Goal: Task Accomplishment & Management: Manage account settings

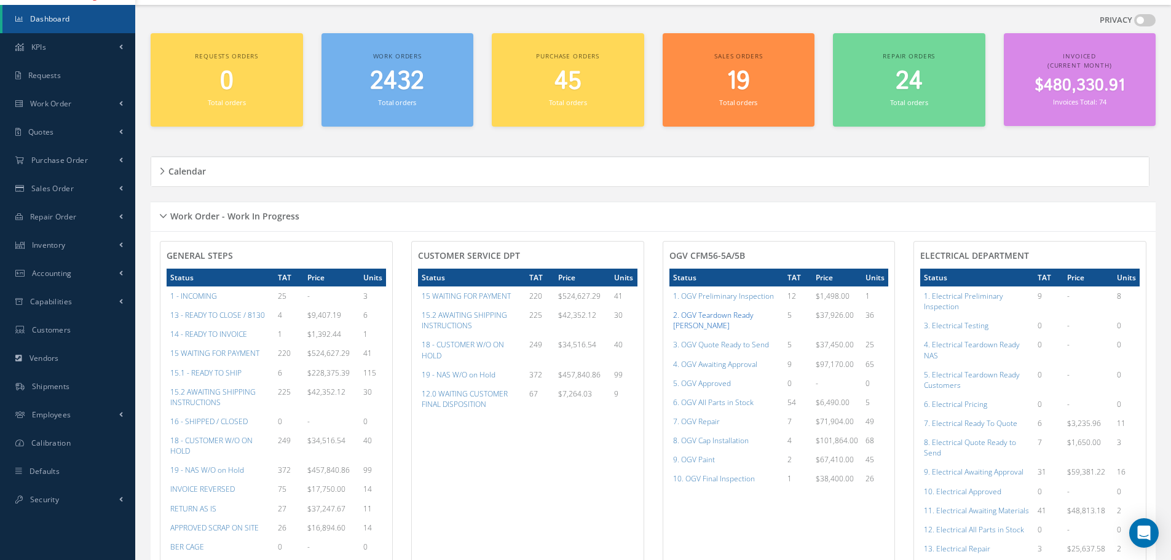
scroll to position [184, 0]
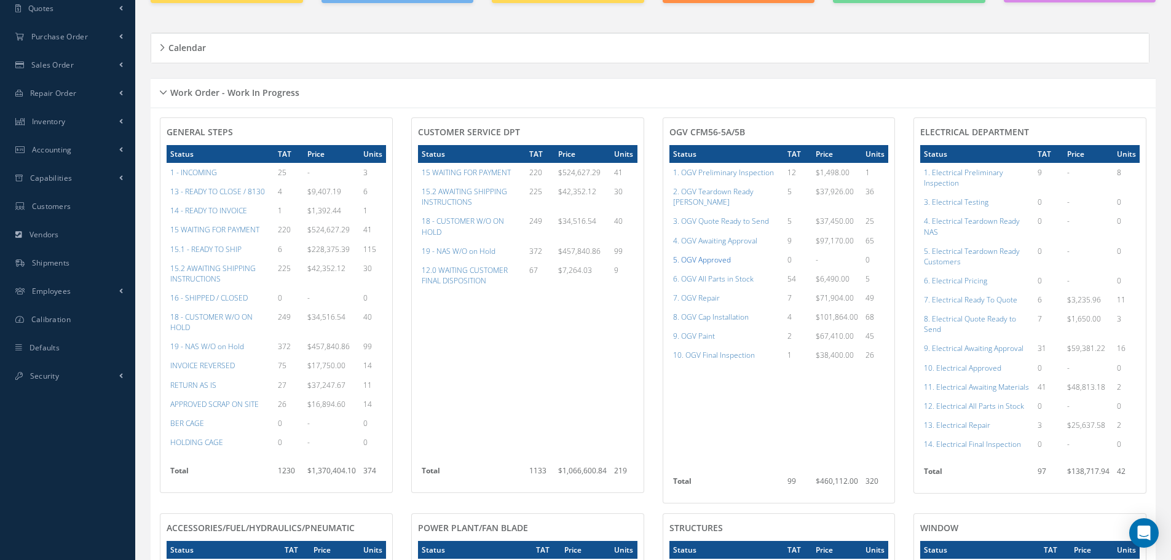
click at [702, 255] on a=78&excludeInternalCustomer=false&excludeInvoicedOrClosed=true&shop_id=15&filtersHidded"] "5. OGV Approved" at bounding box center [702, 260] width 58 height 10
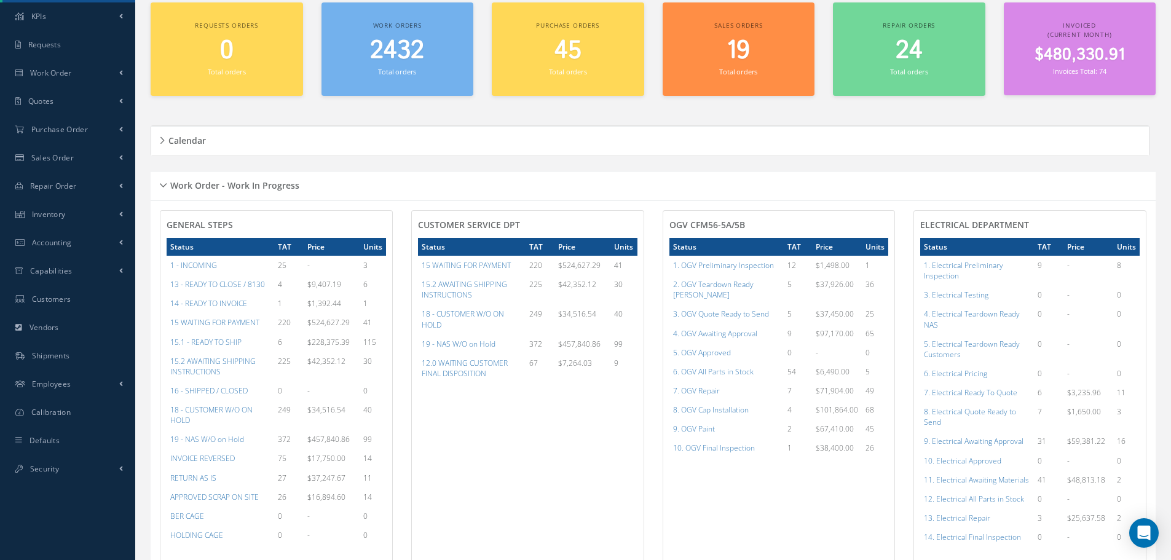
scroll to position [0, 0]
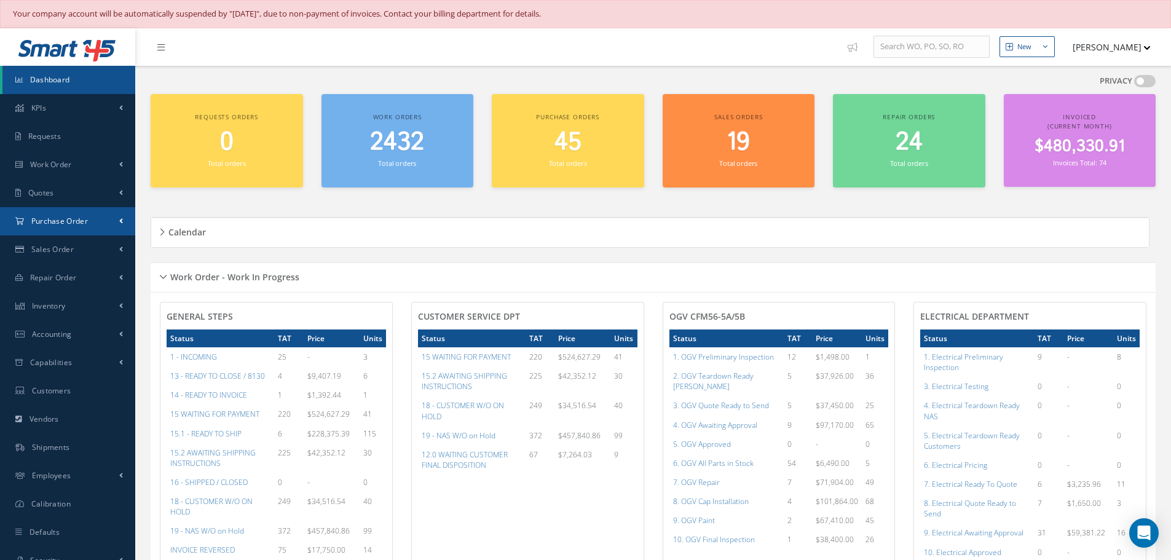
click at [55, 221] on span "Purchase Order" at bounding box center [59, 221] width 57 height 10
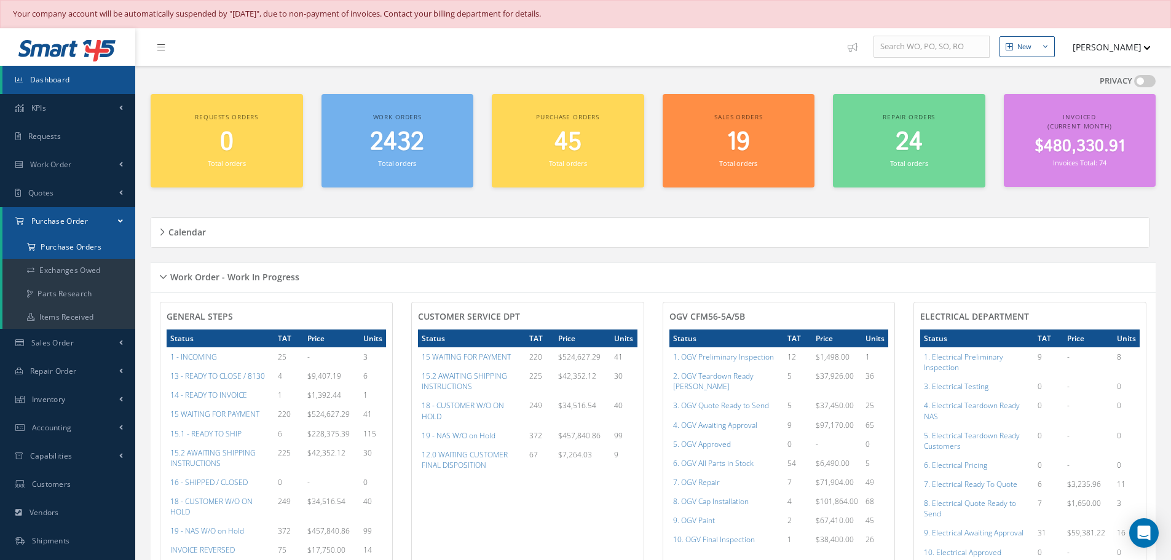
click at [57, 246] on a=1&status_id=2&status_id=3&status_id=5&collapsedFilters"] "Purchase Orders" at bounding box center [68, 247] width 133 height 23
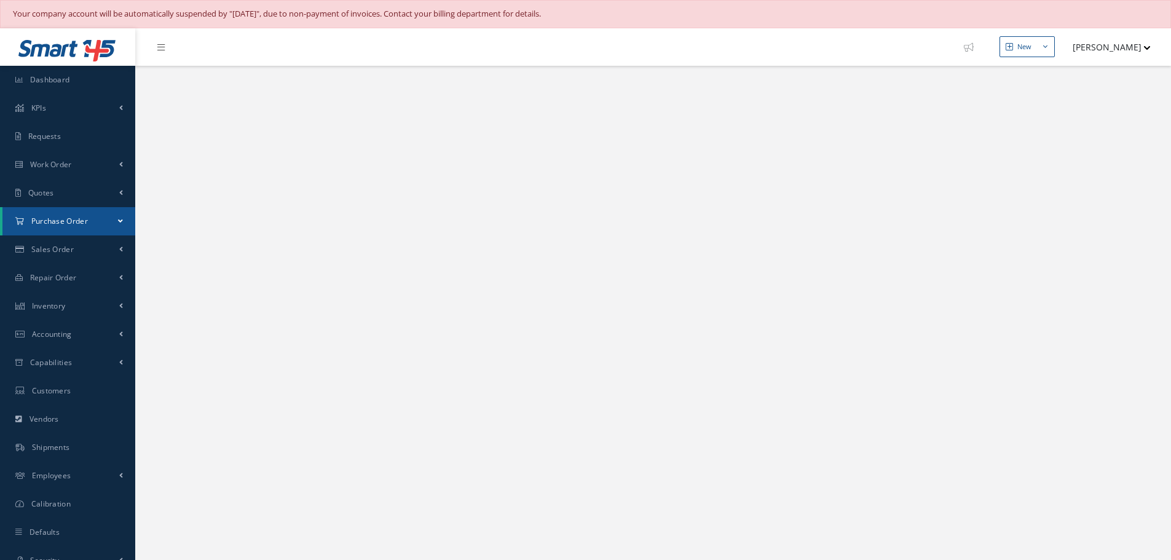
select select "25"
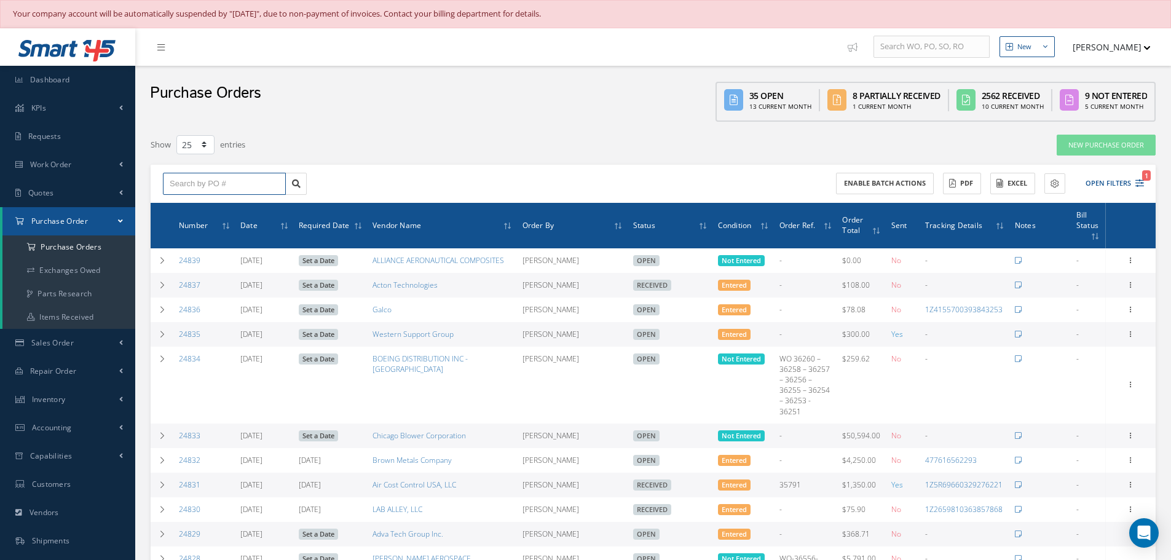
click at [178, 184] on input "text" at bounding box center [224, 184] width 123 height 22
type input "24814"
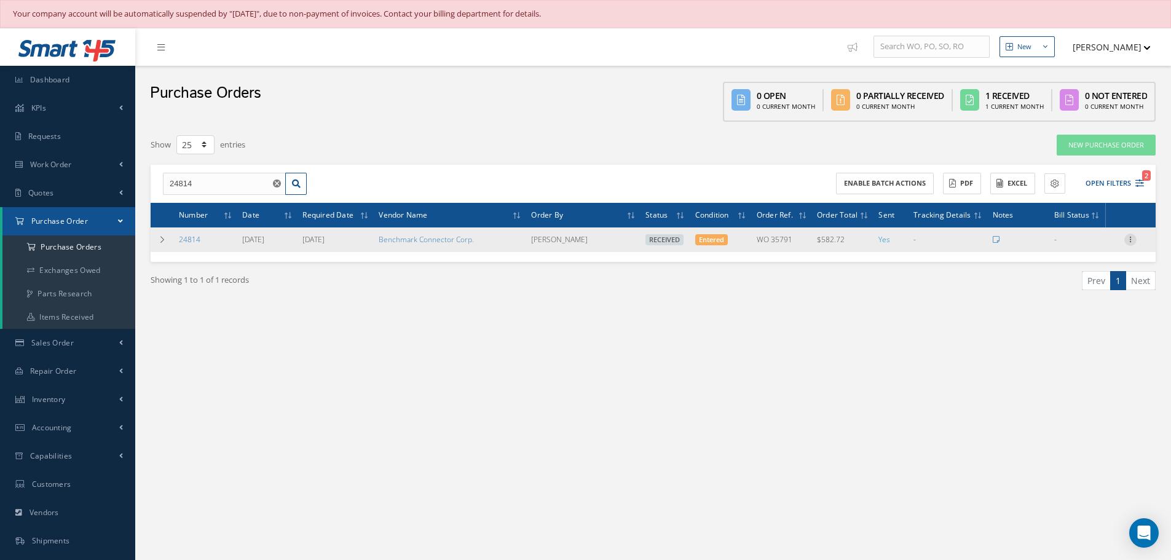
click at [1131, 239] on icon at bounding box center [1131, 239] width 12 height 10
click at [1072, 250] on link "Receiving Details" at bounding box center [1074, 248] width 97 height 16
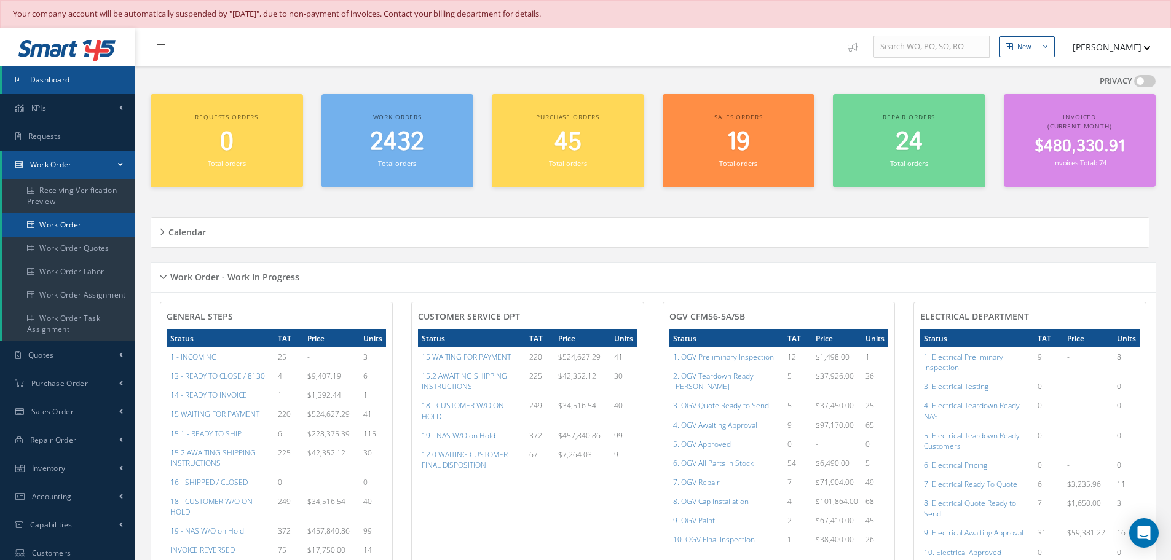
click at [70, 223] on link "Work Order" at bounding box center [68, 224] width 133 height 23
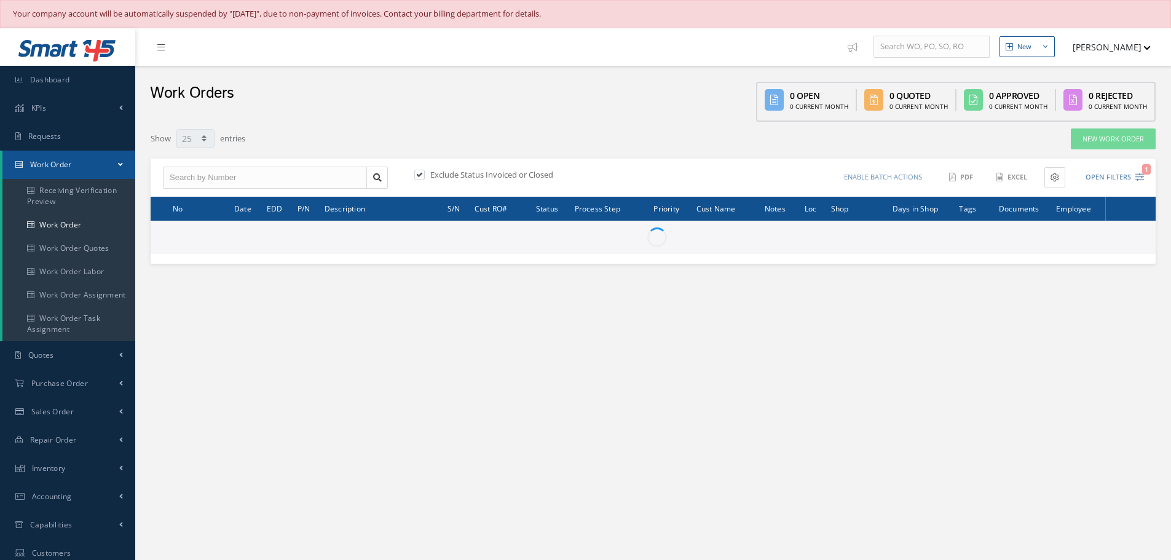
select select "25"
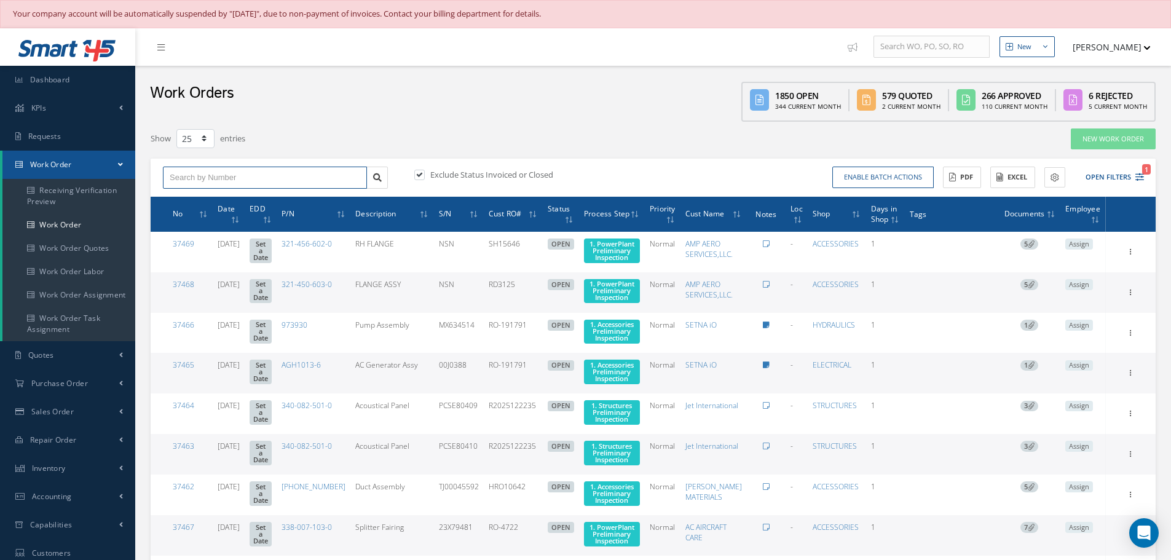
click at [264, 178] on input "text" at bounding box center [265, 178] width 204 height 22
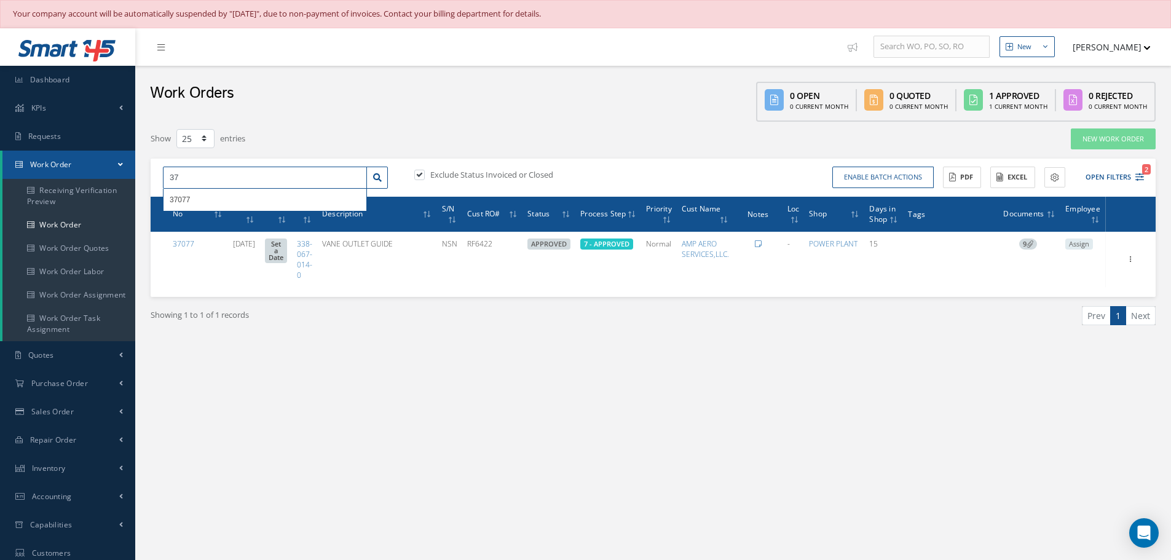
type input "3"
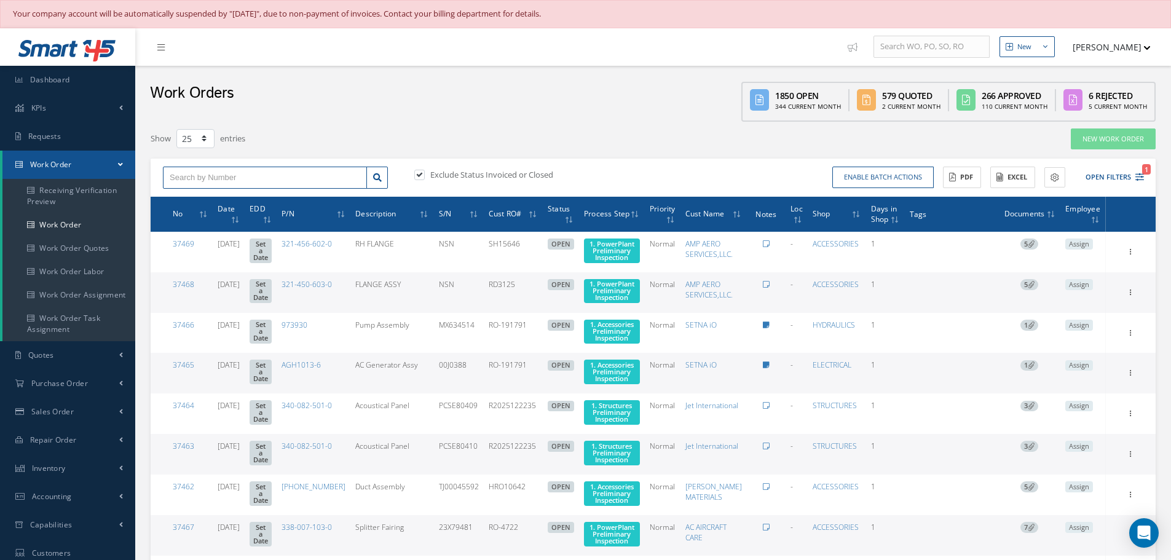
click at [212, 184] on input "text" at bounding box center [265, 178] width 204 height 22
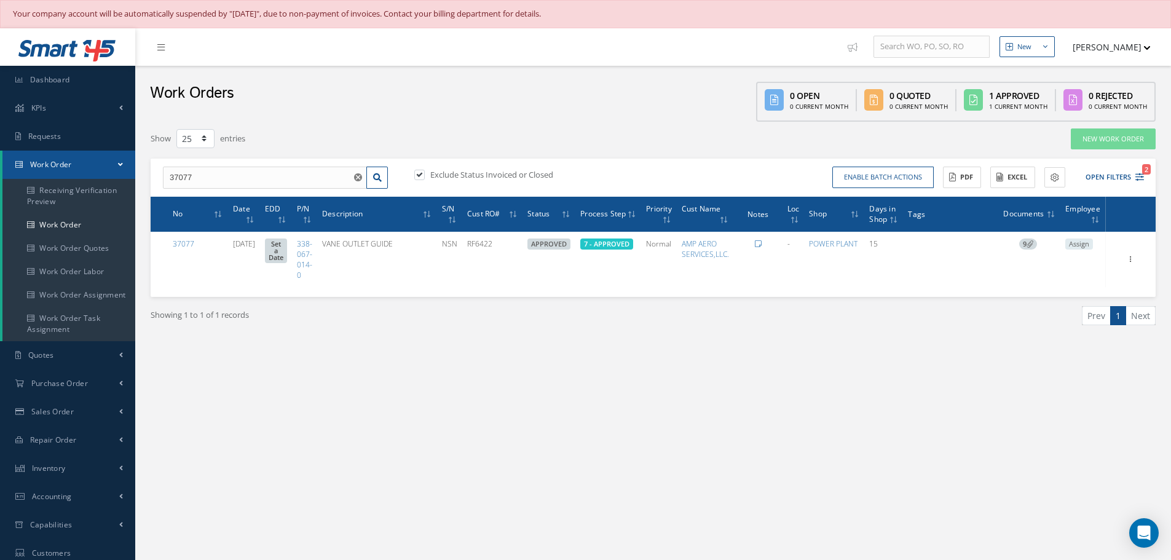
drag, startPoint x: 513, startPoint y: 167, endPoint x: 547, endPoint y: 165, distance: 33.2
click at [547, 165] on div "37077 37077 Exclude Status Invoiced or Closed Enable batch actions Update Work …" at bounding box center [653, 178] width 1005 height 38
click at [213, 175] on input "37077" at bounding box center [265, 178] width 204 height 22
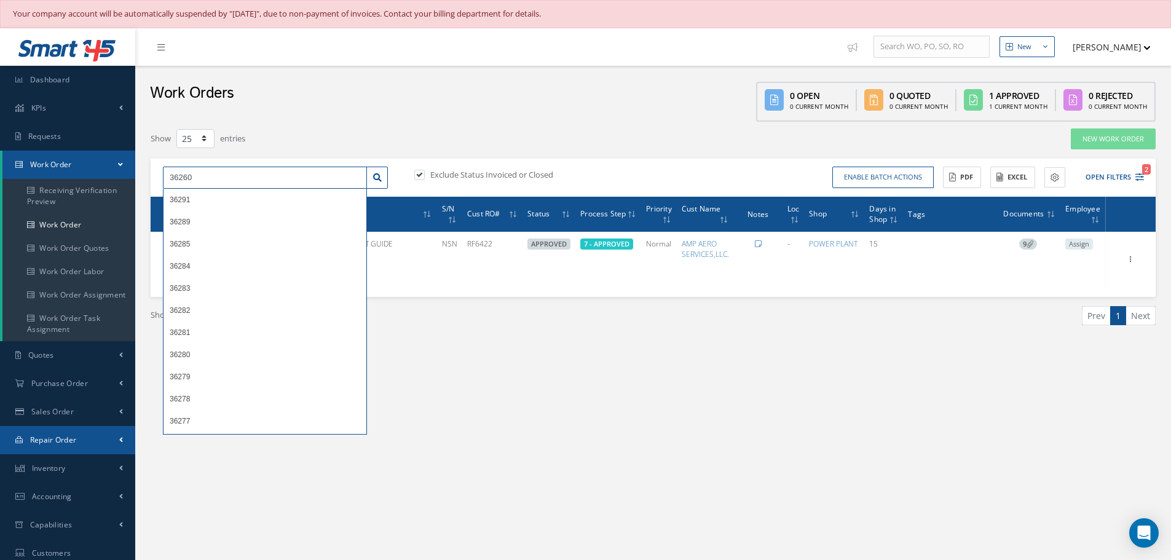
type input "36260"
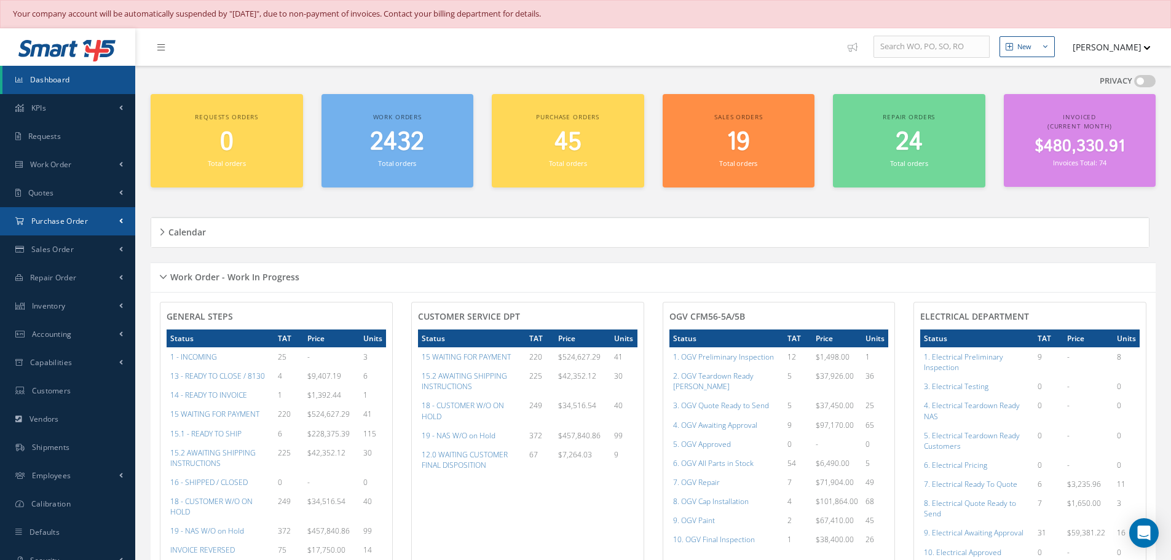
click at [64, 221] on span "Purchase Order" at bounding box center [59, 221] width 57 height 10
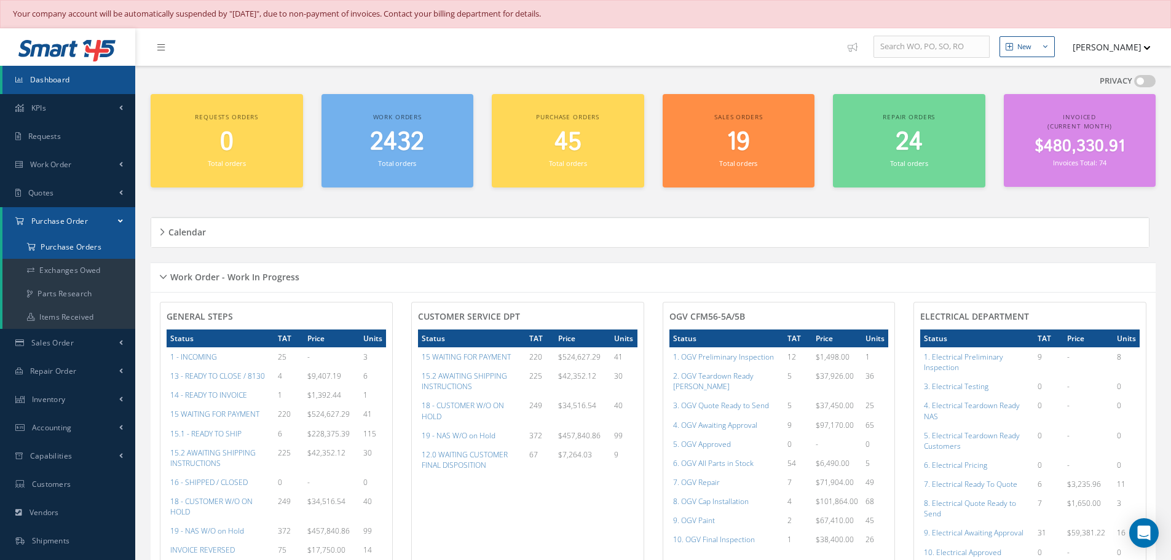
click at [68, 248] on a=1&status_id=2&status_id=3&status_id=5&collapsedFilters"] "Purchase Orders" at bounding box center [68, 247] width 133 height 23
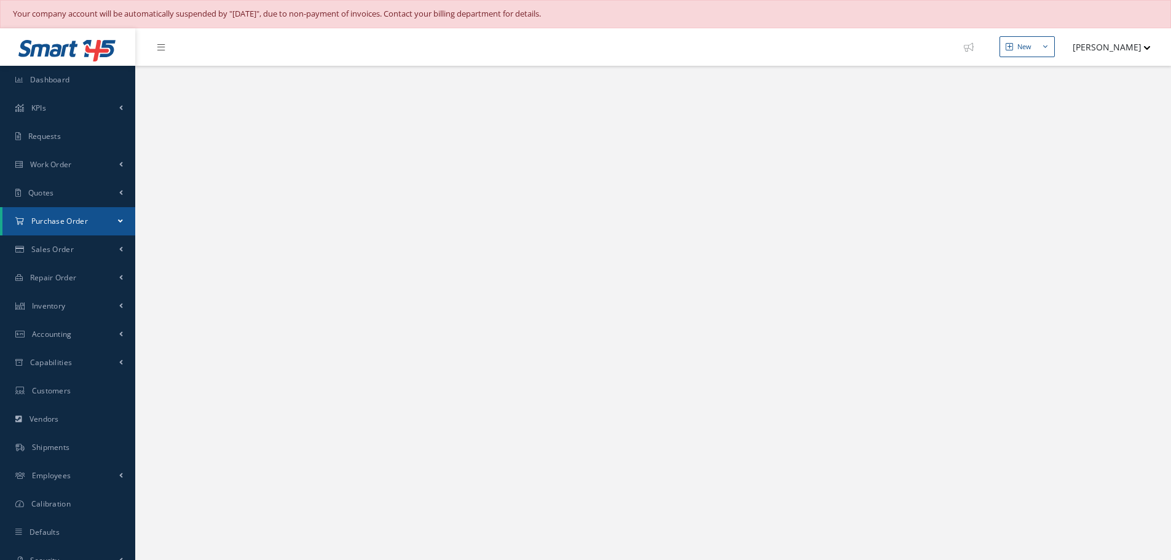
select select "25"
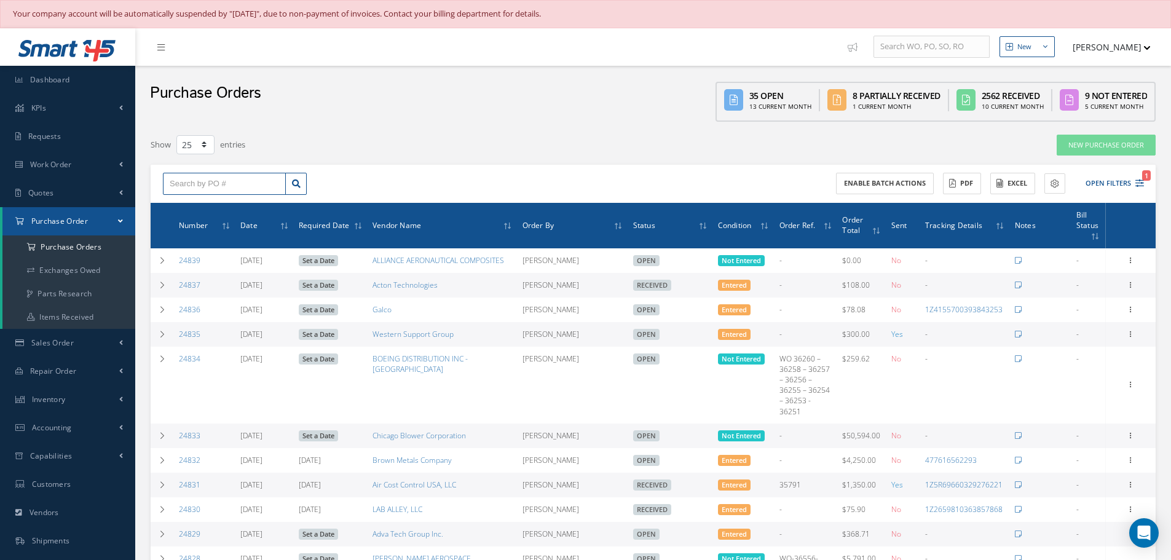
click at [221, 183] on input "text" at bounding box center [224, 184] width 123 height 22
click at [53, 396] on span "Inventory" at bounding box center [49, 399] width 34 height 10
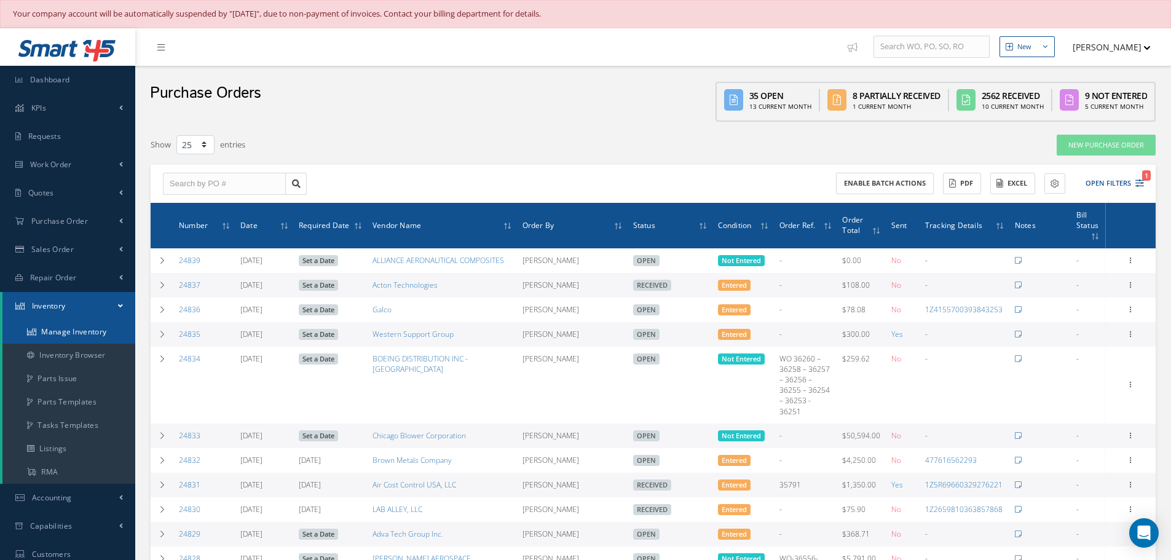
drag, startPoint x: 55, startPoint y: 328, endPoint x: 61, endPoint y: 330, distance: 6.6
click at [61, 330] on link "Manage Inventory" at bounding box center [68, 331] width 133 height 23
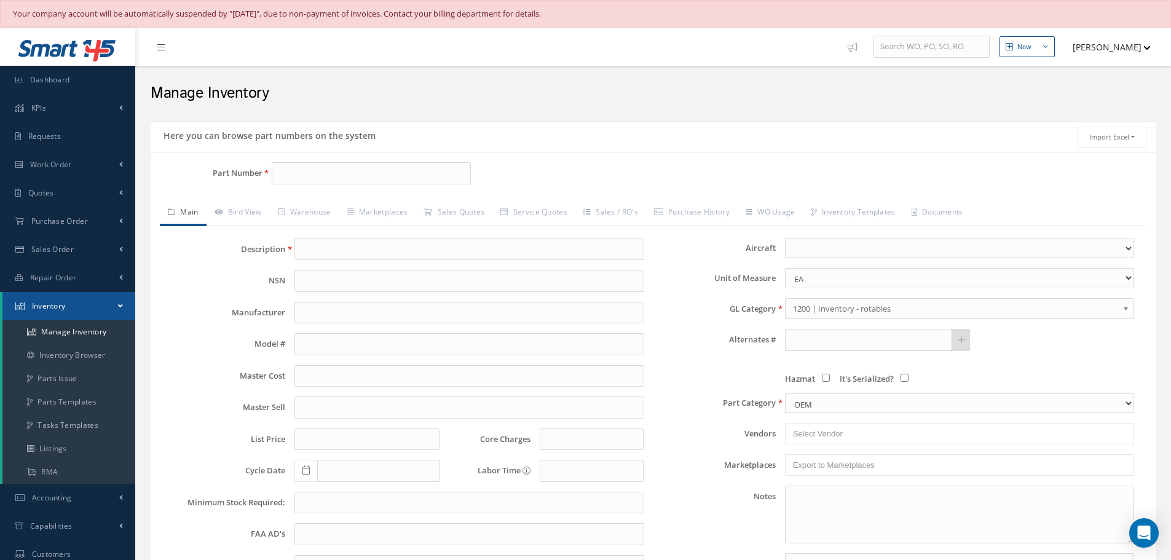
click at [443, 55] on nav "New New Work Order New Purchase Order New Customer Quote New Sales Order New Re…" at bounding box center [653, 47] width 1036 height 38
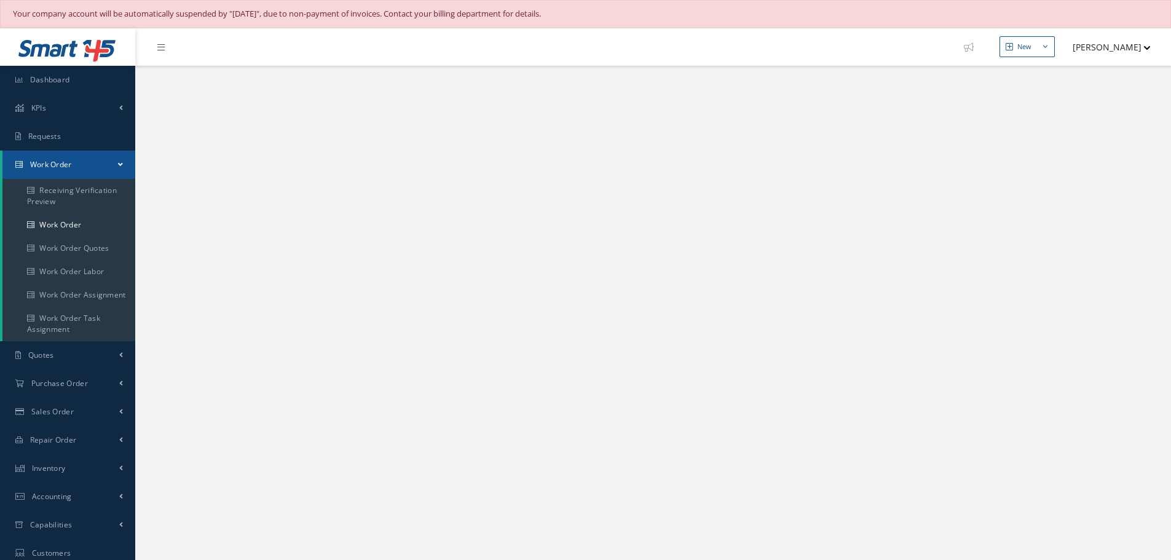
select select "25"
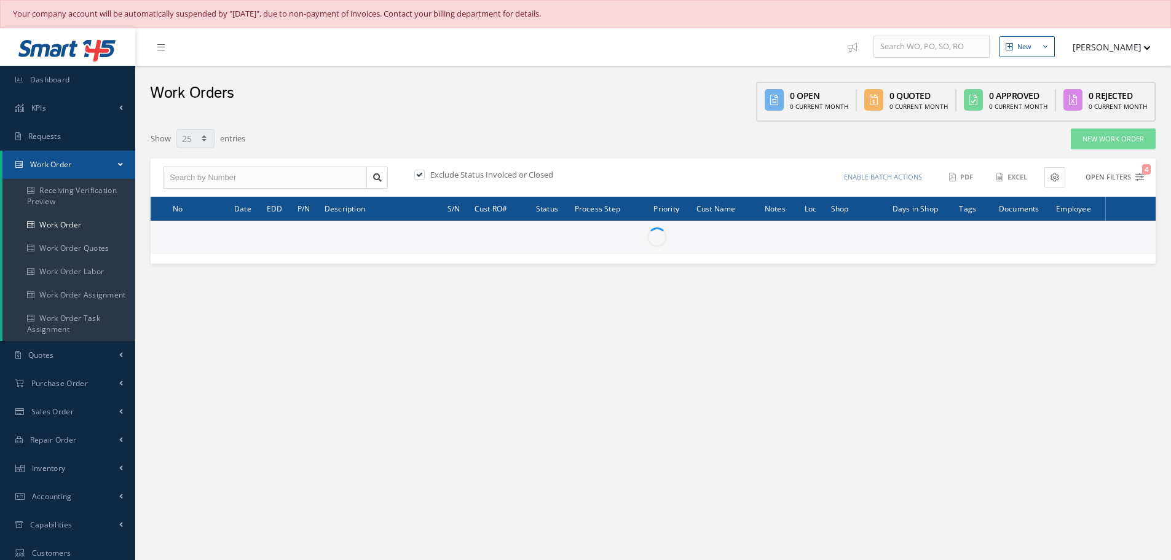
type input "All Work Request"
type input "All Work Performed"
type input "All Status"
type input "WO Part Status"
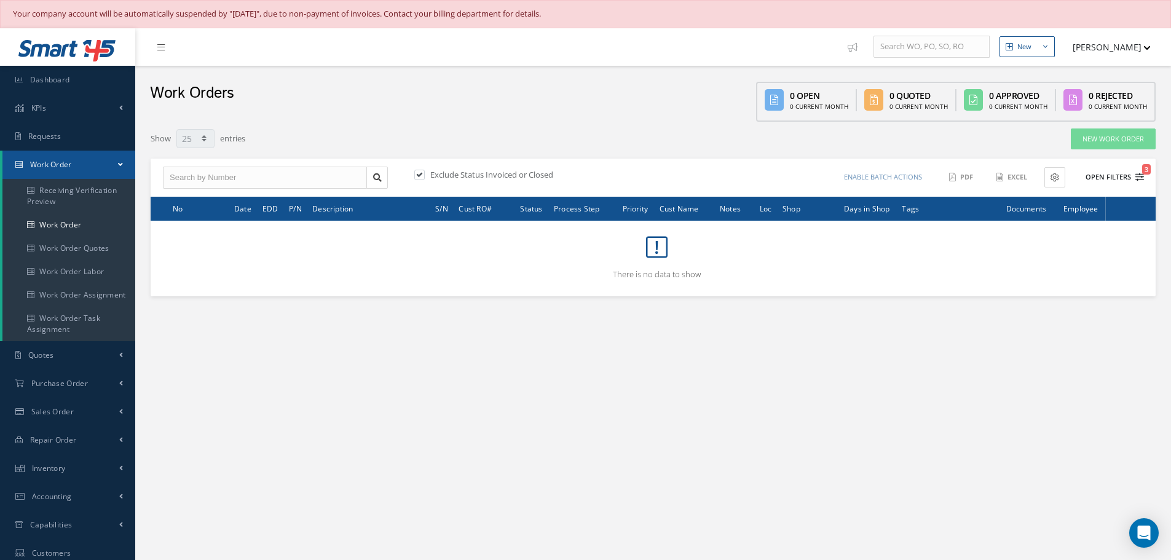
click at [1105, 180] on button "Open Filters 3" at bounding box center [1109, 177] width 69 height 20
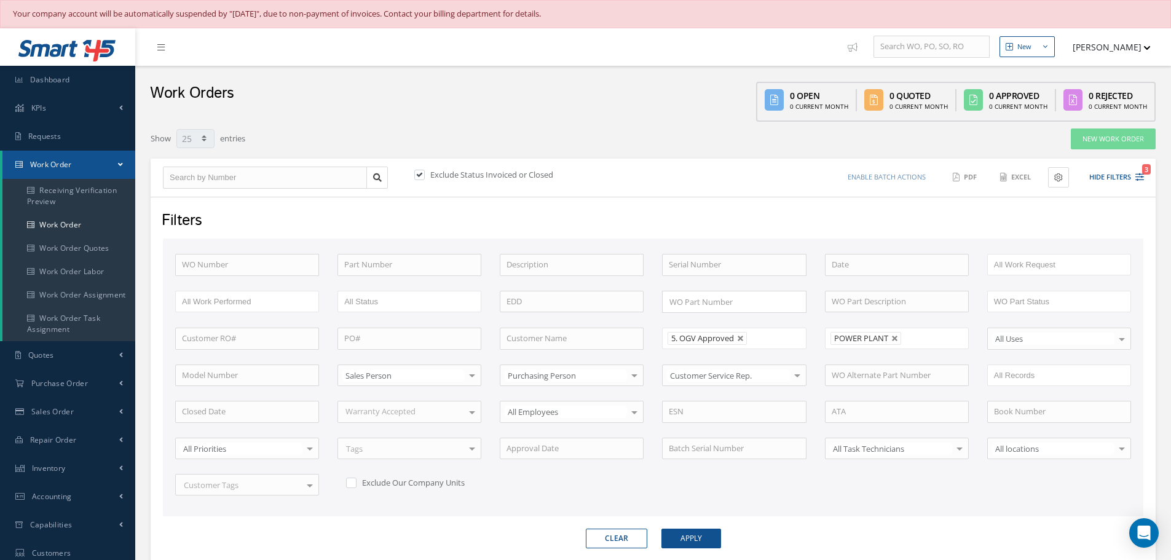
click at [895, 336] on link at bounding box center [895, 338] width 7 height 7
type input "All Shops"
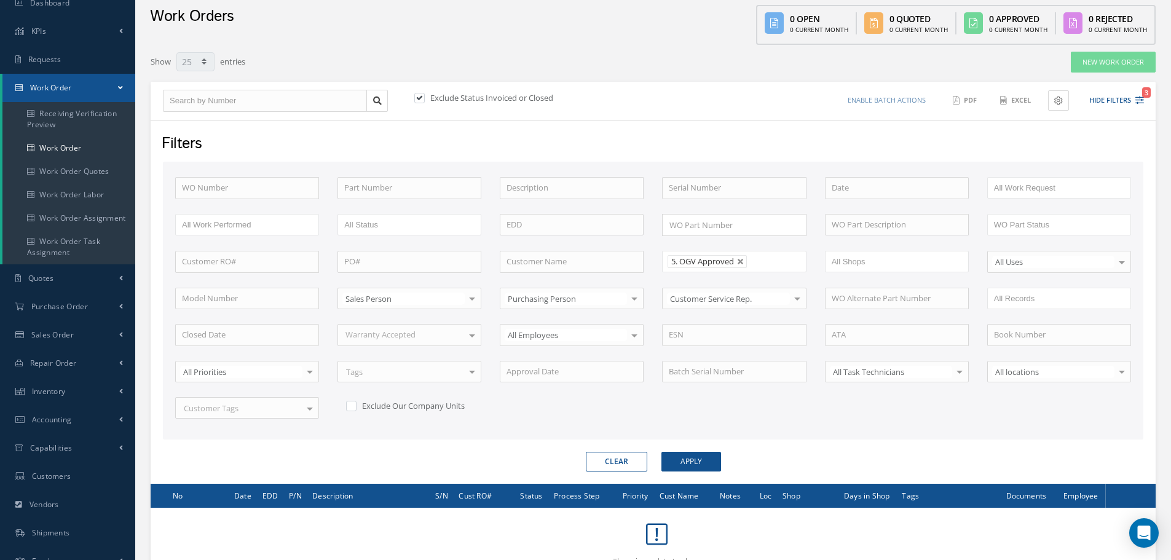
scroll to position [177, 0]
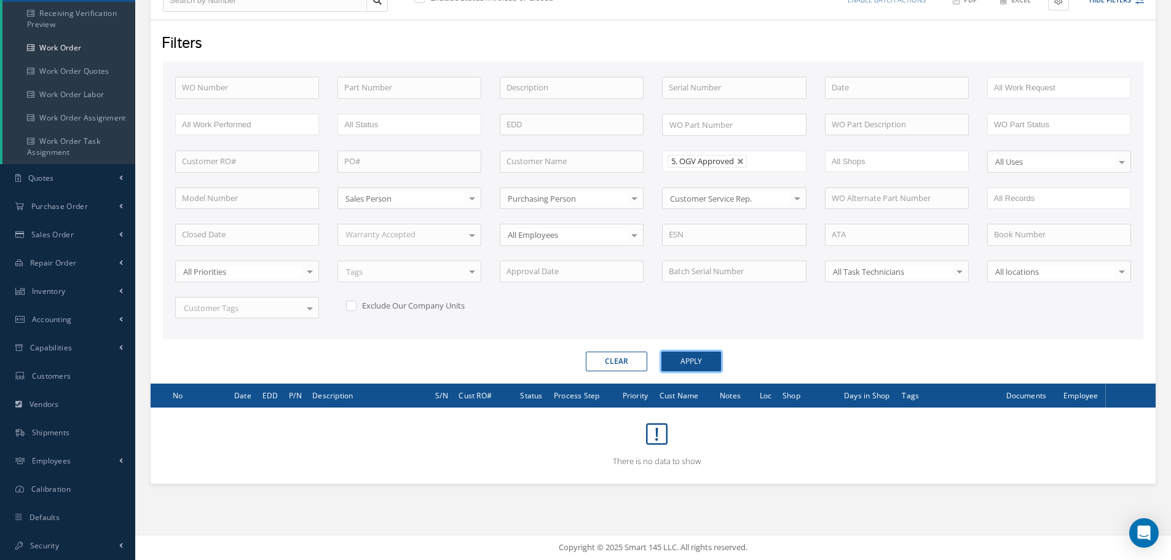
click at [695, 362] on button "Apply" at bounding box center [692, 362] width 60 height 20
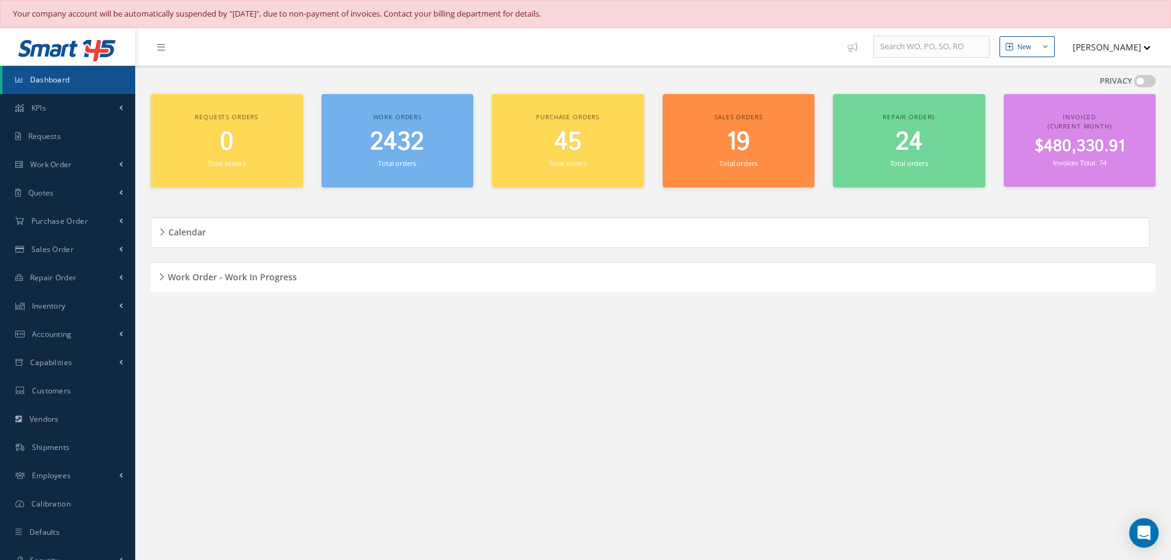
click at [163, 275] on div "Work Order - Work In Progress" at bounding box center [653, 277] width 1005 height 19
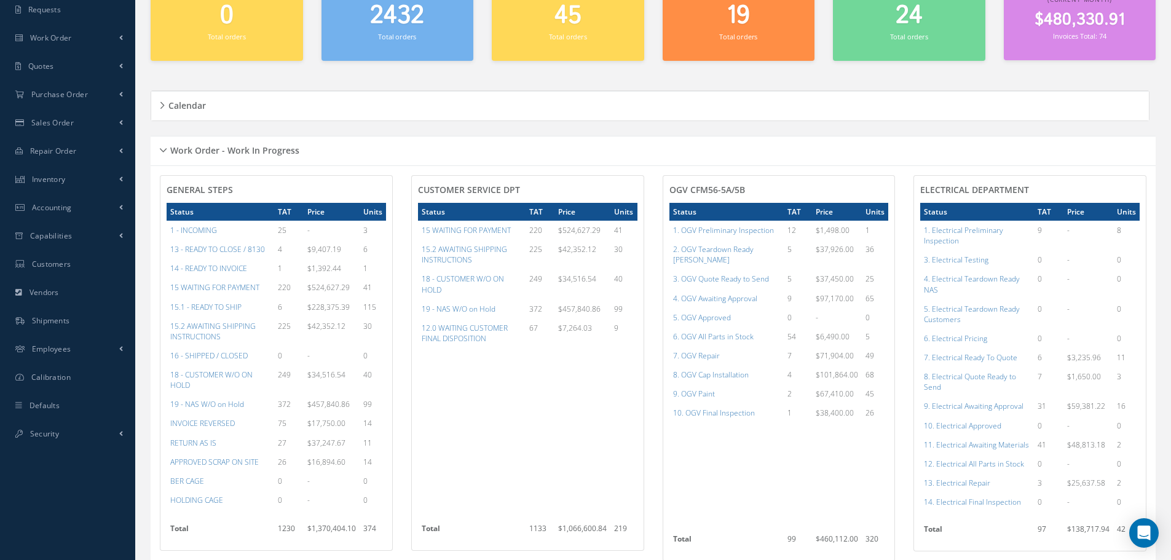
scroll to position [246, 0]
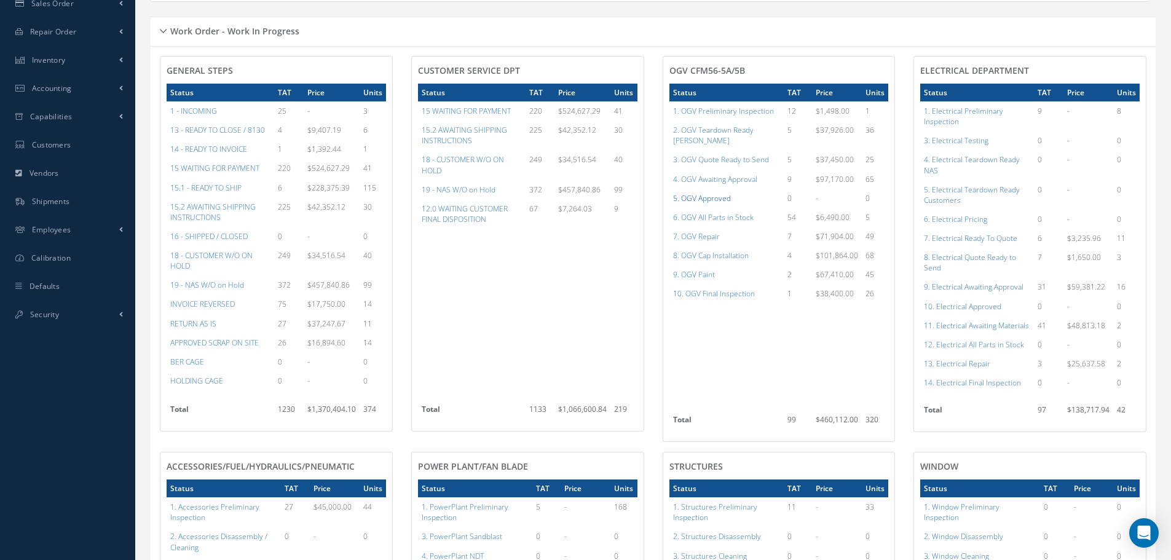
click at [706, 193] on a=78&excludeInternalCustomer=false&excludeInvoicedOrClosed=true&shop_id=15&filtersHidded"] "5. OGV Approved" at bounding box center [702, 198] width 58 height 10
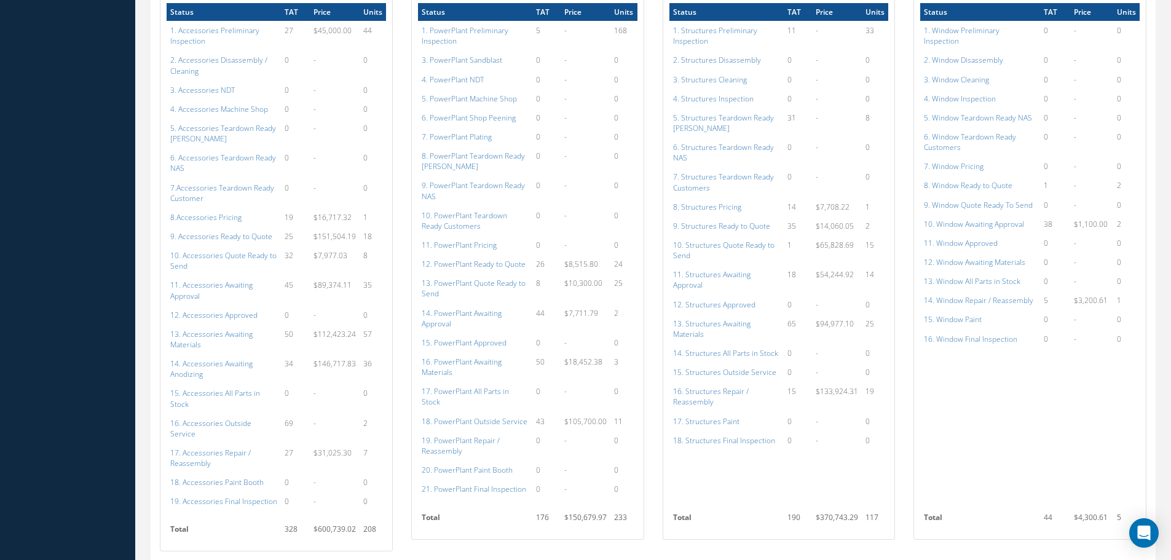
scroll to position [742, 0]
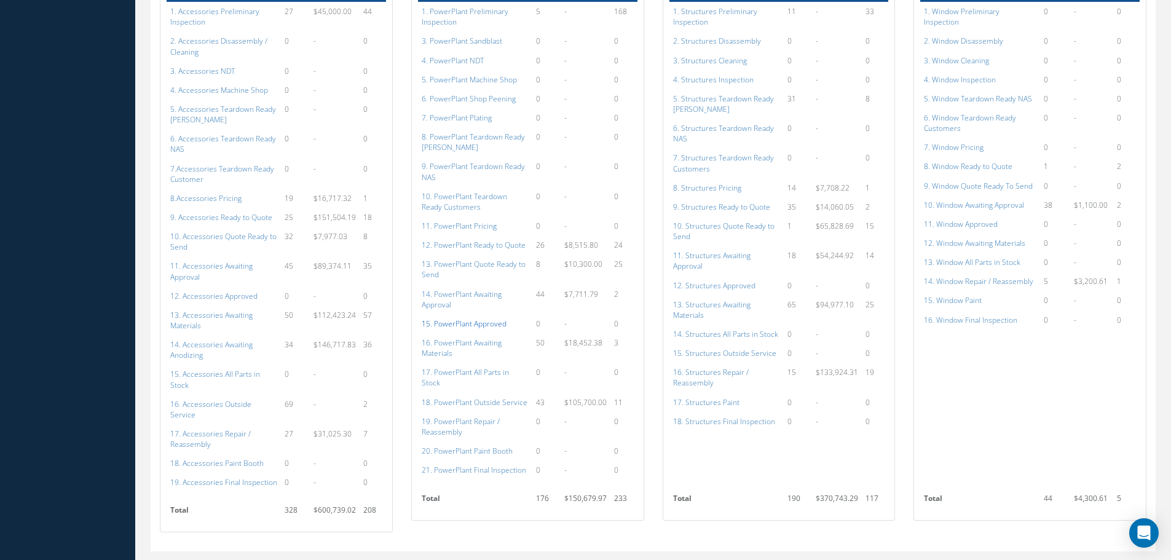
click at [480, 319] on a=134&excludeInternalCustomer=false&excludeInvoicedOrClosed=true&shop_id=15&filtersHidded"] "15. PowerPlant Approved" at bounding box center [464, 324] width 85 height 10
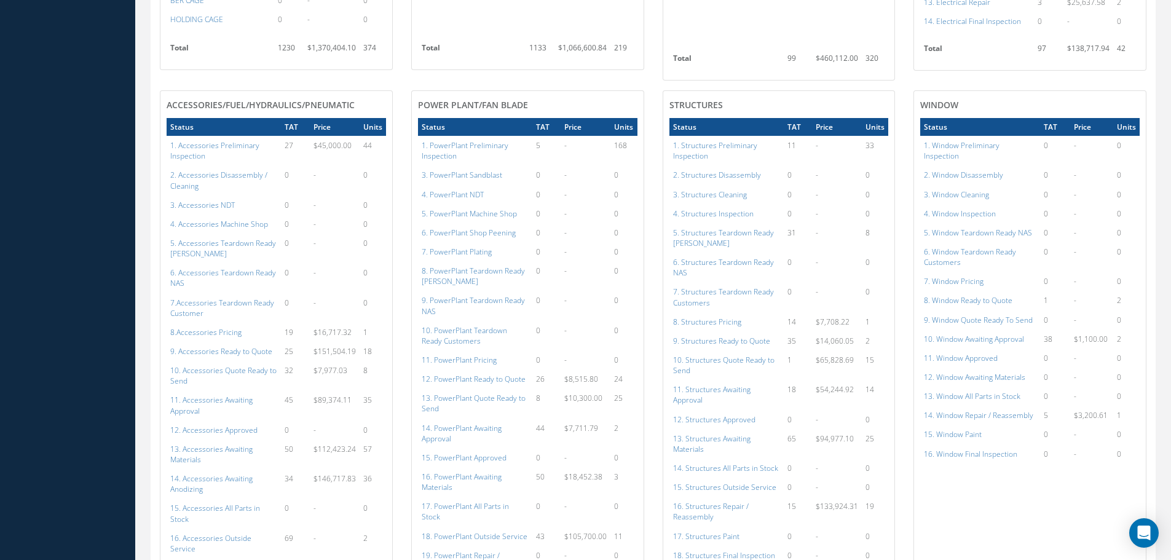
scroll to position [311, 0]
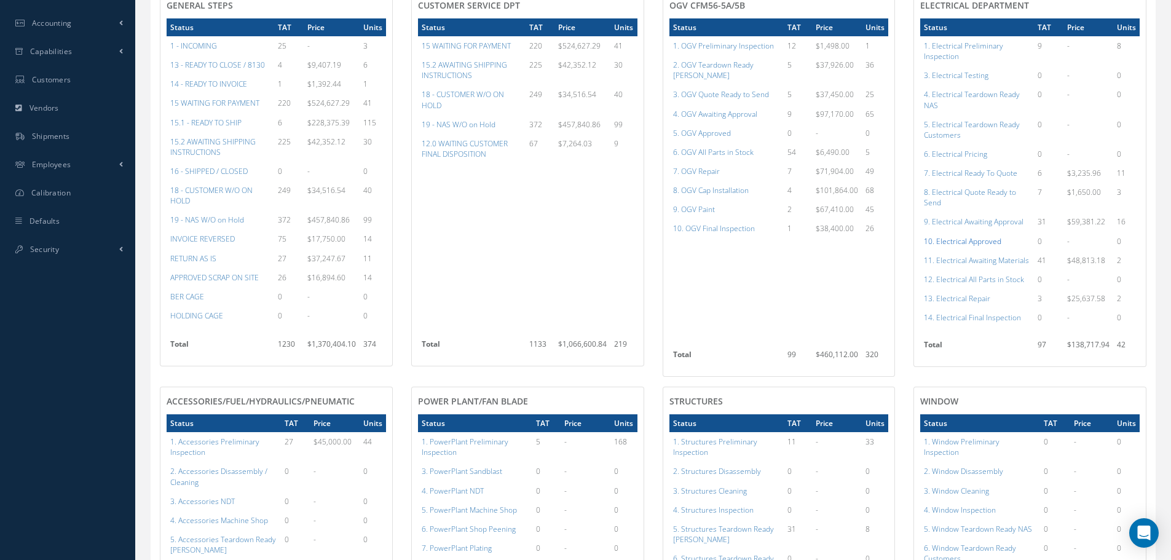
click at [986, 240] on a=96&excludeInternalCustomer=false&excludeInvoicedOrClosed=true&shop_id=13&filtersHidded"] "10. Electrical Approved" at bounding box center [962, 241] width 77 height 10
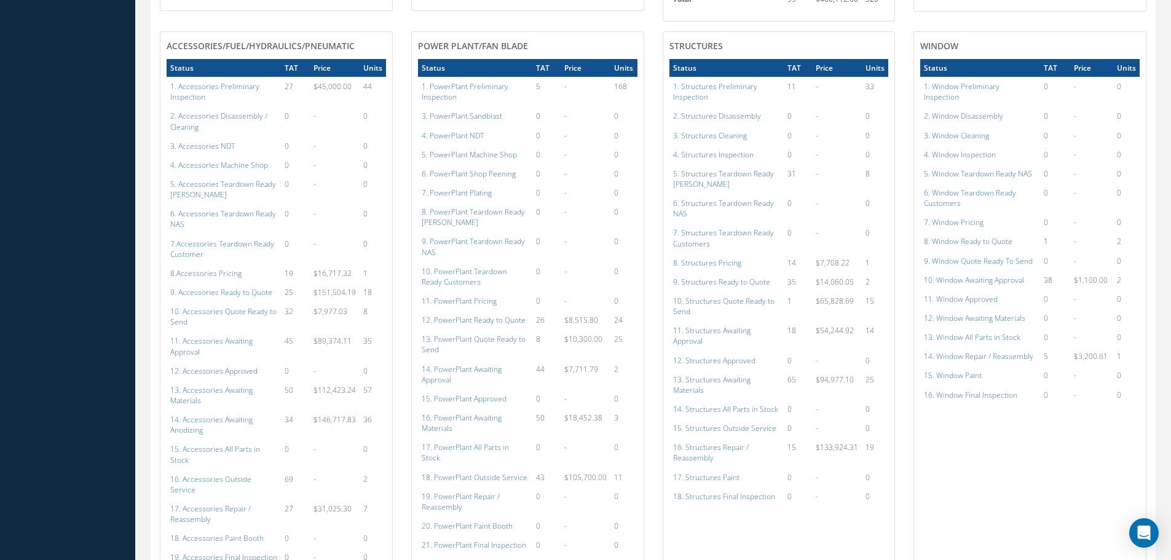
scroll to position [680, 0]
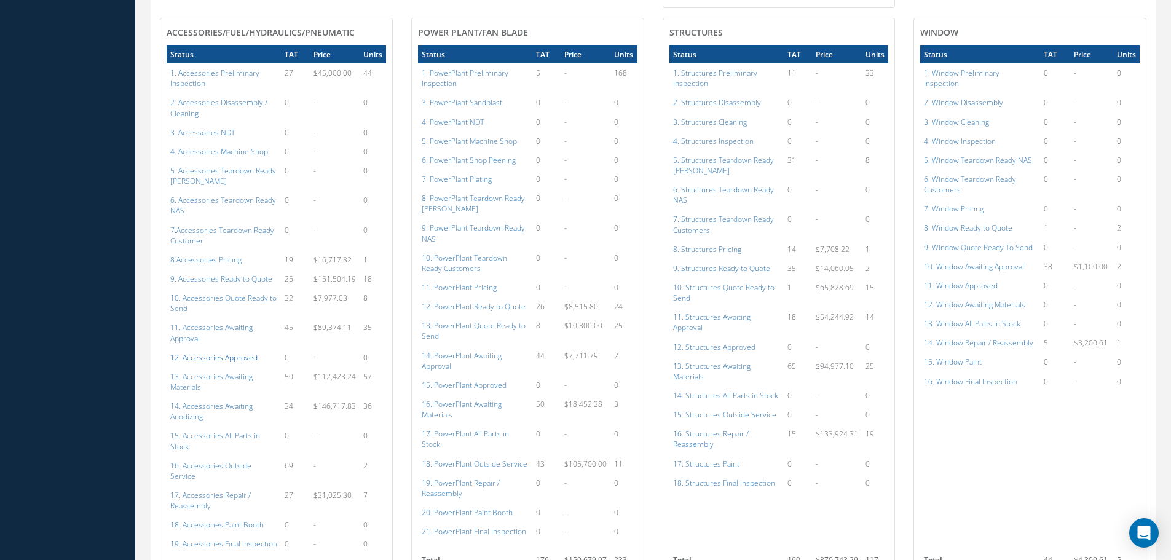
click at [216, 352] on a=112&excludeInternalCustomer=false&excludeInvoicedOrClosed=true&shop_id=14&filtersHidded"] "12. Accessories Approved" at bounding box center [213, 357] width 87 height 10
click at [490, 380] on a=134&excludeInternalCustomer=false&excludeInvoicedOrClosed=true&shop_id=15&filtersHidded"] "15. PowerPlant Approved" at bounding box center [464, 385] width 85 height 10
click at [721, 342] on a=152&excludeInternalCustomer=false&excludeInvoicedOrClosed=true&shop_id=3&filtersHidded"] "12. Structures Approved" at bounding box center [714, 347] width 82 height 10
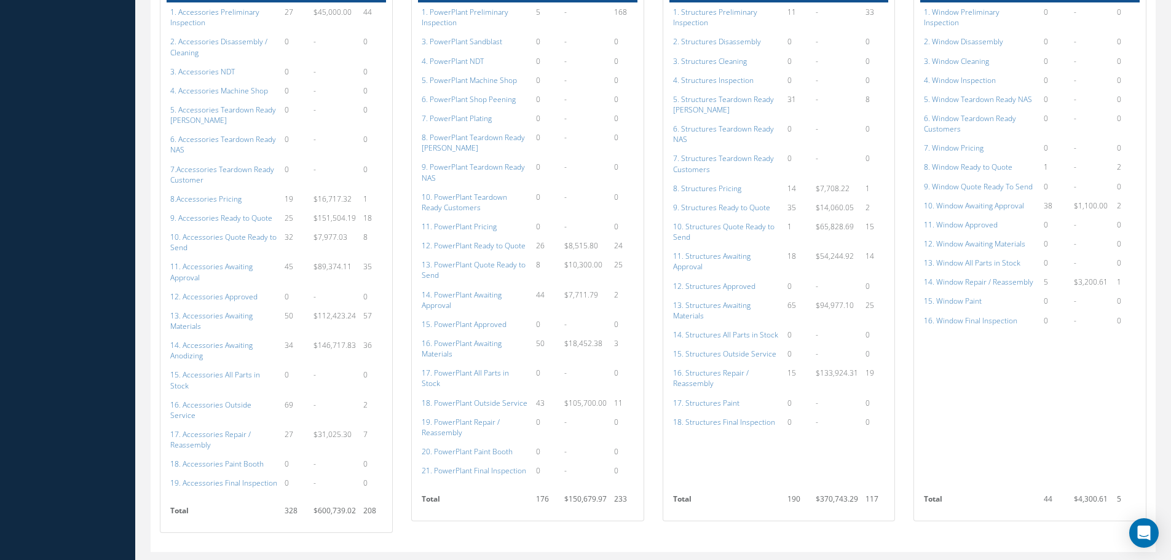
scroll to position [742, 0]
click at [709, 367] on a=156&excludeInternalCustomer=false&excludeInvoicedOrClosed=true&shop_id=3&filtersHidded"] "16. Structures Repair / Reassembly" at bounding box center [711, 377] width 76 height 21
click at [708, 329] on a=154&excludeInternalCustomer=false&excludeInvoicedOrClosed=true&shop_id=3&filtersHidded"] "14. Structures All Parts in Stock" at bounding box center [725, 334] width 105 height 10
click at [472, 367] on a=136&excludeInternalCustomer=false&excludeInvoicedOrClosed=true&shop_id=15&filtersHidded"] "17. PowerPlant All Parts in Stock" at bounding box center [465, 377] width 87 height 21
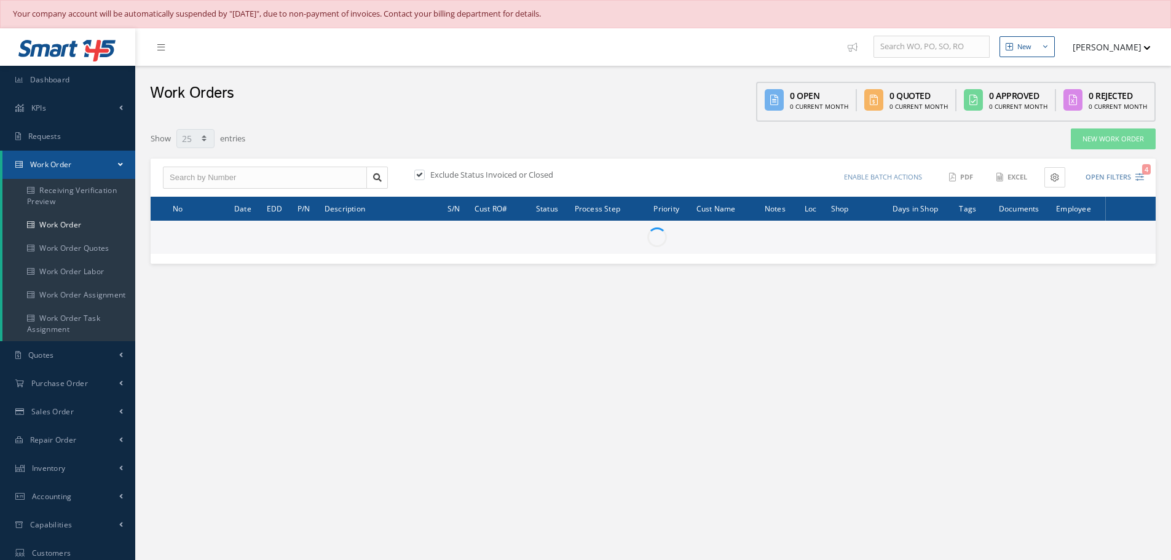
select select "25"
type input "All Work Request"
type input "All Work Performed"
type input "All Status"
type input "WO Part Status"
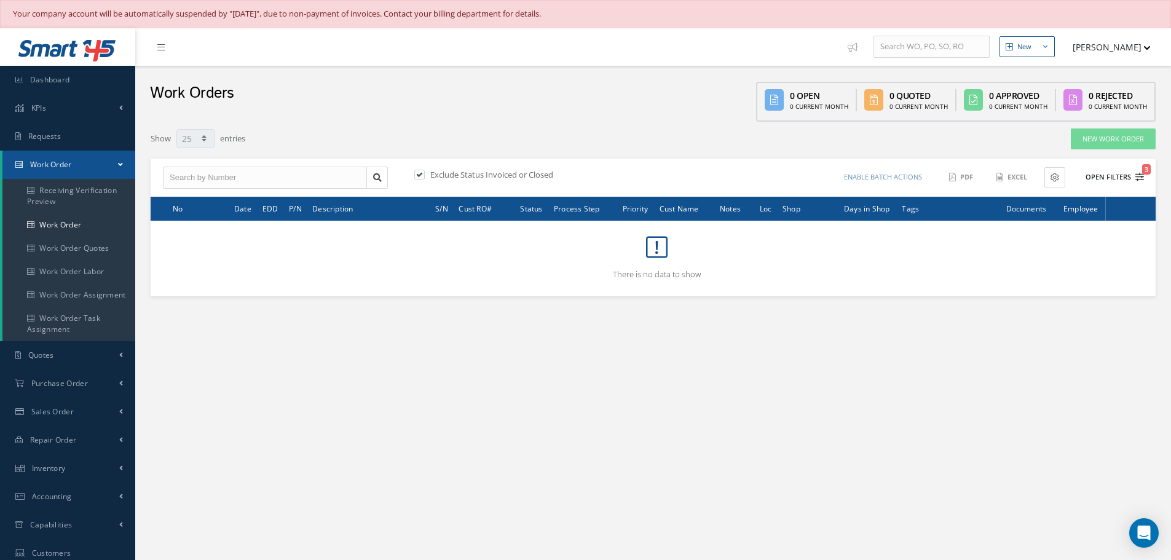
click at [1102, 180] on button "Open Filters 3" at bounding box center [1109, 177] width 69 height 20
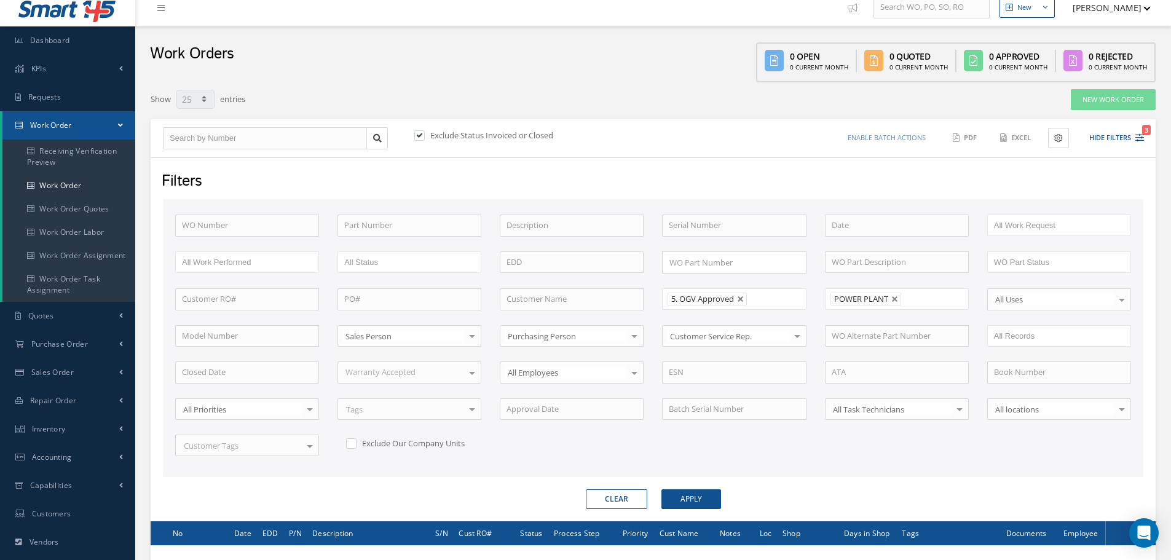
scroll to position [61, 0]
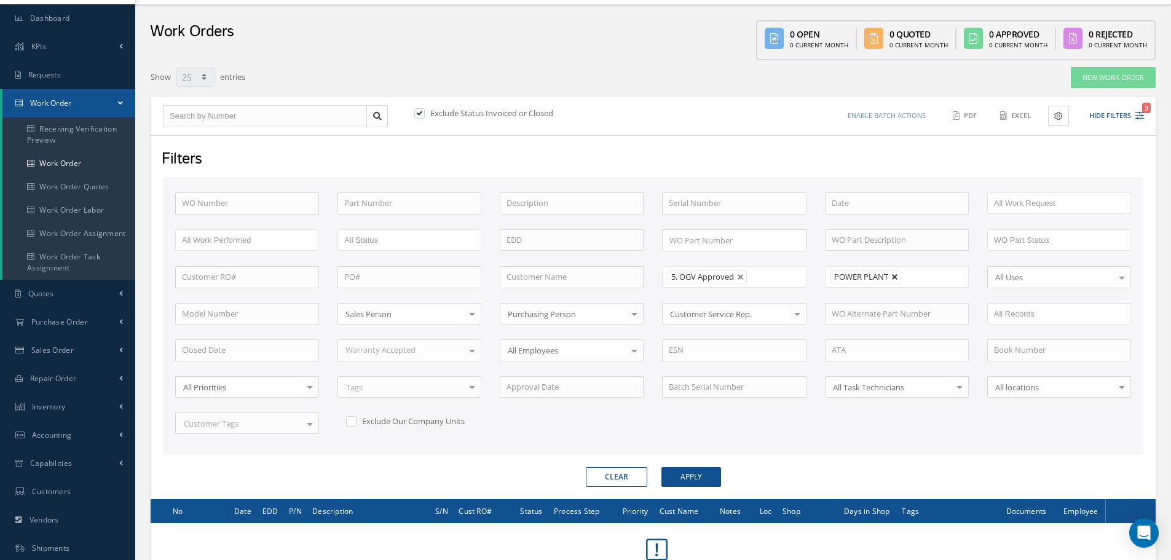
click at [896, 274] on link at bounding box center [895, 277] width 7 height 7
type input "All Shops"
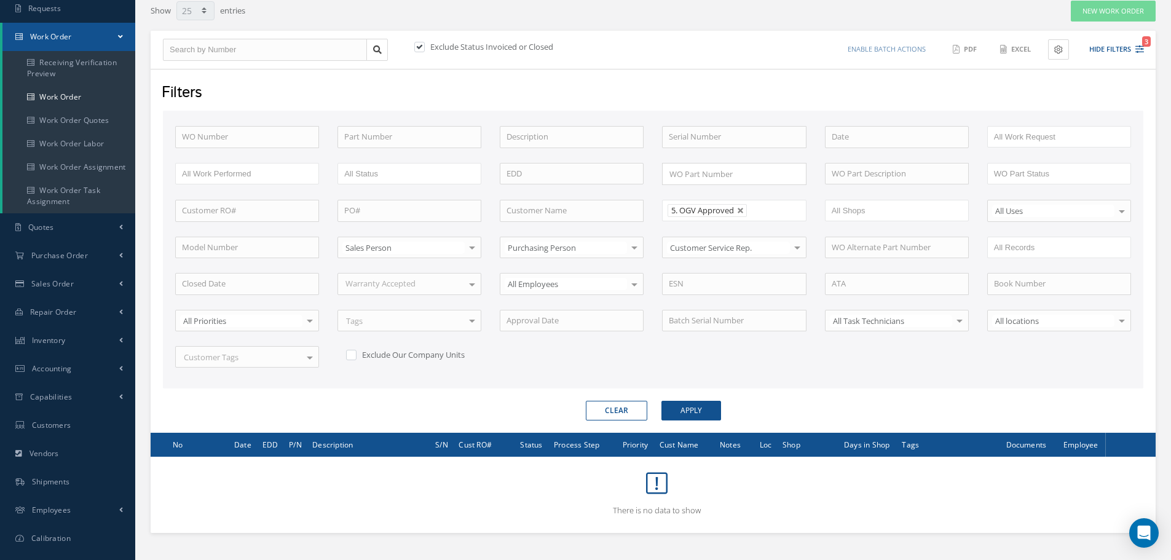
scroll to position [177, 0]
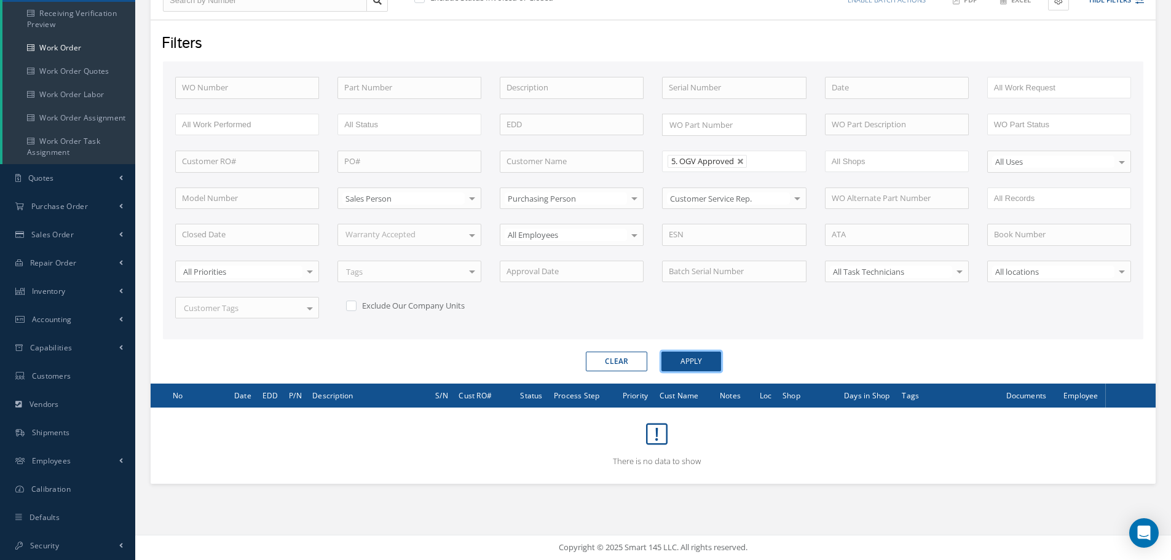
click at [702, 362] on button "Apply" at bounding box center [692, 362] width 60 height 20
click at [838, 166] on input "text" at bounding box center [856, 161] width 49 height 15
click at [743, 162] on link at bounding box center [740, 161] width 7 height 7
type input "All Proccess Step"
click at [689, 359] on button "Apply" at bounding box center [692, 362] width 60 height 20
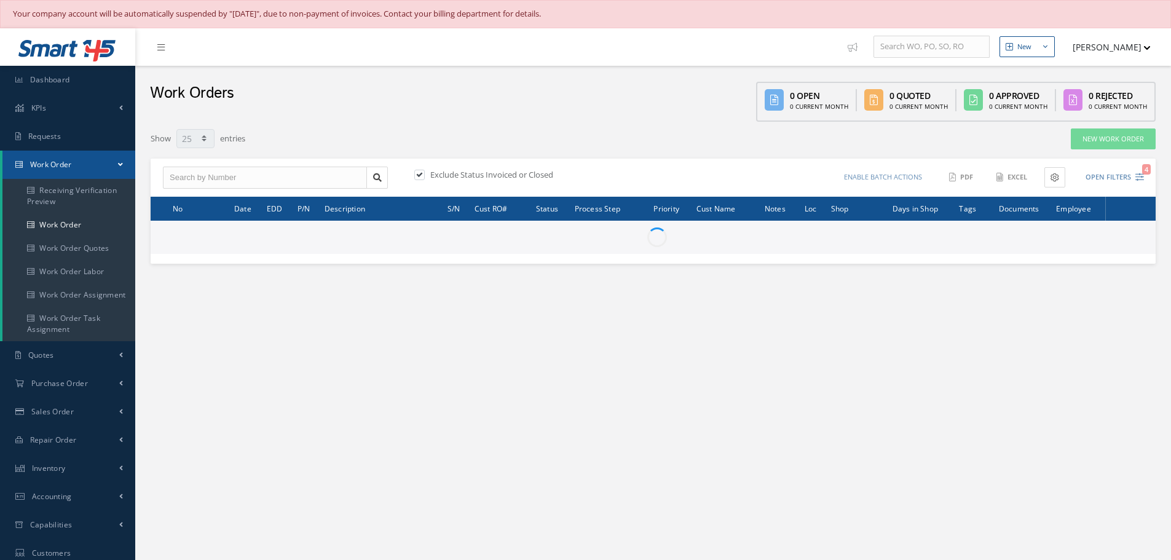
select select "25"
type input "All Work Request"
type input "All Work Performed"
type input "All Status"
type input "WO Part Status"
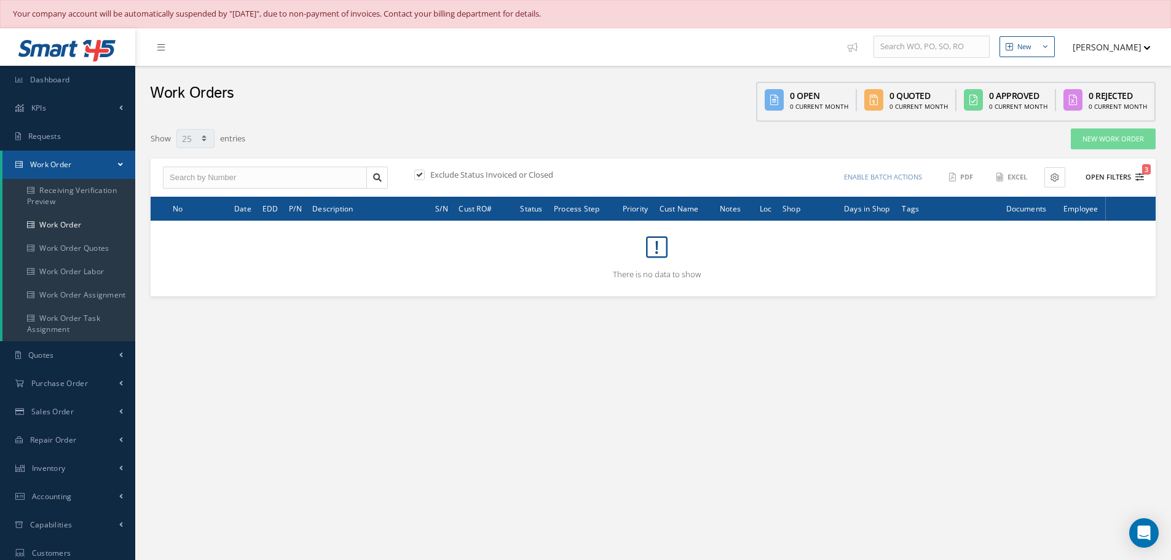
click at [1105, 180] on button "Open Filters 3" at bounding box center [1109, 177] width 69 height 20
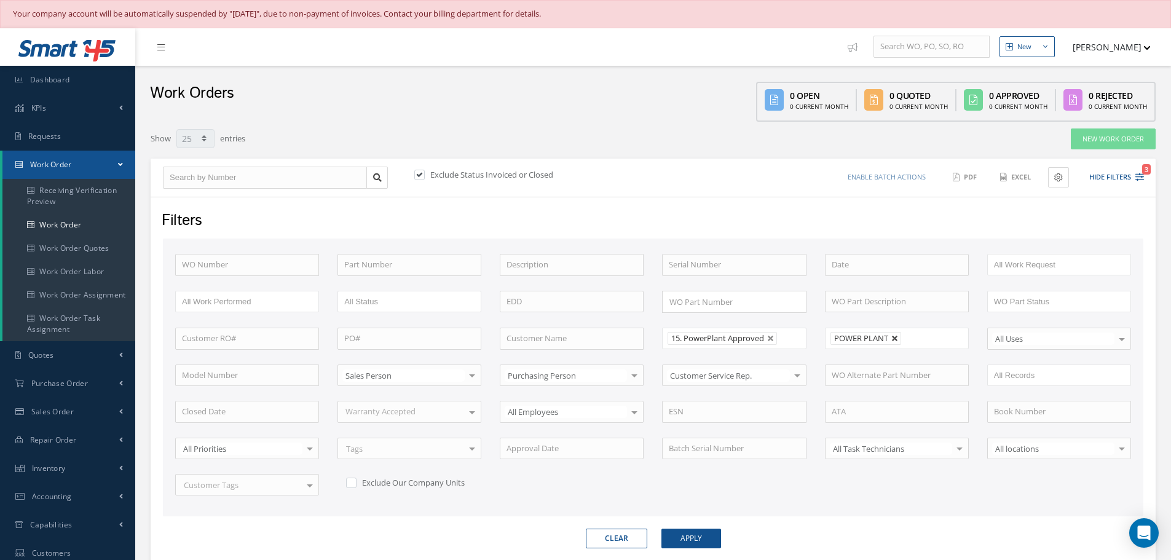
click at [895, 339] on link at bounding box center [895, 338] width 7 height 7
type input "All Shops"
click at [692, 534] on button "Apply" at bounding box center [692, 539] width 60 height 20
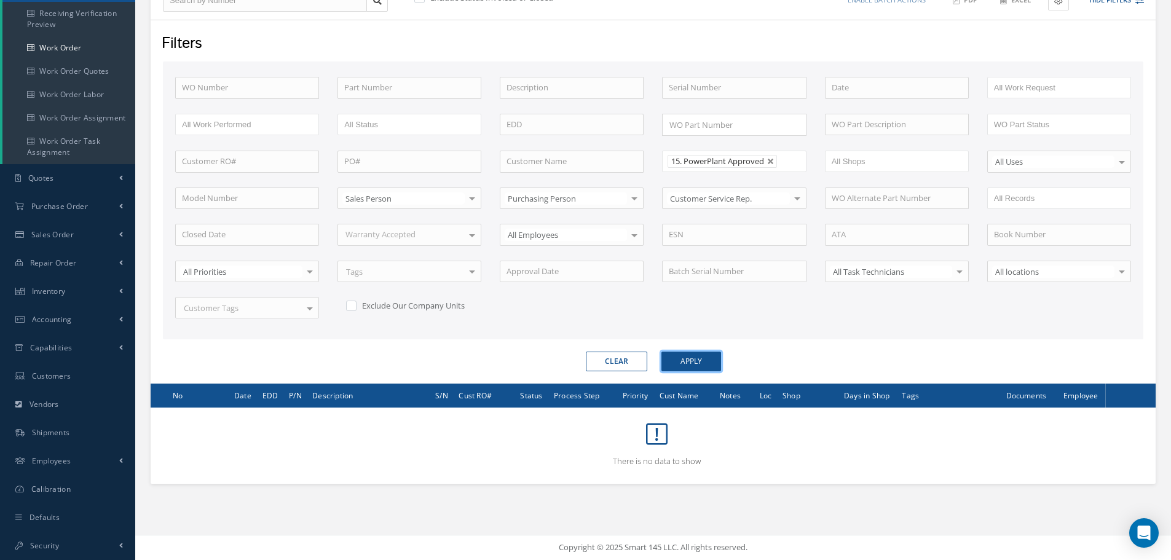
click at [711, 367] on button "Apply" at bounding box center [692, 362] width 60 height 20
click at [868, 163] on input "text" at bounding box center [856, 161] width 49 height 15
click at [773, 163] on link at bounding box center [770, 161] width 7 height 7
type input "All Proccess Step"
click at [692, 359] on button "Apply" at bounding box center [692, 362] width 60 height 20
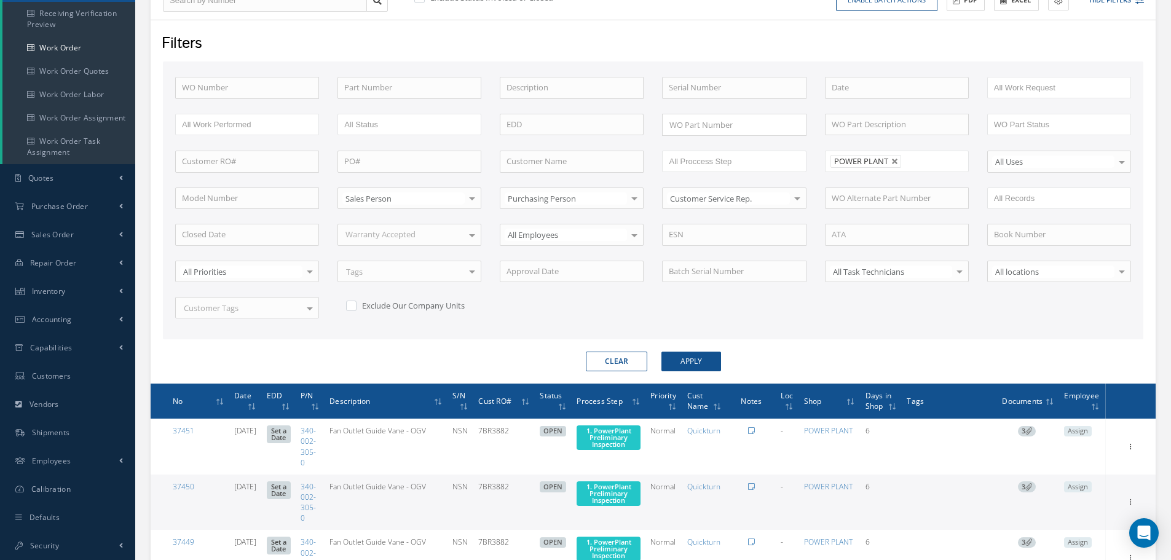
click at [711, 160] on input "All Proccess Step" at bounding box center [708, 161] width 78 height 15
click at [702, 358] on button "Apply" at bounding box center [692, 362] width 60 height 20
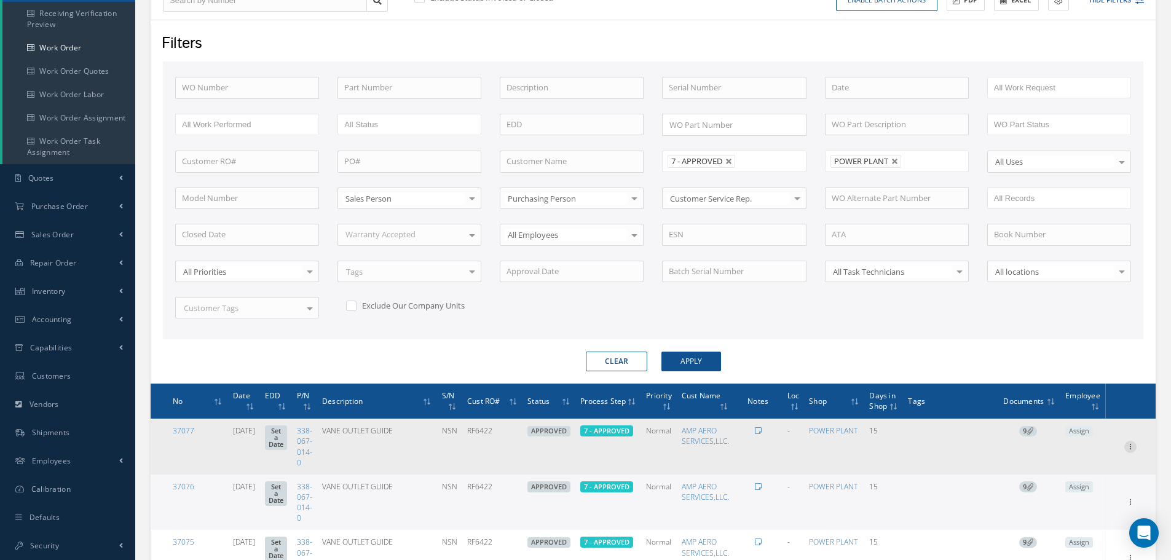
click at [1131, 447] on icon at bounding box center [1131, 446] width 12 height 10
click at [1056, 470] on link "Edit" at bounding box center [1074, 470] width 97 height 16
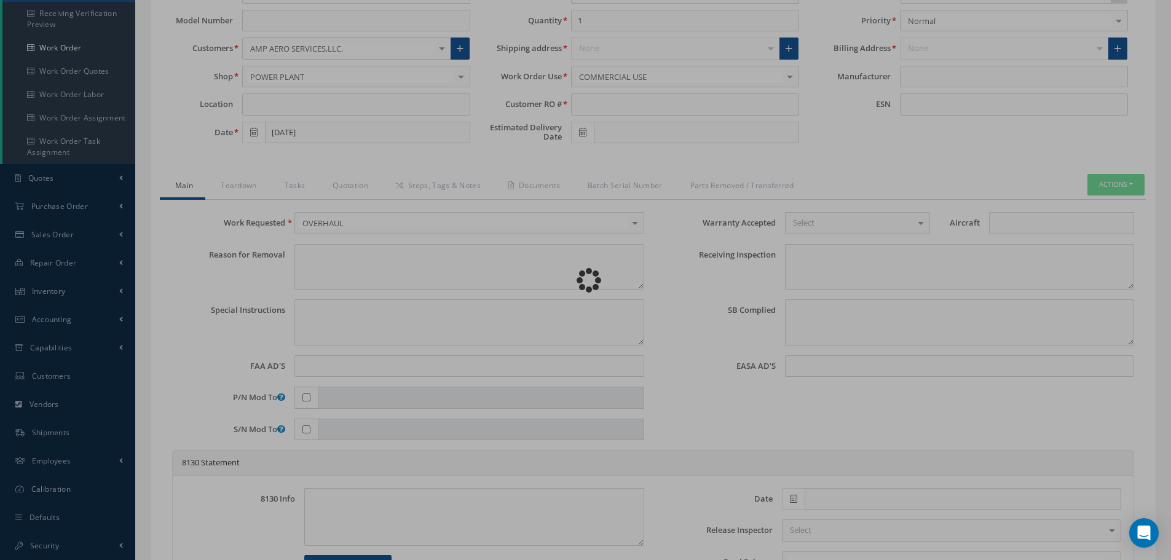
type input "338-067-014-0"
type input "09/29/2025"
type input "VANE OUTLET GUIDE"
type input "RF6422"
type input "NSN"
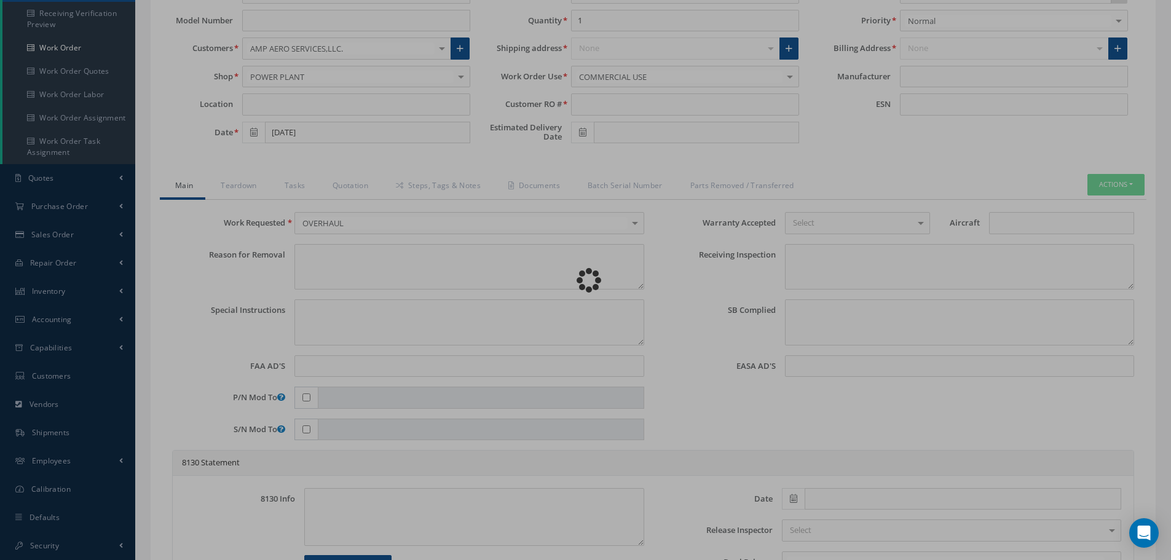
type input "697227"
type textarea "NONE"
type textarea "PLEASE SEE R.O. FOR DETAILS"
type textarea "NO VISUAL DAMAGE"
type textarea "None performed"
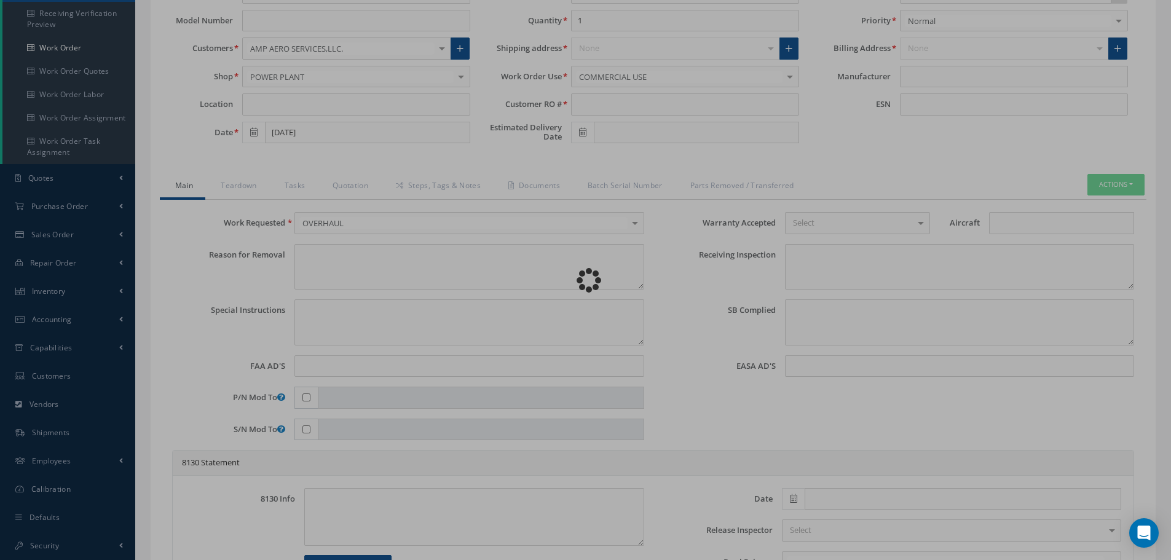
type textarea "Article was xxxxx in reference with the following Technical Standard : CFM56-5B…"
type textarea "Article has been approved to return to service."
type input "CFM56-5B"
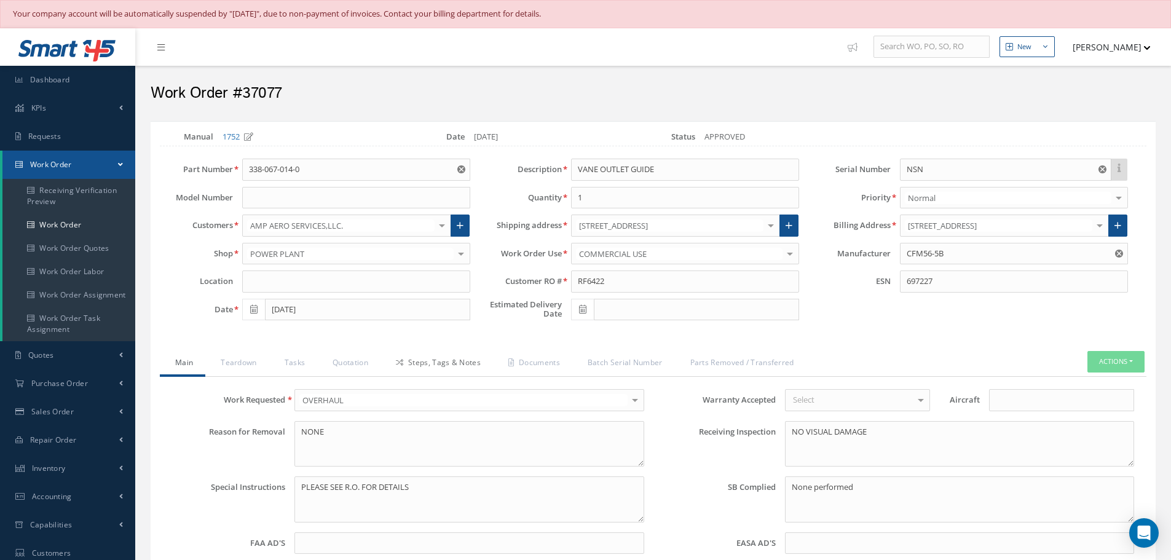
click at [442, 359] on link "Steps, Tags & Notes" at bounding box center [437, 364] width 113 height 26
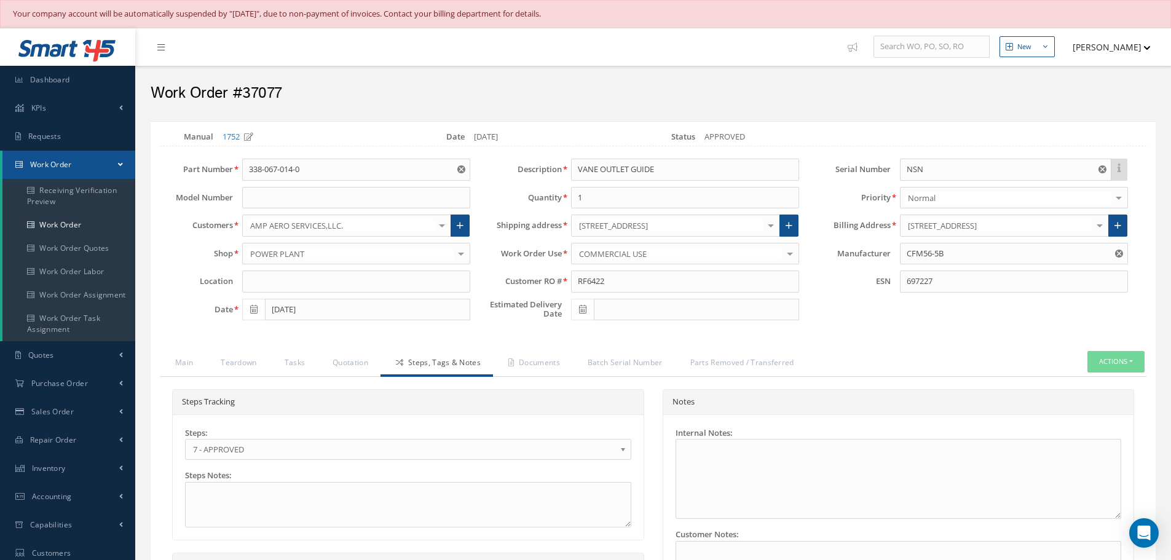
select select "25"
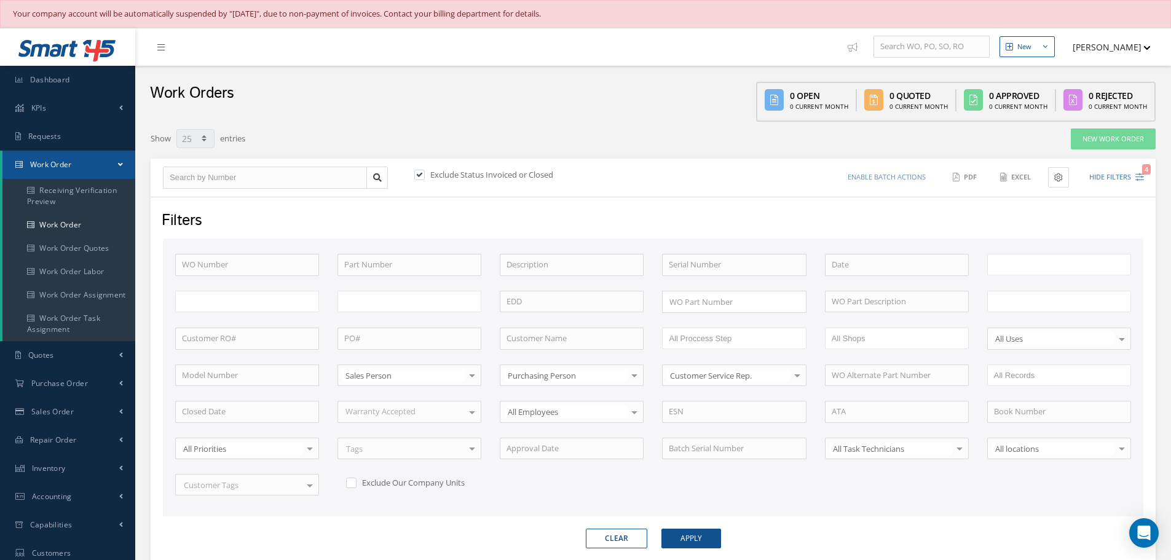
scroll to position [177, 0]
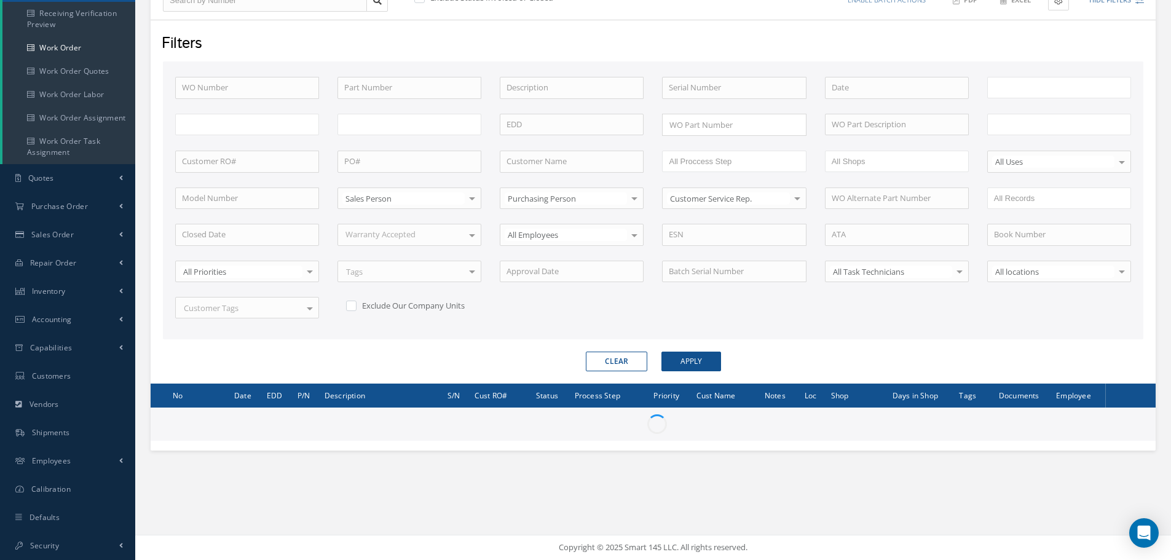
type input "All Work Request"
type input "All Work Performed"
type input "All Status"
type input "WO Part Status"
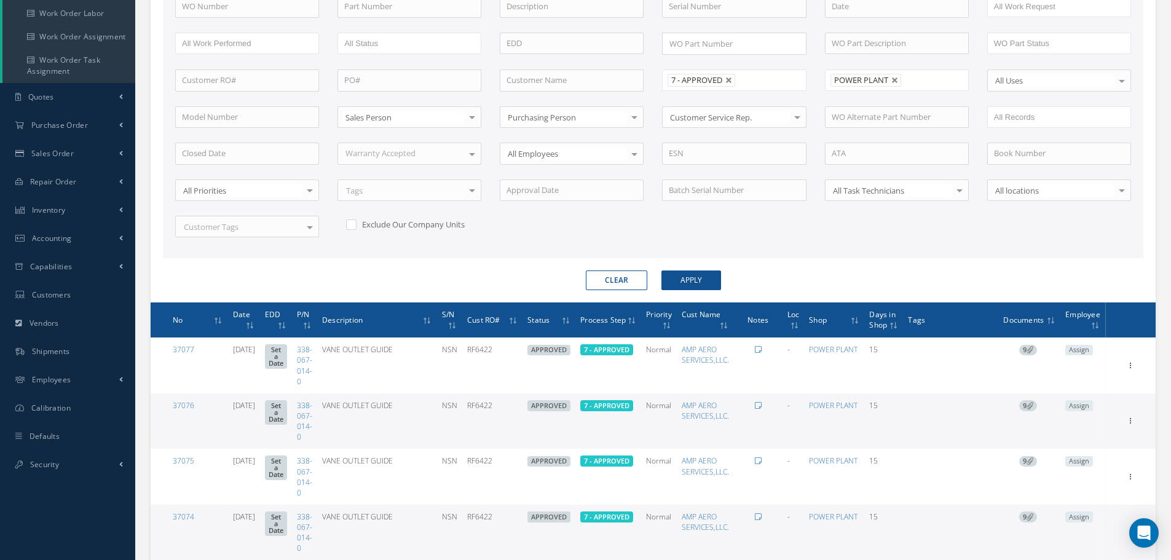
scroll to position [300, 0]
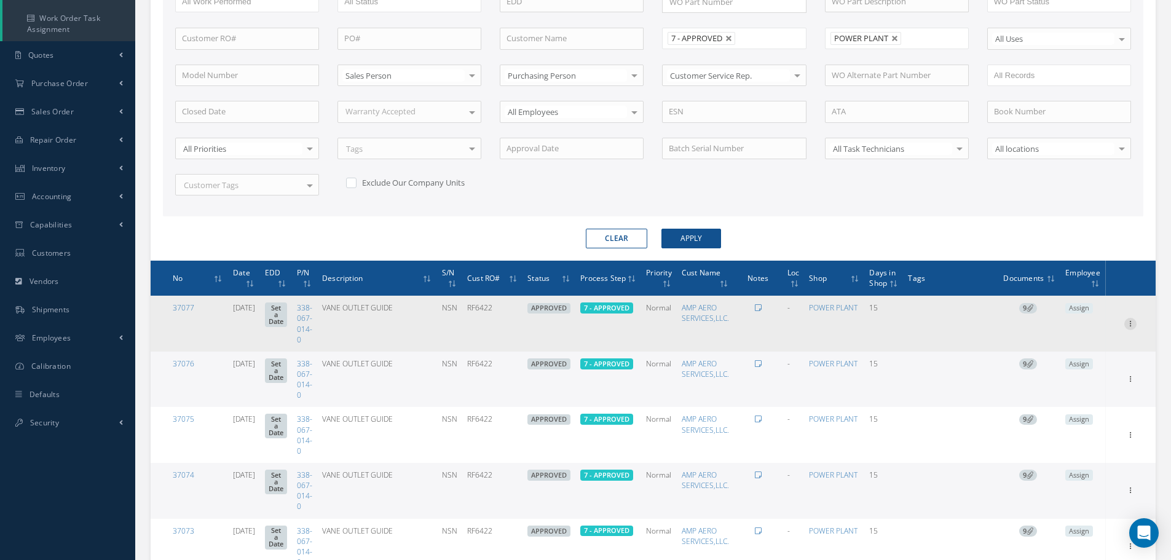
click at [1131, 325] on icon at bounding box center [1131, 323] width 12 height 10
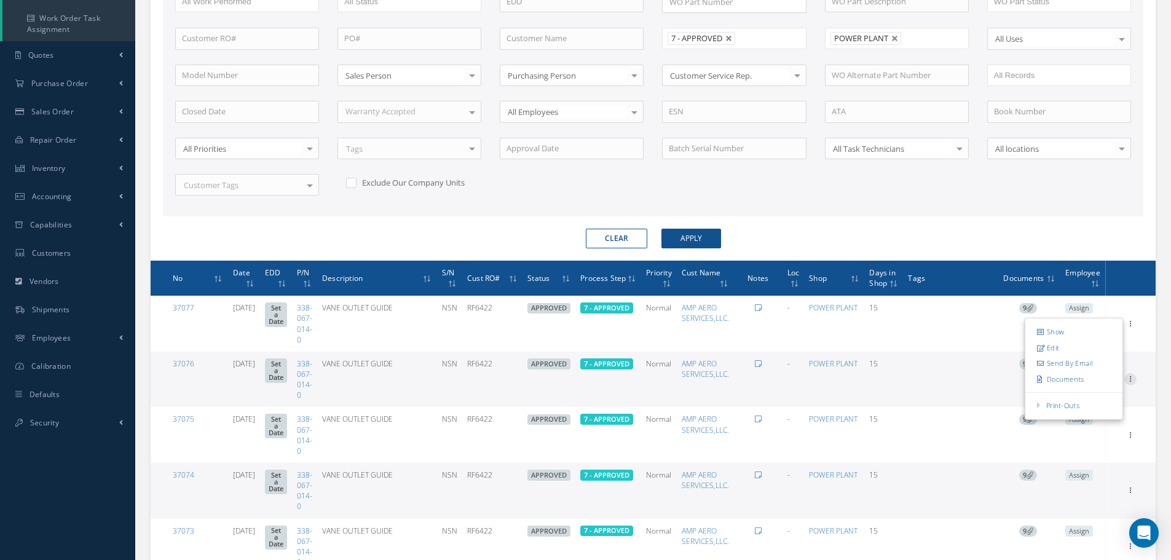
click at [1130, 379] on icon at bounding box center [1131, 378] width 12 height 10
click at [1002, 234] on div "Clear Apply" at bounding box center [653, 239] width 999 height 20
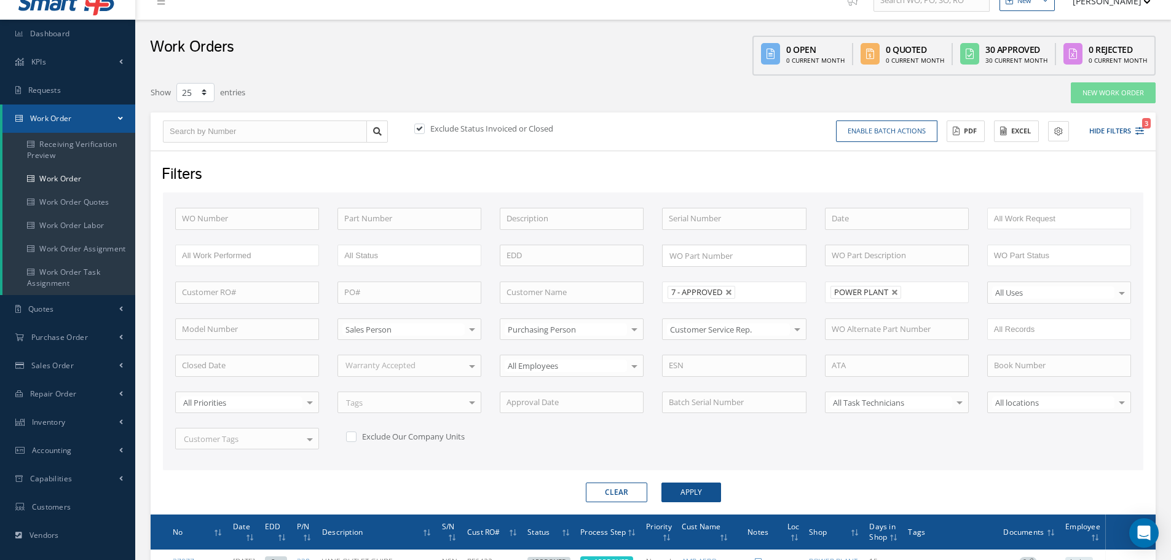
scroll to position [0, 0]
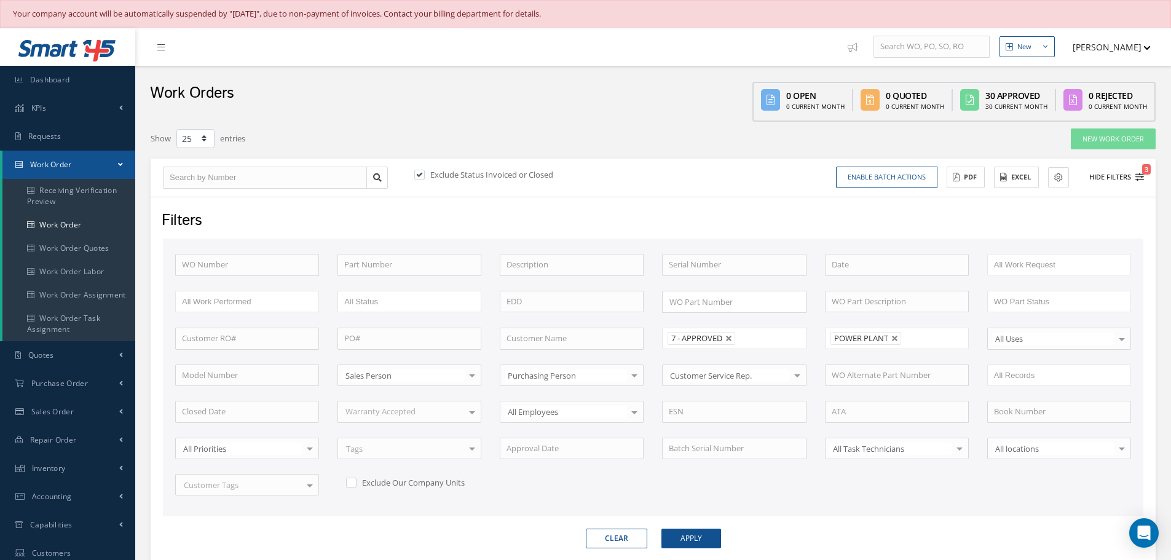
click at [1117, 175] on button "Hide Filters 3" at bounding box center [1112, 177] width 66 height 20
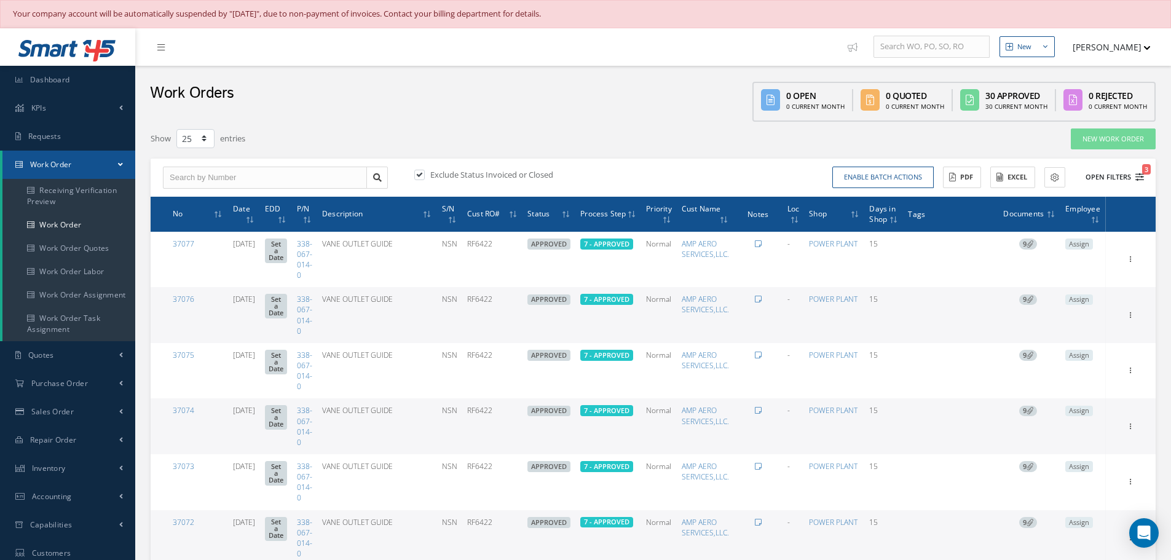
click at [1106, 179] on button "Open Filters 3" at bounding box center [1109, 177] width 69 height 20
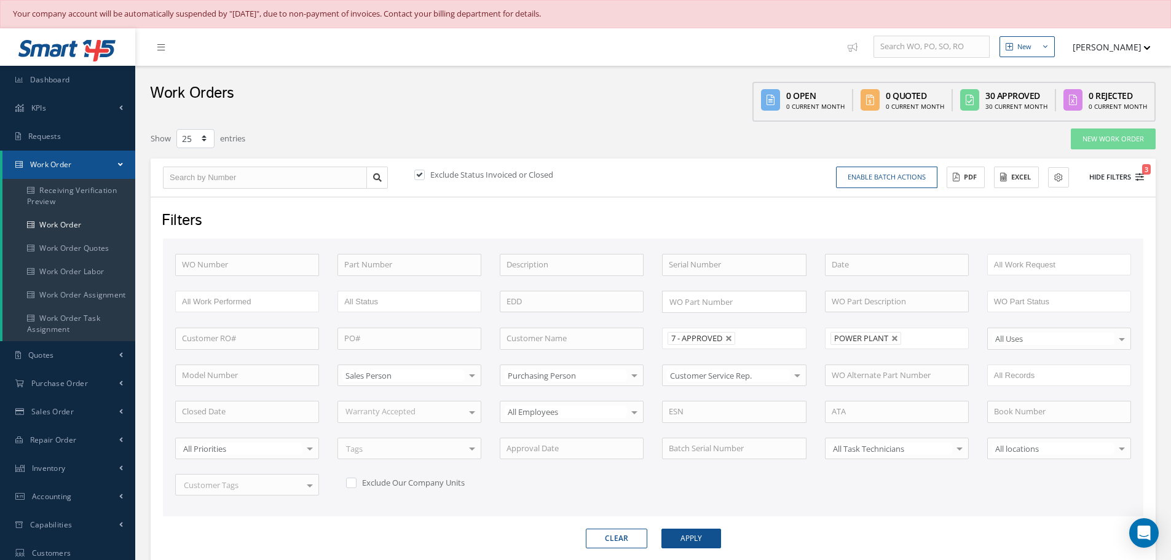
click at [1106, 179] on button "Hide Filters 3" at bounding box center [1112, 177] width 66 height 20
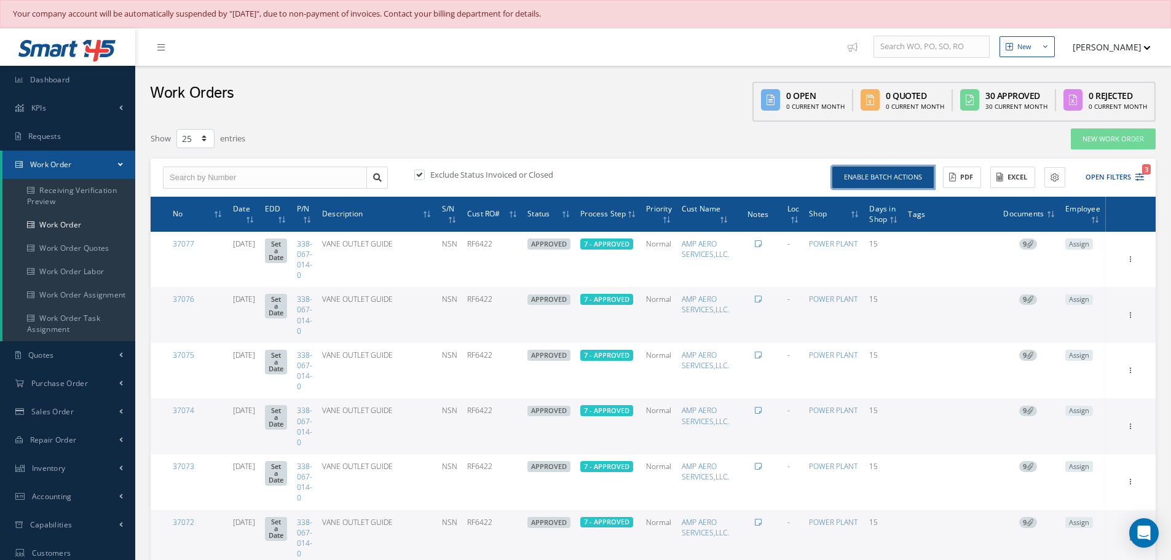
click at [914, 172] on button "Enable batch actions" at bounding box center [883, 178] width 101 height 22
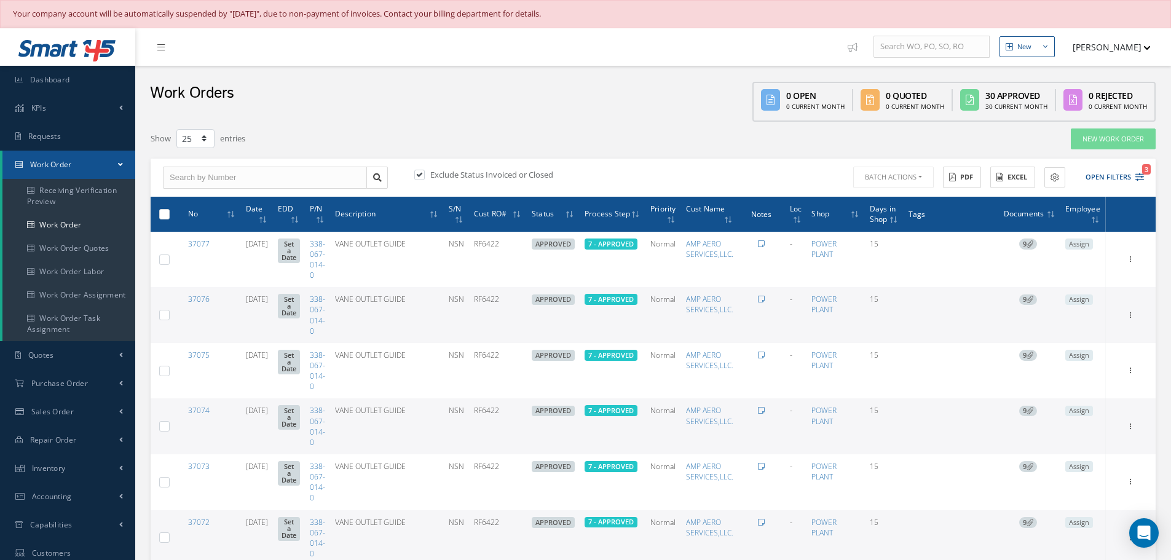
click at [169, 215] on label at bounding box center [169, 213] width 0 height 10
click at [162, 215] on input "checkbox" at bounding box center [165, 215] width 8 height 8
checkbox input "true"
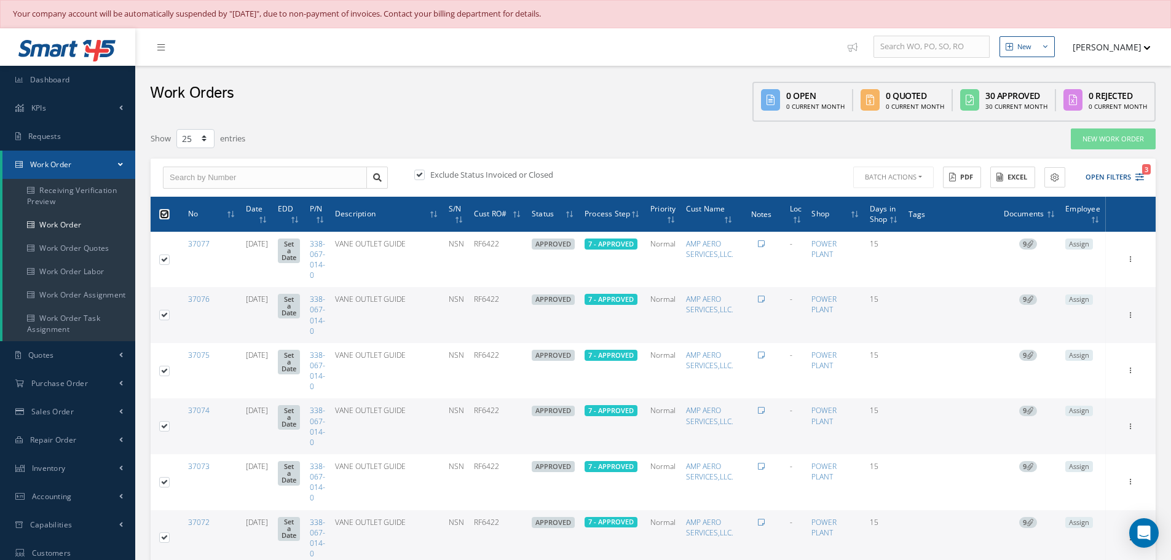
checkbox input "true"
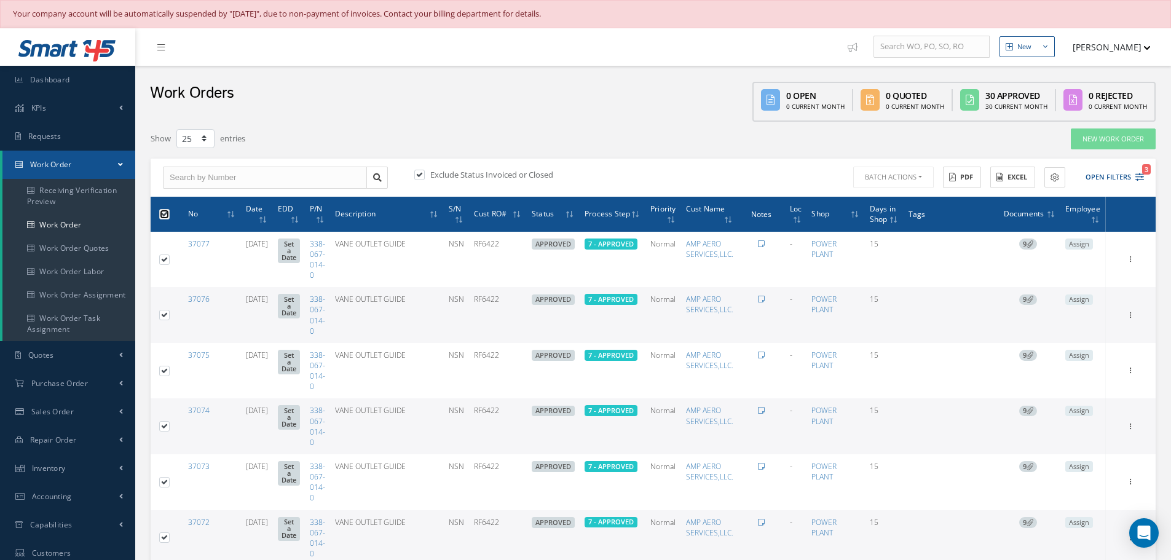
checkbox input "true"
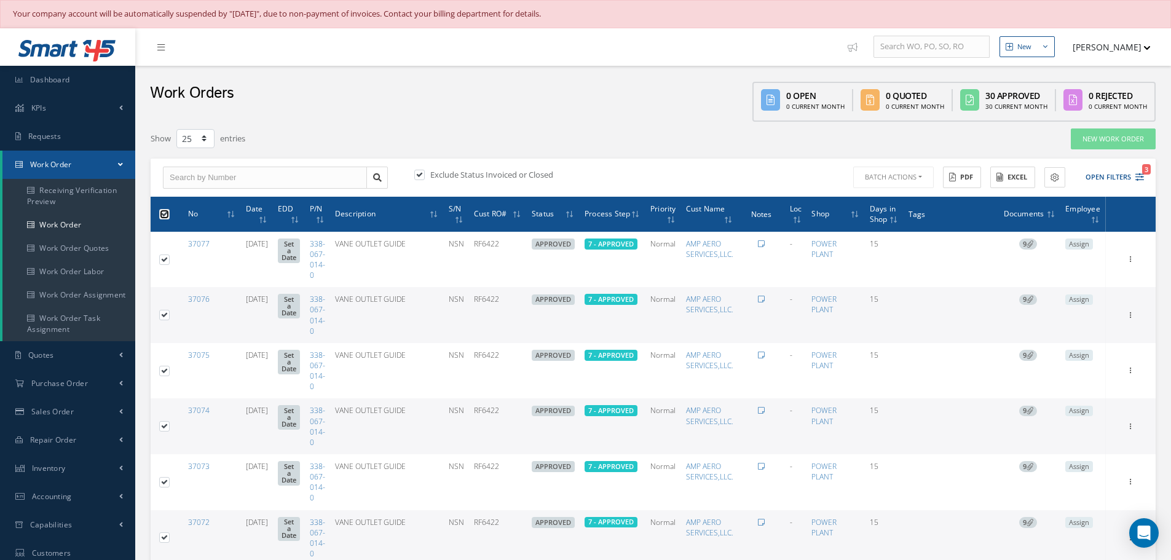
checkbox input "true"
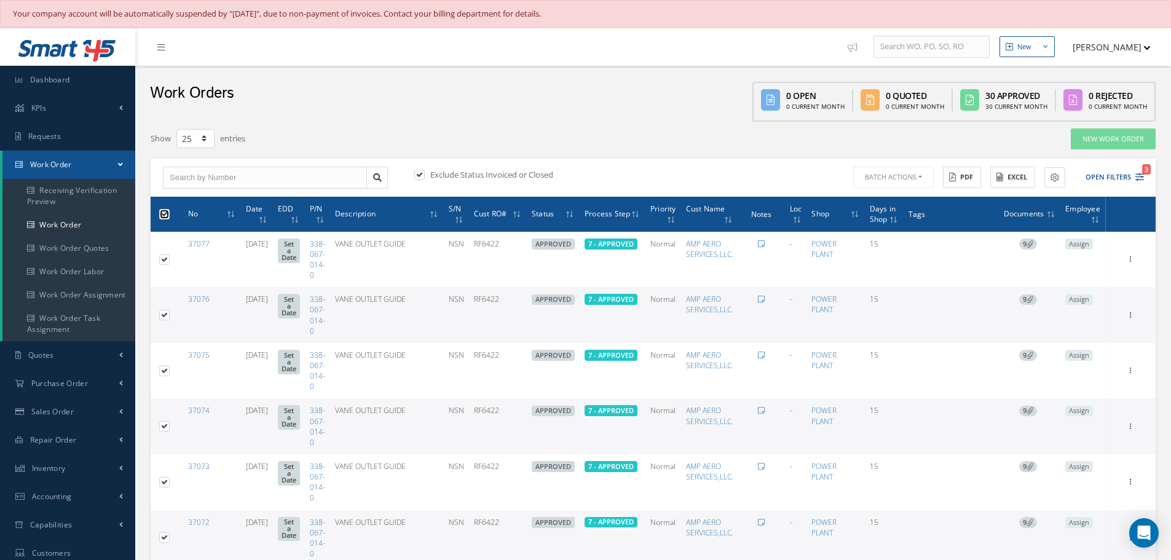
checkbox input "true"
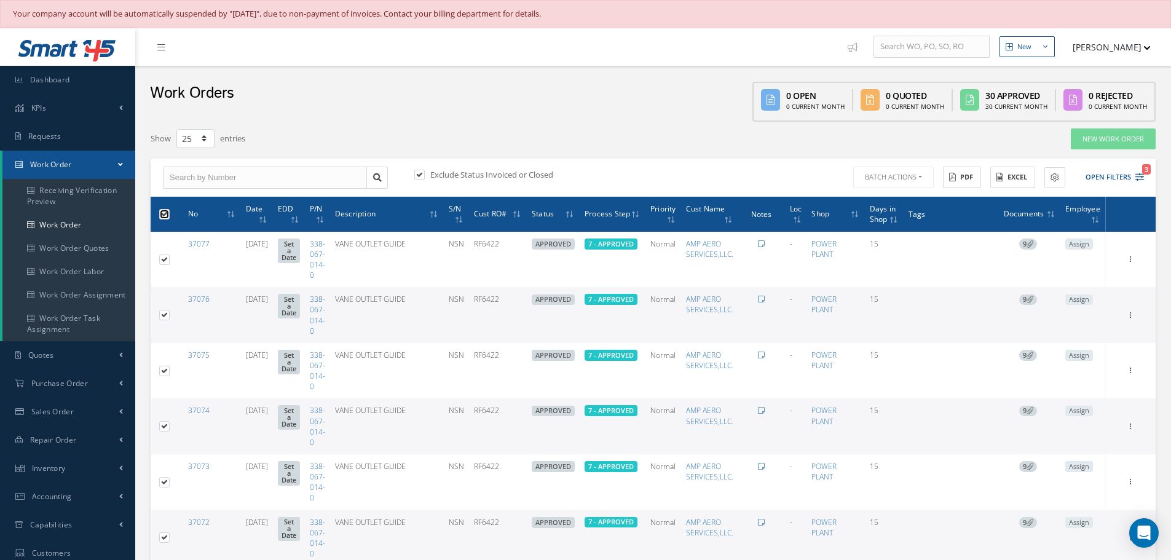
checkbox input "true"
click at [921, 179] on button "Batch Actions" at bounding box center [892, 178] width 83 height 22
click at [906, 196] on link "Update Work Orders" at bounding box center [900, 197] width 98 height 17
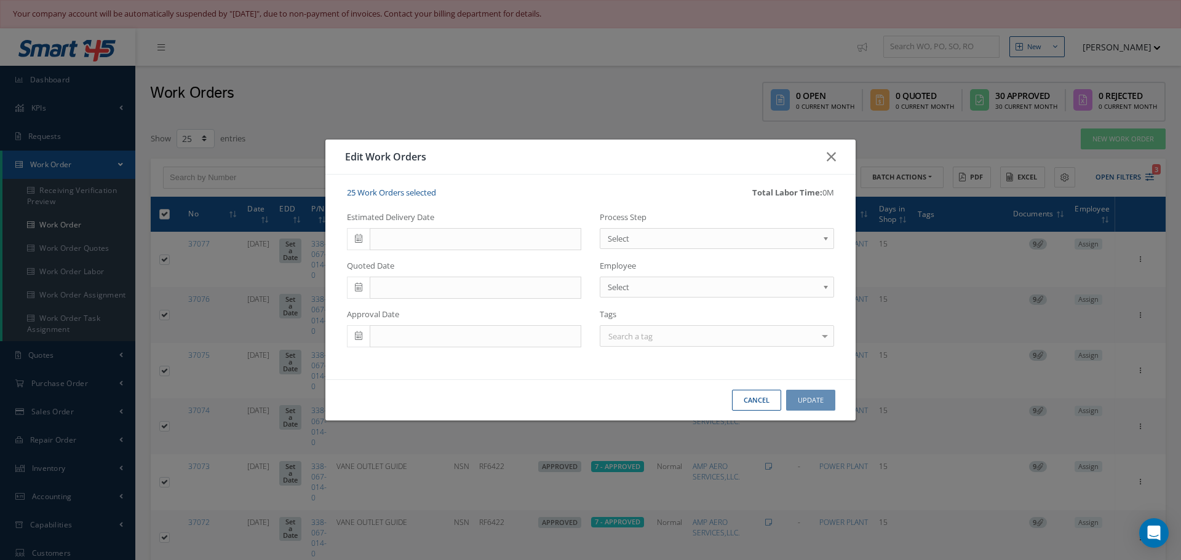
click at [826, 236] on b at bounding box center [827, 242] width 11 height 20
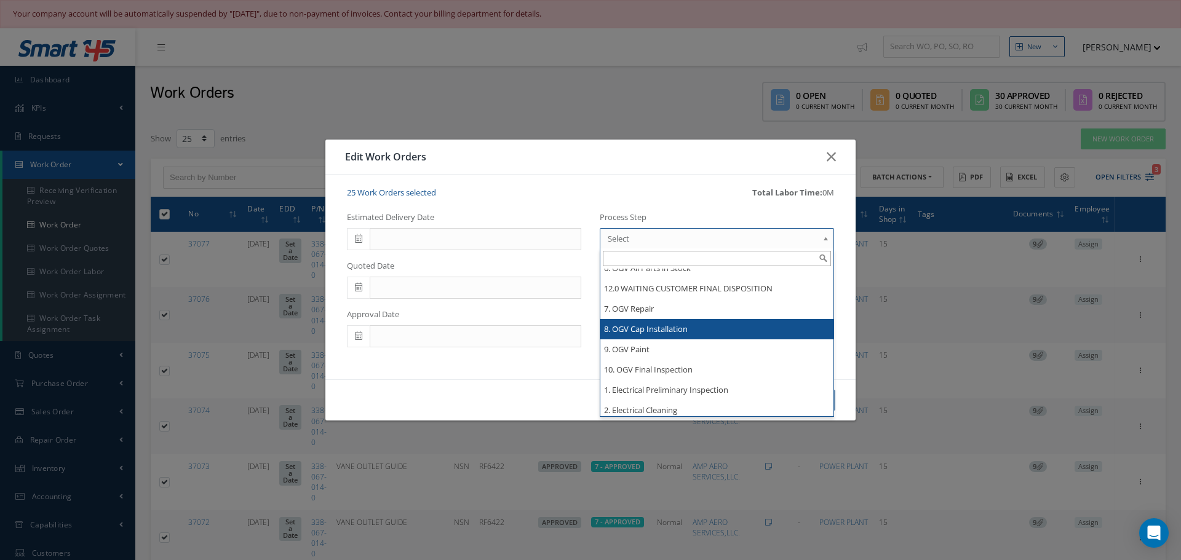
scroll to position [984, 0]
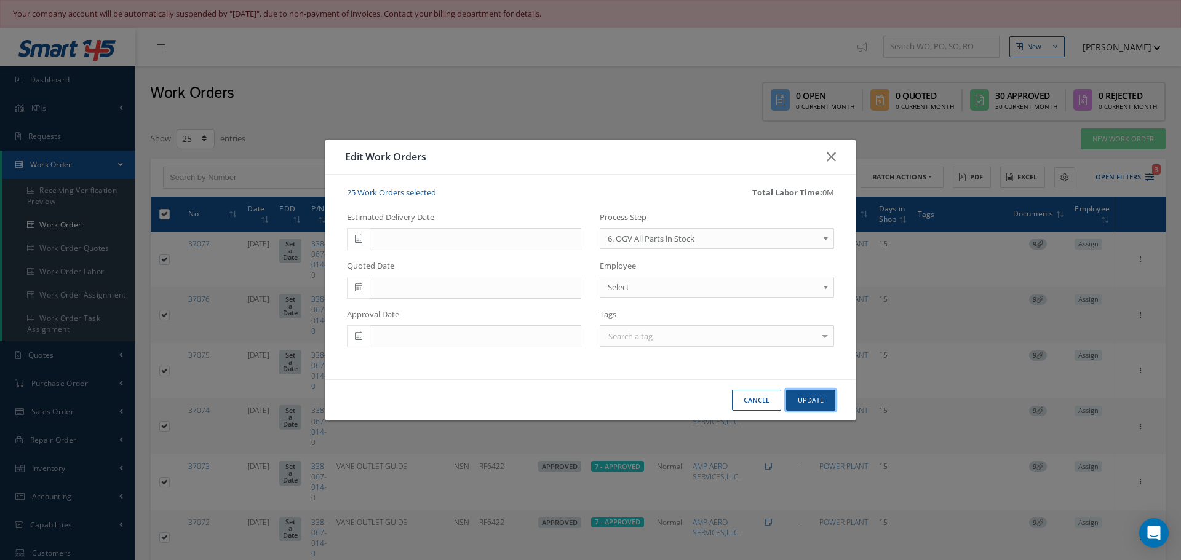
click at [810, 400] on button "Update" at bounding box center [810, 401] width 49 height 22
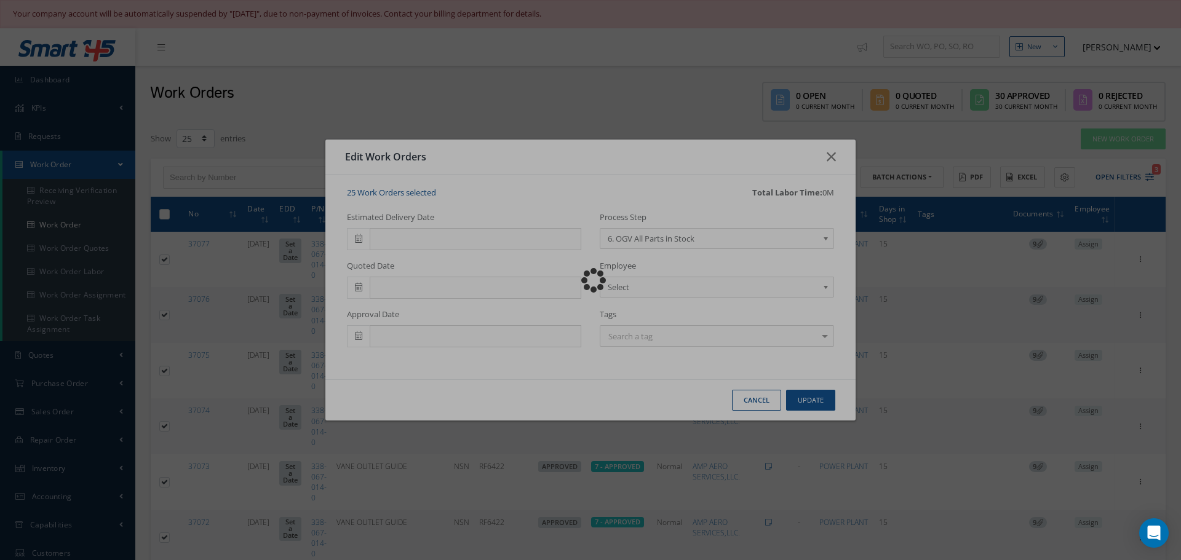
checkbox input "false"
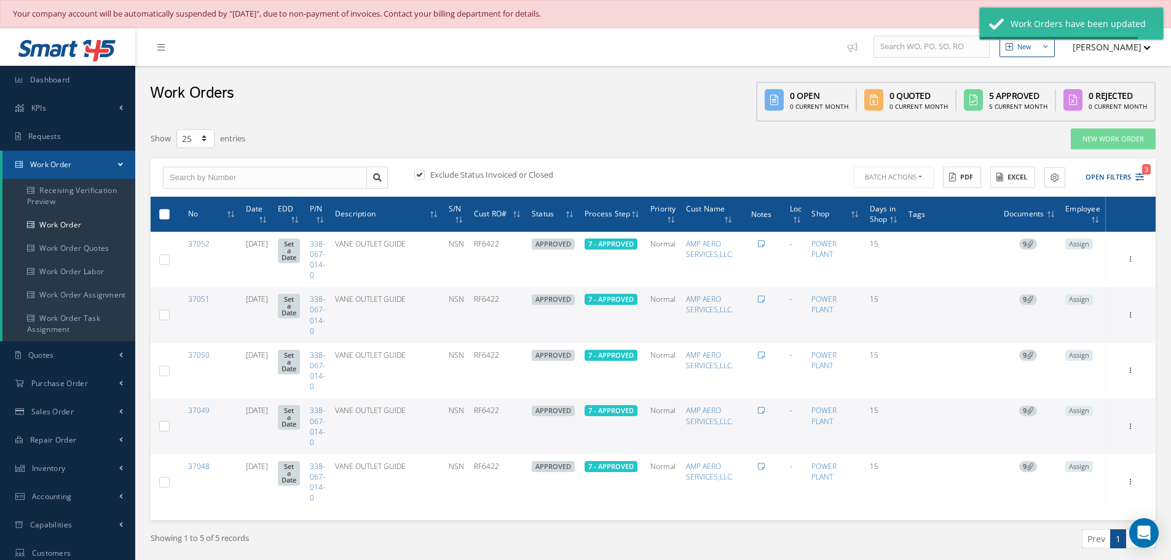
checkbox input "false"
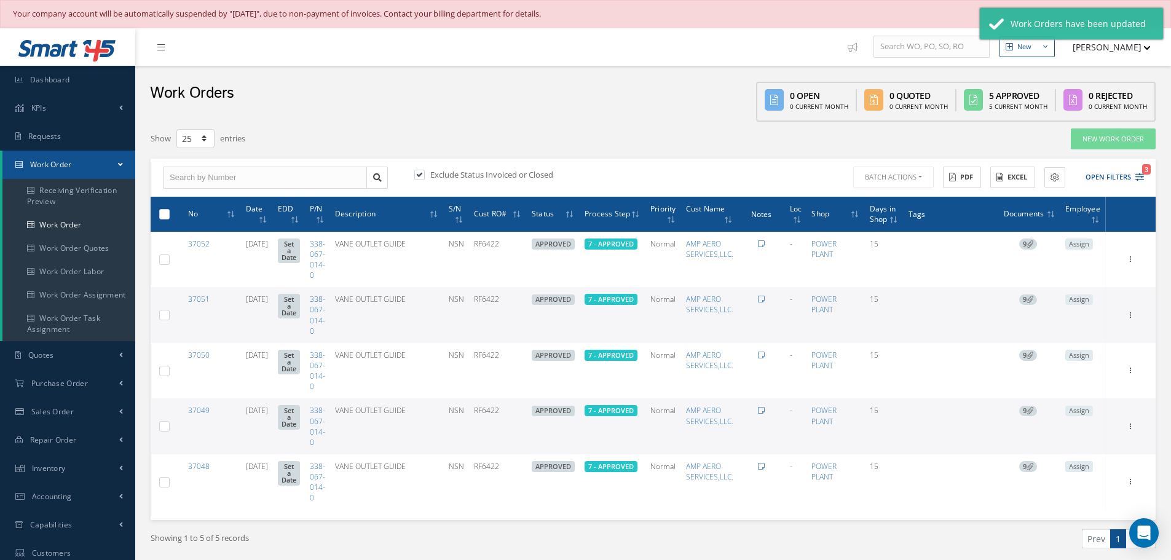
click at [169, 212] on label at bounding box center [169, 213] width 0 height 10
click at [161, 212] on input "checkbox" at bounding box center [165, 215] width 8 height 8
checkbox input "true"
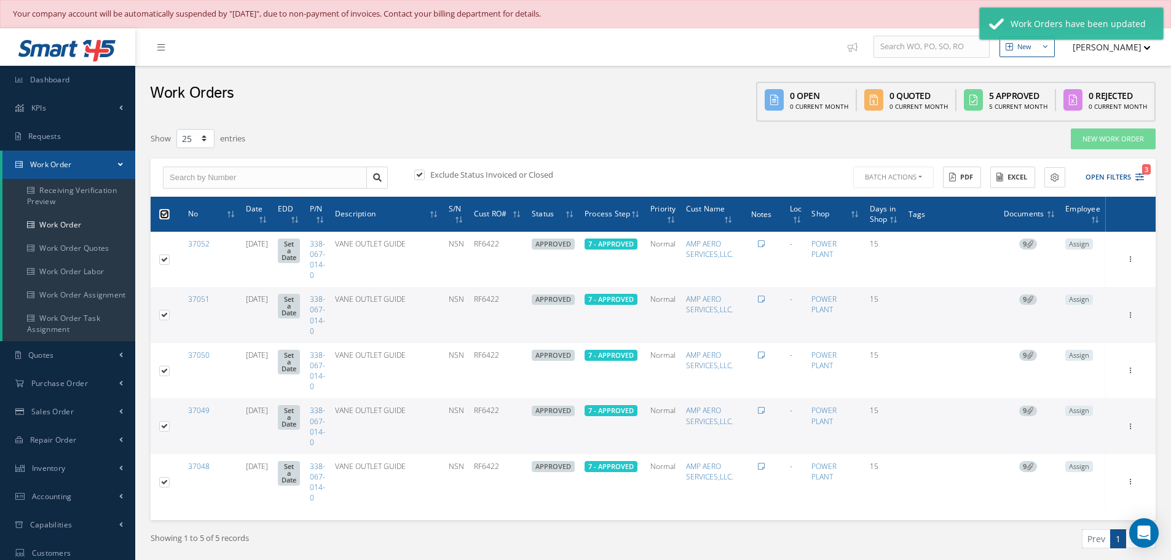
checkbox input "true"
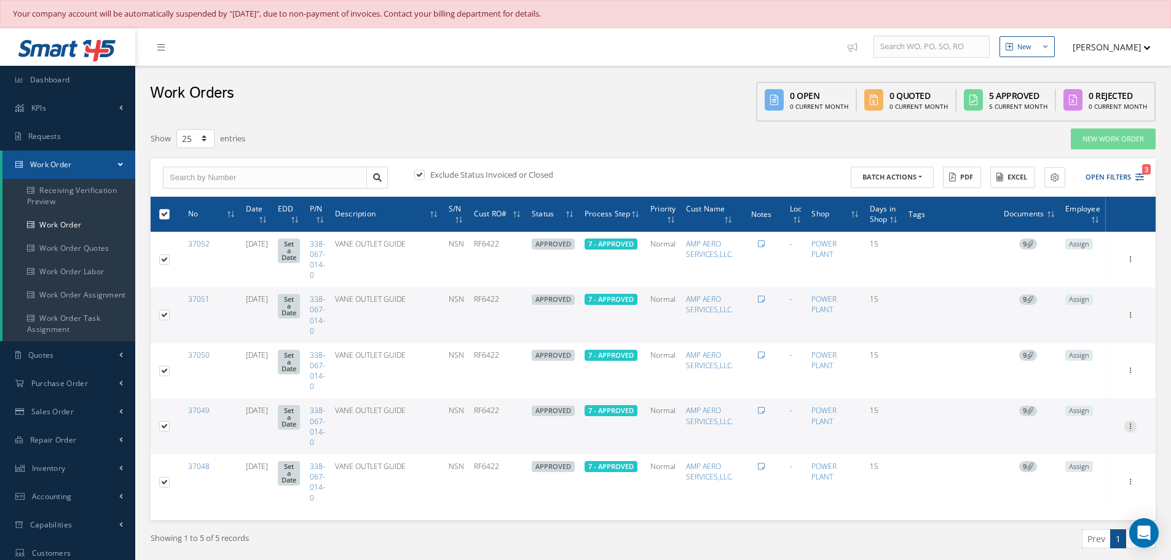
click at [1131, 426] on icon at bounding box center [1131, 426] width 12 height 10
click at [921, 177] on button "Batch Actions" at bounding box center [892, 178] width 83 height 22
click at [897, 196] on link "Update Work Orders" at bounding box center [900, 197] width 98 height 17
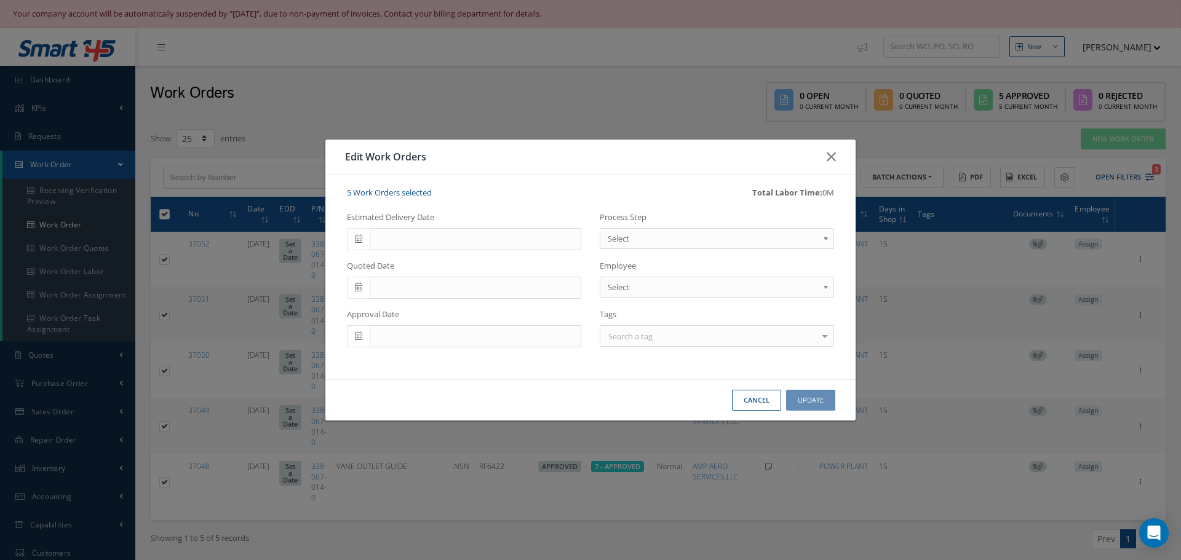
click at [830, 238] on b at bounding box center [827, 242] width 11 height 20
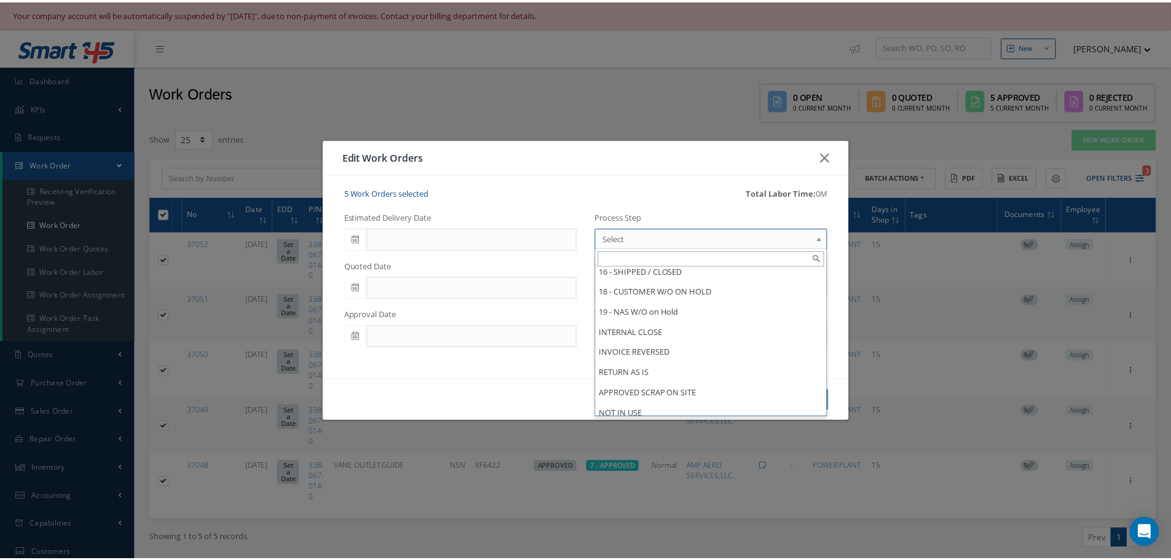
scroll to position [922, 0]
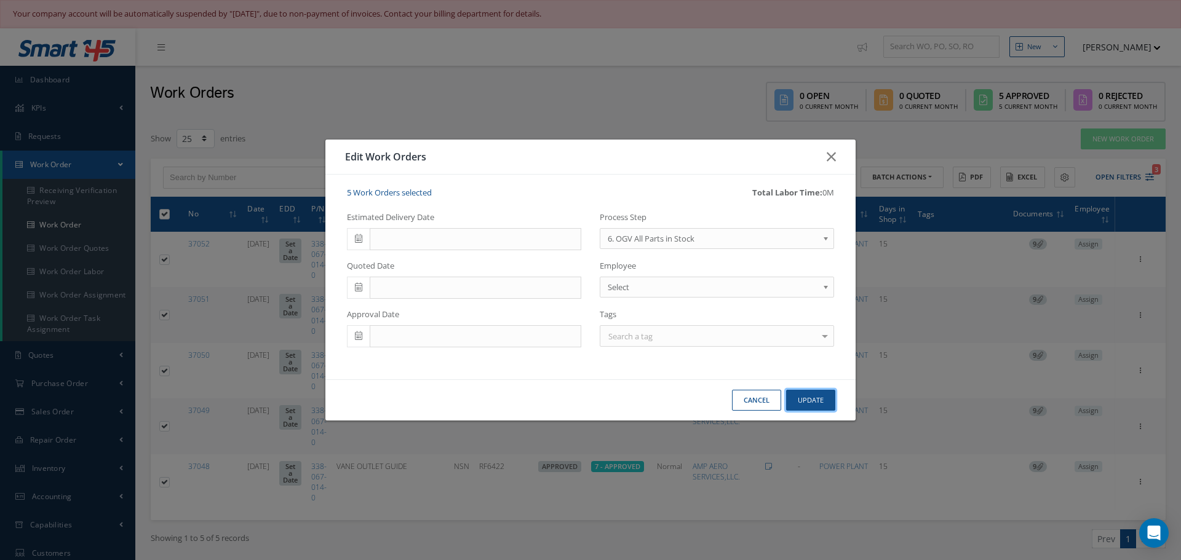
click at [812, 403] on button "Update" at bounding box center [810, 401] width 49 height 22
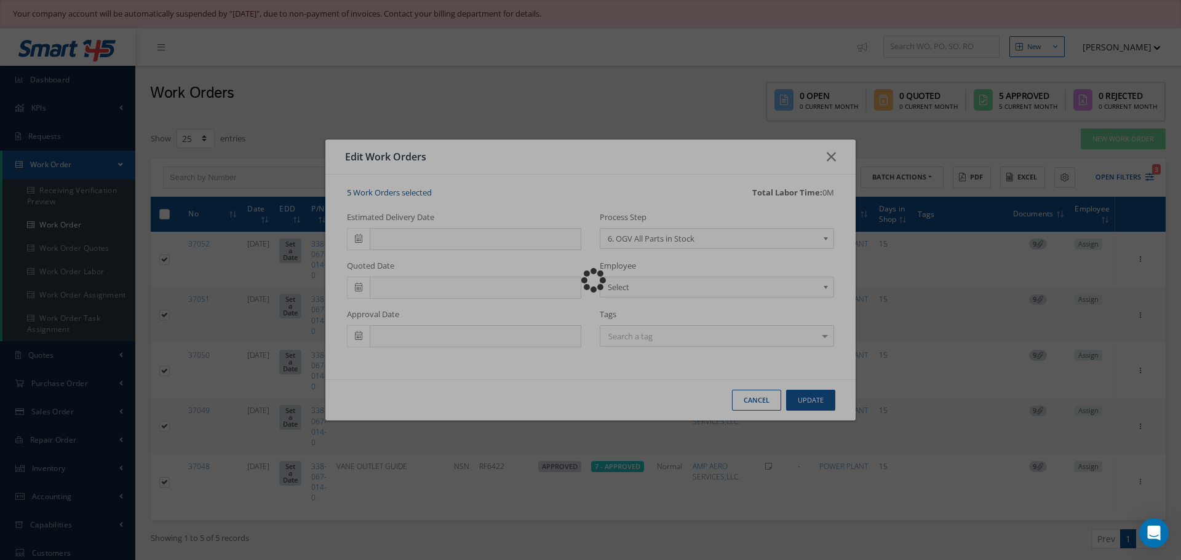
checkbox input "false"
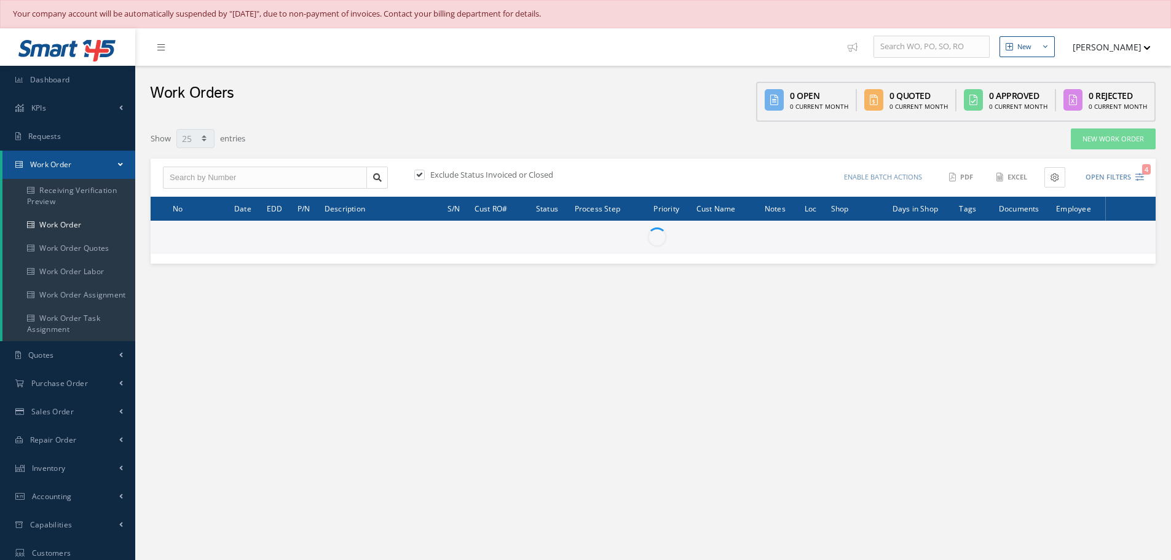
select select "25"
type input "All Work Request"
type input "All Work Performed"
type input "All Status"
type input "WO Part Status"
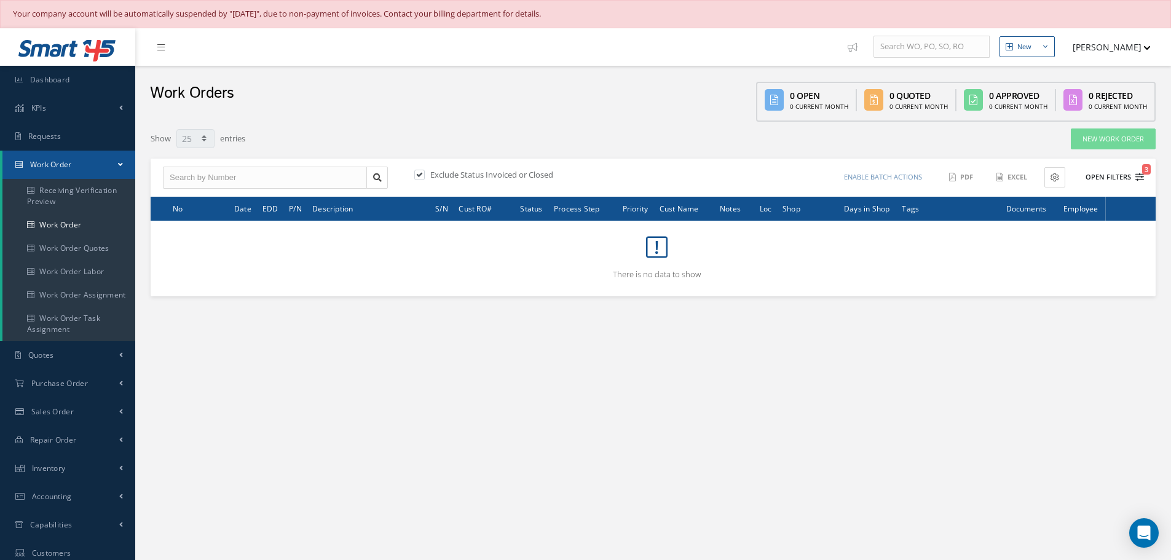
click at [1112, 177] on button "Open Filters 3" at bounding box center [1109, 177] width 69 height 20
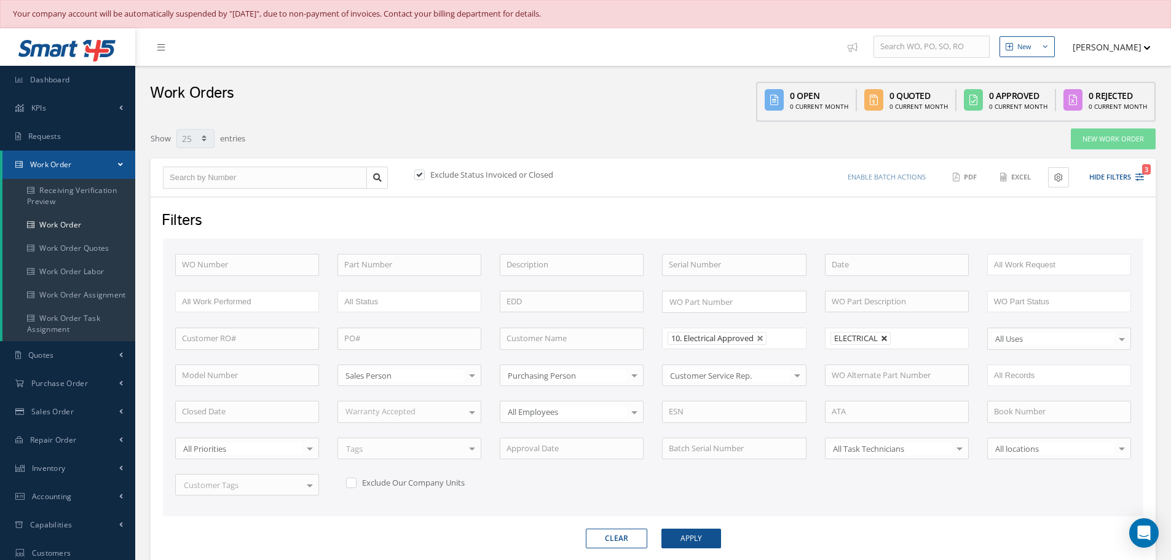
click at [887, 339] on link at bounding box center [884, 338] width 7 height 7
type input "All Shops"
click at [704, 533] on button "Apply" at bounding box center [692, 539] width 60 height 20
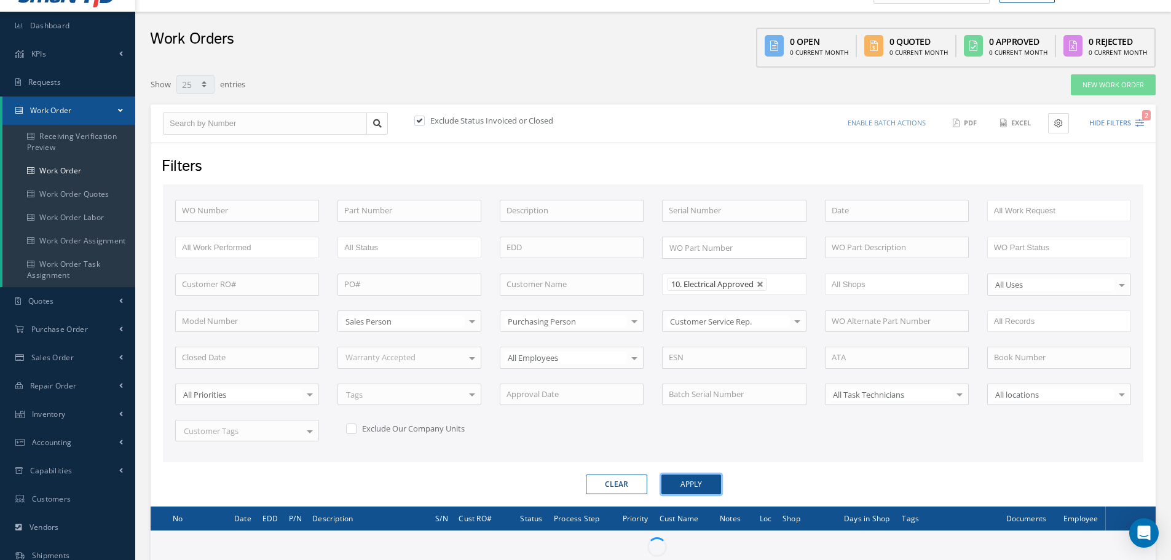
scroll to position [177, 0]
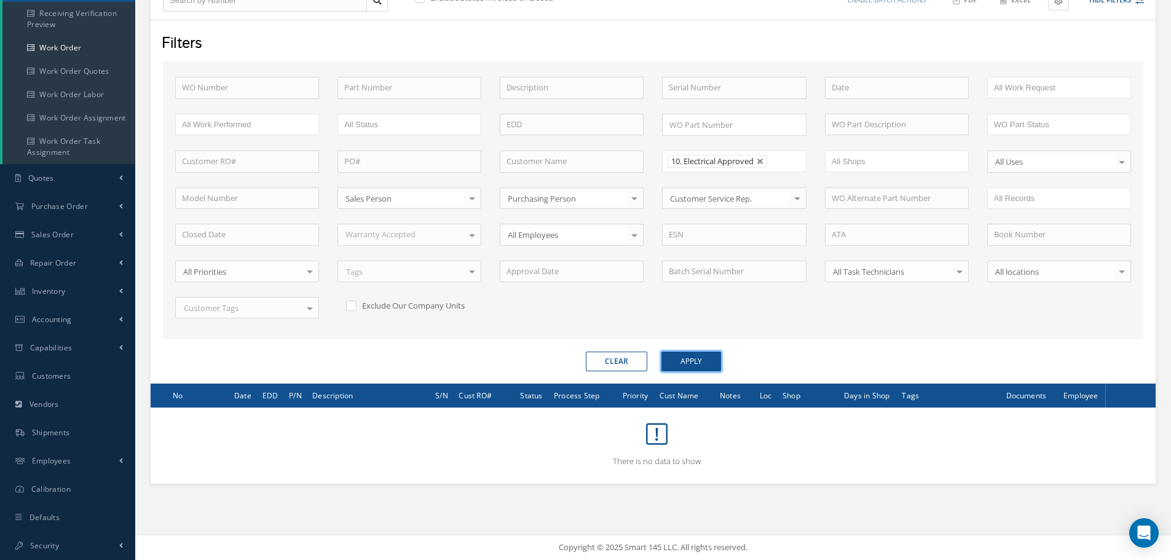
click at [699, 355] on button "Apply" at bounding box center [692, 362] width 60 height 20
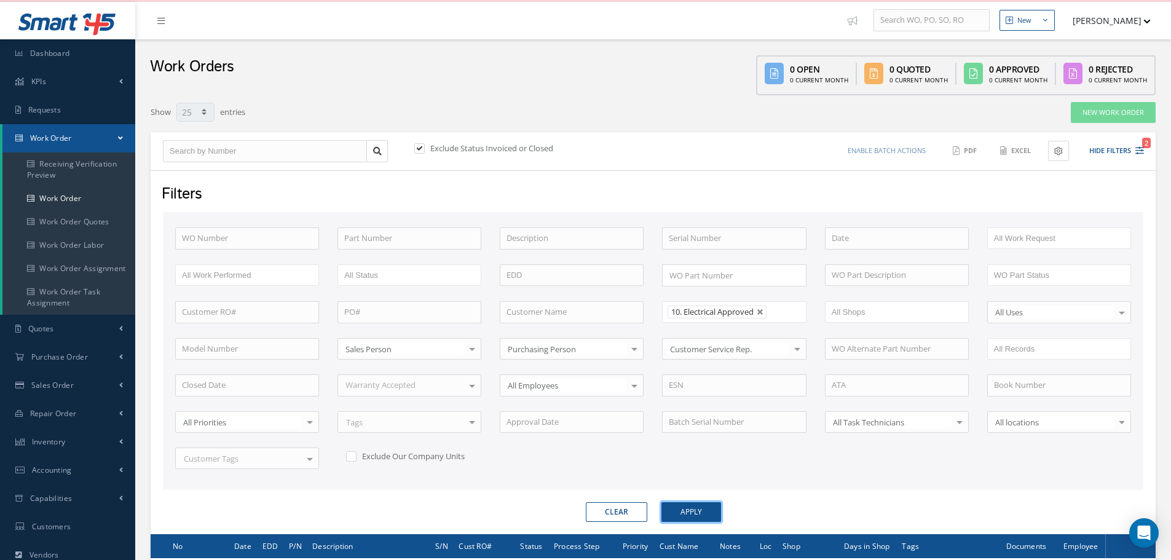
scroll to position [0, 0]
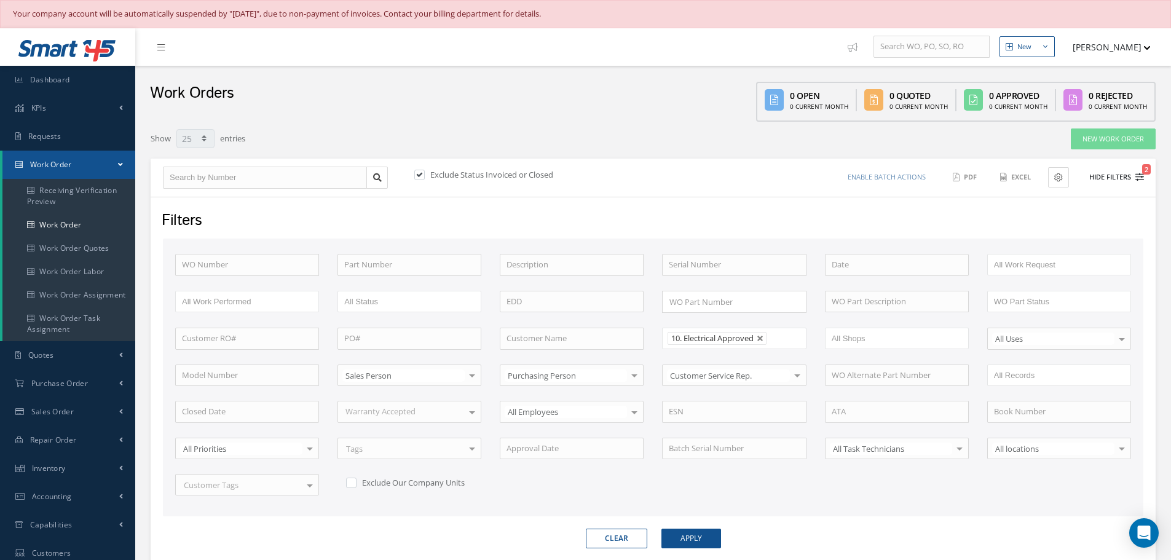
click at [1106, 179] on button "Hide Filters 2" at bounding box center [1112, 177] width 66 height 20
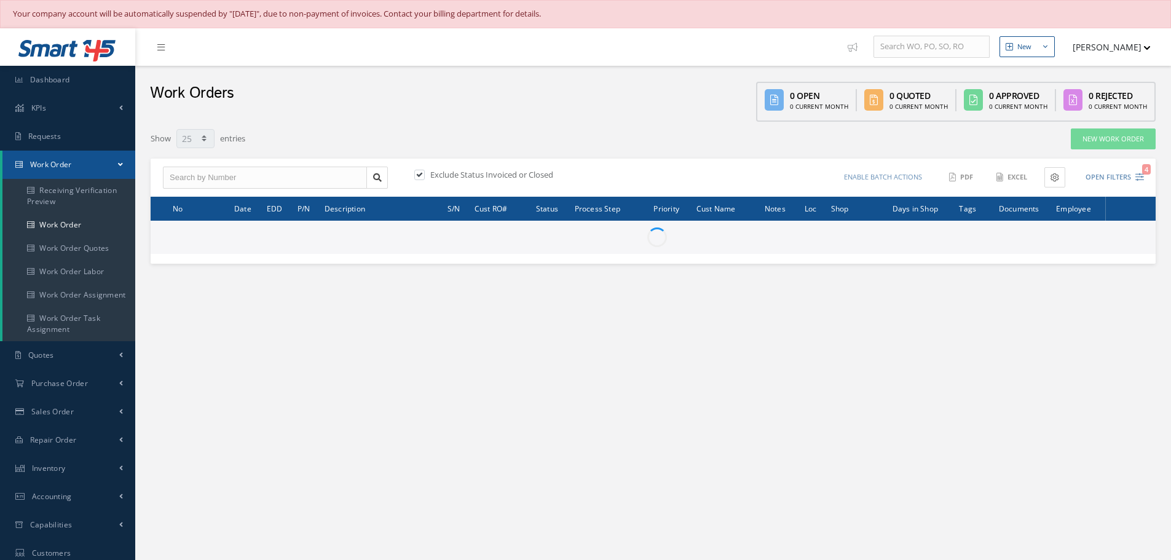
select select "25"
type input "All Work Request"
type input "All Work Performed"
type input "All Status"
type input "WO Part Status"
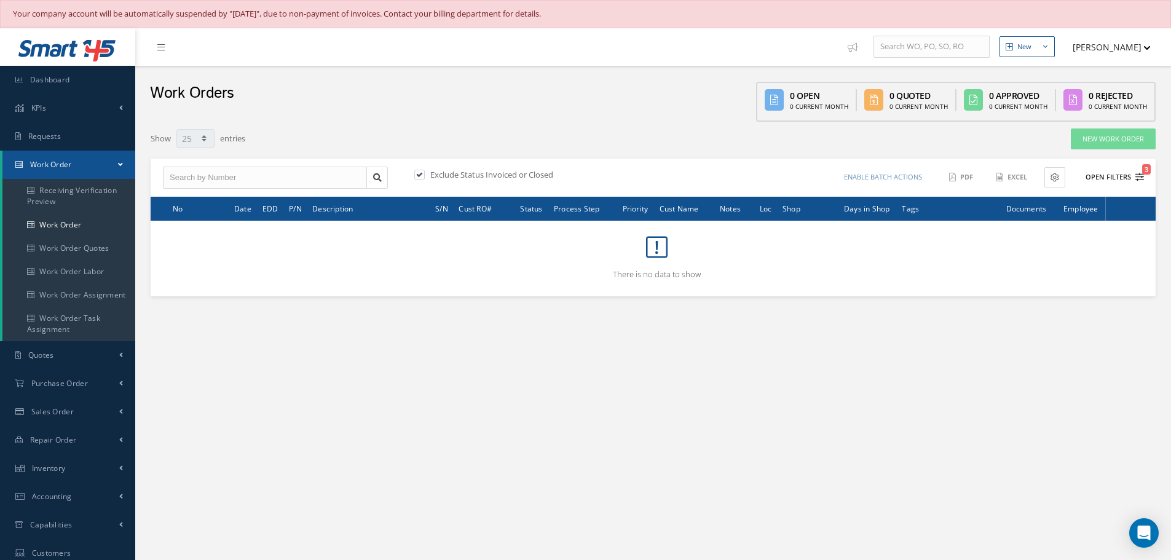
click at [1115, 176] on button "Open Filters 3" at bounding box center [1109, 177] width 69 height 20
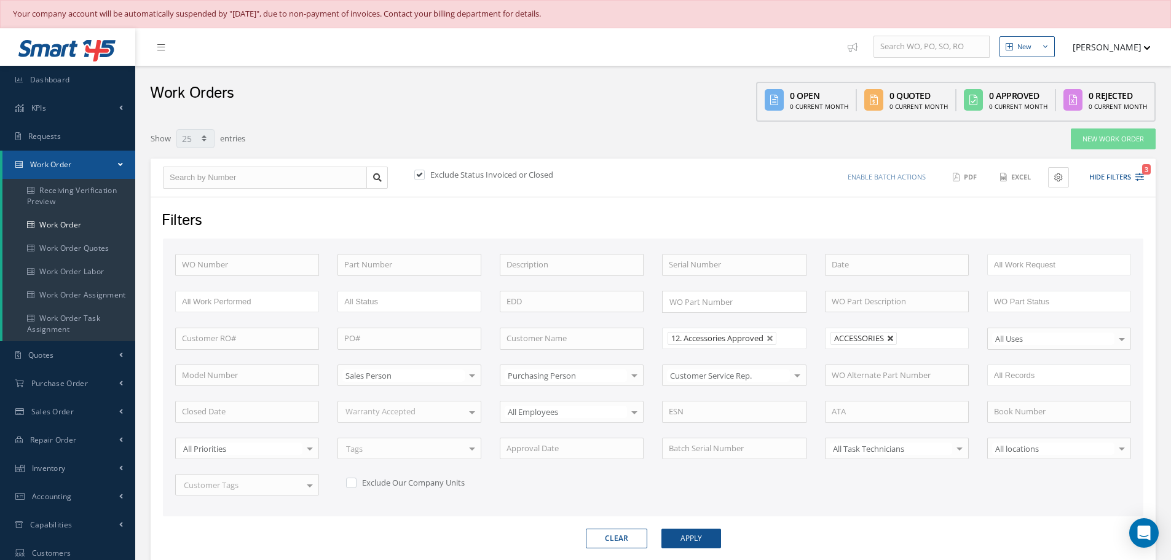
click at [891, 340] on link at bounding box center [890, 338] width 7 height 7
type input "All Shops"
click at [688, 538] on button "Apply" at bounding box center [692, 539] width 60 height 20
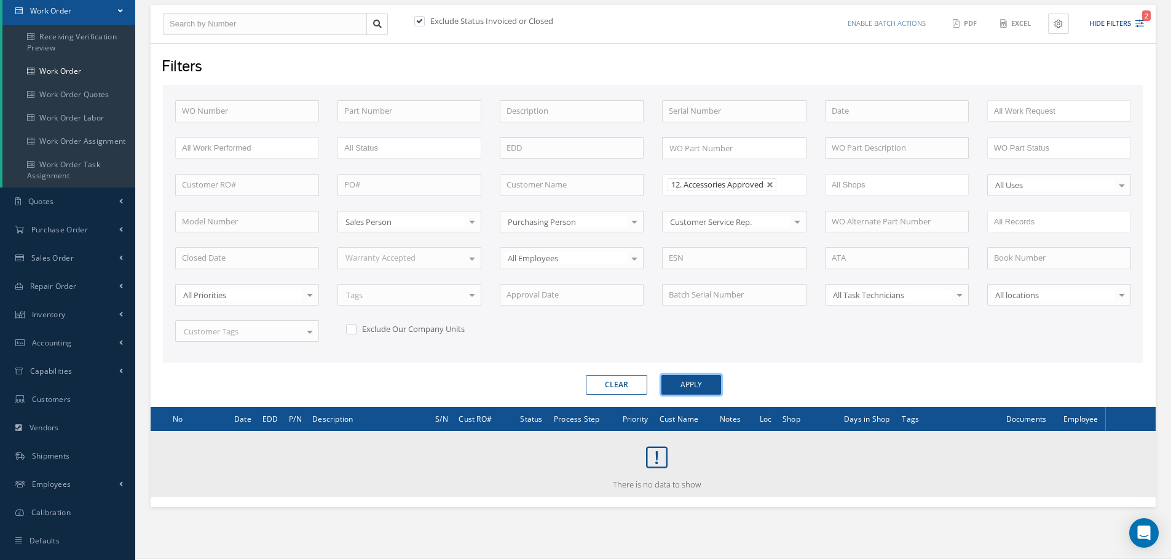
scroll to position [177, 0]
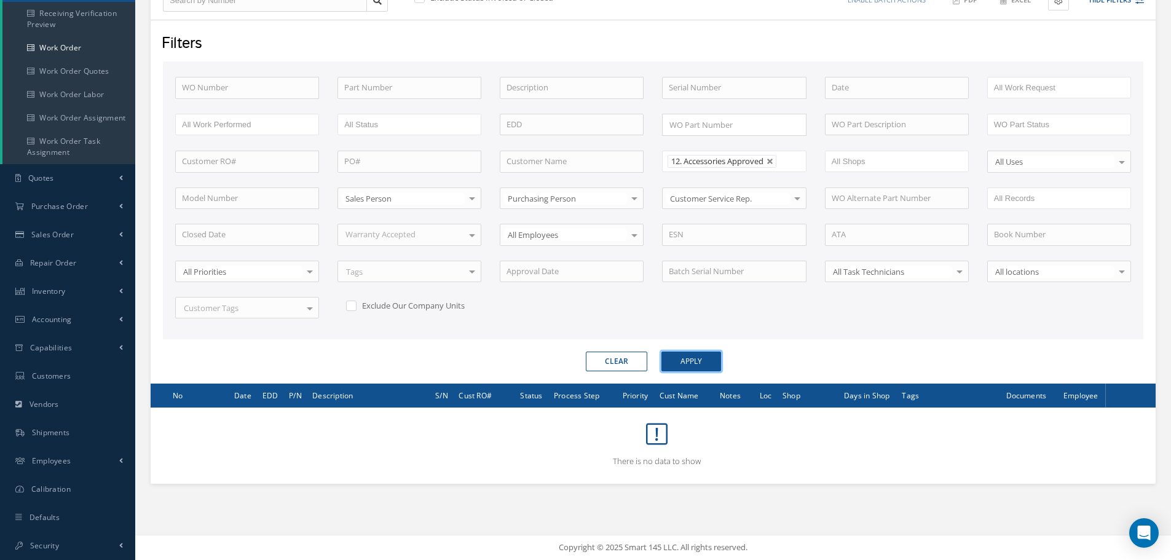
click at [684, 360] on button "Apply" at bounding box center [692, 362] width 60 height 20
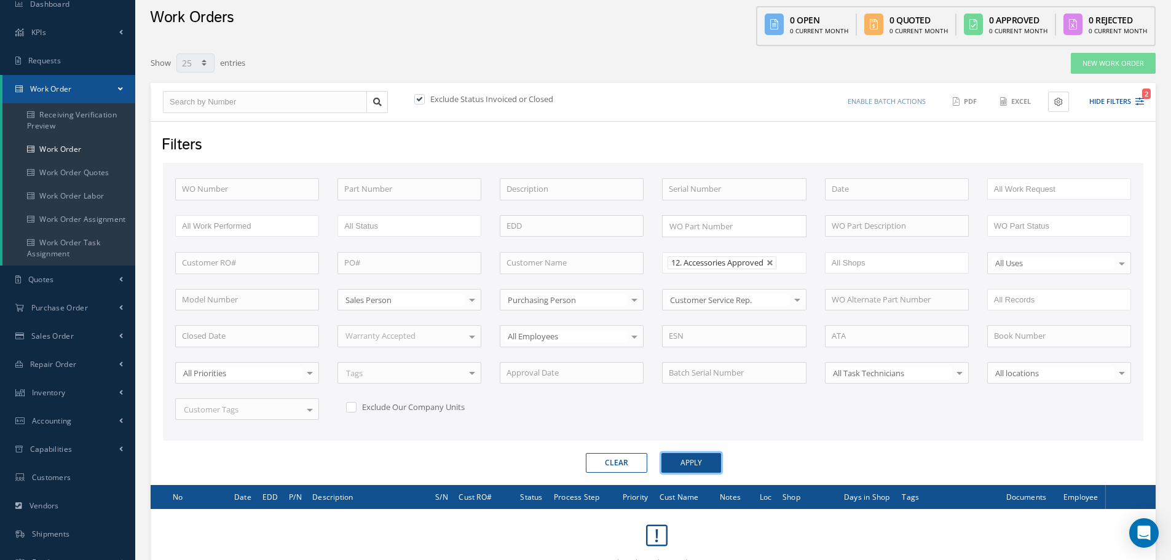
scroll to position [0, 0]
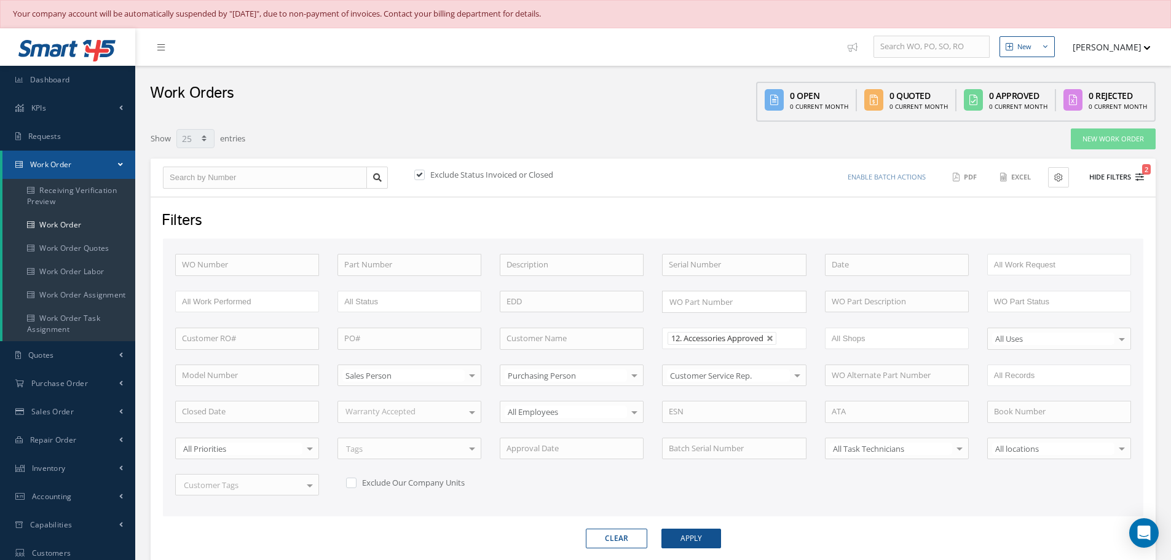
click at [1118, 175] on button "Hide Filters 2" at bounding box center [1112, 177] width 66 height 20
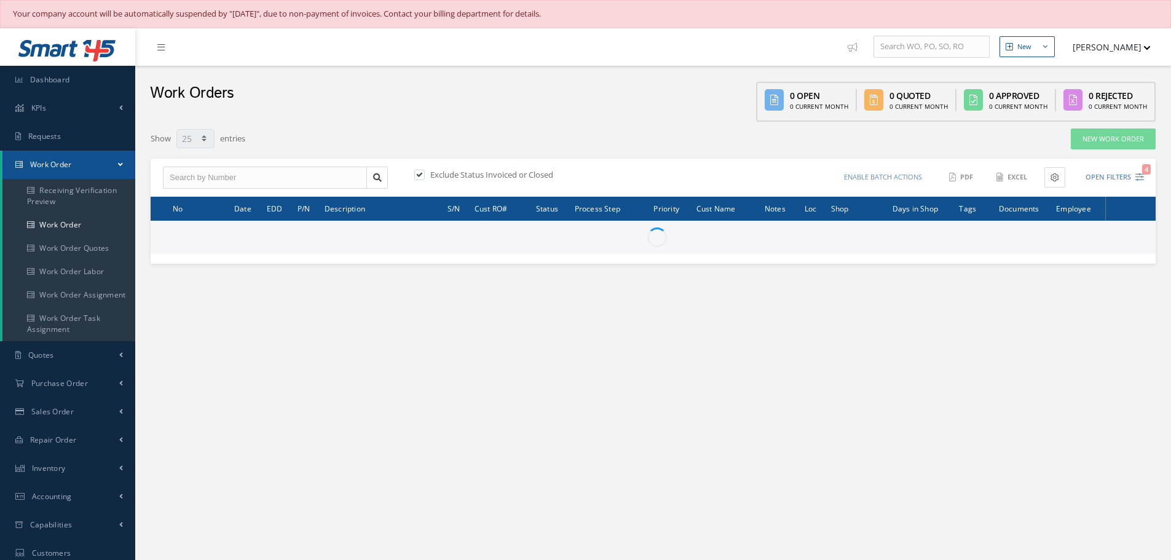
select select "25"
type input "All Work Request"
type input "All Work Performed"
type input "All Status"
type input "WO Part Status"
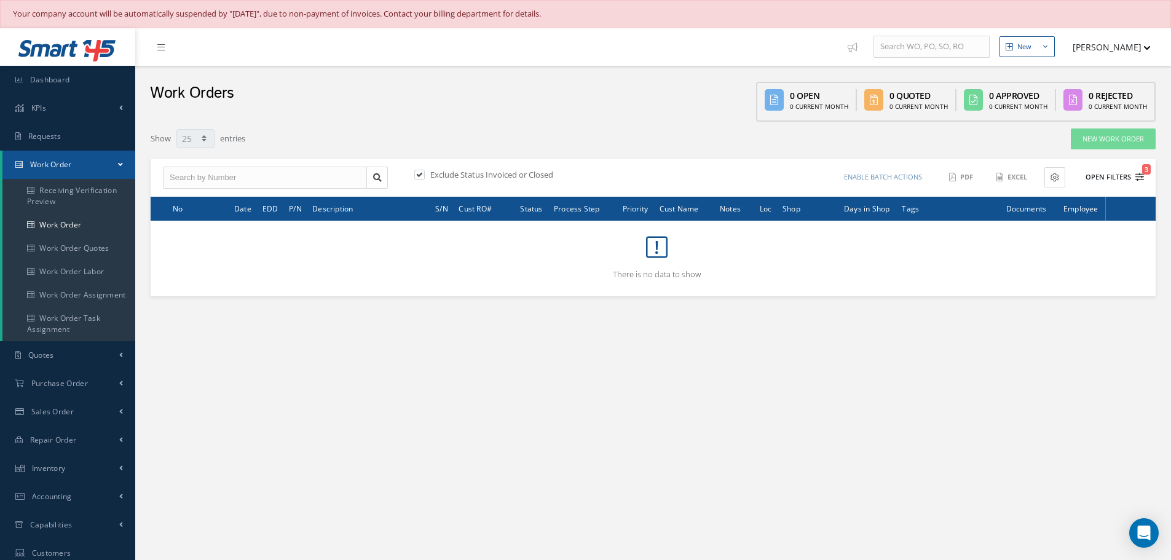
click at [1104, 180] on button "Open Filters 3" at bounding box center [1109, 177] width 69 height 20
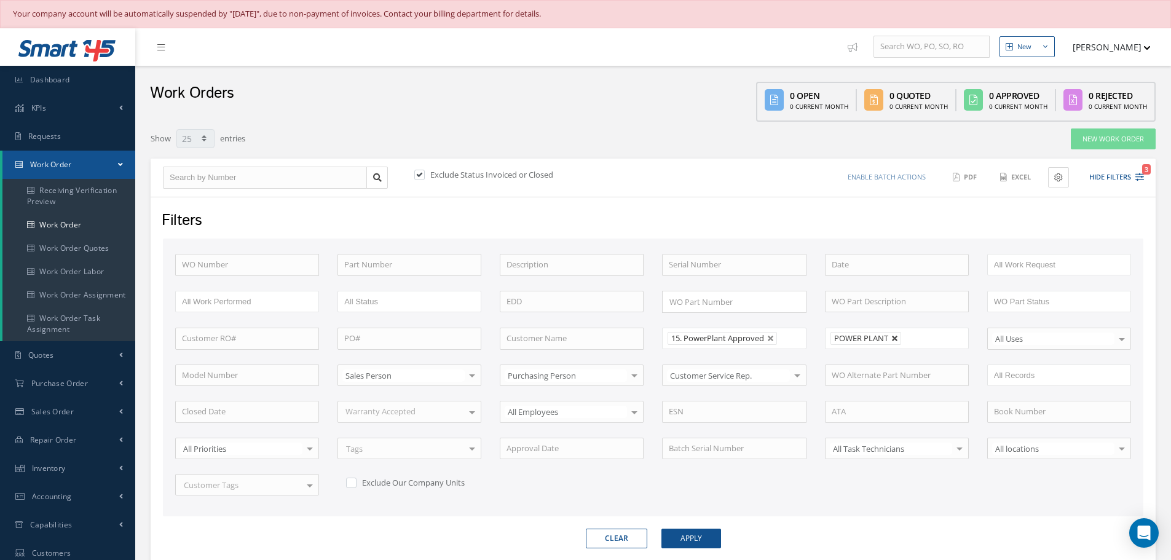
click at [895, 339] on link at bounding box center [895, 338] width 7 height 7
type input "All Shops"
click at [691, 539] on button "Apply" at bounding box center [692, 539] width 60 height 20
click at [1103, 175] on button "Hide Filters 2" at bounding box center [1112, 177] width 66 height 20
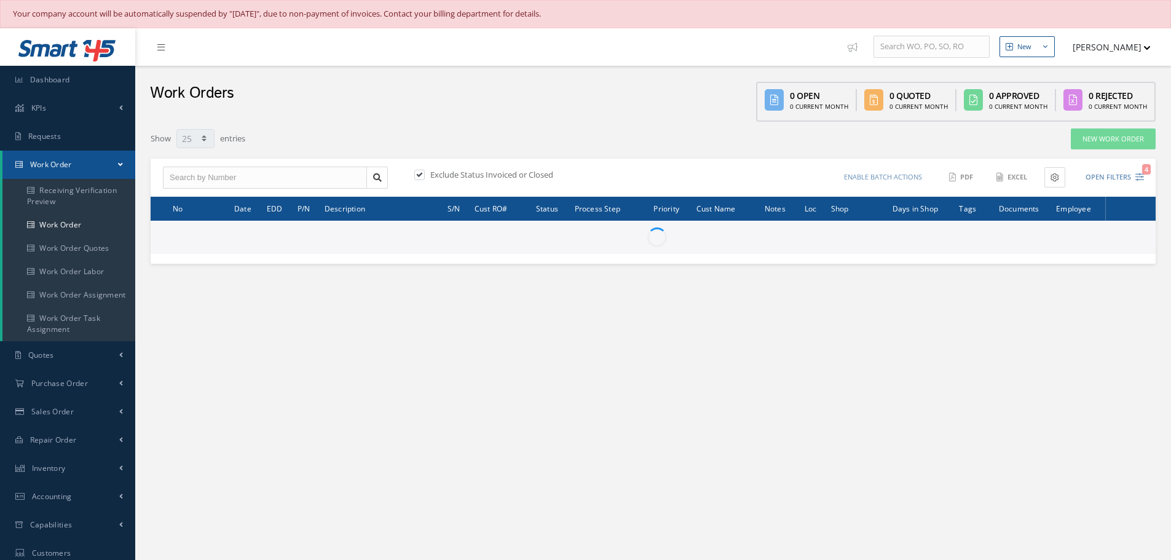
select select "25"
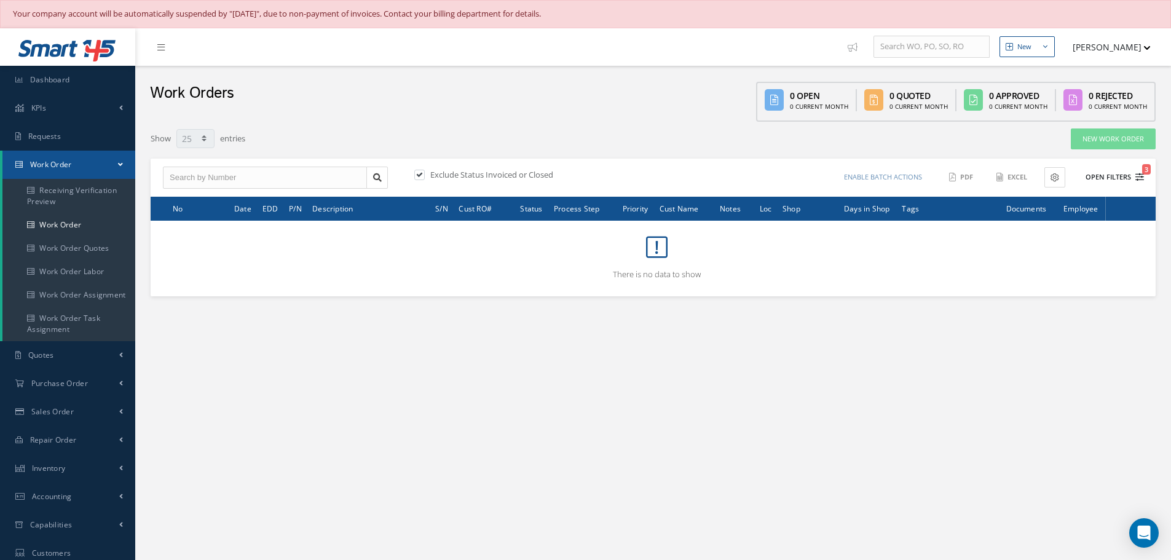
click at [1121, 176] on button "Open Filters 3" at bounding box center [1109, 177] width 69 height 20
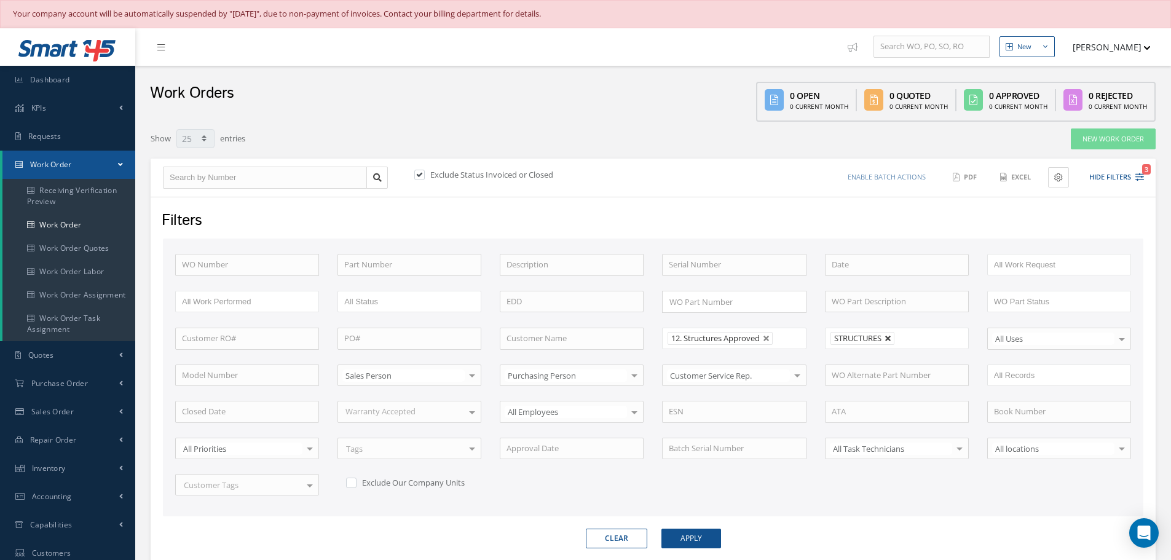
click at [890, 340] on link at bounding box center [888, 338] width 7 height 7
type input "All Shops"
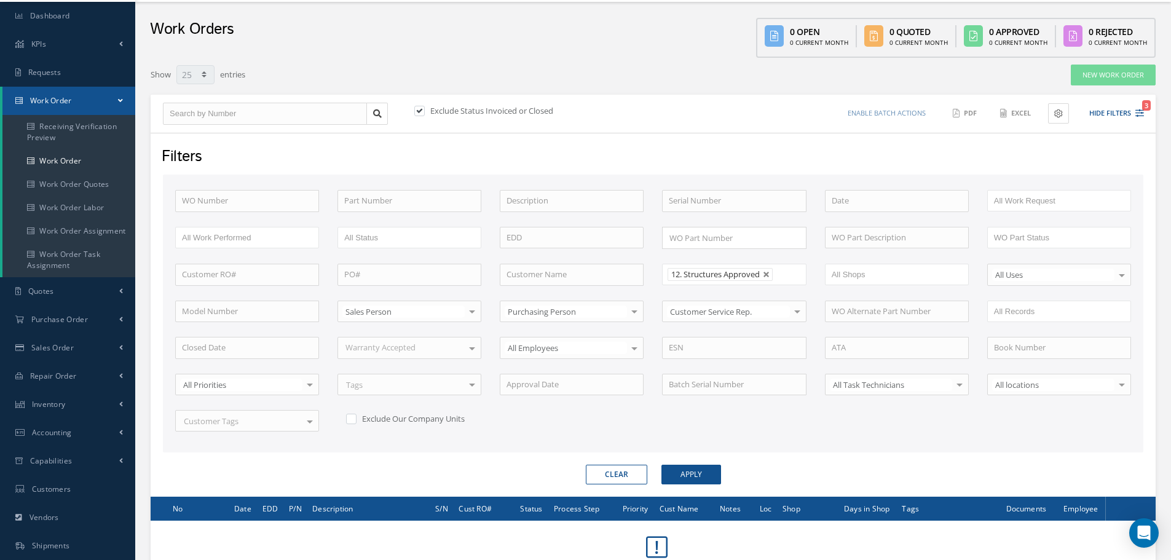
scroll to position [123, 0]
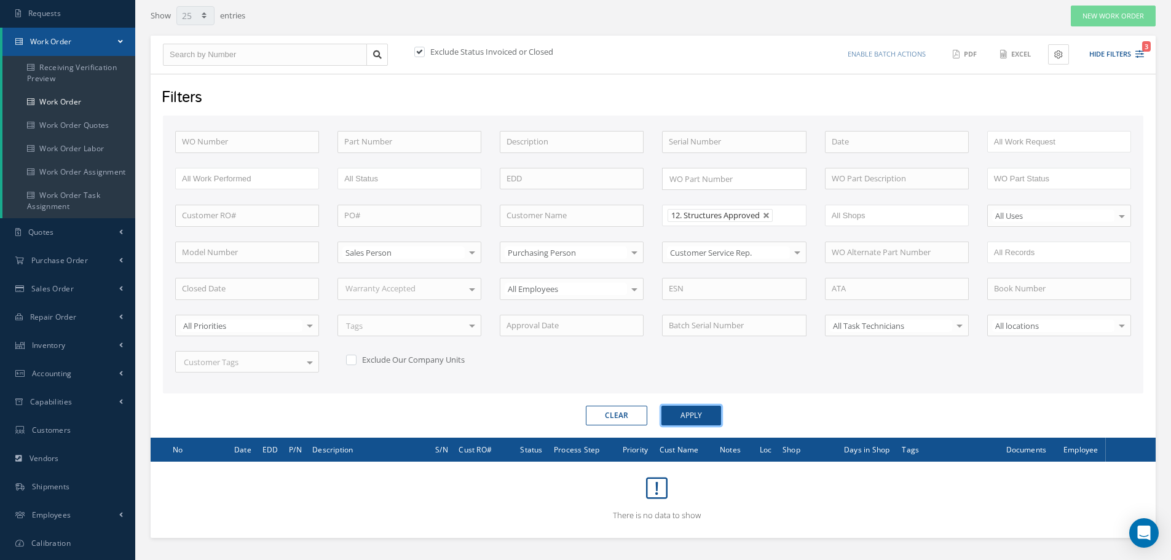
click at [688, 416] on button "Apply" at bounding box center [692, 416] width 60 height 20
click at [1115, 55] on button "Hide Filters 2" at bounding box center [1112, 54] width 66 height 20
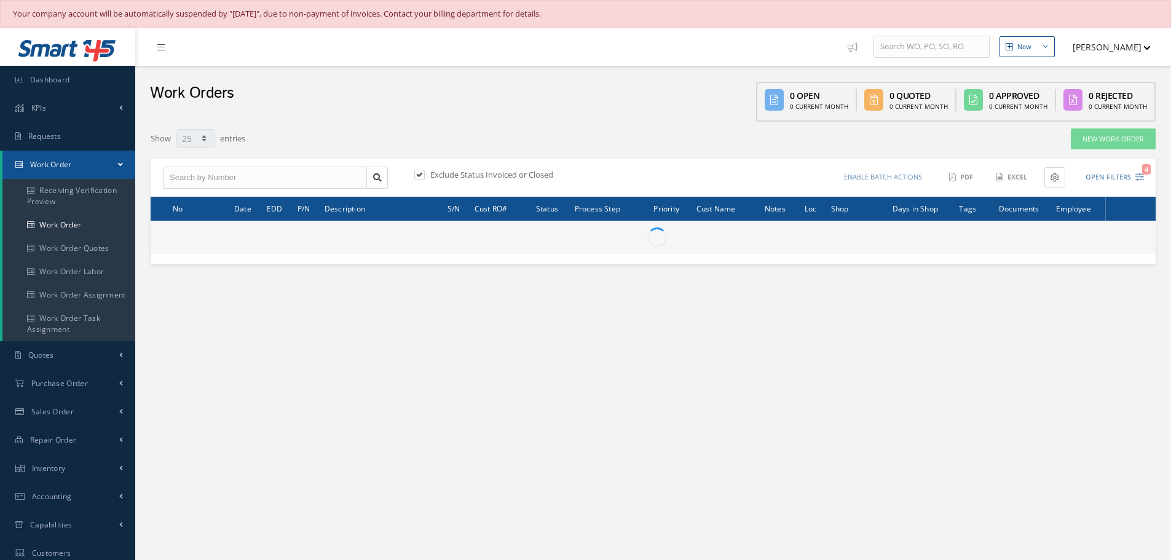
select select "25"
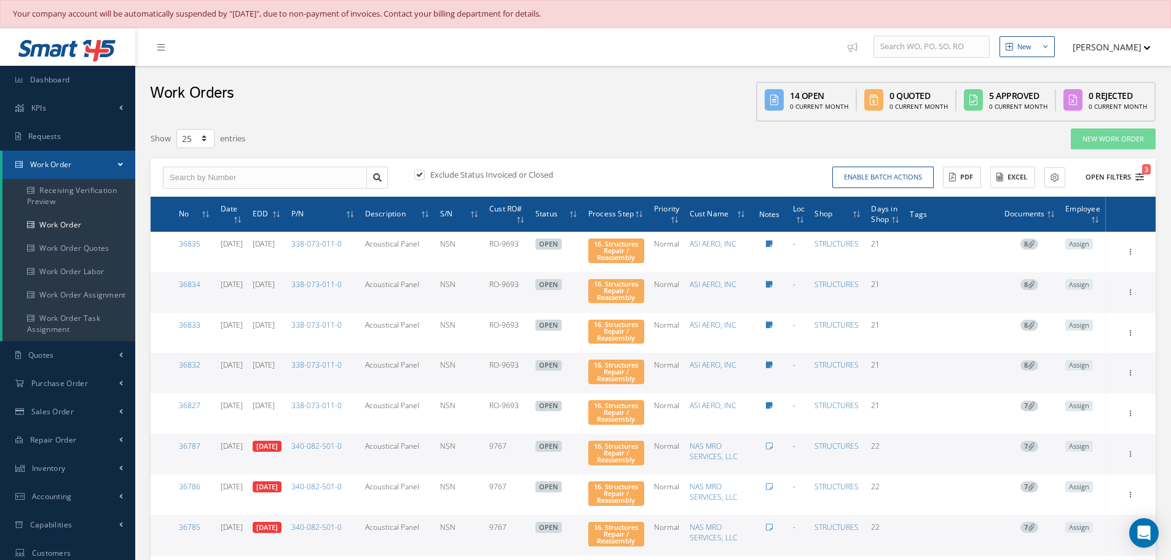
click at [1120, 170] on button "Open Filters 3" at bounding box center [1109, 177] width 69 height 20
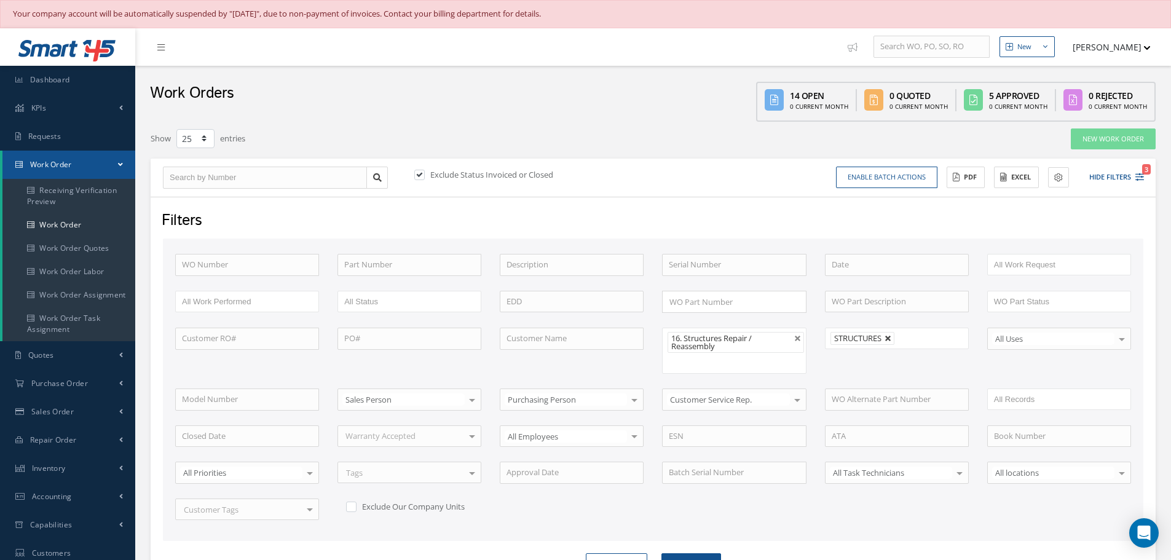
click at [892, 337] on link at bounding box center [888, 338] width 7 height 7
type input "All Shops"
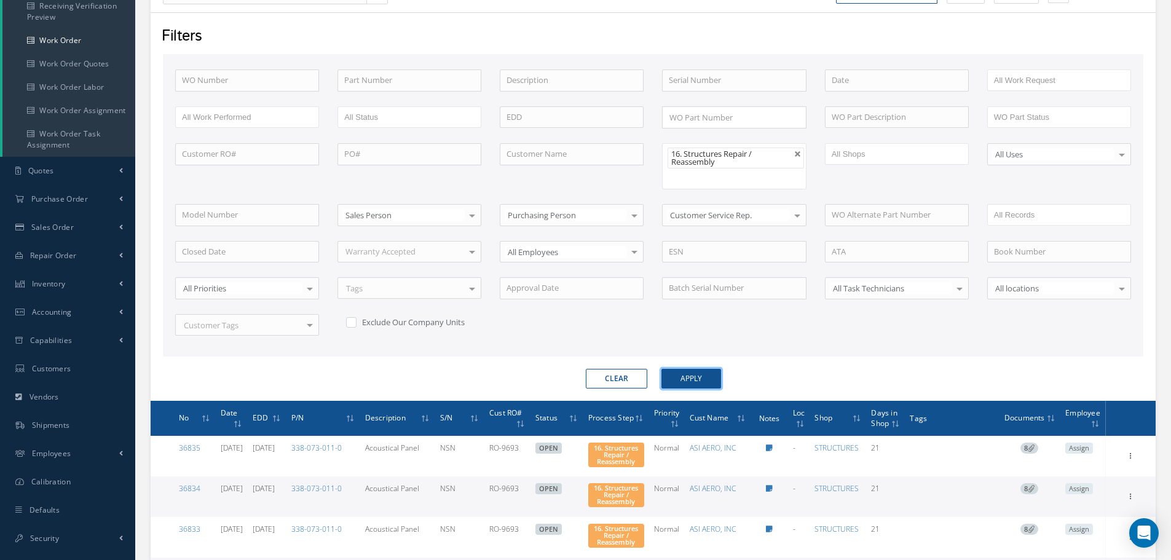
click at [700, 378] on button "Apply" at bounding box center [692, 379] width 60 height 20
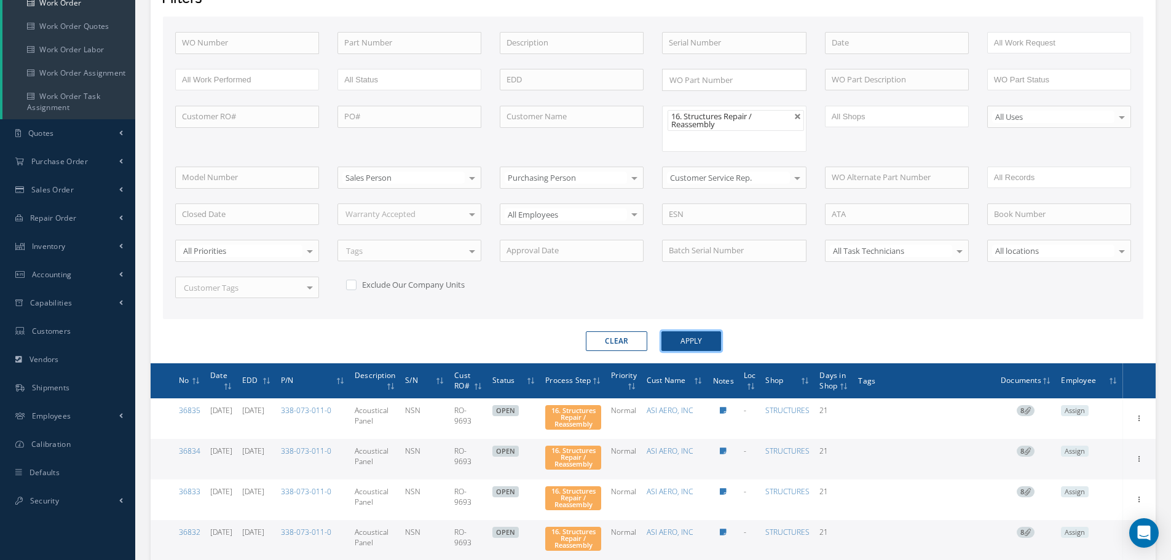
scroll to position [136, 0]
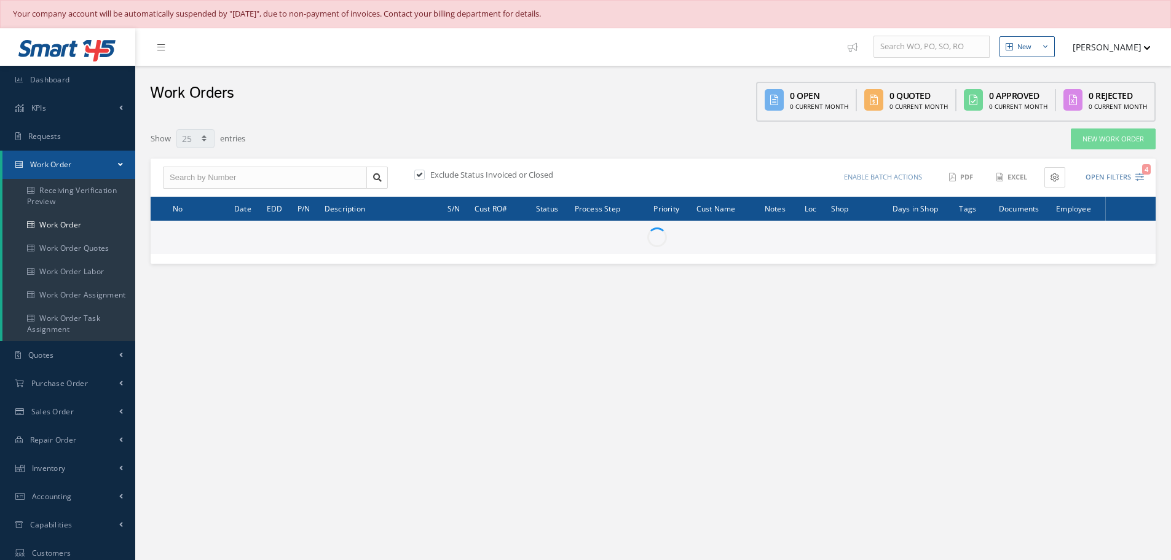
select select "25"
type input "All Work Request"
type input "All Work Performed"
type input "All Status"
type input "WO Part Status"
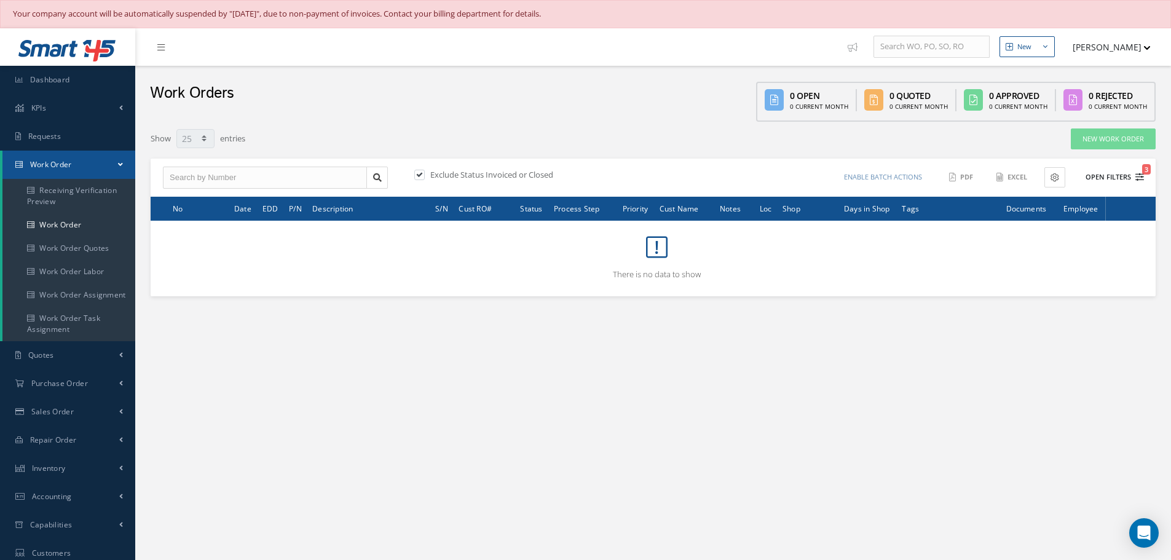
click at [1112, 180] on button "Open Filters 3" at bounding box center [1109, 177] width 69 height 20
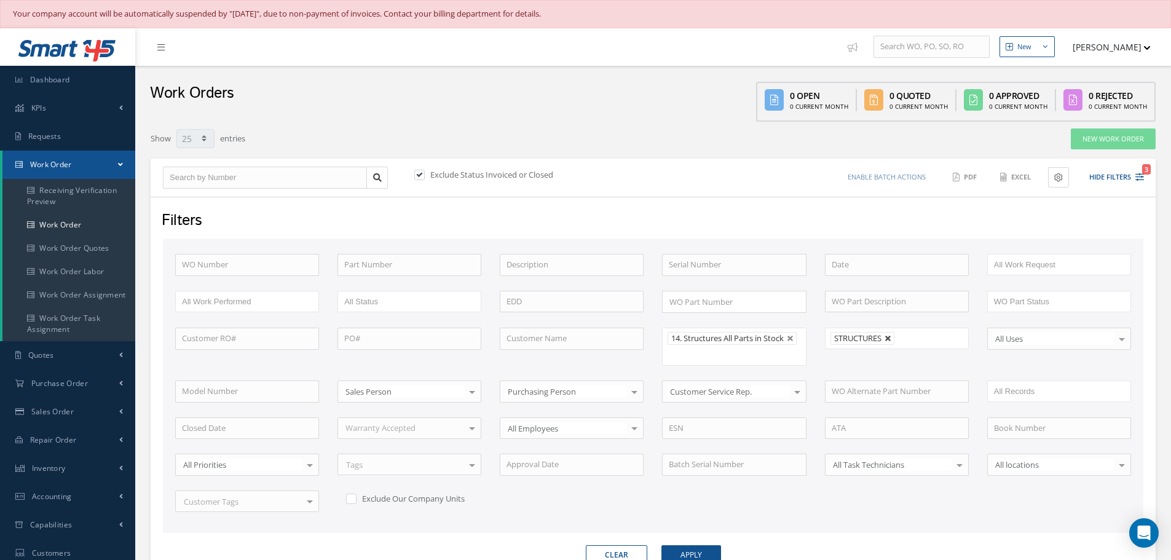
click at [890, 340] on link at bounding box center [888, 338] width 7 height 7
type input "All Shops"
click at [684, 550] on button "Apply" at bounding box center [692, 555] width 60 height 20
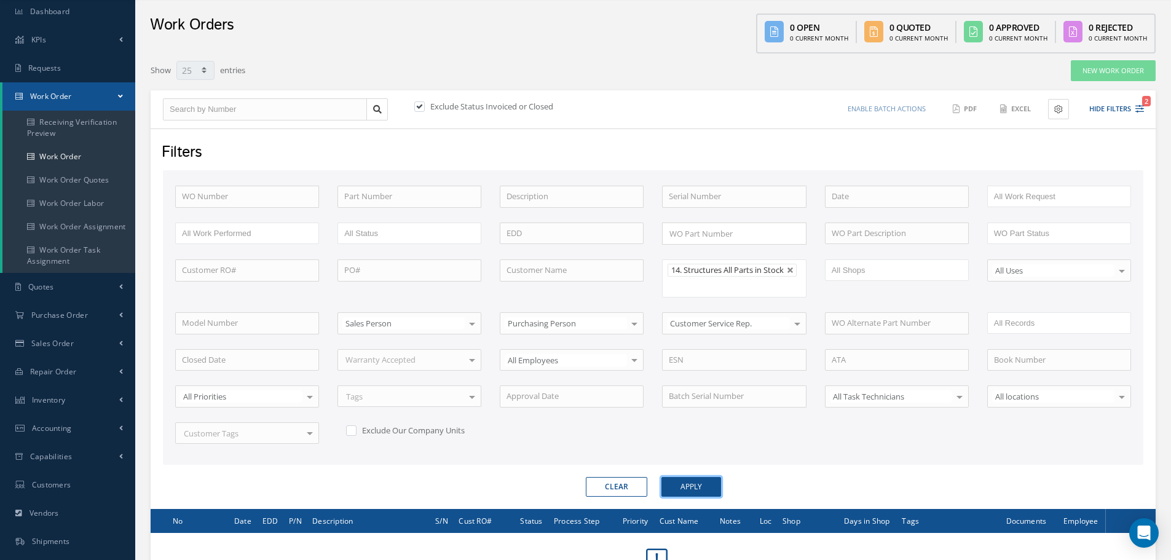
scroll to position [177, 0]
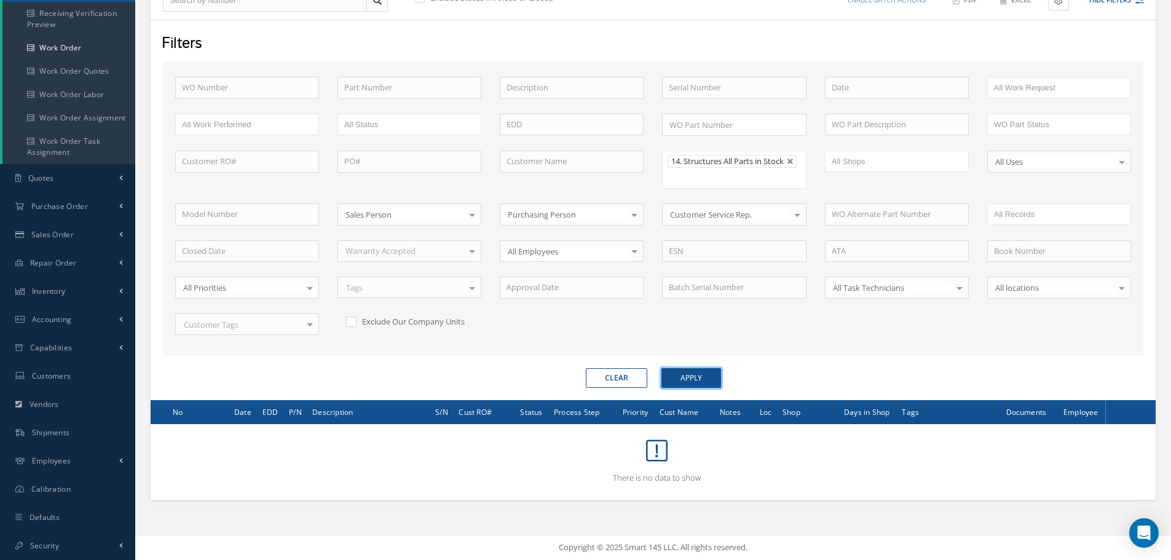
click at [691, 376] on button "Apply" at bounding box center [692, 378] width 60 height 20
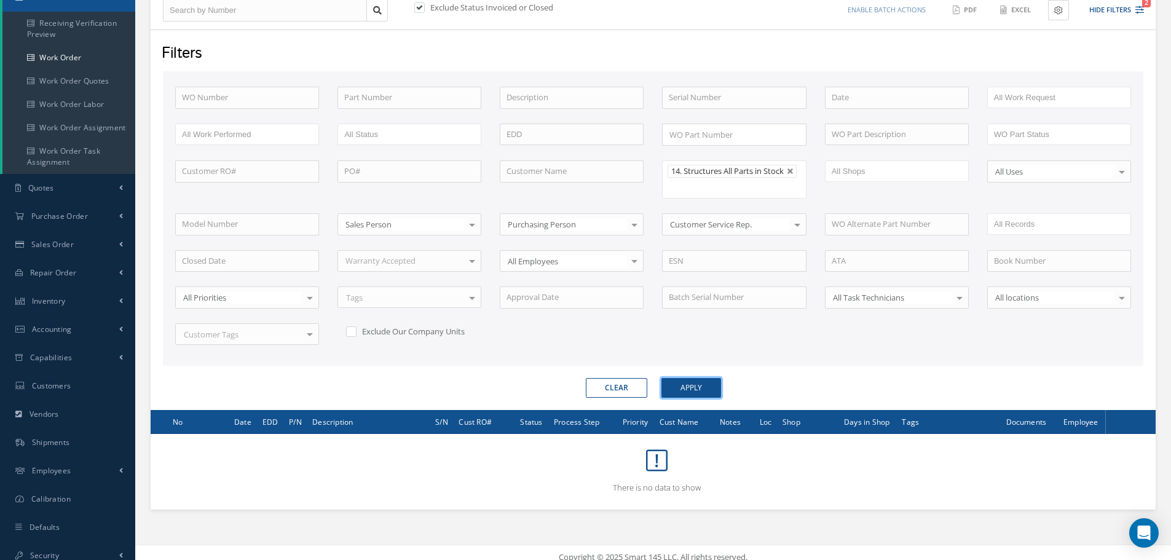
scroll to position [0, 0]
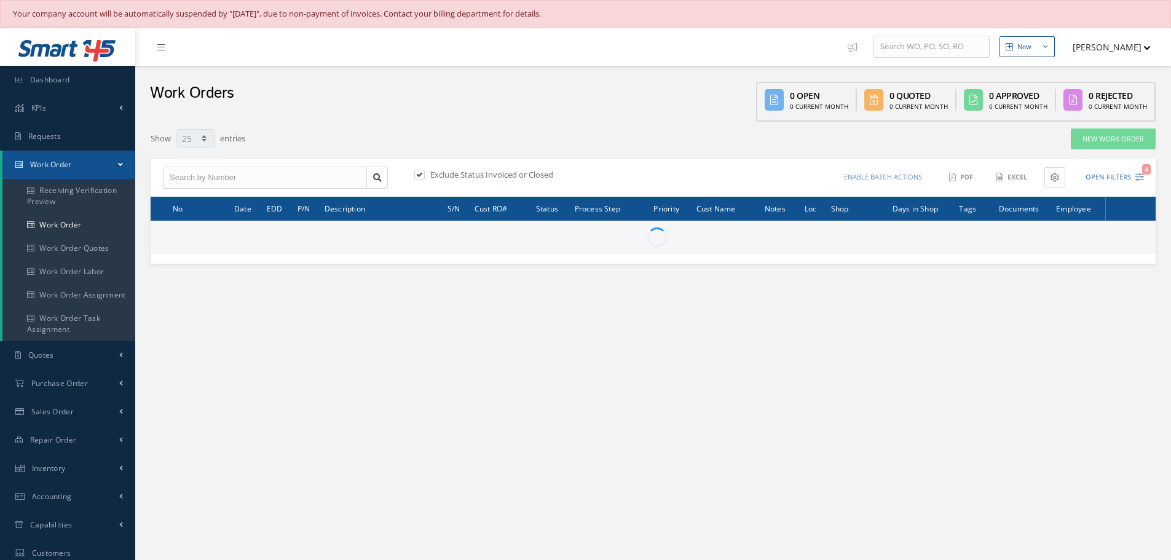
select select "25"
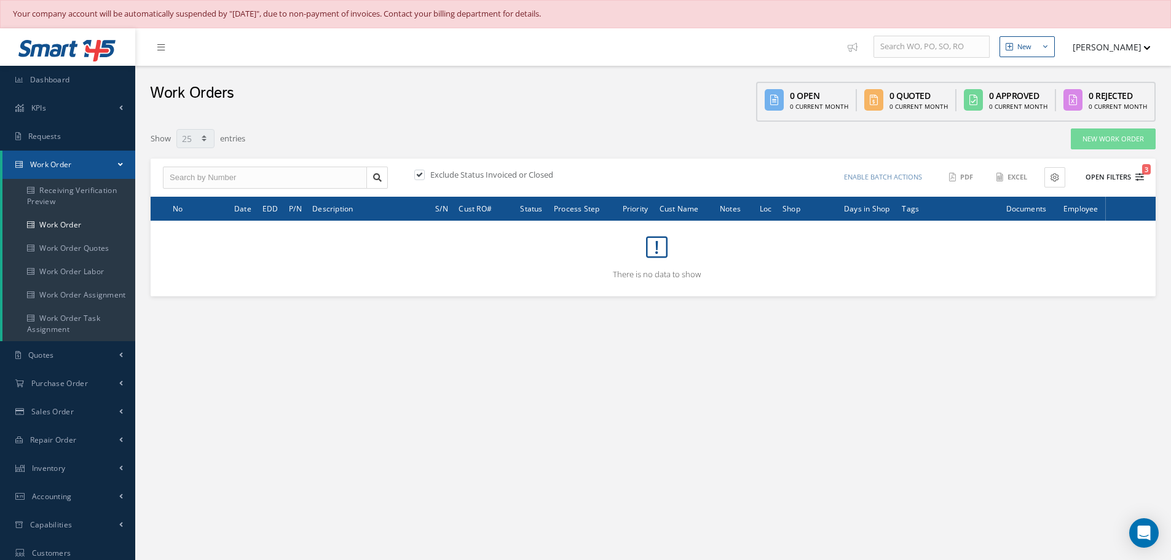
click at [1111, 176] on button "Open Filters 3" at bounding box center [1109, 177] width 69 height 20
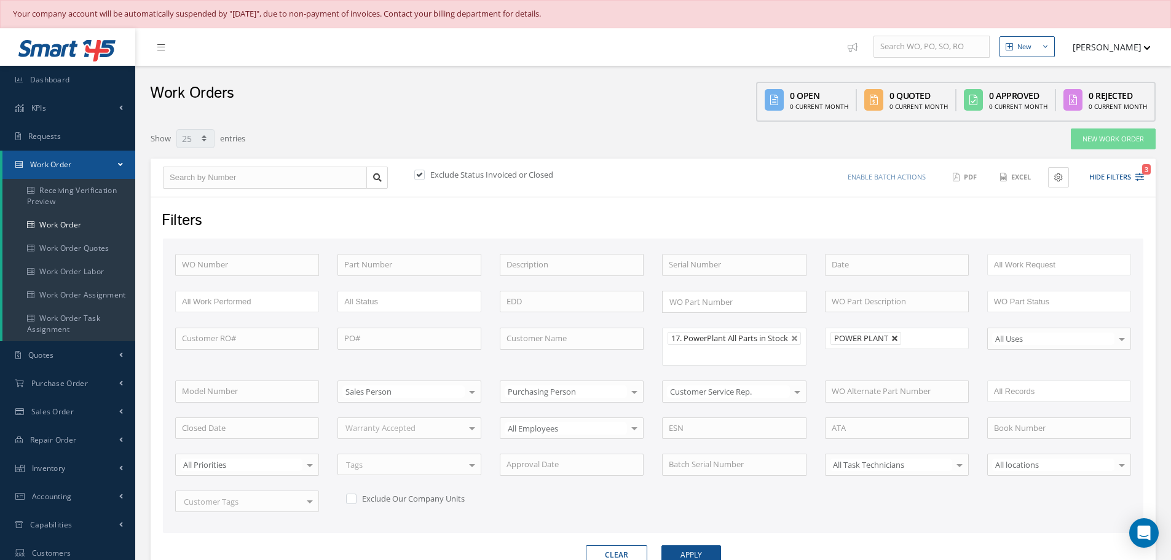
click at [894, 336] on link at bounding box center [895, 338] width 7 height 7
type input "All Shops"
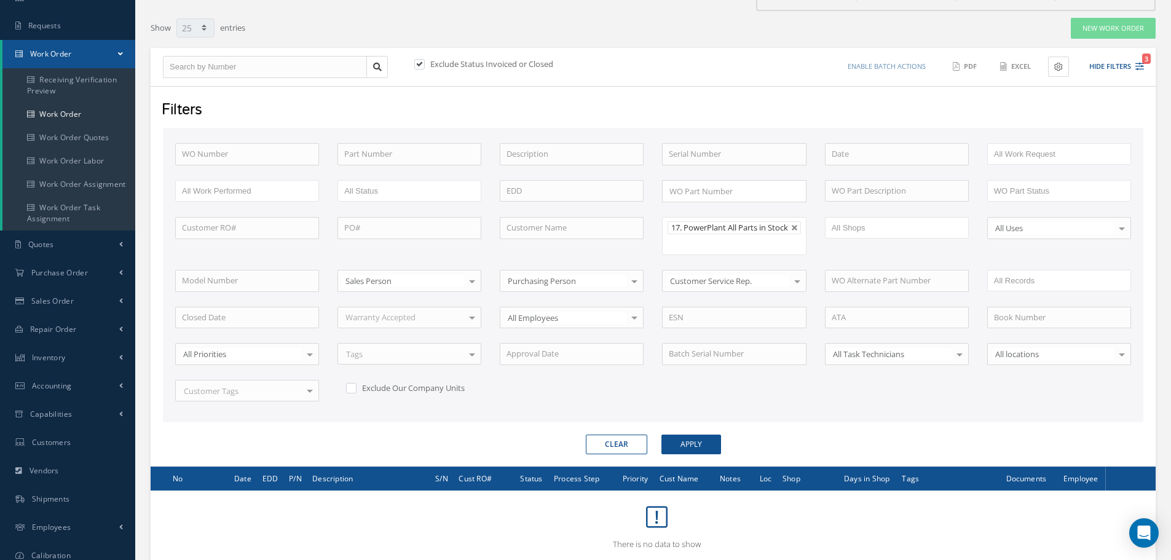
scroll to position [177, 0]
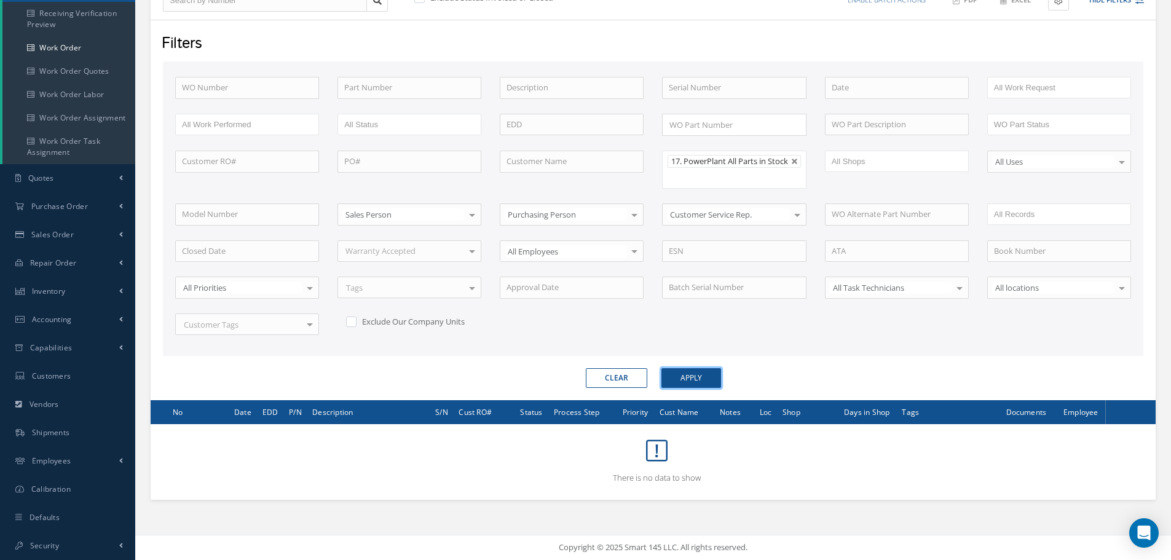
click at [708, 387] on button "Apply" at bounding box center [692, 378] width 60 height 20
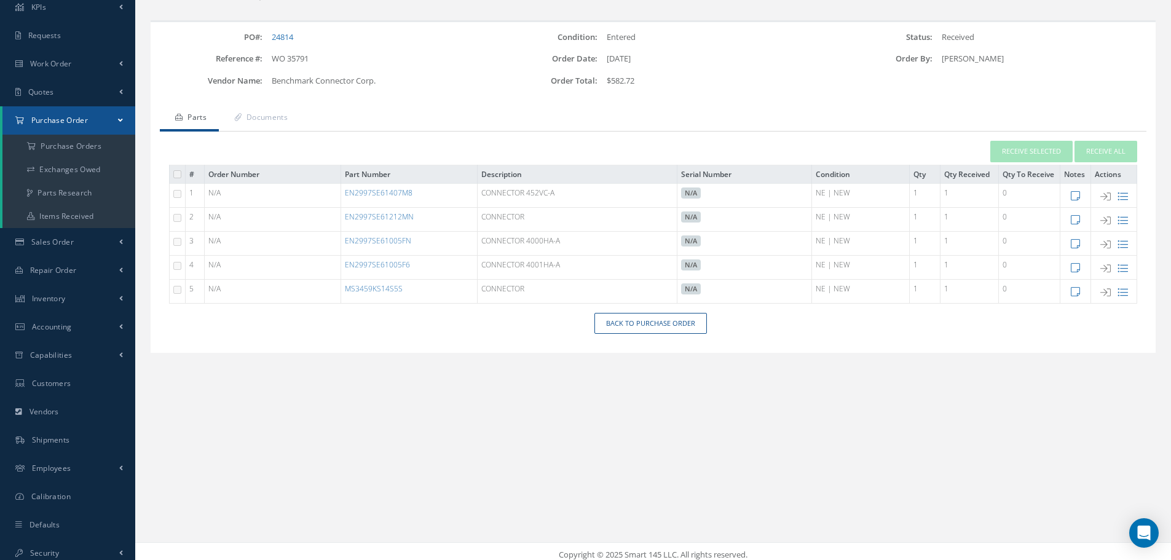
scroll to position [108, 0]
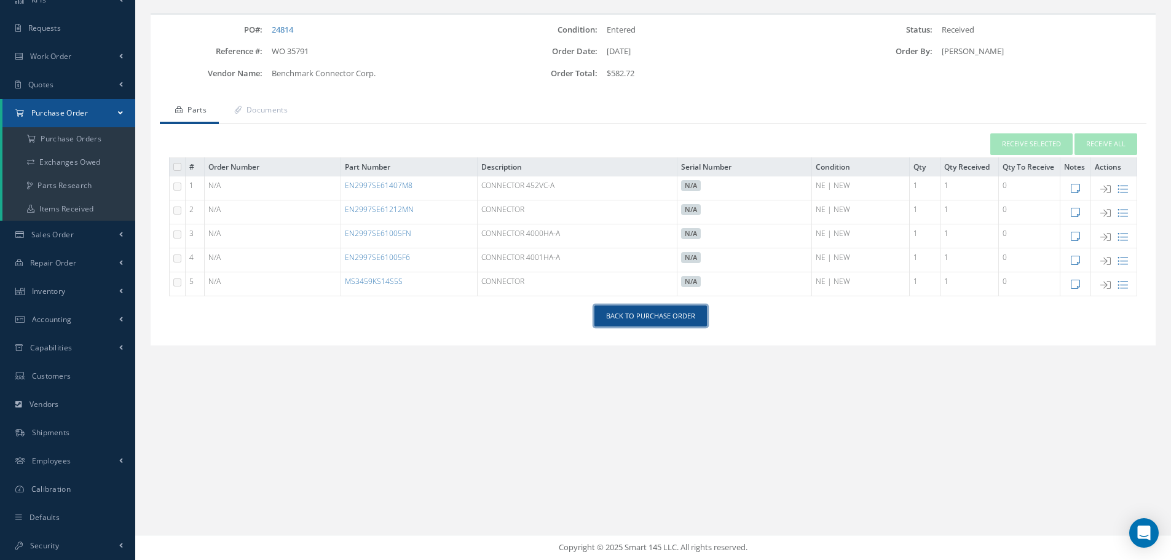
click at [659, 315] on link "Back to Purchase Order" at bounding box center [651, 317] width 113 height 22
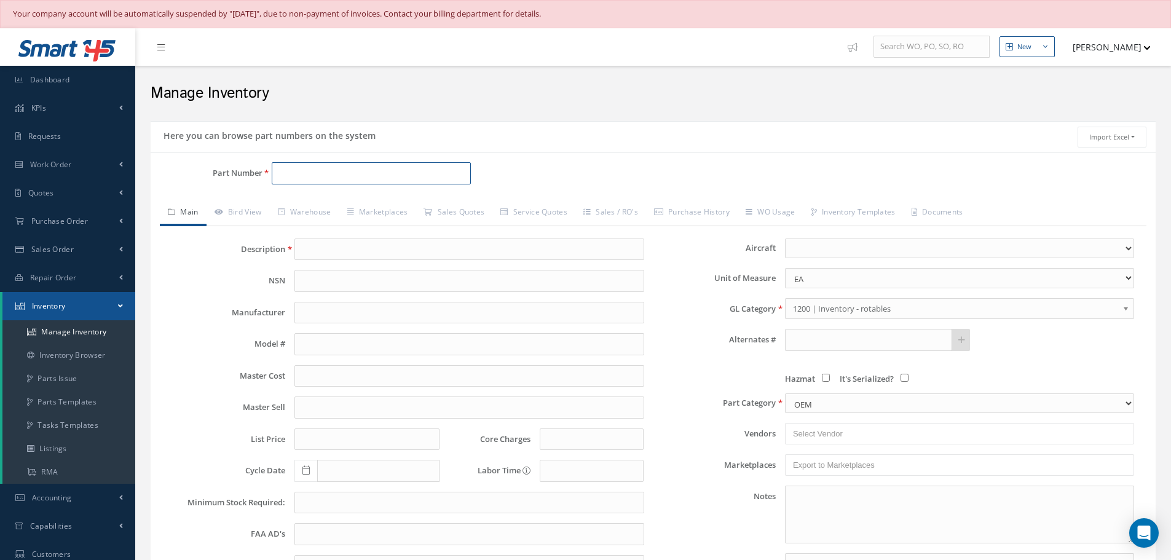
click at [306, 173] on input "Part Number" at bounding box center [371, 173] width 199 height 22
click at [295, 202] on span "ME 66290" at bounding box center [330, 205] width 111 height 13
type input "ME 66290"
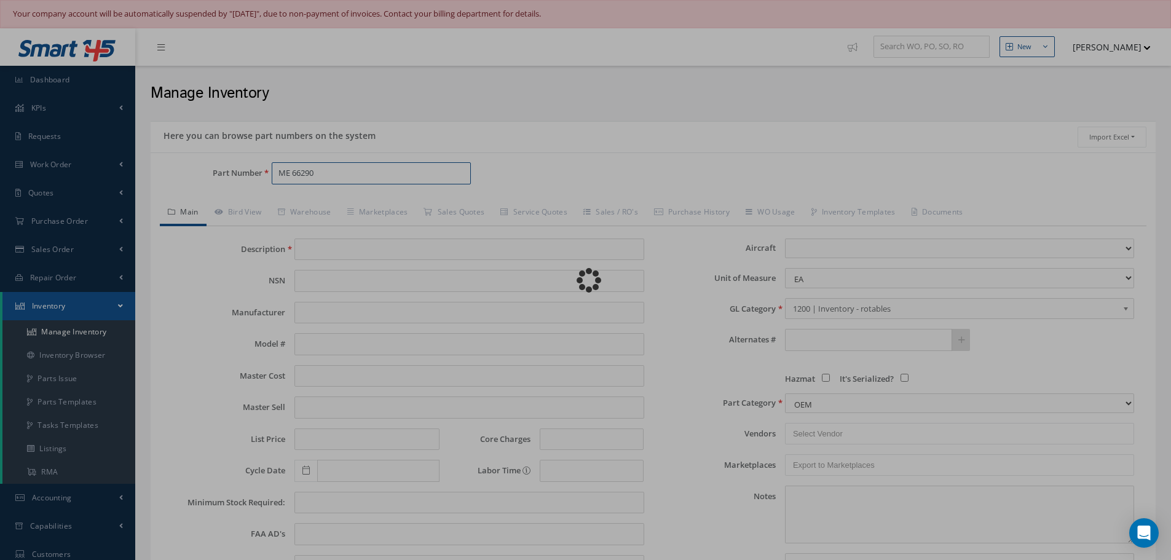
type input "2" DISC MAROON ( 50PC )"
type input "0.00"
select select
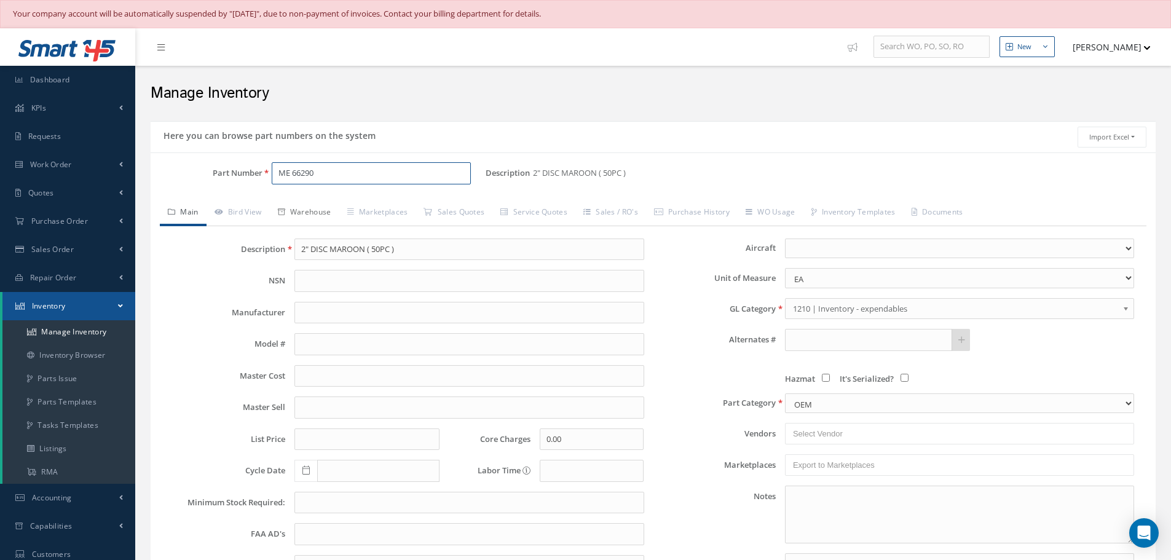
type input "ME 66290"
click at [319, 208] on link "Warehouse" at bounding box center [304, 213] width 69 height 26
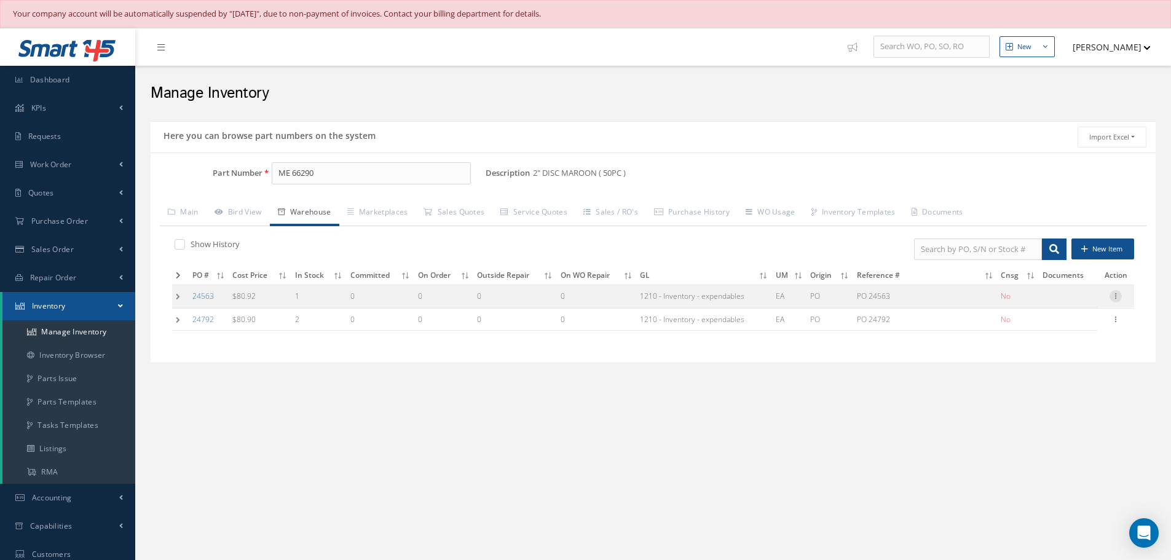
click at [1115, 296] on icon at bounding box center [1116, 295] width 12 height 10
click at [1075, 304] on link "Edit" at bounding box center [1059, 304] width 97 height 16
type input "80.92"
type input "07/08/2025"
type input "PO 24563"
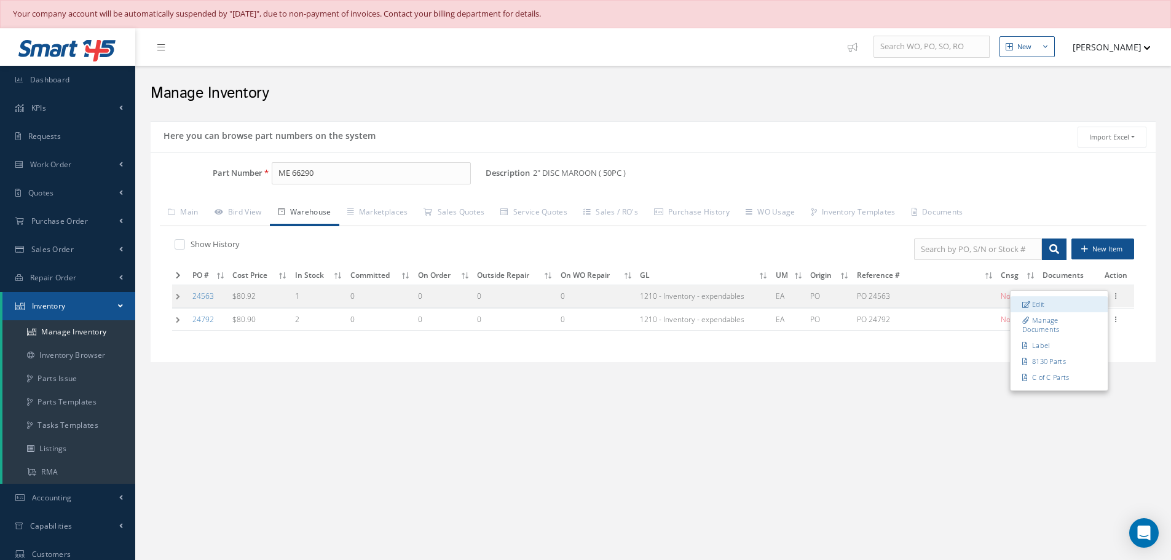
type input "07/08/2025"
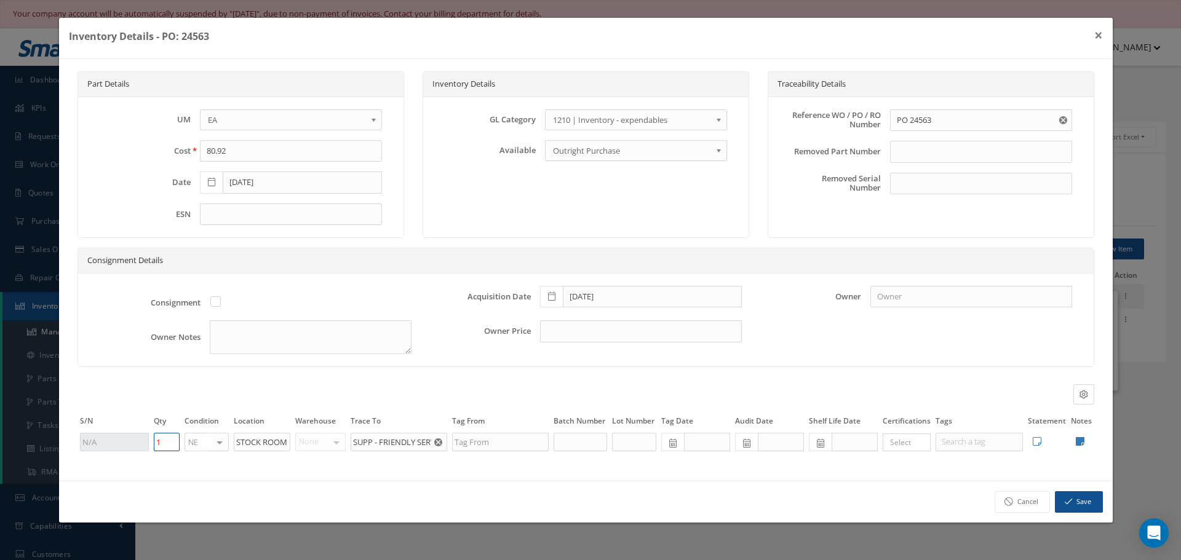
click at [174, 443] on input "1" at bounding box center [167, 442] width 26 height 18
click at [1095, 38] on button "×" at bounding box center [1098, 35] width 28 height 34
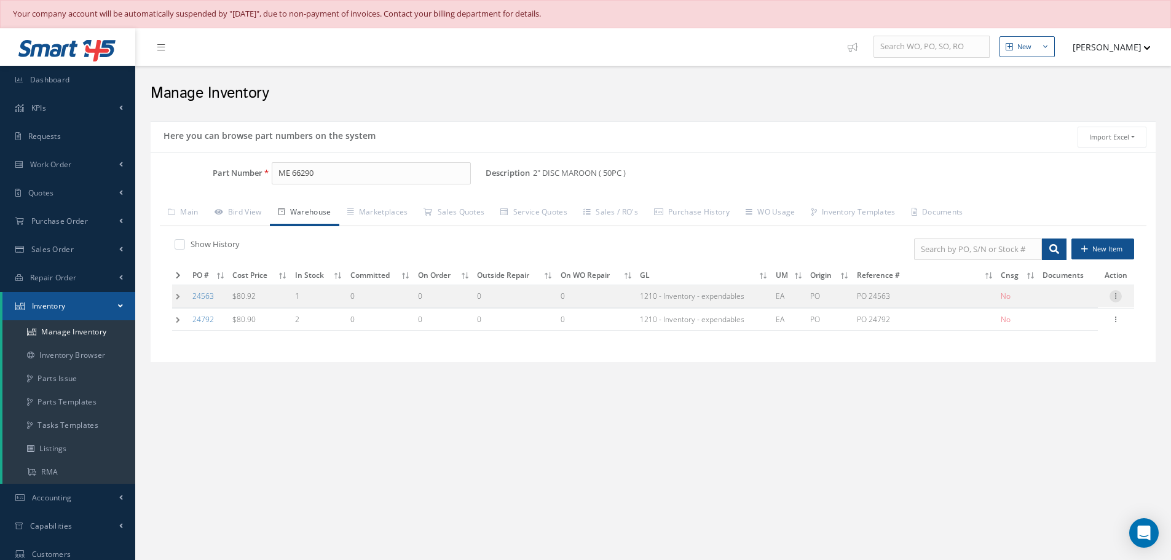
click at [1114, 298] on icon at bounding box center [1116, 295] width 12 height 10
click at [1048, 301] on link "Edit" at bounding box center [1059, 304] width 97 height 16
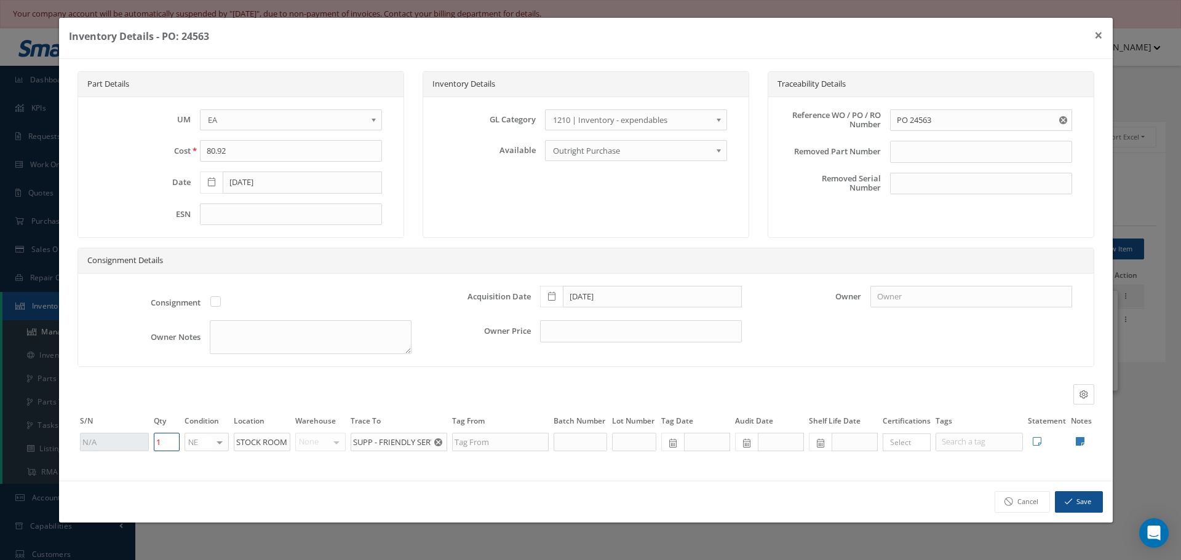
click at [169, 443] on input "1" at bounding box center [167, 442] width 26 height 18
type input "0"
click at [1073, 502] on button "Save" at bounding box center [1079, 502] width 48 height 22
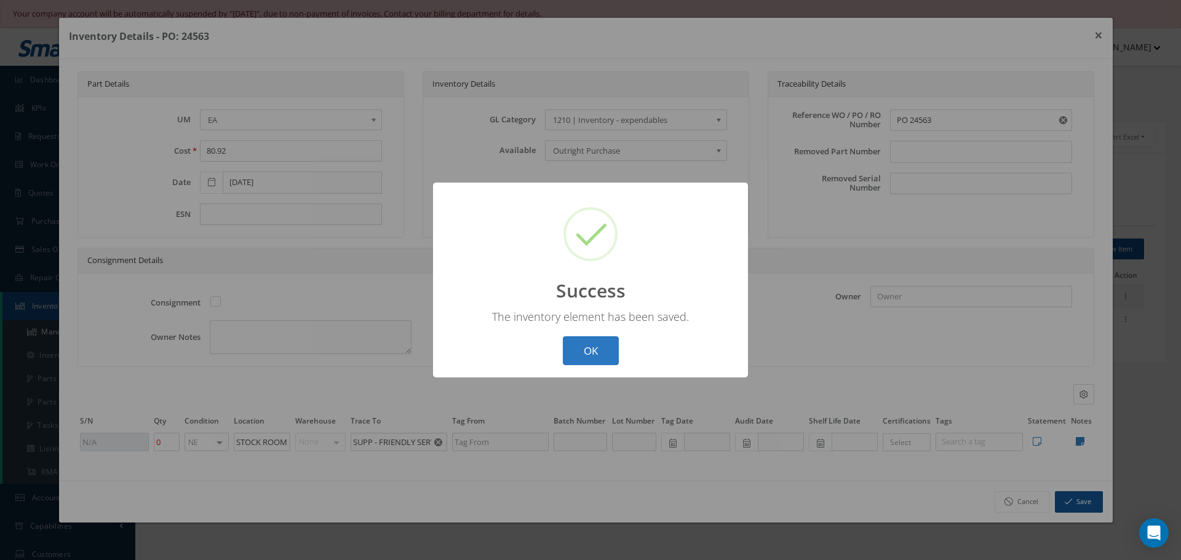
click at [583, 349] on button "OK" at bounding box center [591, 350] width 56 height 29
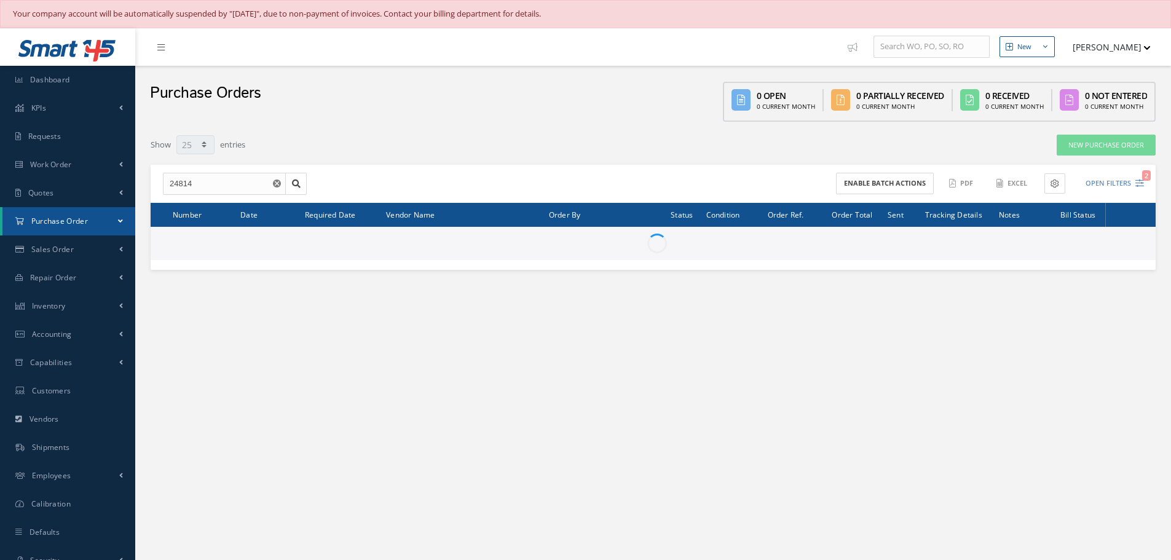
select select "25"
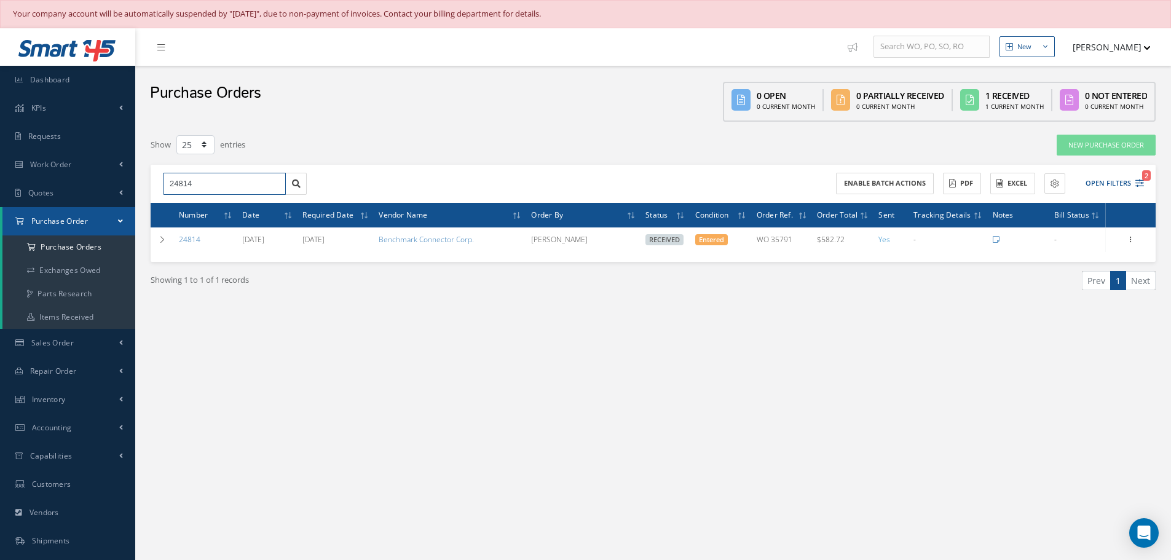
click at [205, 184] on input "24814" at bounding box center [224, 184] width 123 height 22
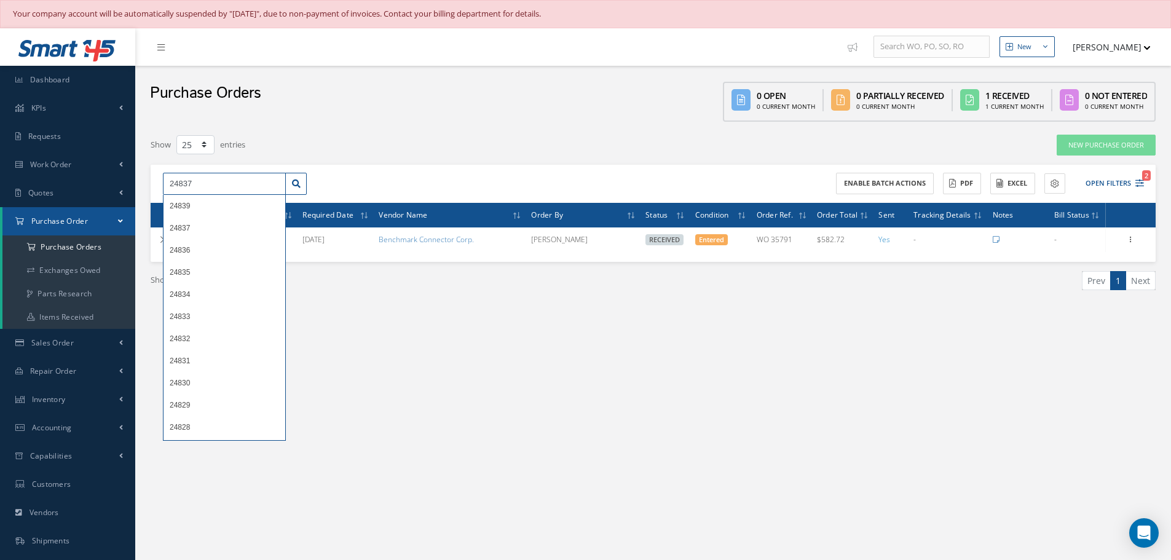
type input "24837"
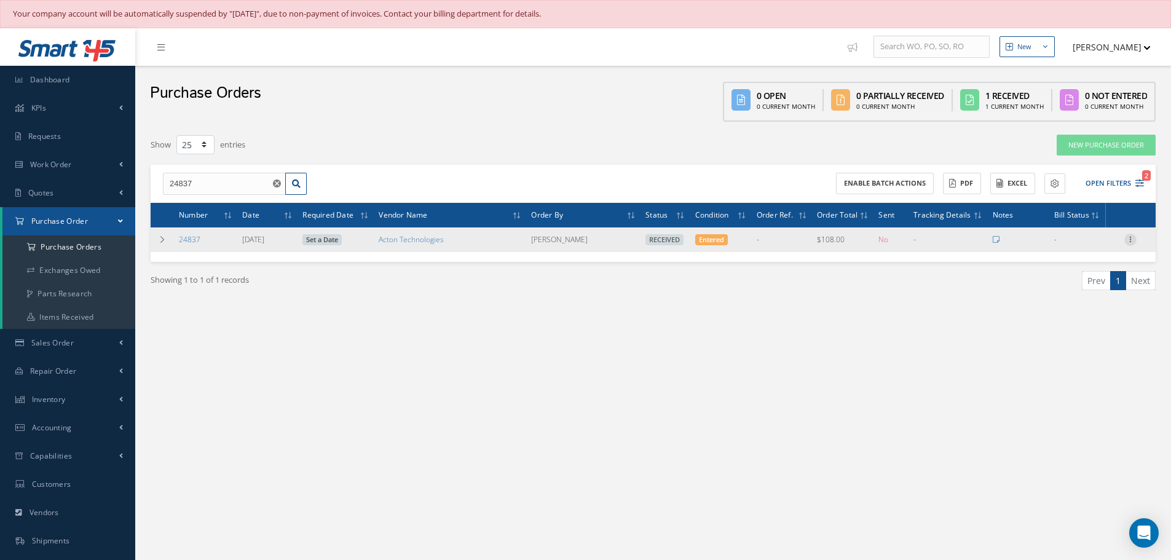
click at [1132, 237] on icon at bounding box center [1131, 239] width 12 height 10
click at [1081, 247] on link "Receiving Details" at bounding box center [1074, 248] width 97 height 16
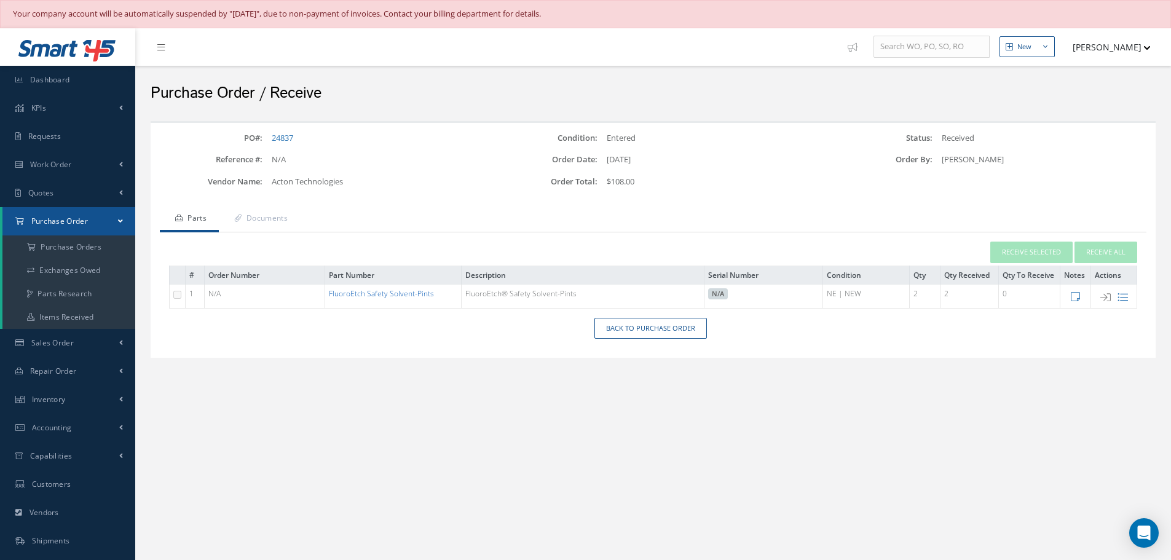
click at [393, 298] on link "FluoroEtch Safety Solvent-Pints" at bounding box center [381, 293] width 105 height 10
click at [636, 328] on link "Back to Purchase Order" at bounding box center [651, 329] width 113 height 22
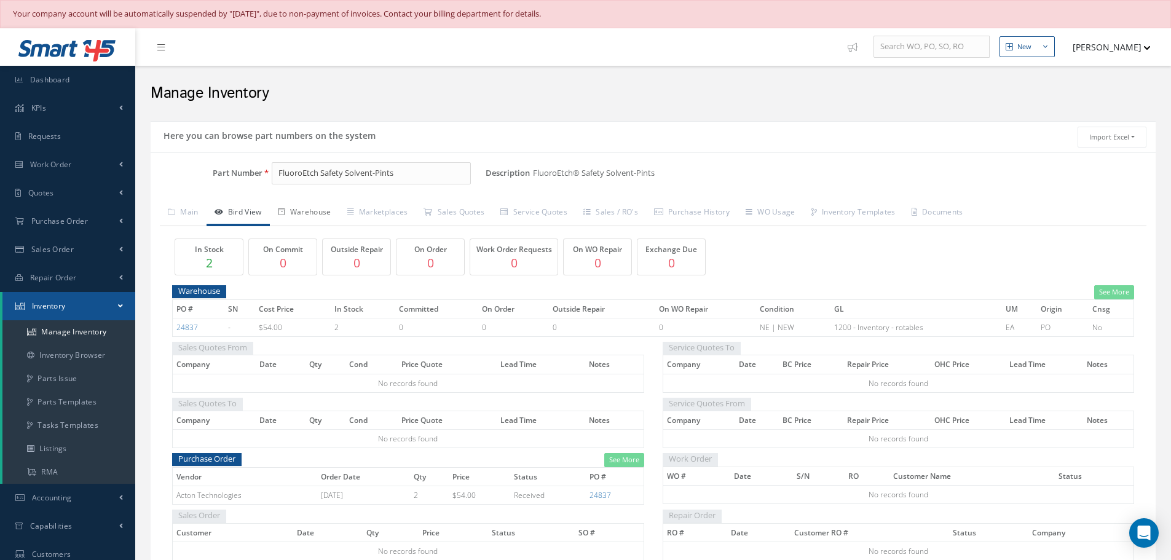
click at [315, 214] on link "Warehouse" at bounding box center [304, 213] width 69 height 26
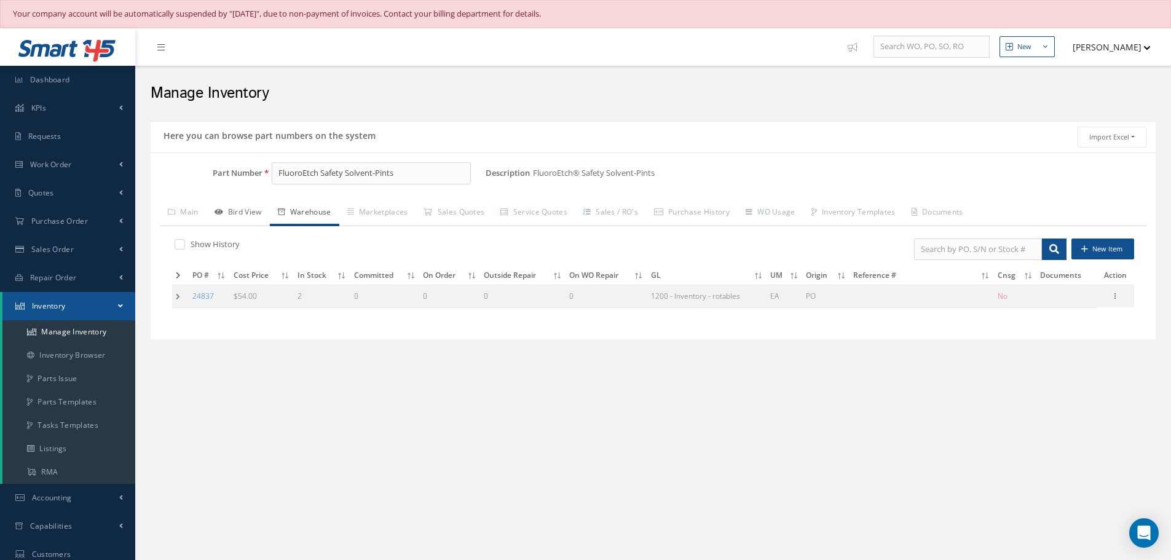
click at [249, 220] on link "Bird View" at bounding box center [238, 213] width 63 height 26
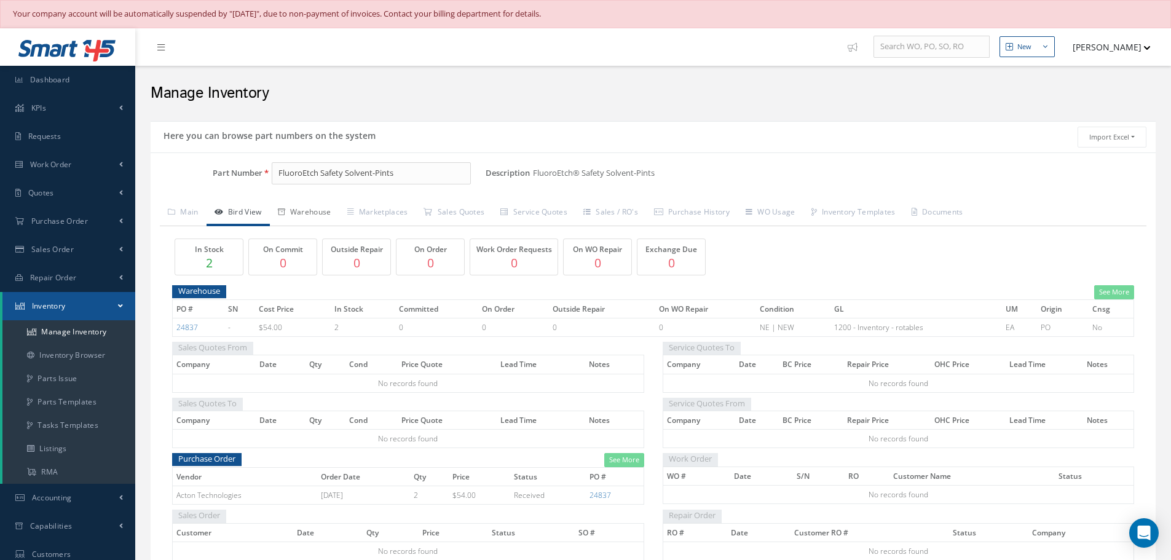
click at [320, 207] on link "Warehouse" at bounding box center [304, 213] width 69 height 26
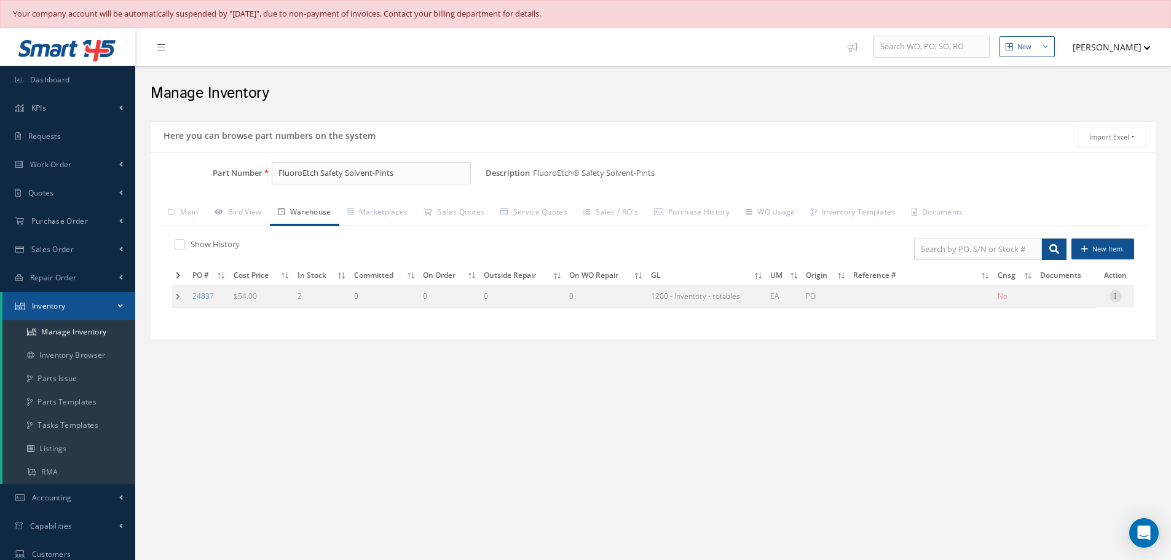
click at [1117, 299] on icon at bounding box center [1116, 295] width 12 height 10
click at [1069, 304] on link "Edit" at bounding box center [1059, 304] width 97 height 16
type input "54.00"
type input "[DATE]"
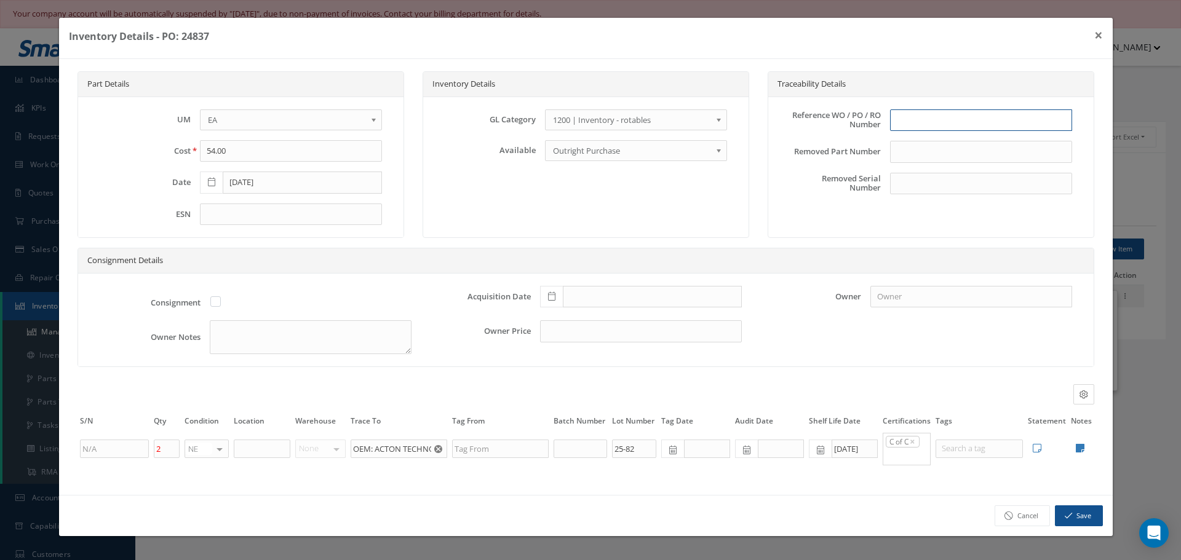
click at [916, 121] on input "text" at bounding box center [981, 120] width 182 height 22
type input "p"
type input "PO 24837"
click at [554, 298] on icon at bounding box center [551, 296] width 7 height 9
click at [570, 205] on td "13" at bounding box center [567, 204] width 18 height 18
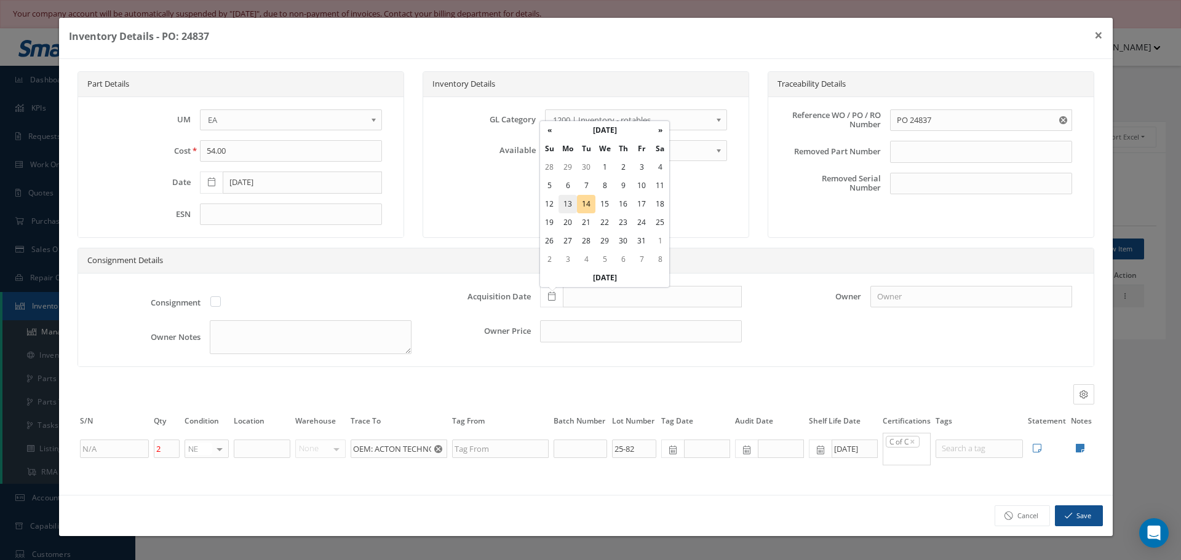
type input "[DATE]"
click at [258, 453] on input "text" at bounding box center [262, 449] width 57 height 18
click at [1080, 450] on icon at bounding box center [1080, 448] width 9 height 10
type textarea "ACTON TECH COC"
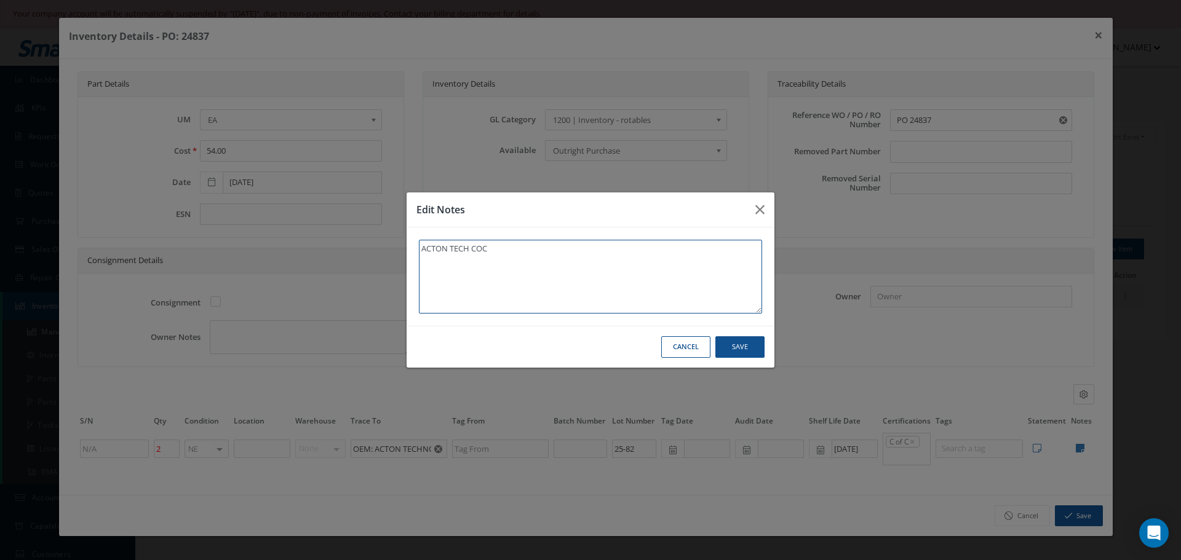
click at [527, 264] on textarea "ACTON TECH COC" at bounding box center [590, 277] width 343 height 74
type textarea "ACTON TECH COC"
type textarea "ACTON TECH COC *"
type textarea "ACTON TECH COC **"
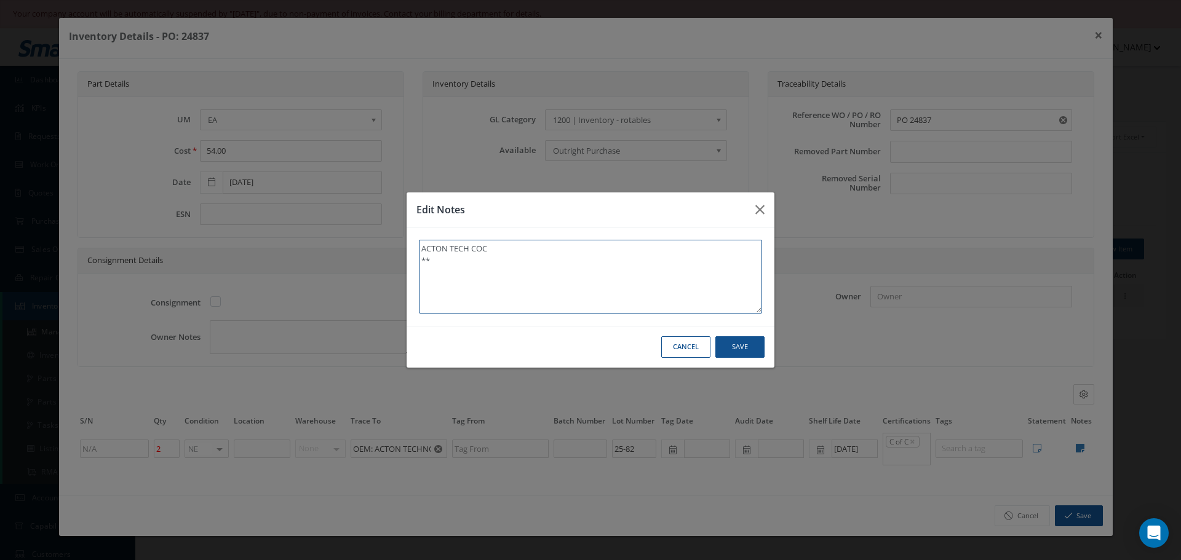
type textarea "ACTON TECH COC **"
type textarea "ACTON TECH COC ** R"
type textarea "ACTON TECH COC ** RE"
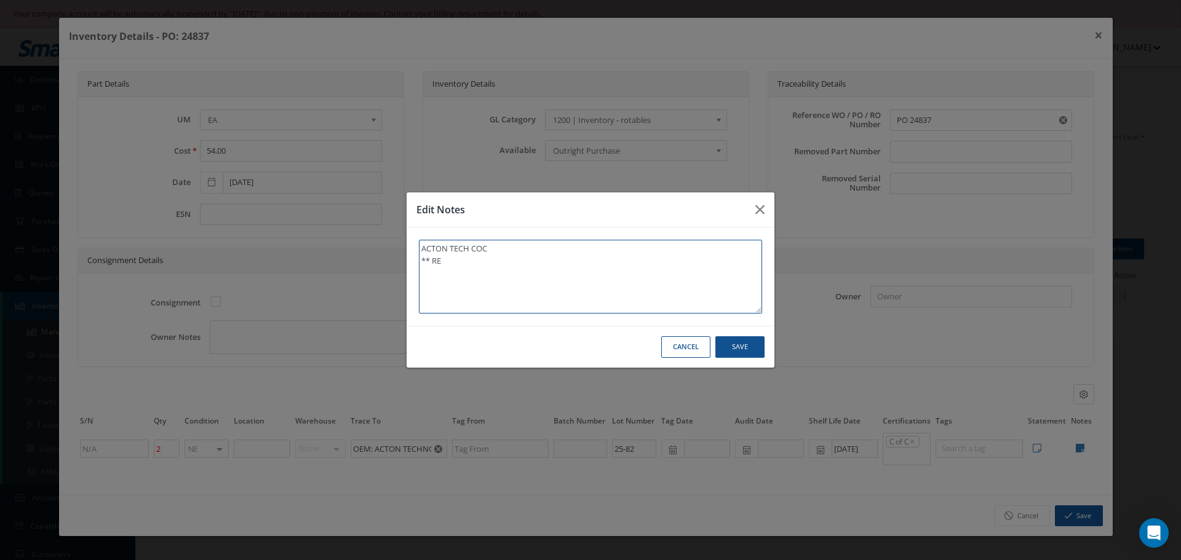
type textarea "ACTON TECH COC ** REC"
type textarea "ACTON TECH COC ** RECE"
type textarea "ACTON TECH COC ** RECEI"
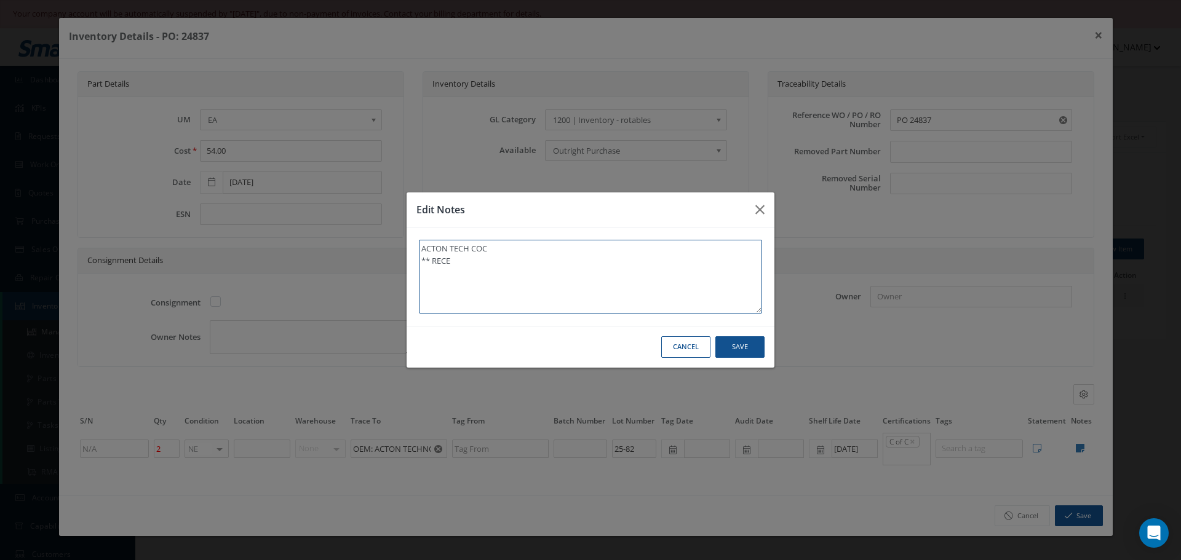
type textarea "ACTON TECH COC ** RECEI"
type textarea "ACTON TECH COC ** RECEIV"
type textarea "ACTON TECH COC ** RECEIVE"
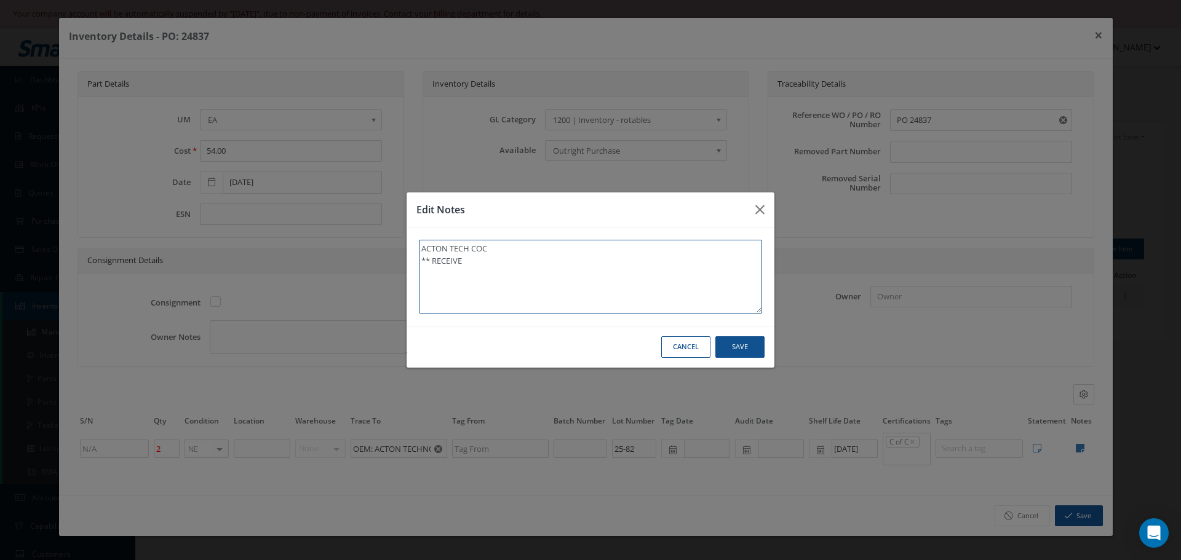
type textarea "ACTON TECH COC ** RECEIVED"
type textarea "ACTON TECH COC ** RECEIVED S"
type textarea "ACTON TECH COC ** RECEIVED ST"
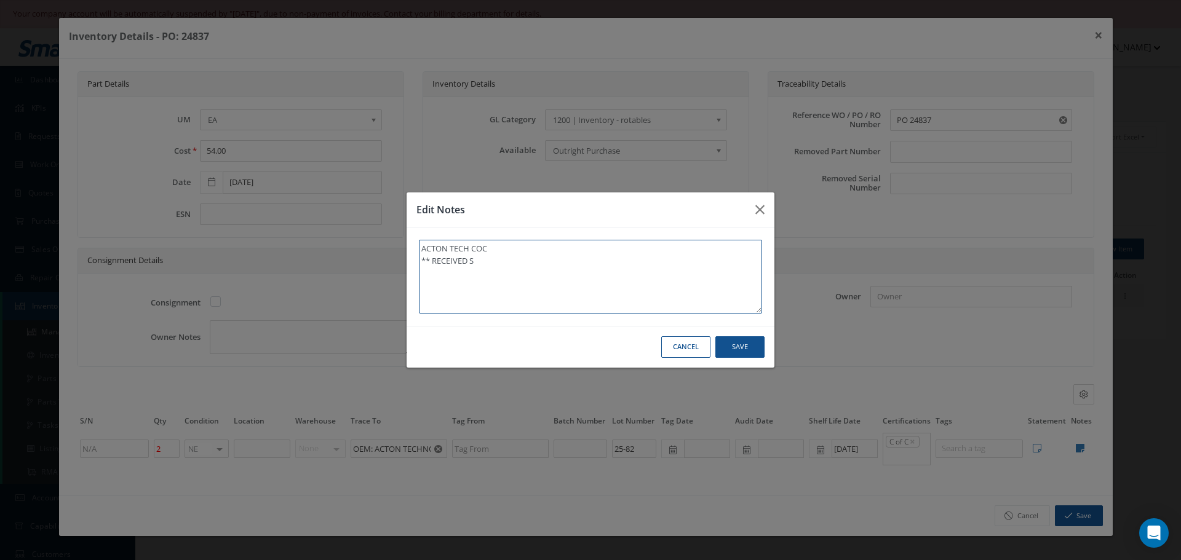
type textarea "ACTON TECH COC ** RECEIVED ST"
type textarea "ACTON TECH COC ** RECEIVED STO"
type textarea "ACTON TECH COC ** RECEIVED STOC"
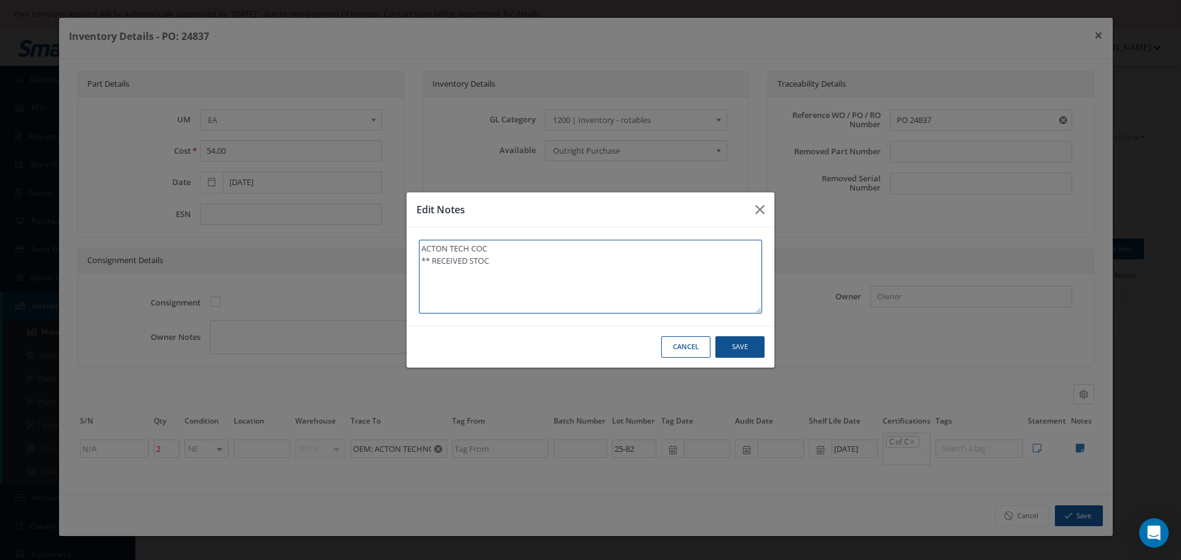
type textarea "ACTON TECH COC ** RECEIVED STOCK"
type textarea "ACTON TECH COC ** RECEIVED STOCK 0"
type textarea "ACTON TECH COC ** RECEIVED STOCK"
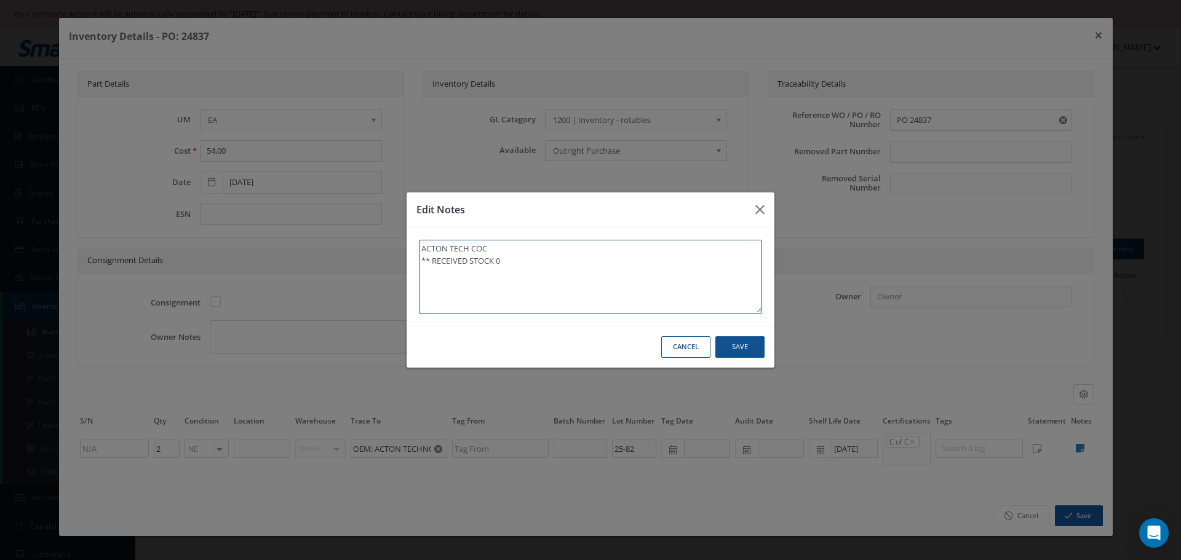
type textarea "ACTON TECH COC ** RECEIVED STOCK"
type textarea "ACTON TECH COC ** RECEIVED STOCK 1"
type textarea "ACTON TECH COC ** RECEIVED STOCK 10"
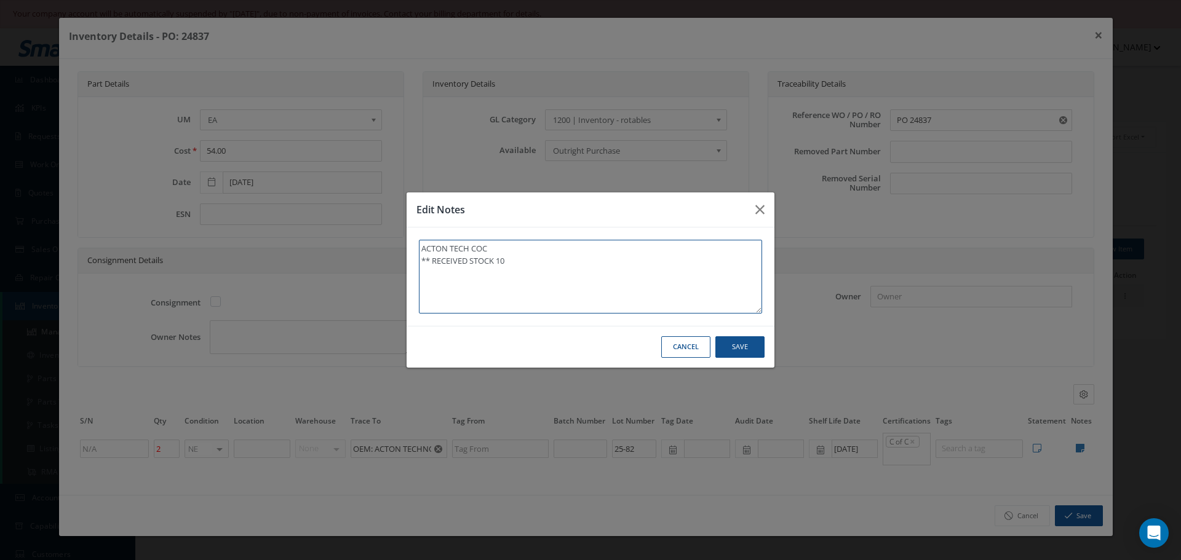
type textarea "ACTON TECH COC ** RECEIVED STOCK 10/"
type textarea "ACTON TECH COC ** RECEIVED STOCK 10/1"
type textarea "ACTON TECH COC ** RECEIVED STOCK 10/13"
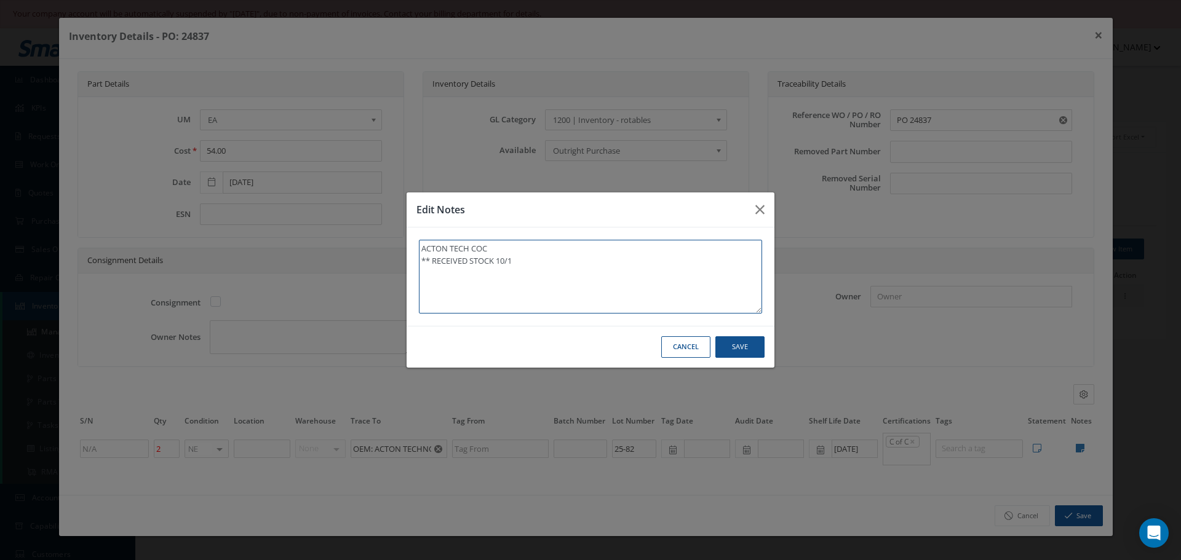
type textarea "ACTON TECH COC ** RECEIVED STOCK 10/13"
type textarea "ACTON TECH COC ** RECEIVED STOCK 10/13/"
type textarea "ACTON TECH COC ** RECEIVED STOCK 10/13/2"
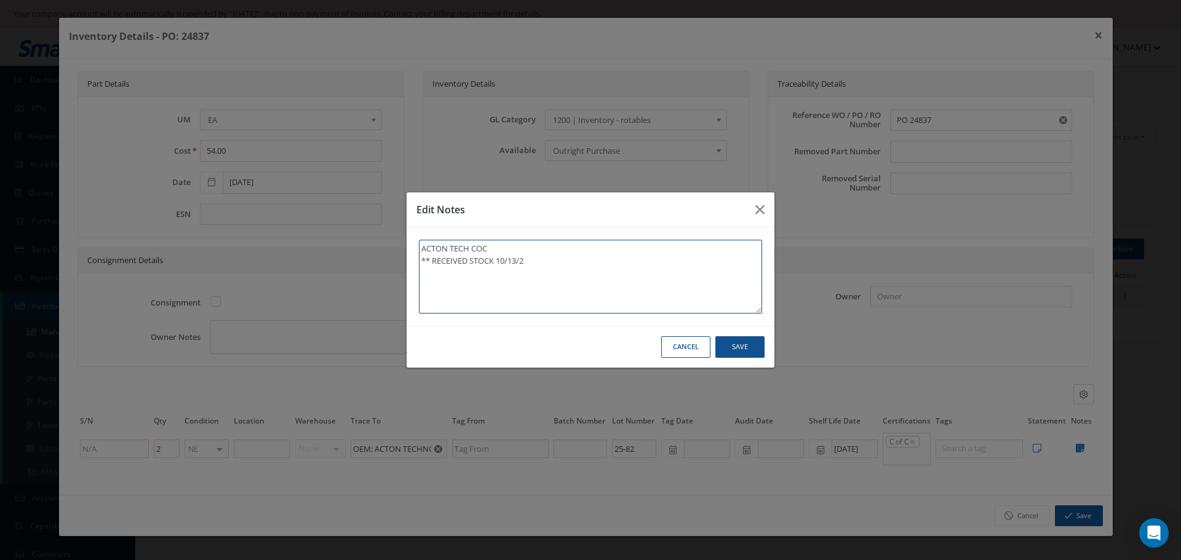
type textarea "ACTON TECH COC ** RECEIVED STOCK 10/13/20"
type textarea "ACTON TECH COC ** RECEIVED STOCK 10/13/202"
type textarea "ACTON TECH COC ** RECEIVED STOCK 10/13/2025"
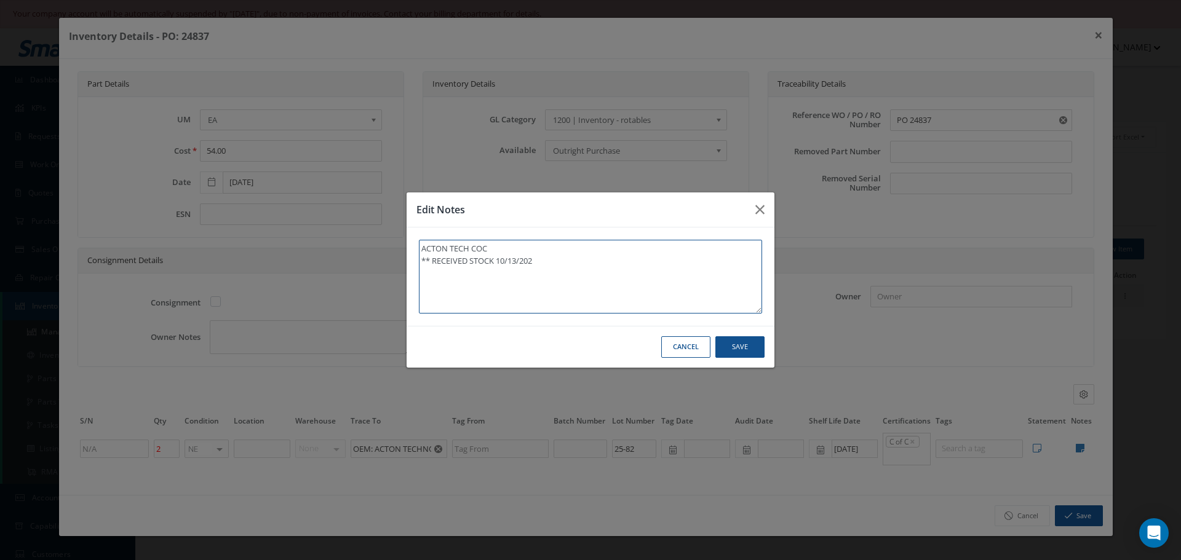
type textarea "ACTON TECH COC ** RECEIVED STOCK 10/13/2025"
type textarea "ACTON TECH COC ** RECEIVED STOCK 10/13/2025."
drag, startPoint x: 420, startPoint y: 260, endPoint x: 560, endPoint y: 262, distance: 140.2
click at [560, 262] on textarea "ACTON TECH COC ** RECEIVED STOCK 10/13/2025." at bounding box center [590, 277] width 343 height 74
type textarea "ACTON TECH COC ** RECEIVED STOCK 10/13/2025."
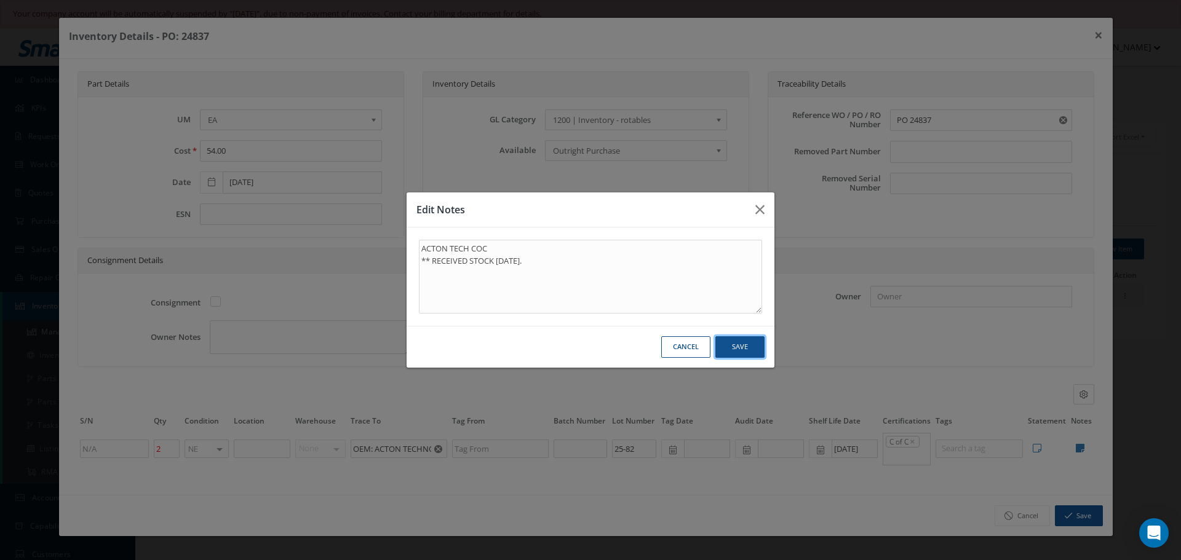
click at [751, 348] on button "Save" at bounding box center [739, 347] width 49 height 22
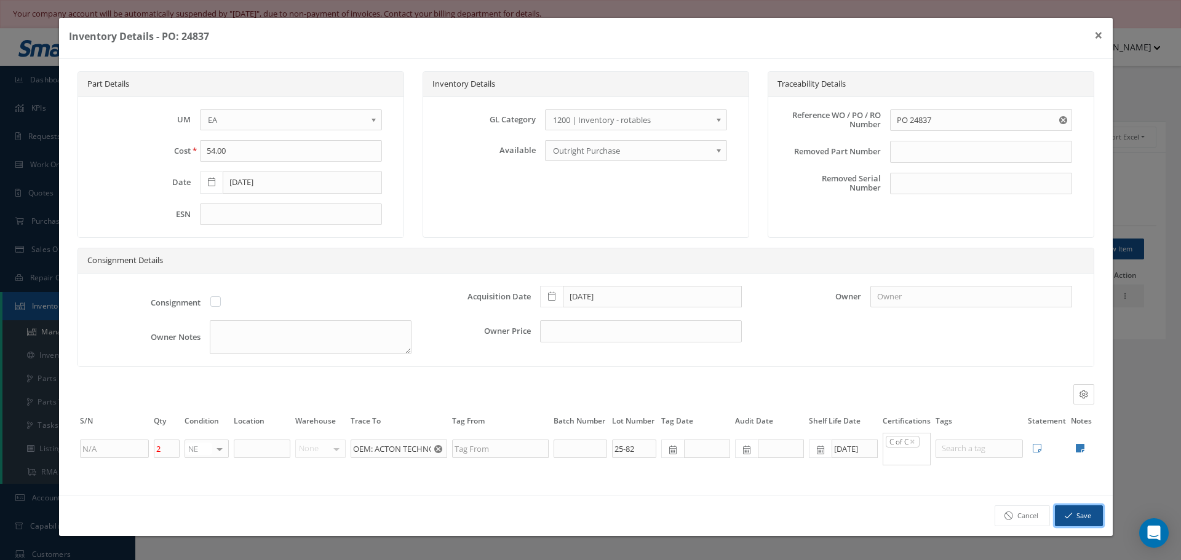
click at [1080, 520] on button "Save" at bounding box center [1079, 516] width 48 height 22
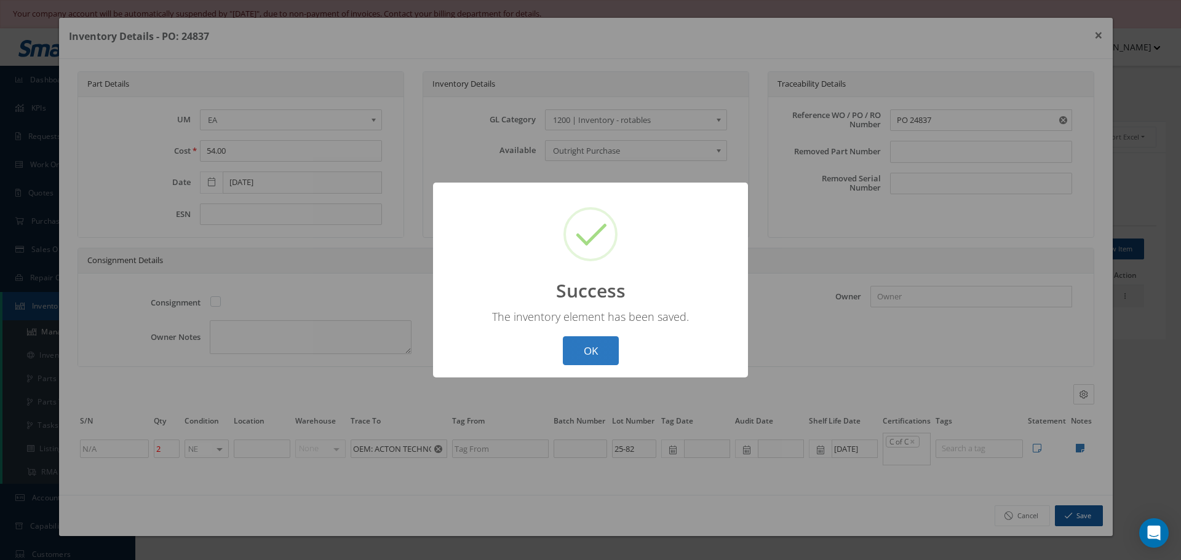
click at [592, 346] on button "OK" at bounding box center [591, 350] width 56 height 29
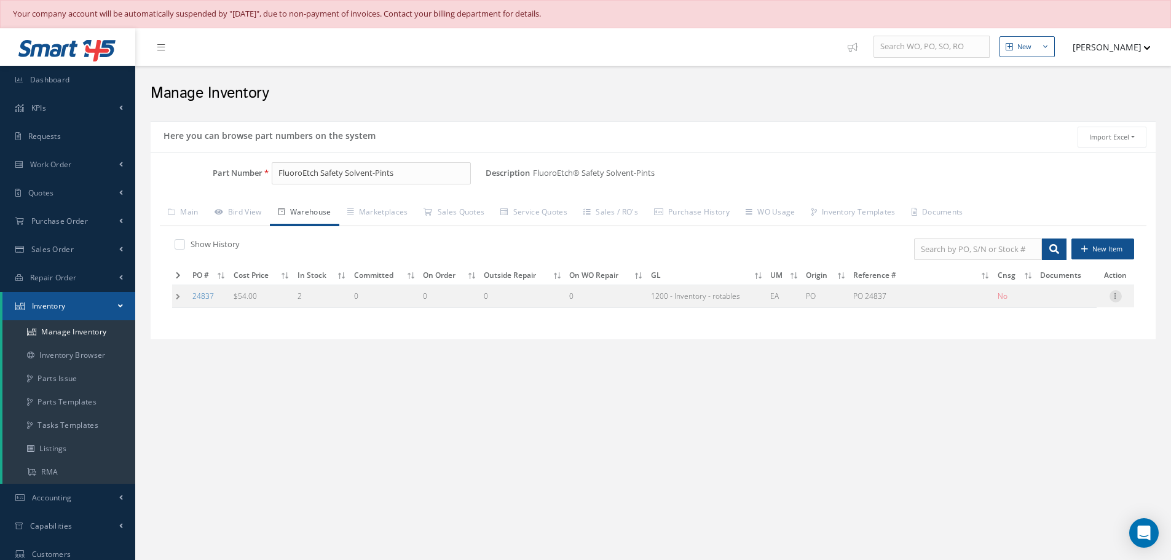
click at [1115, 295] on icon at bounding box center [1116, 295] width 12 height 10
click at [1048, 343] on link "Label" at bounding box center [1059, 346] width 97 height 16
click at [1118, 298] on icon at bounding box center [1116, 295] width 12 height 10
click at [1065, 304] on link "Edit" at bounding box center [1059, 304] width 97 height 16
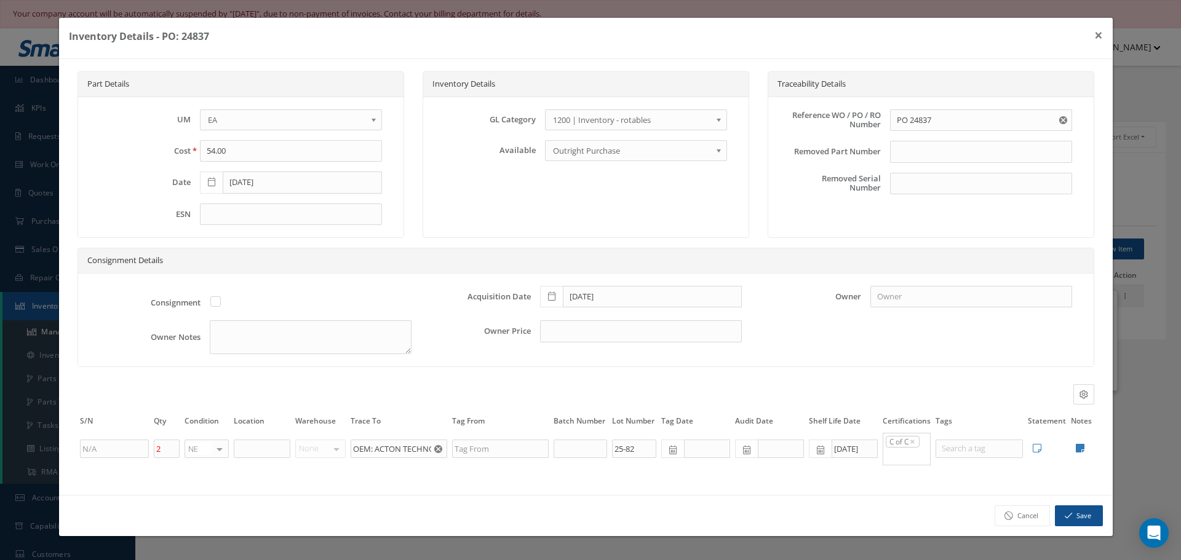
click at [1088, 445] on td "Edit Notes Cancel Save" at bounding box center [1081, 449] width 26 height 34
click at [1080, 446] on icon at bounding box center [1080, 448] width 9 height 10
type textarea "ACTON TECH COC ** RECEIVED STOCK 10/13/2025."
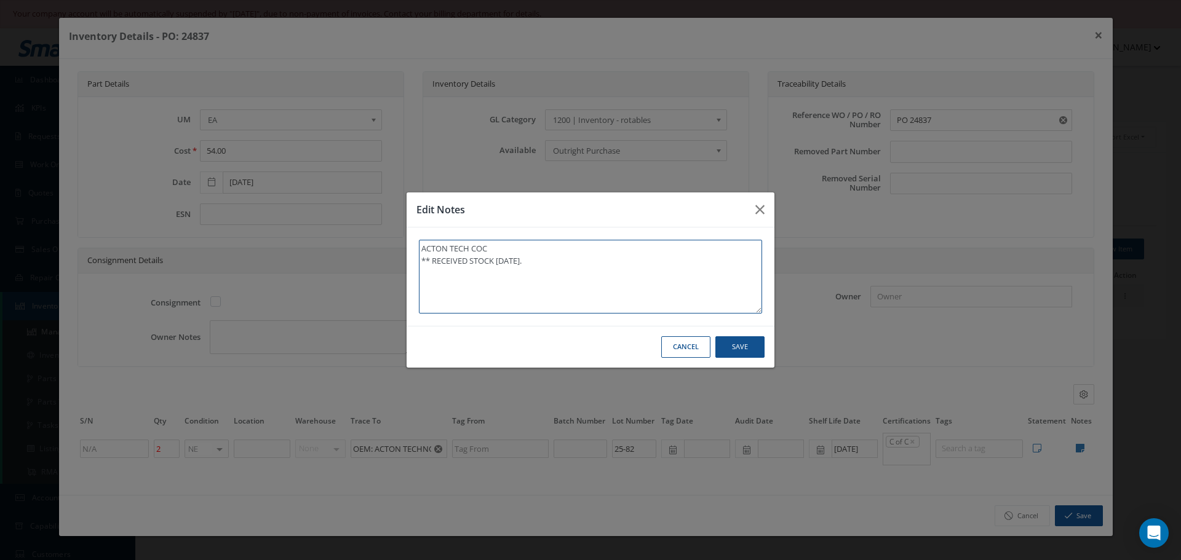
click at [560, 256] on textarea "ACTON TECH COC ** RECEIVED STOCK 10/13/2025." at bounding box center [590, 277] width 343 height 74
type textarea "ACTON TECH COC ** RECEIVED STOCK 10/13/2025."
type textarea "ACTON TECH COC ** RECEIVED STOCK 10/13/2025. ("
type textarea "ACTON TECH COC ** RECEIVED STOCK 10/13/2025. (2"
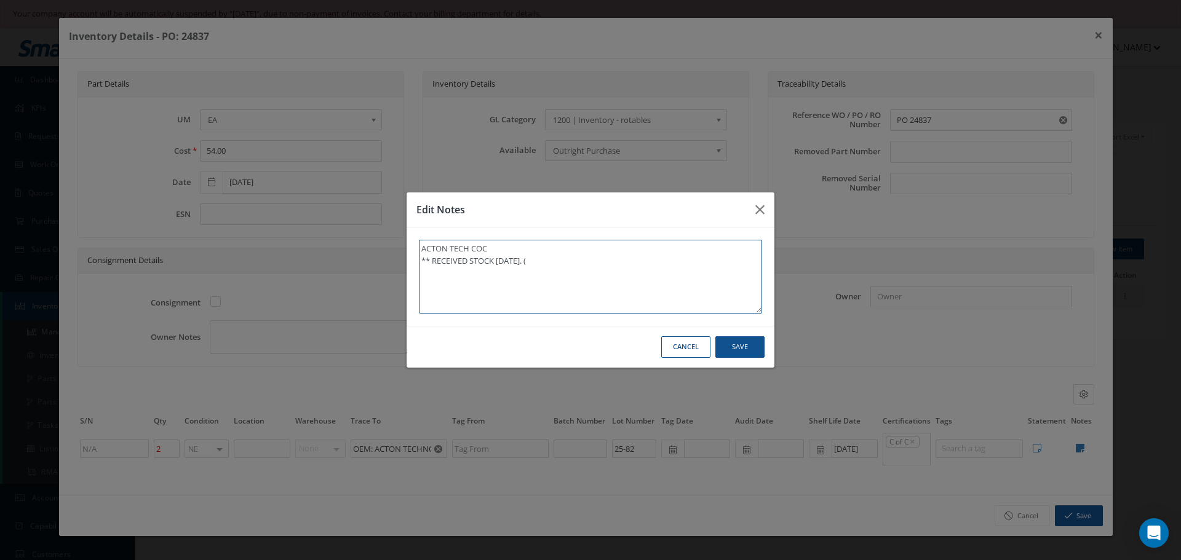
type textarea "ACTON TECH COC ** RECEIVED STOCK 10/13/2025. (2"
type textarea "ACTON TECH COC ** RECEIVED STOCK 10/13/2025. (2)"
type textarea "ACTON TECH COC ** RECEIVED STOCK 10/13/2025. (2)N"
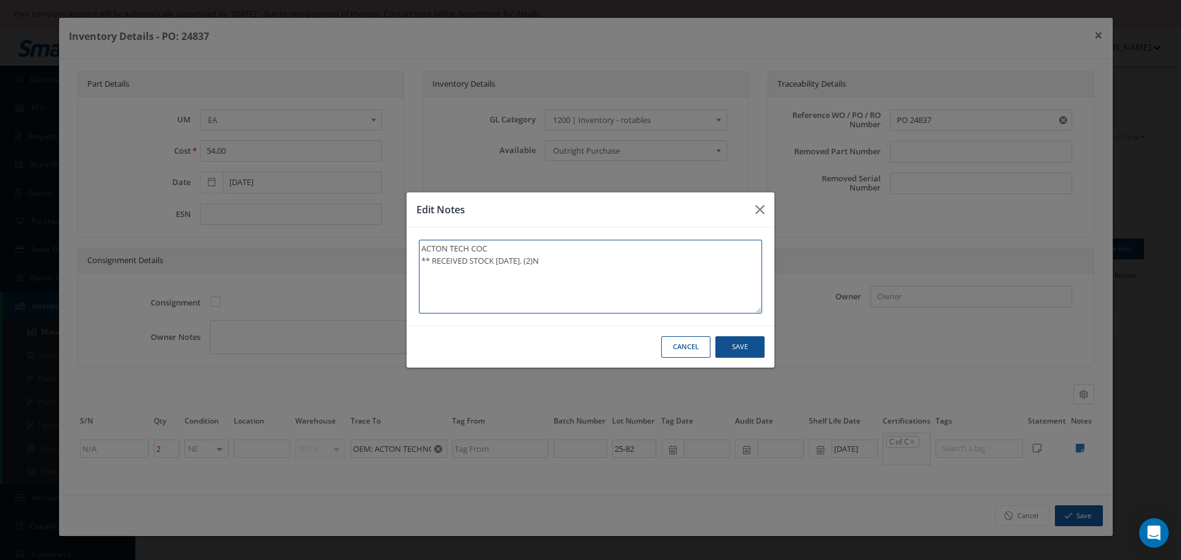
type textarea "ACTON TECH COC ** RECEIVED STOCK 10/13/2025. (2)"
type textarea "ACTON TECH COC ** RECEIVED STOCK 10/13/2025. (2) D"
type textarea "ACTON TECH COC ** RECEIVED STOCK 10/13/2025. (2) DP"
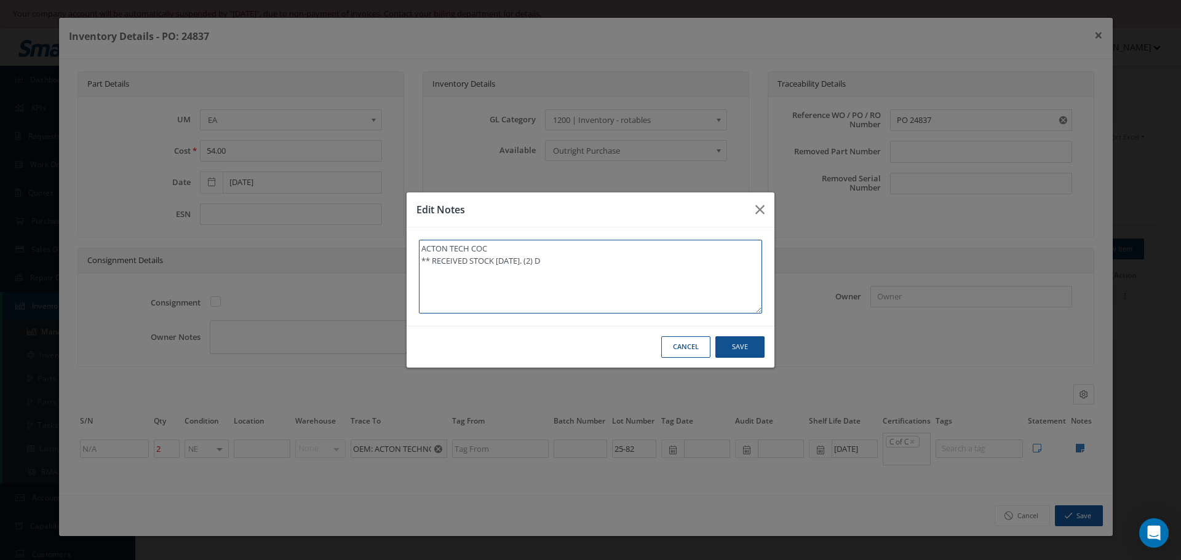
type textarea "ACTON TECH COC ** RECEIVED STOCK 10/13/2025. (2) DP"
type textarea "ACTON TECH COC ** RECEIVED STOCK 10/13/2025. (2) DPT"
type textarea "ACTON TECH COC ** RECEIVED STOCK 10/13/2025. (2) DPTO"
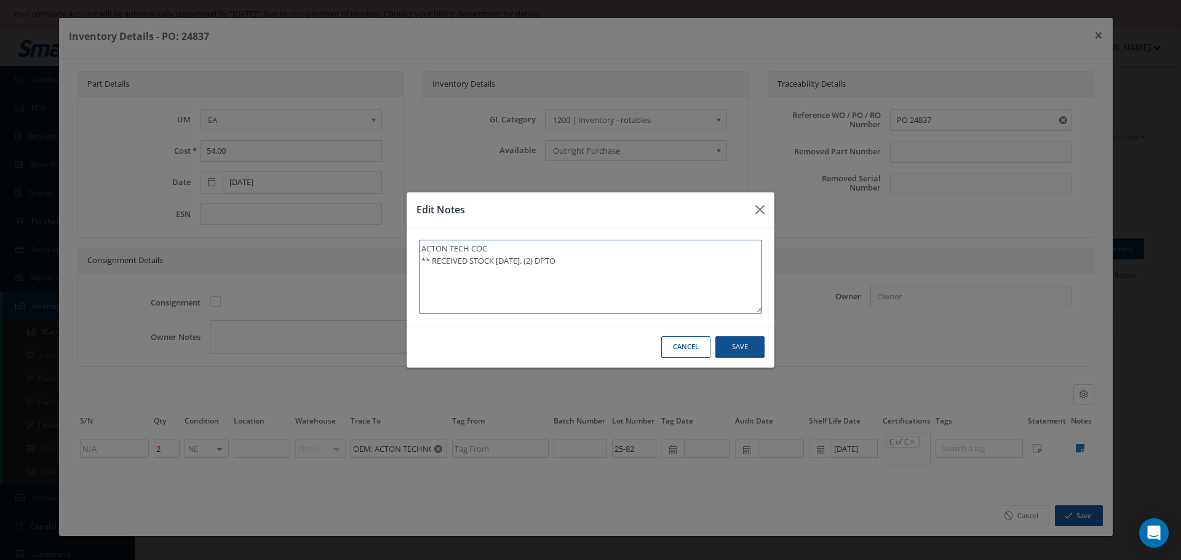
type textarea "ACTON TECH COC ** RECEIVED STOCK 10/13/2025. (2) DPTO A"
type textarea "ACTON TECH COC ** RECEIVED STOCK 10/13/2025. (2) DPTO AD"
type textarea "ACTON TECH COC ** RECEIVED STOCK 10/13/2025. (2) DPTO ADO"
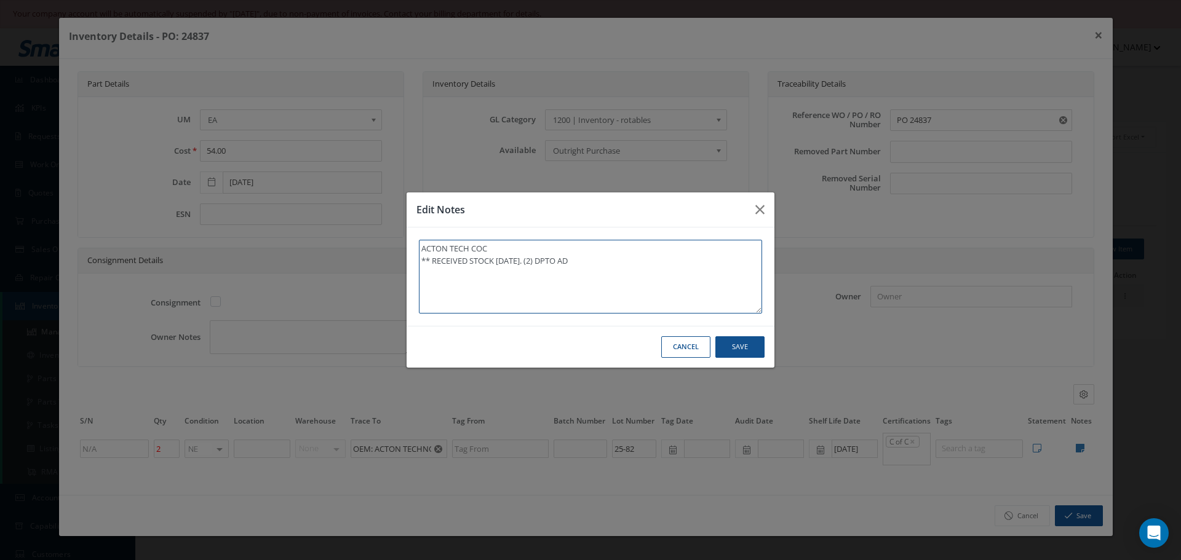
type textarea "ACTON TECH COC ** RECEIVED STOCK 10/13/2025. (2) DPTO ADO"
type textarea "ACTON TECH COC ** RECEIVED STOCK 10/13/2025. (2) DPTO ADON"
type textarea "ACTON TECH COC ** RECEIVED STOCK 10/13/2025. (2) DPTO ADONI"
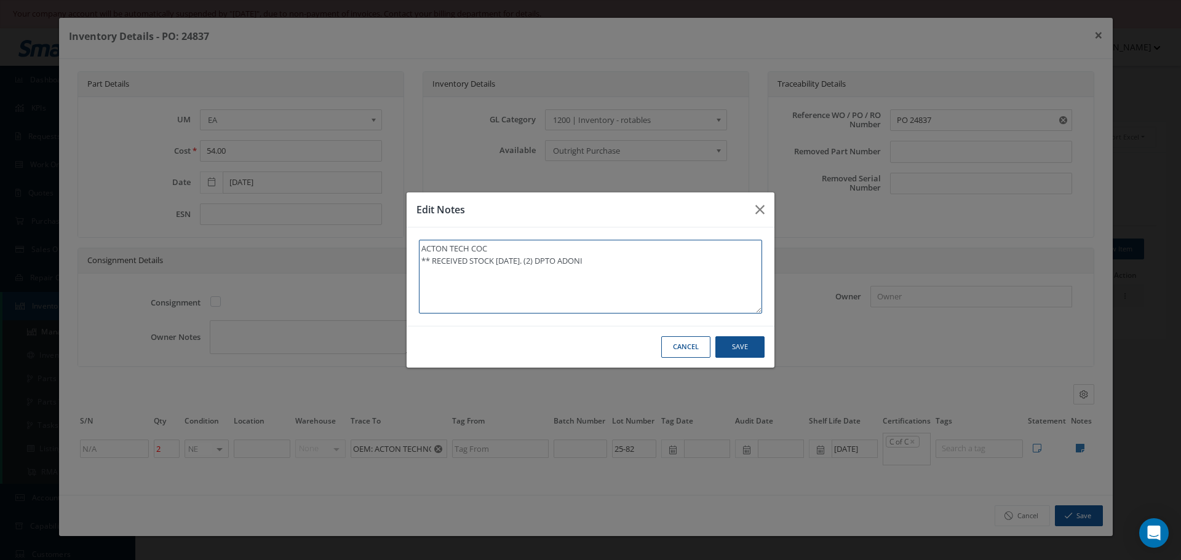
type textarea "ACTON TECH COC ** RECEIVED STOCK 10/13/2025. (2) DPTO ADONIS"
click at [757, 348] on button "Save" at bounding box center [739, 347] width 49 height 22
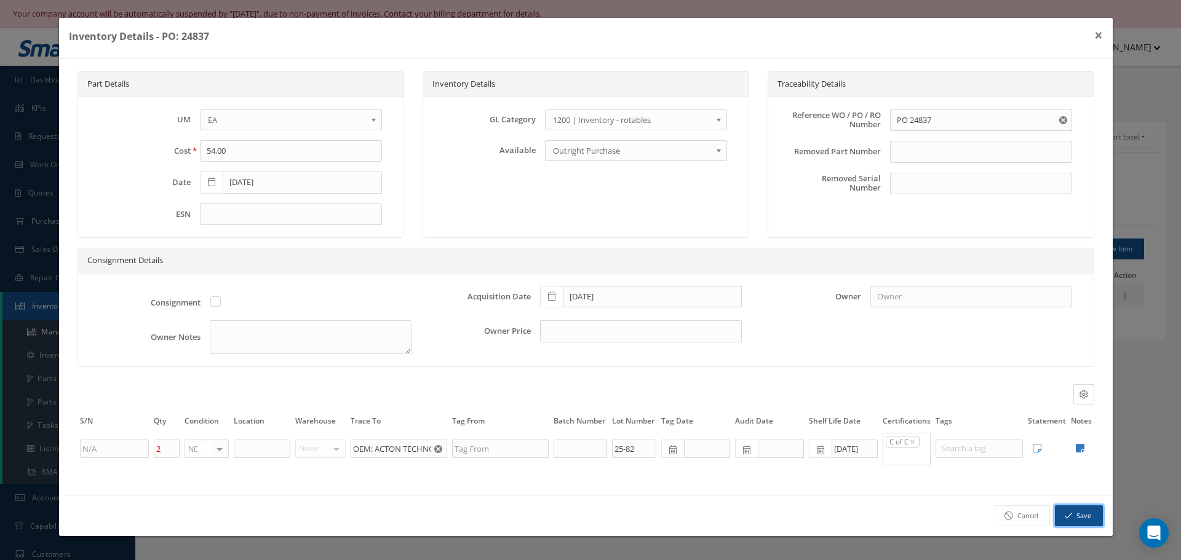
click at [1098, 515] on button "Save" at bounding box center [1079, 516] width 48 height 22
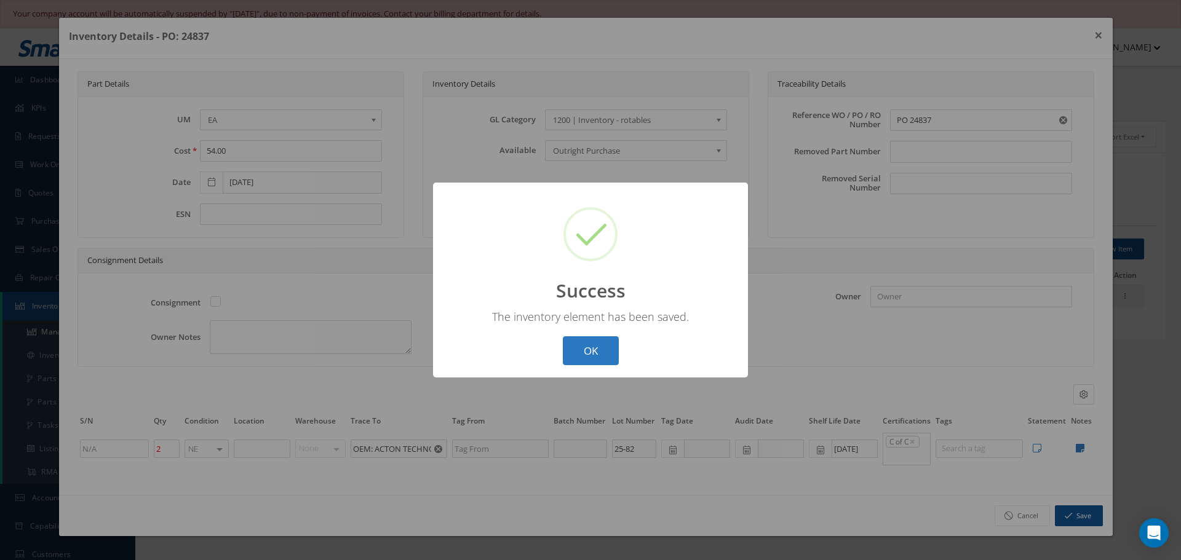
click at [582, 349] on button "OK" at bounding box center [591, 350] width 56 height 29
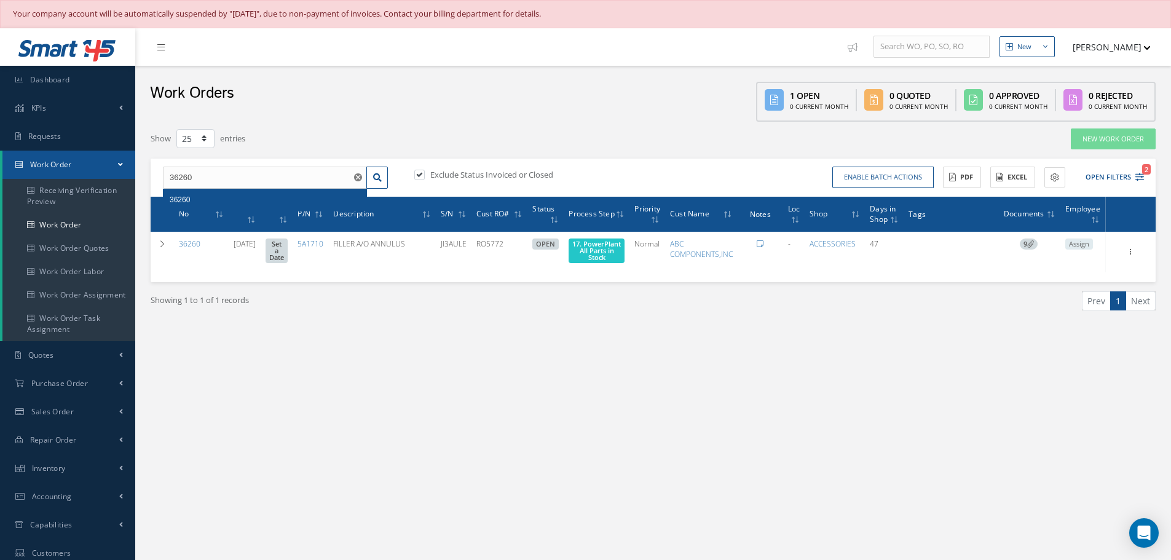
select select "25"
click at [202, 178] on input "36260" at bounding box center [265, 178] width 204 height 22
type input "3"
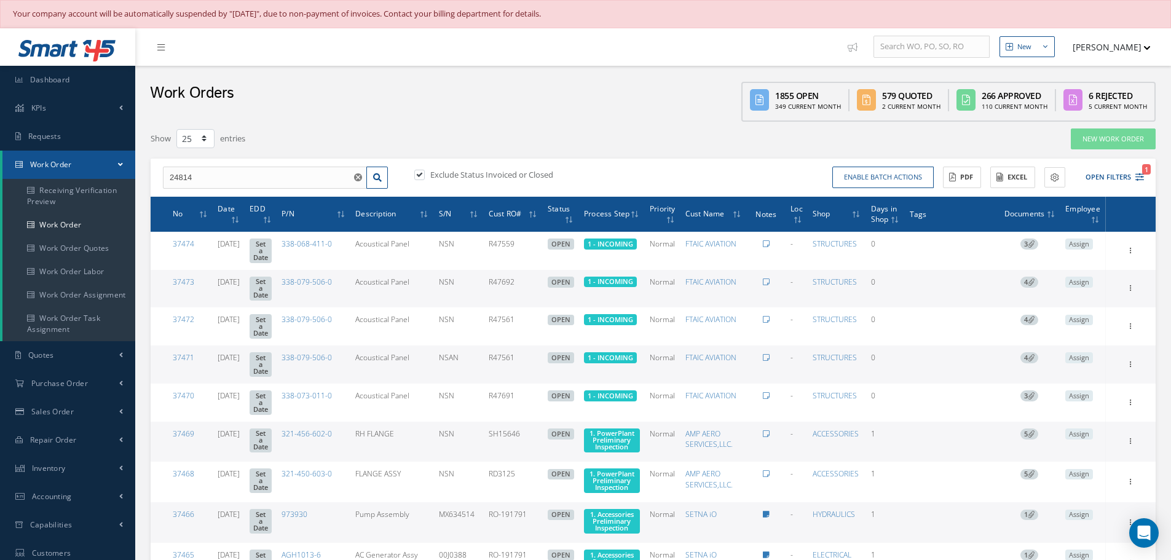
type input "24814"
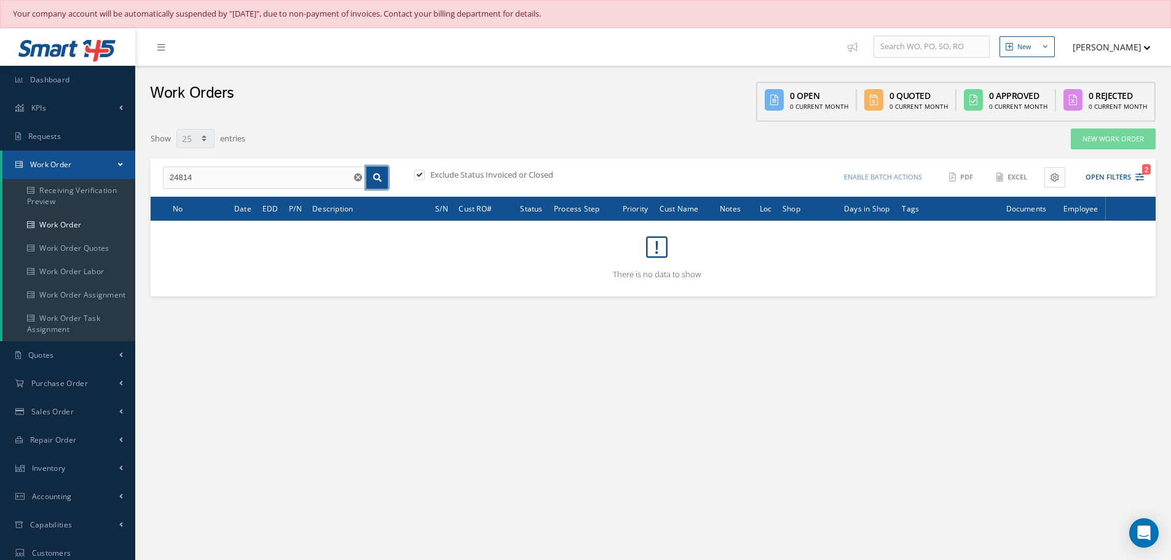
click at [377, 178] on icon at bounding box center [377, 177] width 9 height 9
click at [357, 178] on use "Reset" at bounding box center [358, 177] width 8 height 8
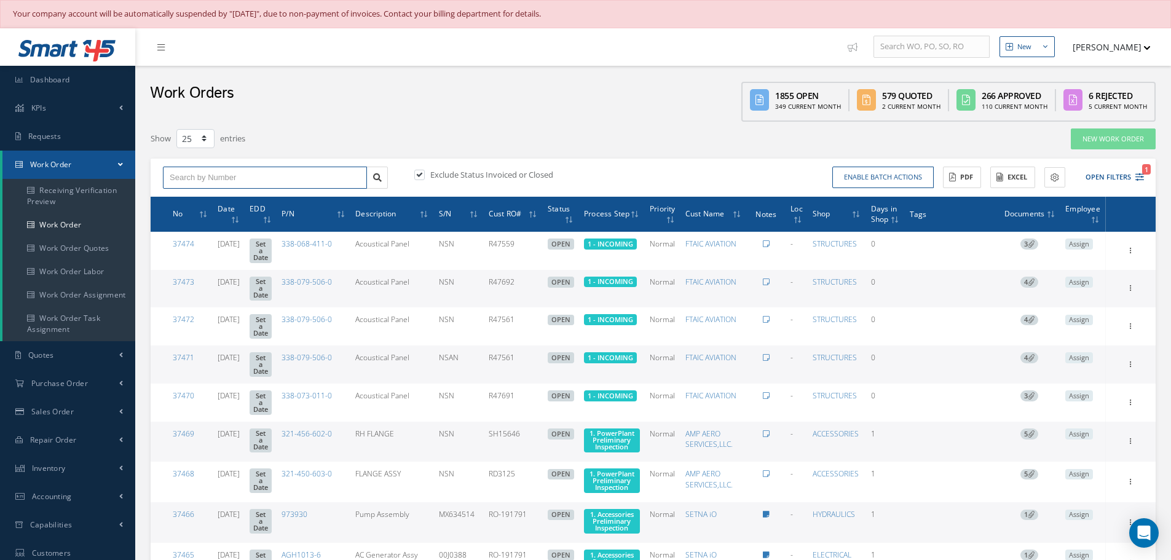
click at [183, 175] on input "text" at bounding box center [265, 178] width 204 height 22
type input "35791"
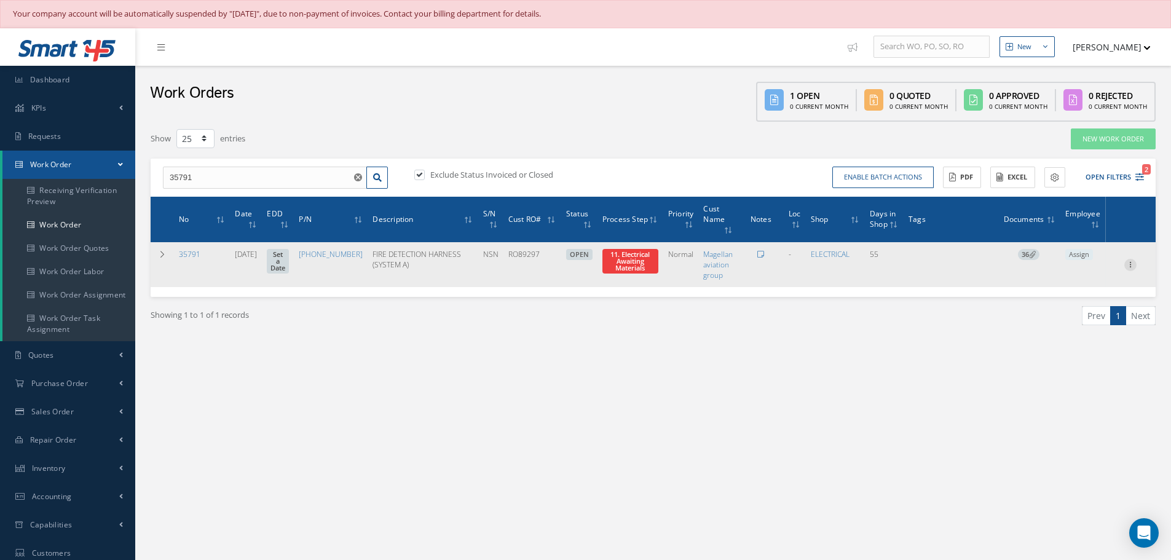
click at [1132, 263] on icon at bounding box center [1131, 264] width 12 height 10
click at [1064, 303] on link "Part Issue" at bounding box center [1074, 304] width 97 height 16
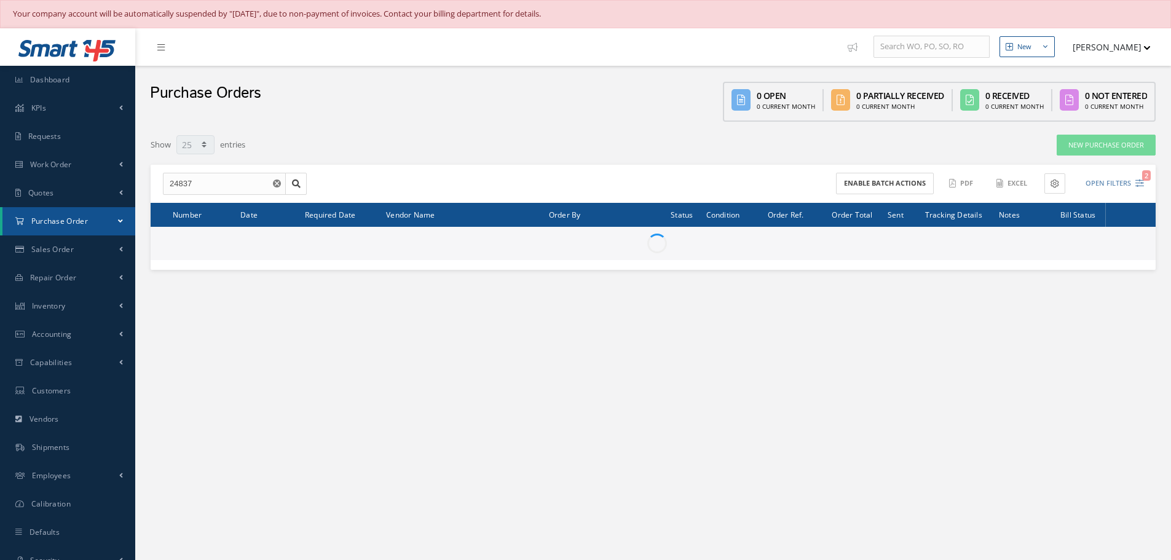
select select "25"
click at [200, 188] on input "24837" at bounding box center [224, 184] width 123 height 22
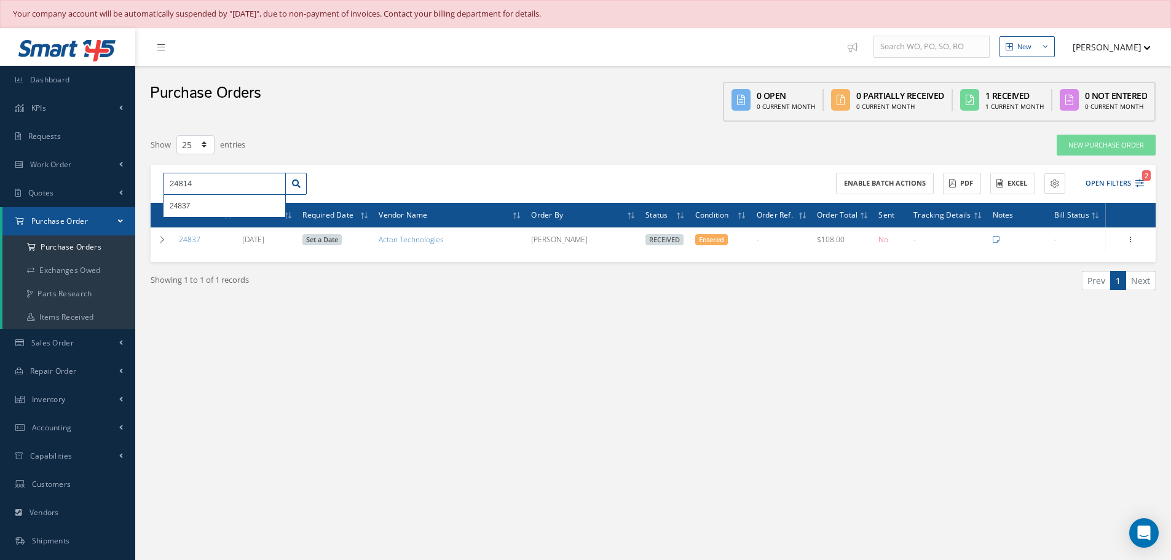
type input "24814"
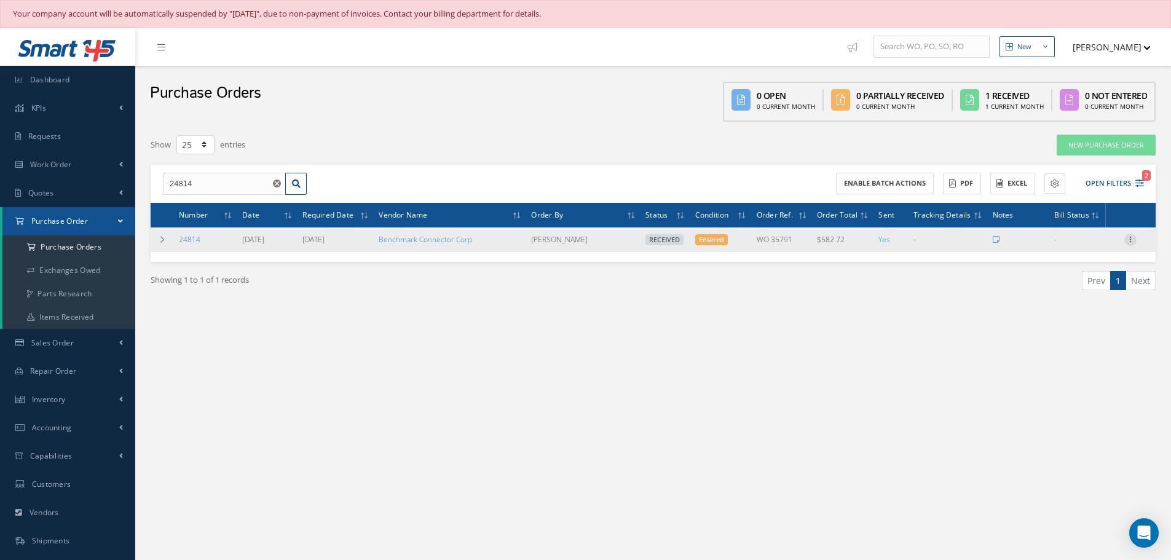
click at [1132, 242] on icon at bounding box center [1131, 239] width 12 height 10
click at [1082, 247] on link "Receiving Details" at bounding box center [1074, 248] width 97 height 16
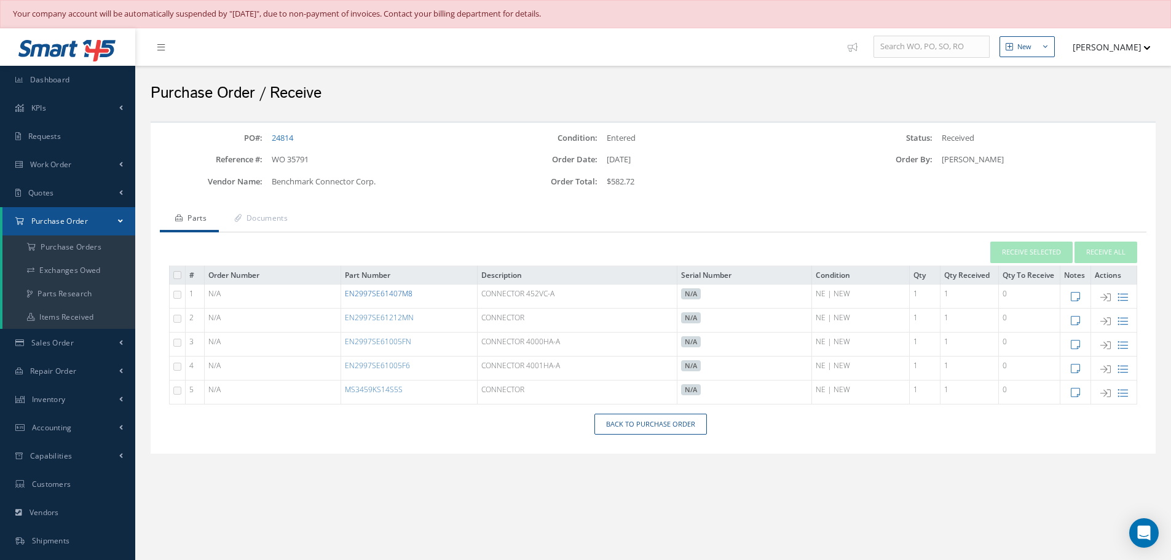
click at [390, 291] on link "EN2997SE61407M8" at bounding box center [379, 293] width 68 height 10
click at [389, 315] on link "EN2997SE61212MN" at bounding box center [379, 317] width 69 height 10
click at [391, 344] on link "EN2997SE61005FN" at bounding box center [378, 341] width 66 height 10
click at [373, 390] on link "MS3459KS14S5S" at bounding box center [374, 389] width 58 height 10
click at [384, 367] on link "EN2997SE61005F6" at bounding box center [377, 365] width 65 height 10
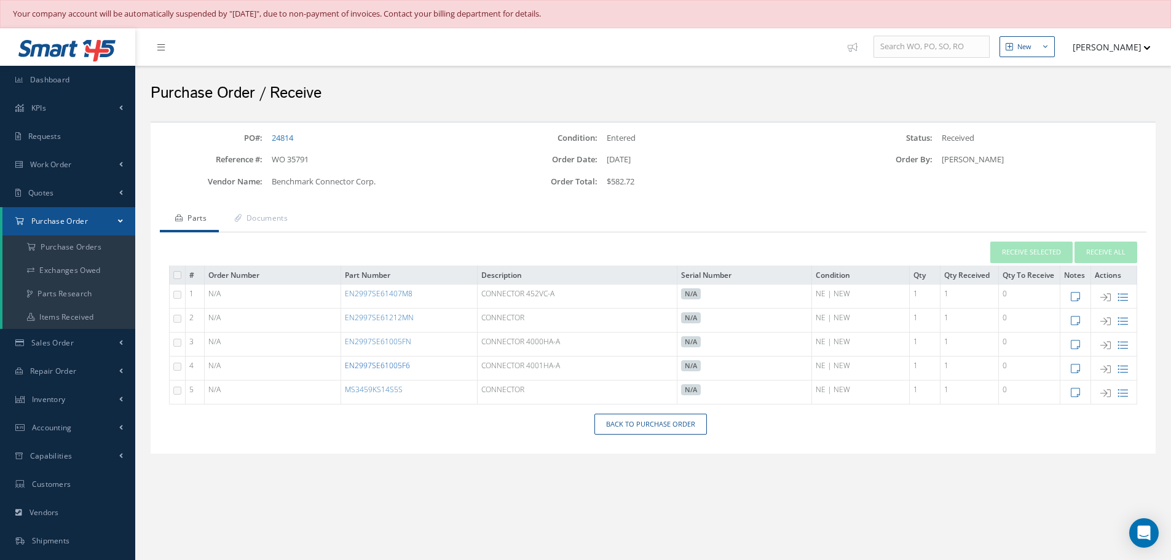
click at [383, 368] on link "EN2997SE61005F6" at bounding box center [377, 365] width 65 height 10
click at [650, 426] on link "Back to Purchase Order" at bounding box center [651, 425] width 113 height 22
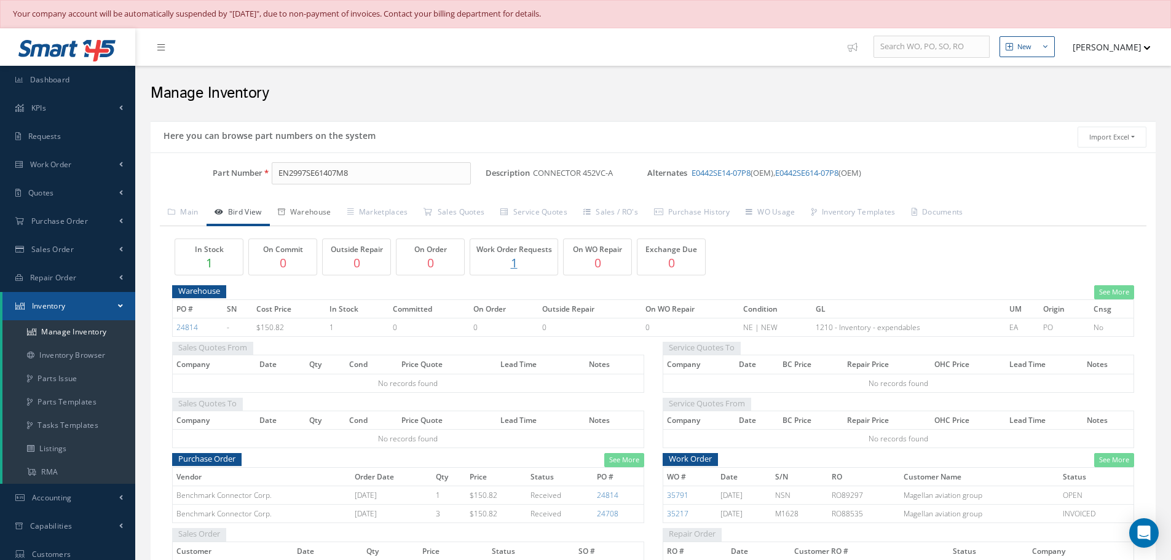
click at [323, 213] on link "Warehouse" at bounding box center [304, 213] width 69 height 26
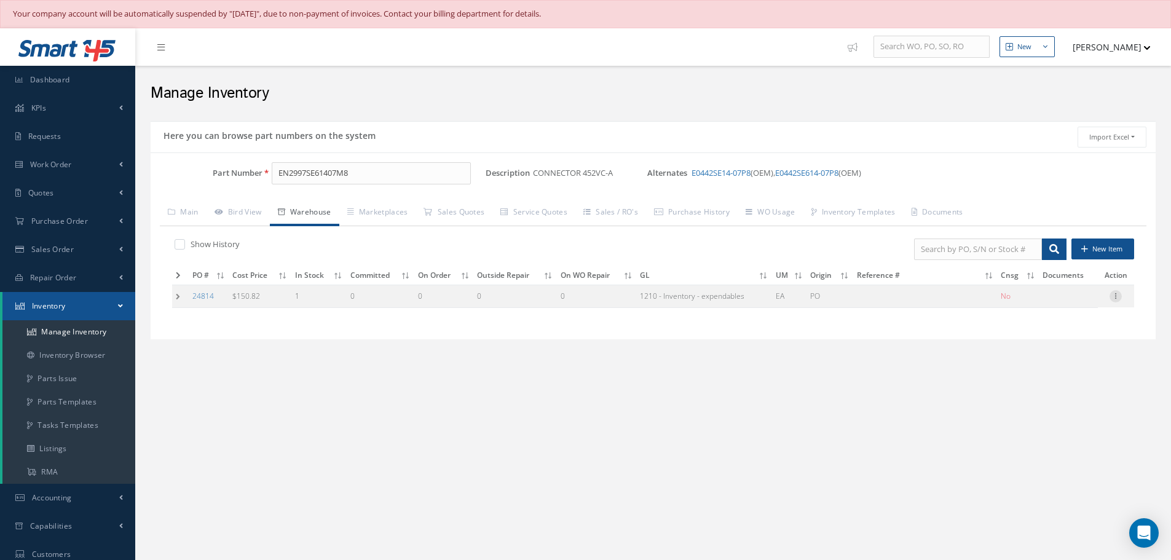
click at [1117, 297] on icon at bounding box center [1116, 295] width 12 height 10
click at [1066, 307] on link "Edit" at bounding box center [1059, 304] width 97 height 16
type input "150.82"
type input "[DATE]"
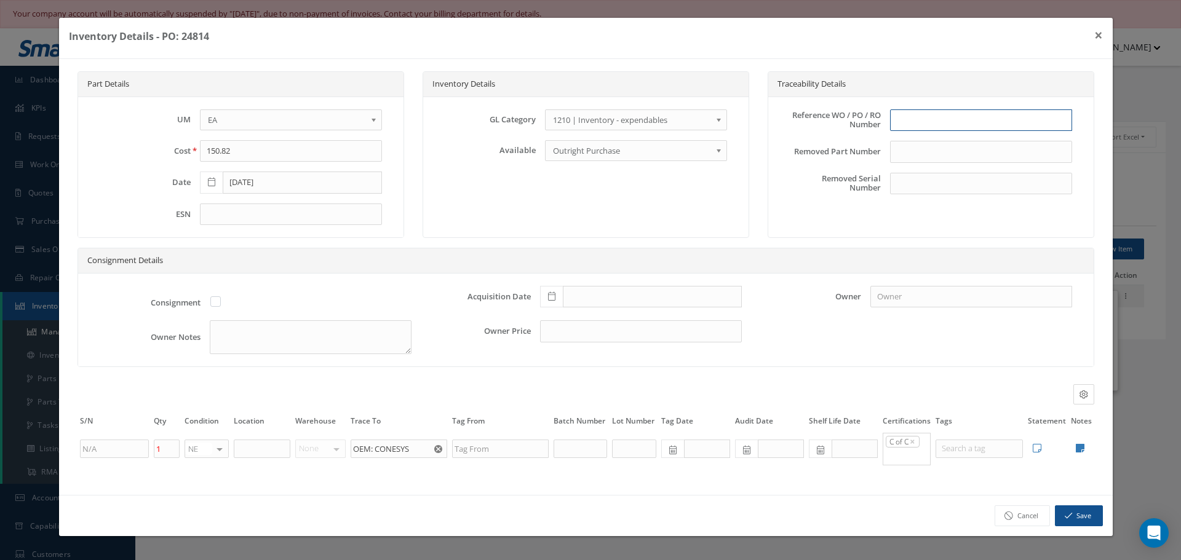
click at [916, 121] on input "text" at bounding box center [981, 120] width 182 height 22
type input "PO 24814"
click at [552, 295] on icon at bounding box center [551, 296] width 7 height 9
click at [570, 203] on td "13" at bounding box center [567, 204] width 18 height 18
type input "10/13/2025"
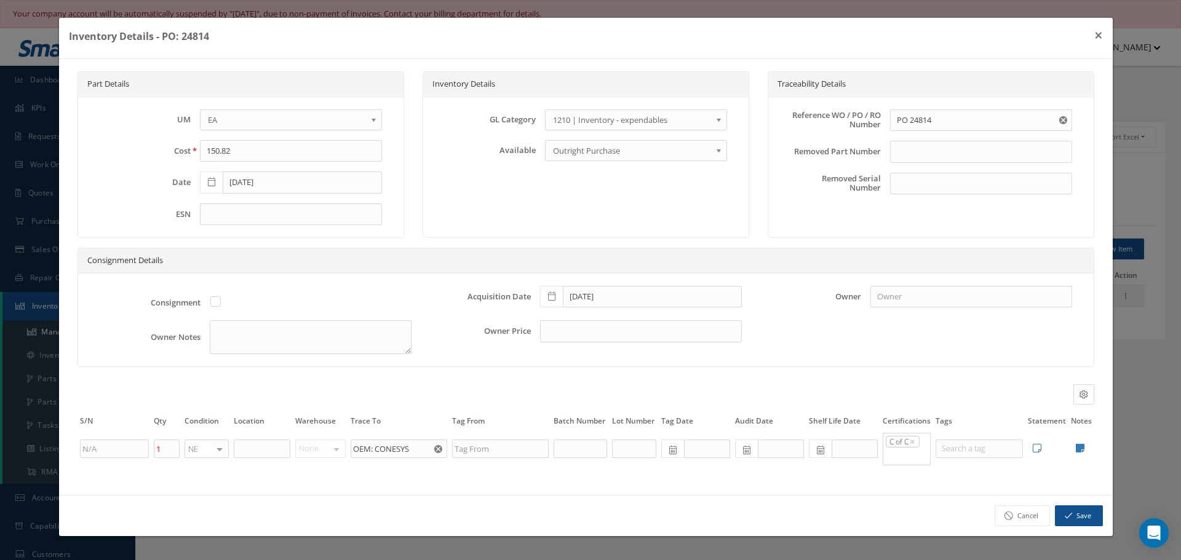
click at [1080, 450] on icon at bounding box center [1080, 448] width 9 height 10
type textarea "BENCHMARK COC CONESY DISTRIBUTORS CERT"
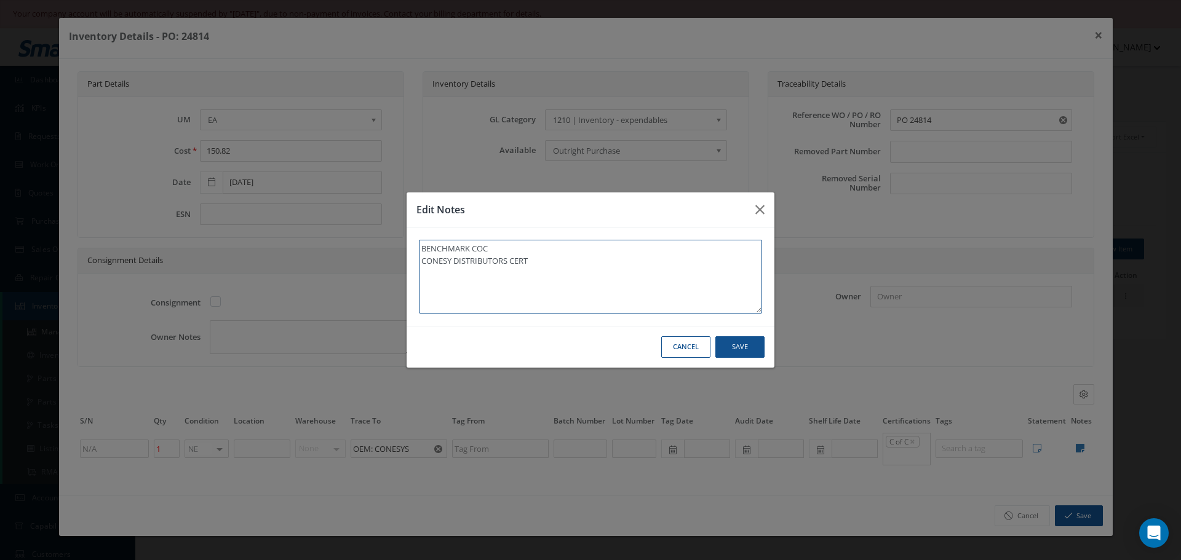
click at [556, 275] on textarea "BENCHMARK COC CONESY DISTRIBUTORS CERT" at bounding box center [590, 277] width 343 height 74
click at [553, 266] on textarea "BENCHMARK COC CONESY DISTRIBUTORS CERT" at bounding box center [590, 277] width 343 height 74
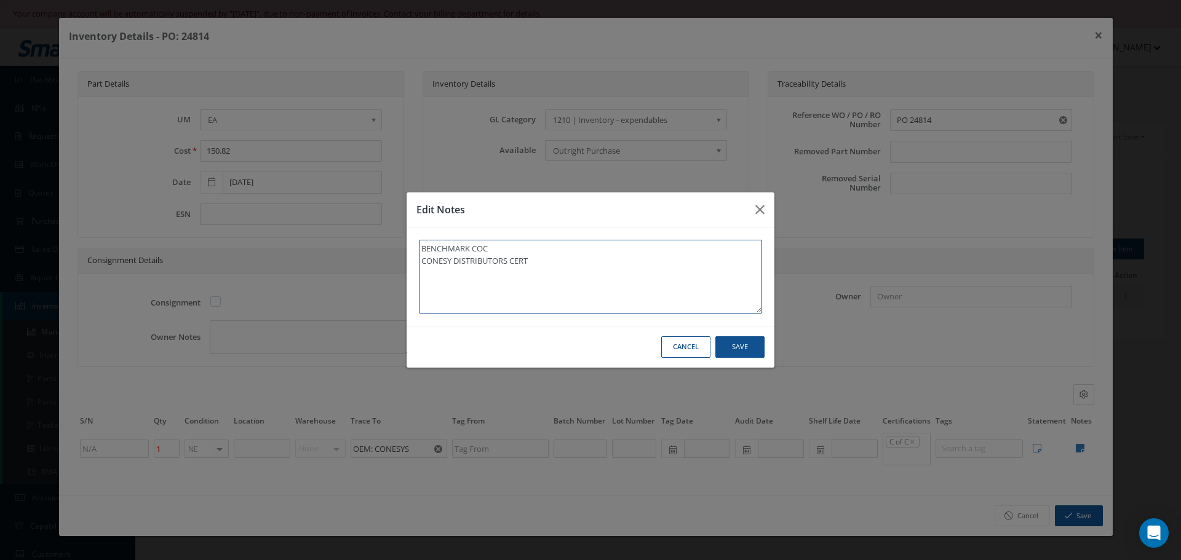
click at [553, 266] on textarea "BENCHMARK COC CONESY DISTRIBUTORS CERT" at bounding box center [590, 277] width 343 height 74
drag, startPoint x: 824, startPoint y: 382, endPoint x: 771, endPoint y: 373, distance: 54.4
click at [825, 383] on div "Edit Notes BENCHMARK COC CONESY DISTRIBUTORS CERT Cancel Save" at bounding box center [590, 280] width 1181 height 560
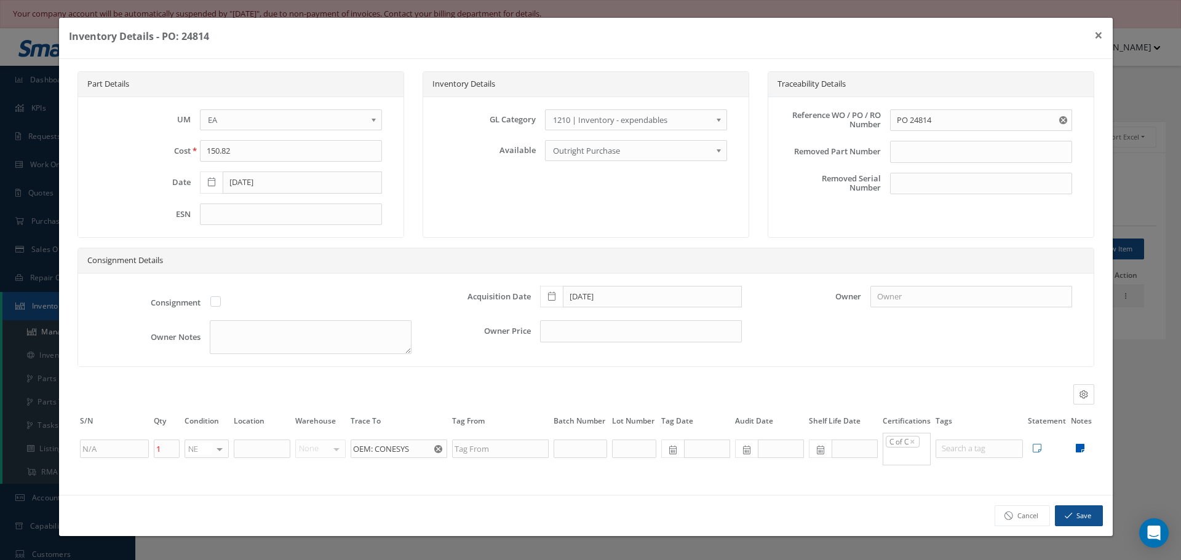
click at [1077, 449] on icon at bounding box center [1080, 448] width 9 height 10
type textarea "BENCHMARK COC CONESY DISTRIBUTORS CERT"
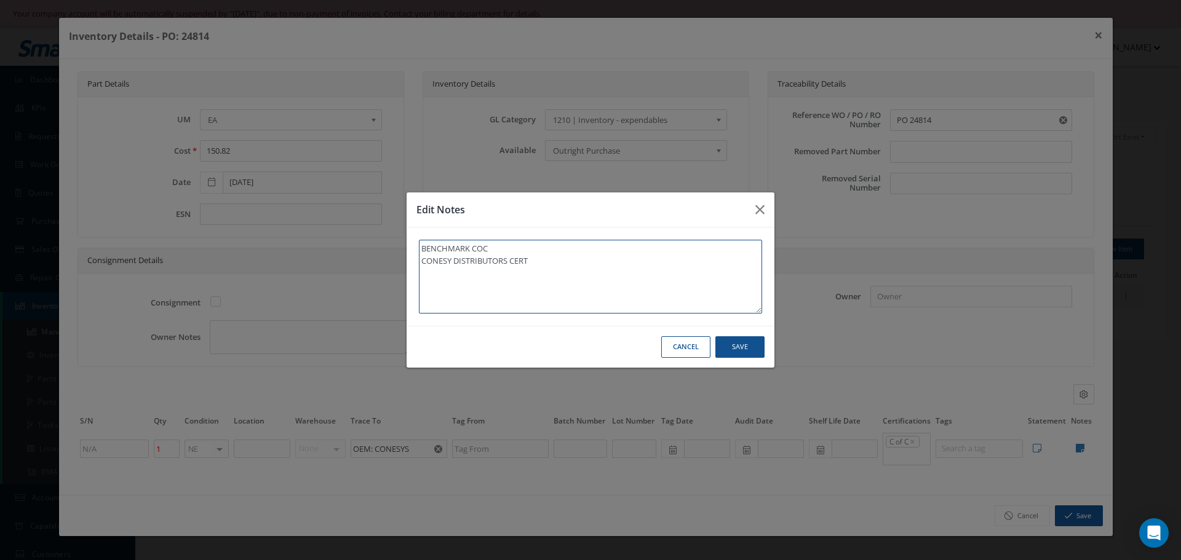
click at [580, 269] on textarea "BENCHMARK COC CONESY DISTRIBUTORS CERT" at bounding box center [590, 277] width 343 height 74
type textarea "BENCHMARK COC CONESY DISTRIBUTORS CERT"
paste textarea "** RECEIVED STOCK 10/13/2025."
type textarea "BENCHMARK COC CONESY DISTRIBUTORS CERT ** RECEIVED STOCK 10/13/2025."
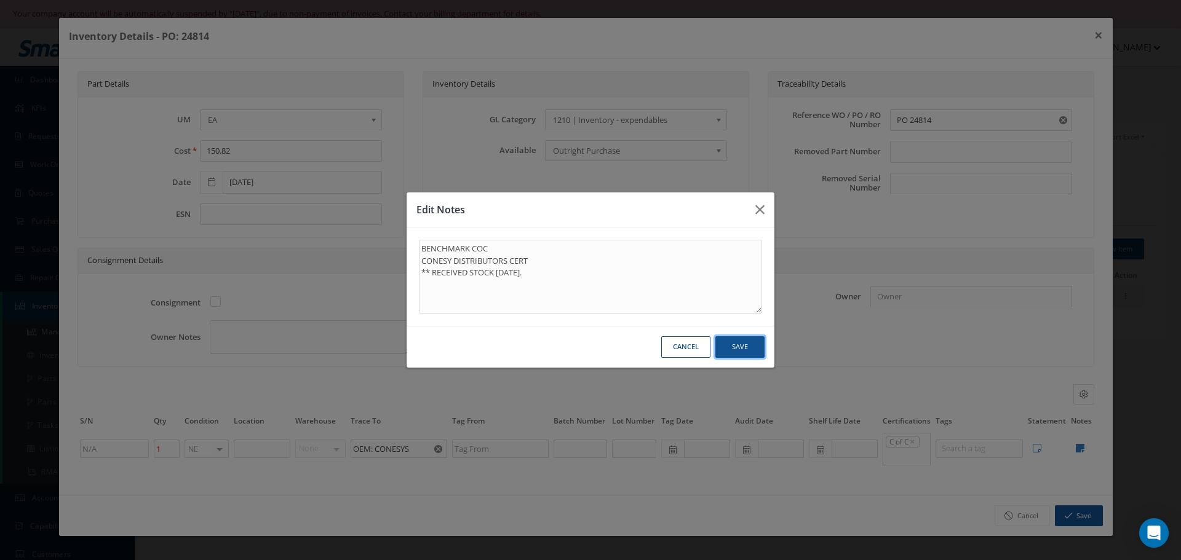
click at [727, 338] on button "Save" at bounding box center [739, 347] width 49 height 22
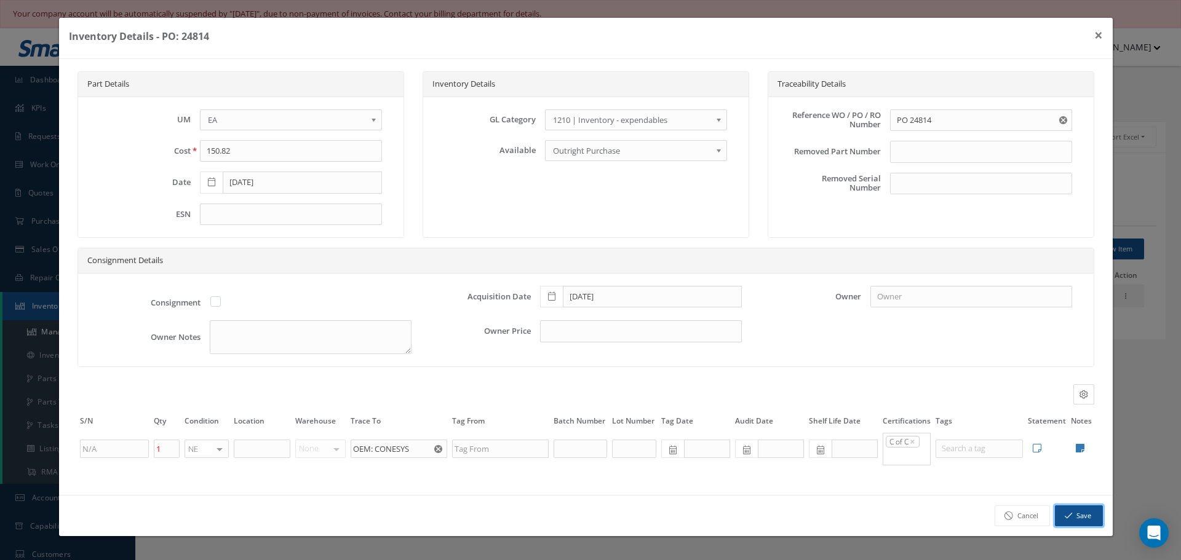
click at [1083, 513] on button "Save" at bounding box center [1079, 516] width 48 height 22
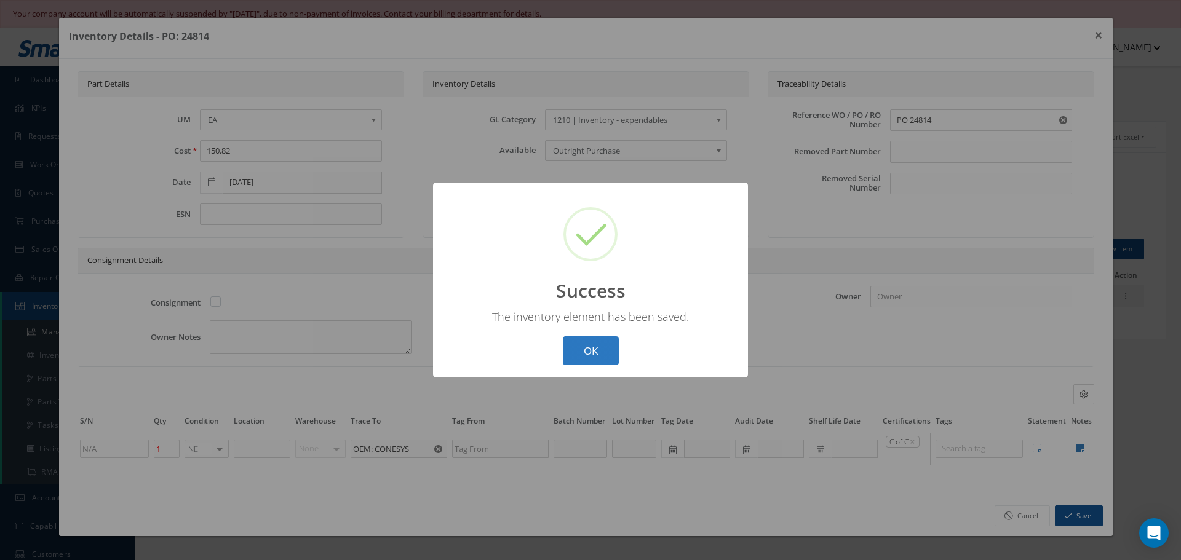
click at [585, 352] on button "OK" at bounding box center [591, 350] width 56 height 29
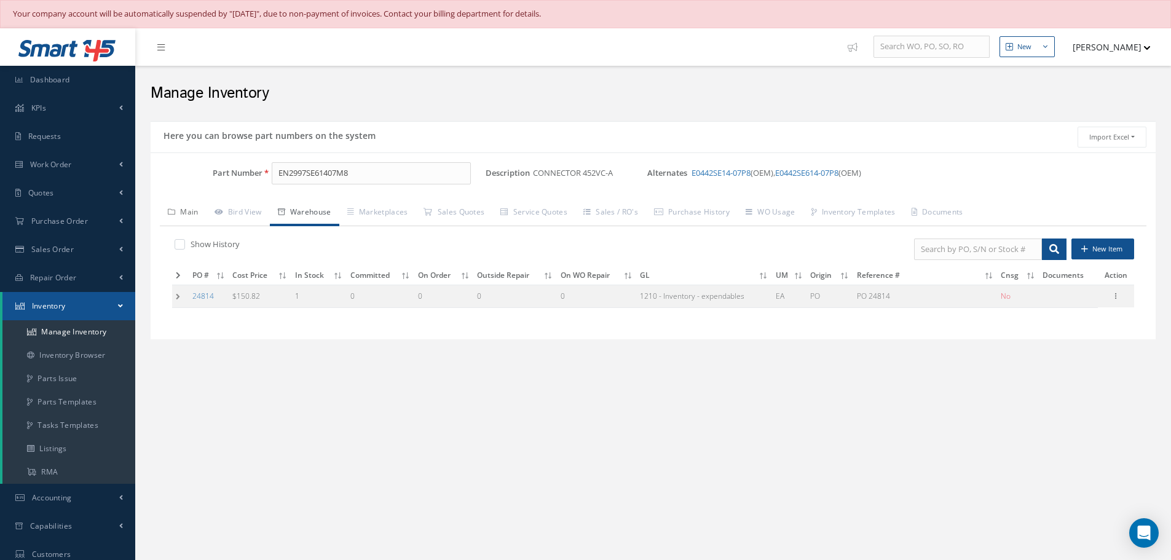
click at [189, 212] on link "Main" at bounding box center [183, 213] width 47 height 26
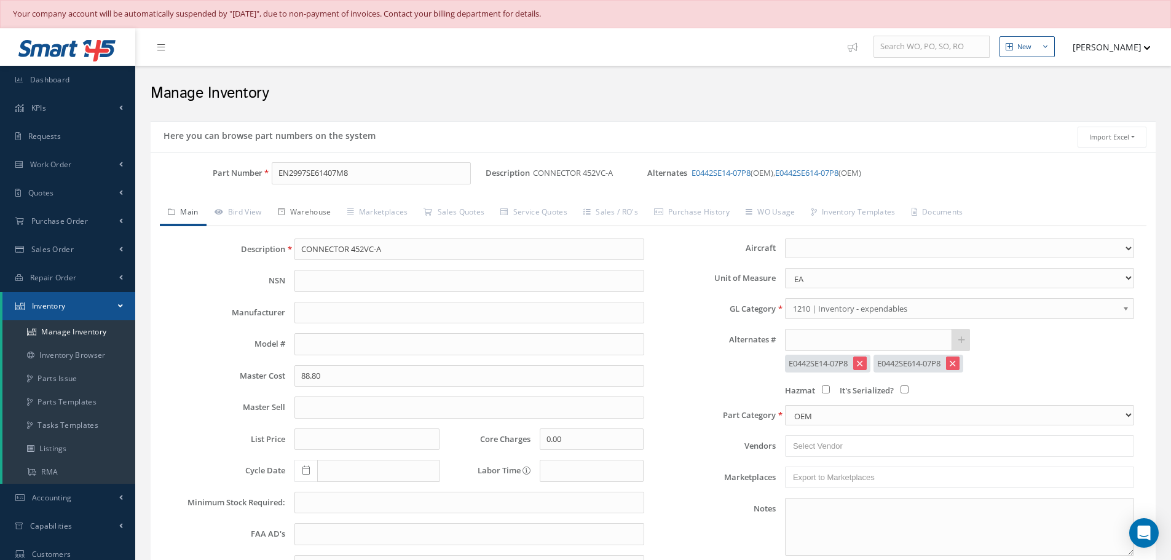
click at [301, 210] on link "Warehouse" at bounding box center [304, 213] width 69 height 26
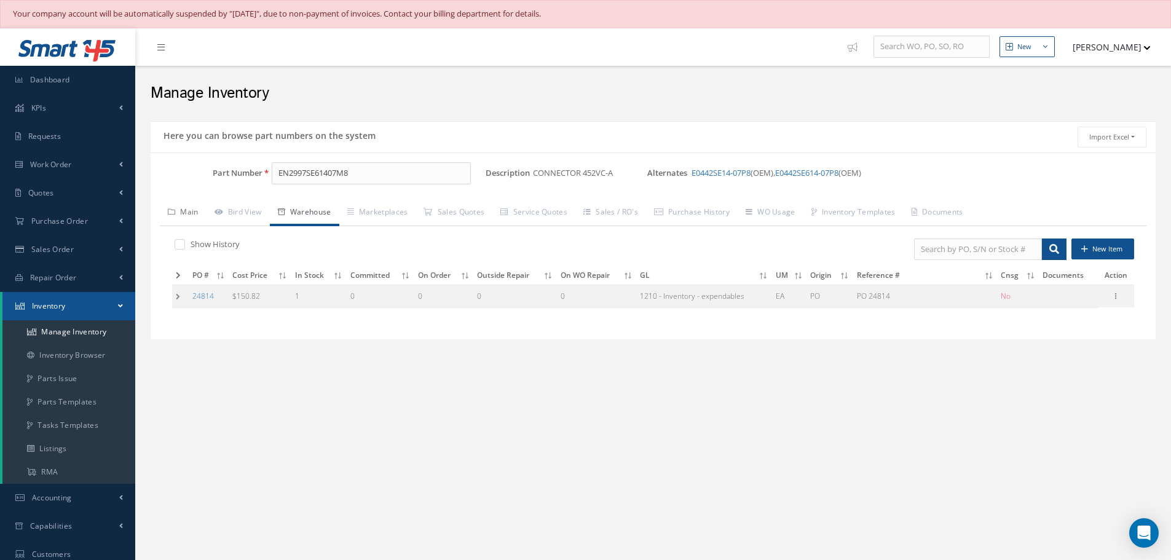
click at [181, 212] on link "Main" at bounding box center [183, 213] width 47 height 26
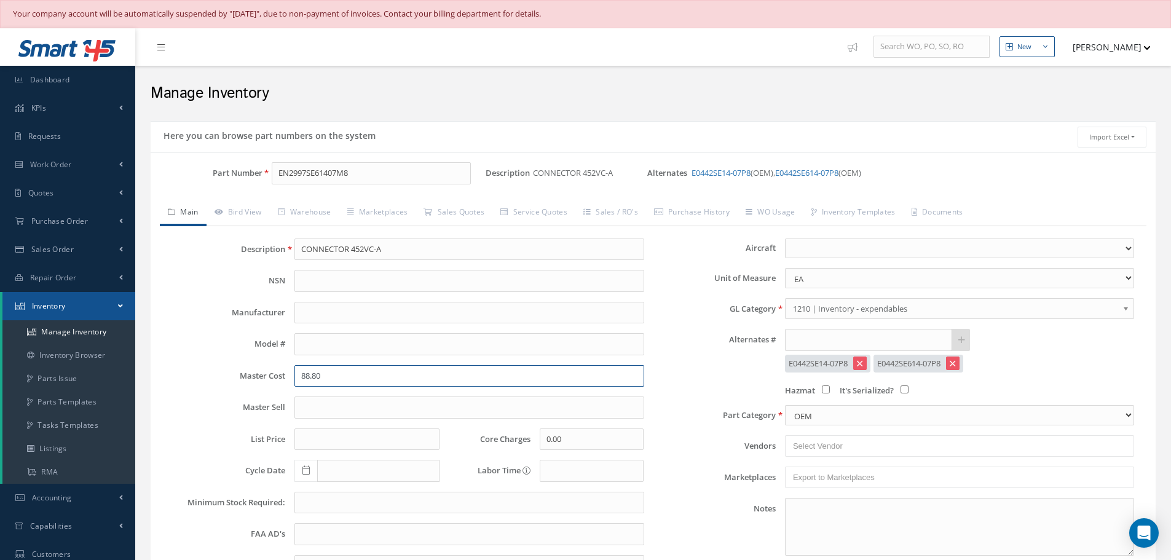
click at [329, 384] on input "88.80" at bounding box center [469, 376] width 349 height 22
click at [326, 216] on link "Warehouse" at bounding box center [304, 213] width 69 height 26
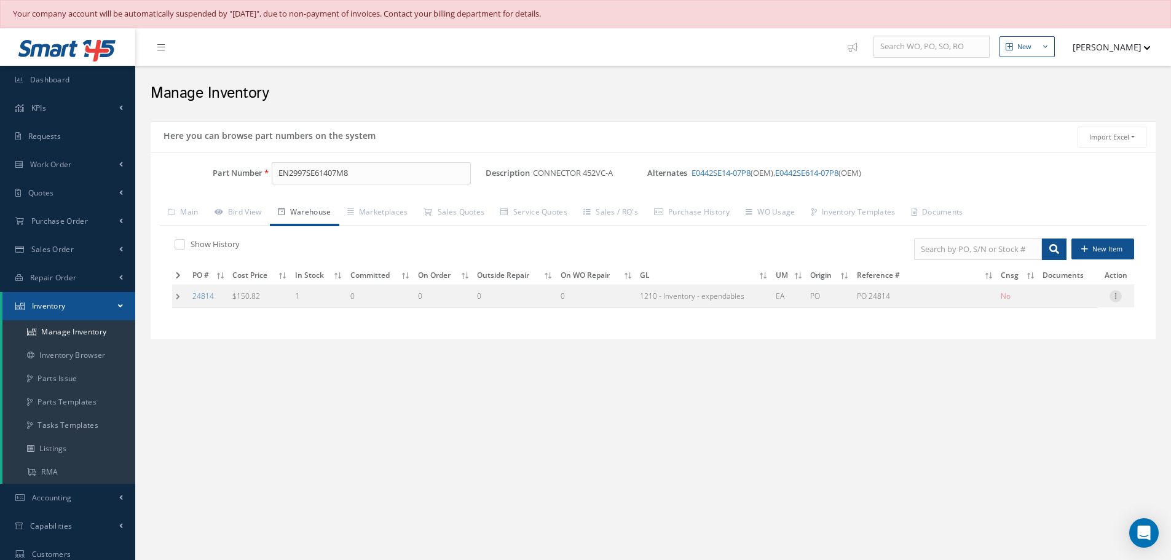
click at [1119, 295] on icon at bounding box center [1116, 295] width 12 height 10
click at [1056, 302] on link "Edit" at bounding box center [1059, 304] width 97 height 16
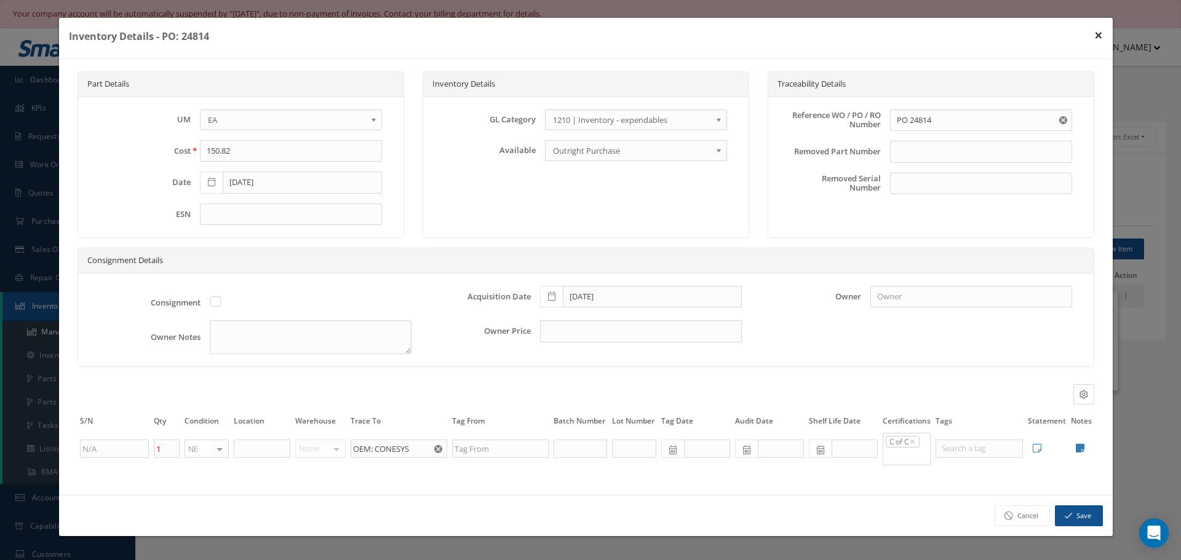
click at [1100, 36] on button "×" at bounding box center [1098, 35] width 28 height 34
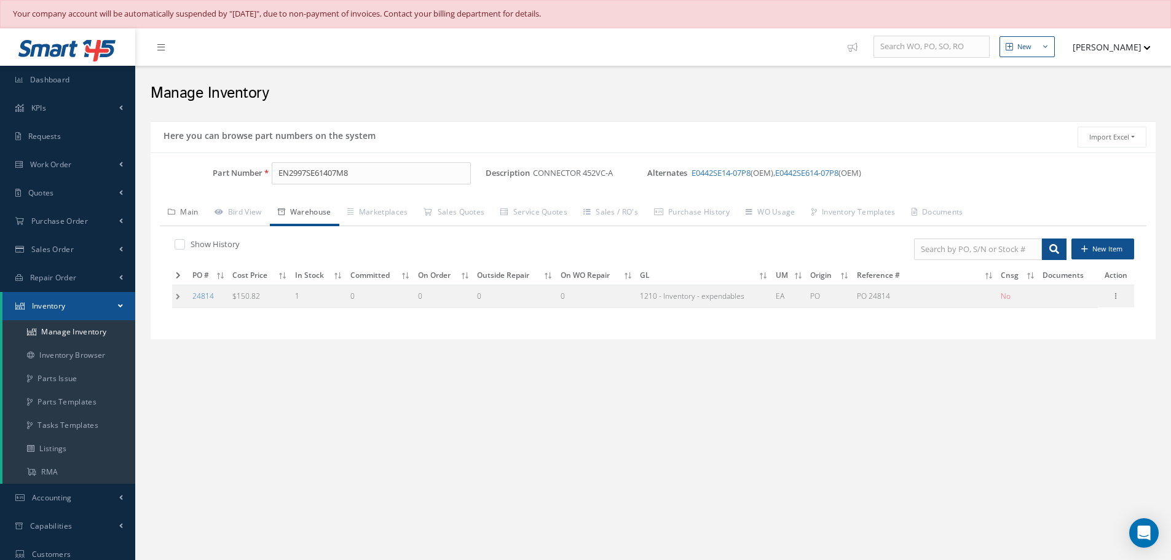
click at [194, 210] on link "Main" at bounding box center [183, 213] width 47 height 26
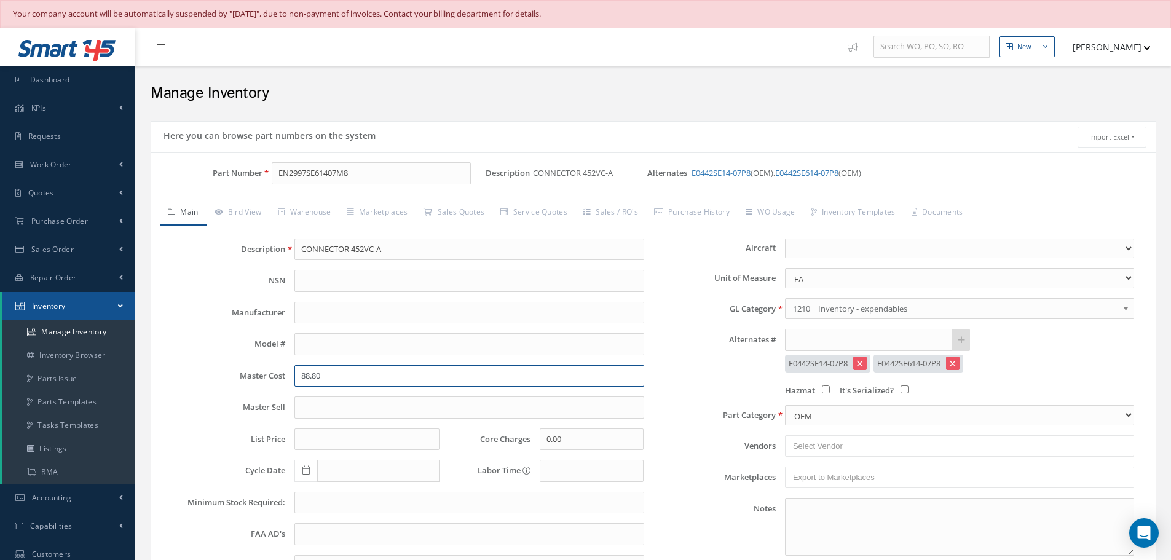
click at [338, 377] on input "88.80" at bounding box center [469, 376] width 349 height 22
type input "8"
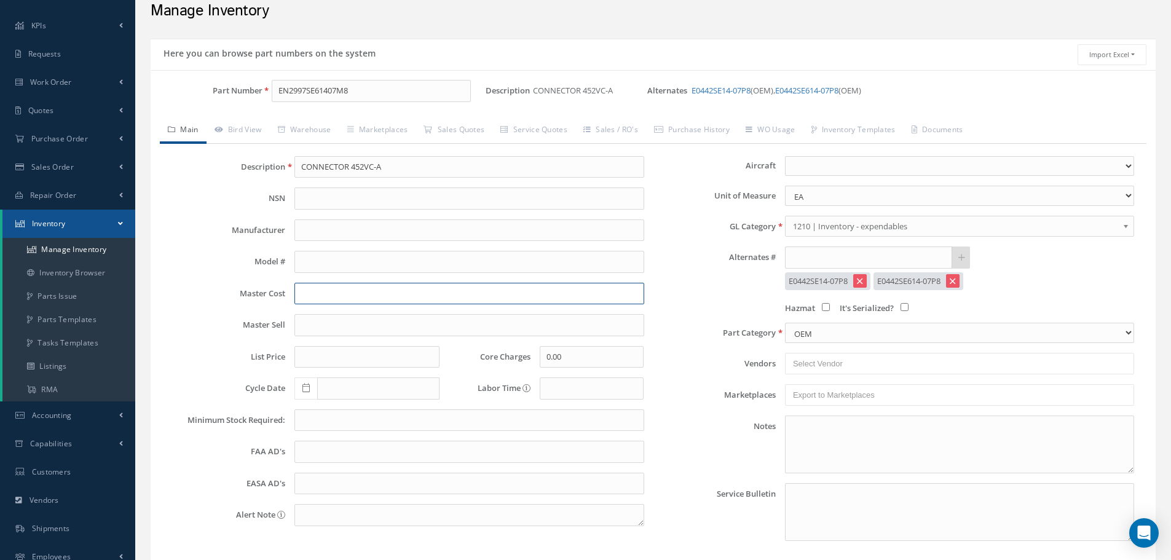
scroll to position [181, 0]
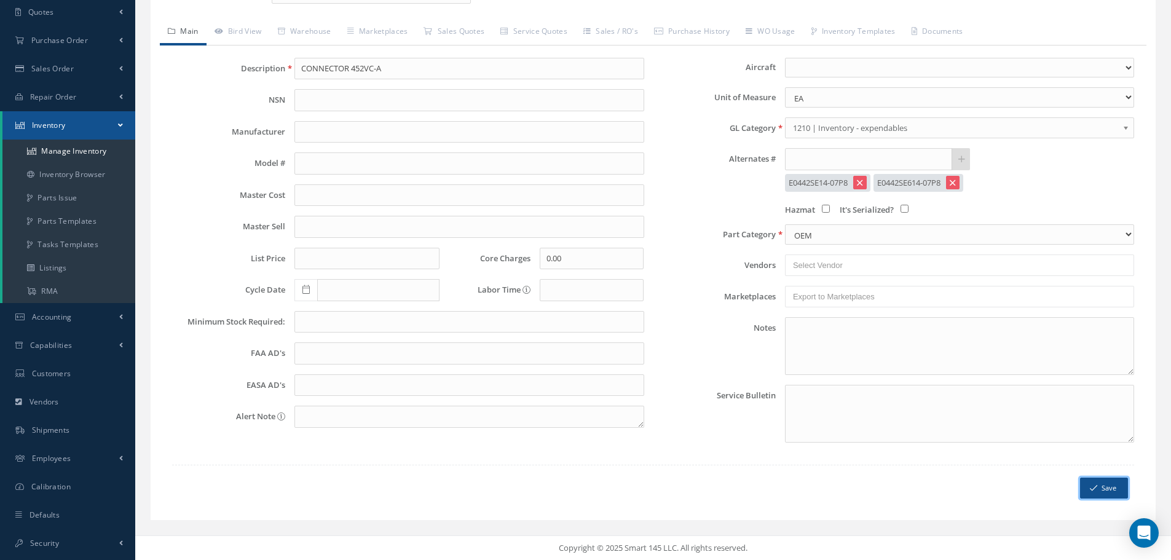
click at [1117, 486] on button "Save" at bounding box center [1104, 489] width 48 height 22
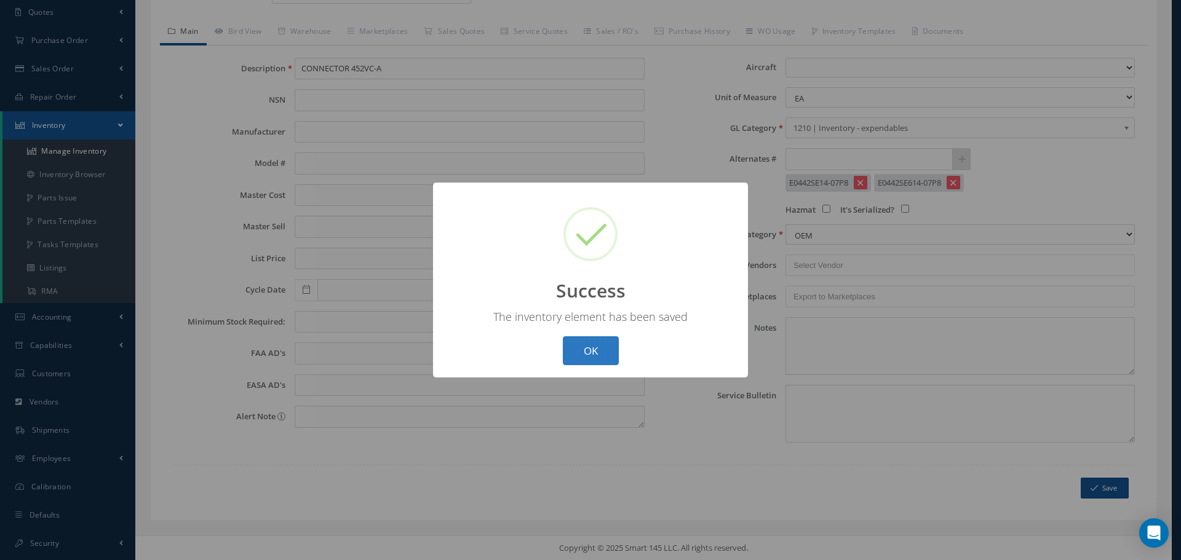
click at [606, 355] on button "OK" at bounding box center [591, 350] width 56 height 29
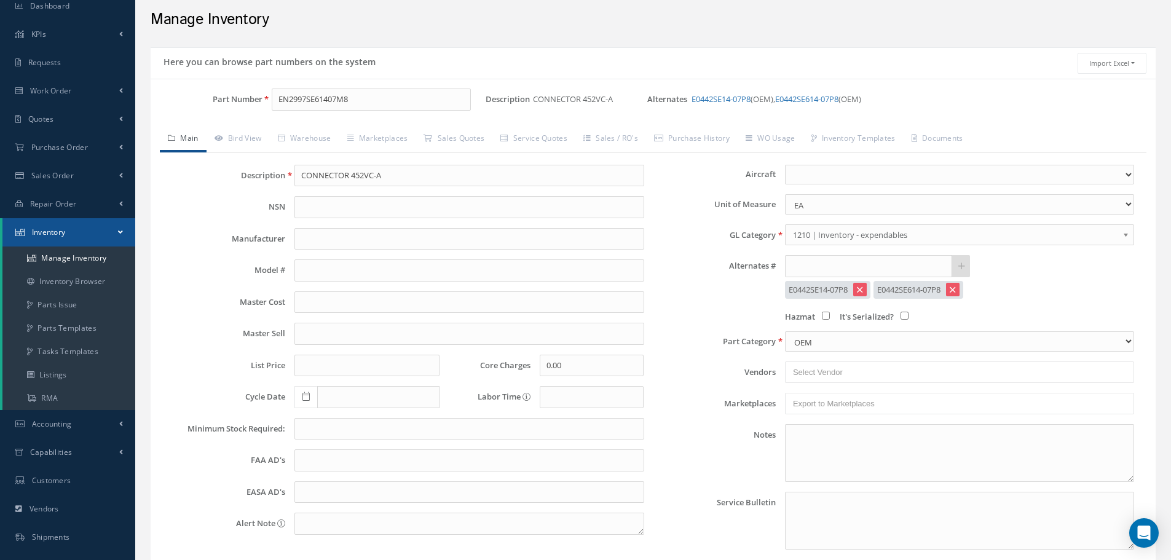
scroll to position [0, 0]
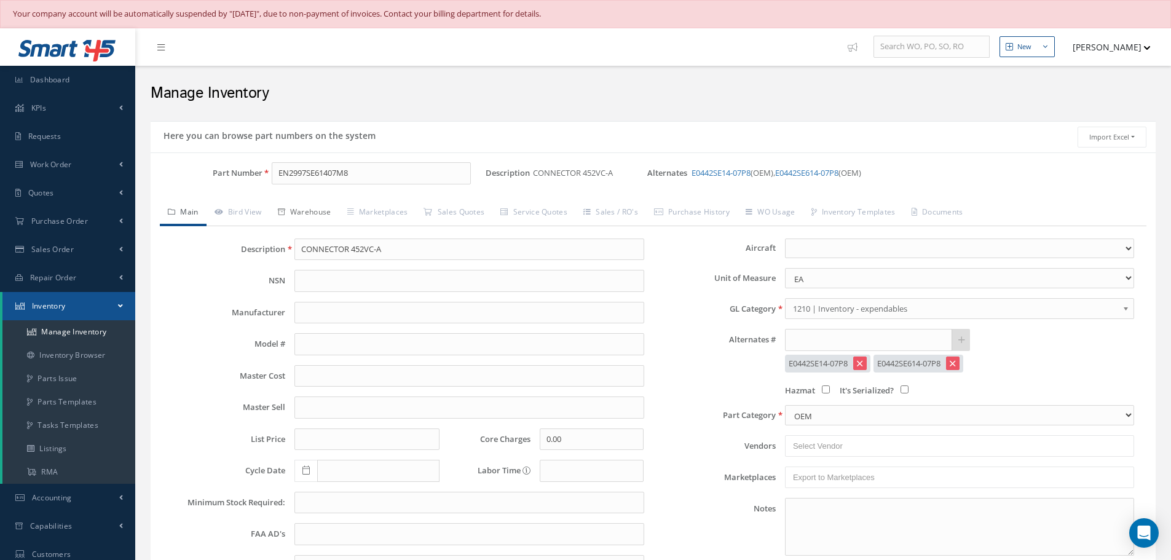
click at [325, 205] on link "Warehouse" at bounding box center [304, 213] width 69 height 26
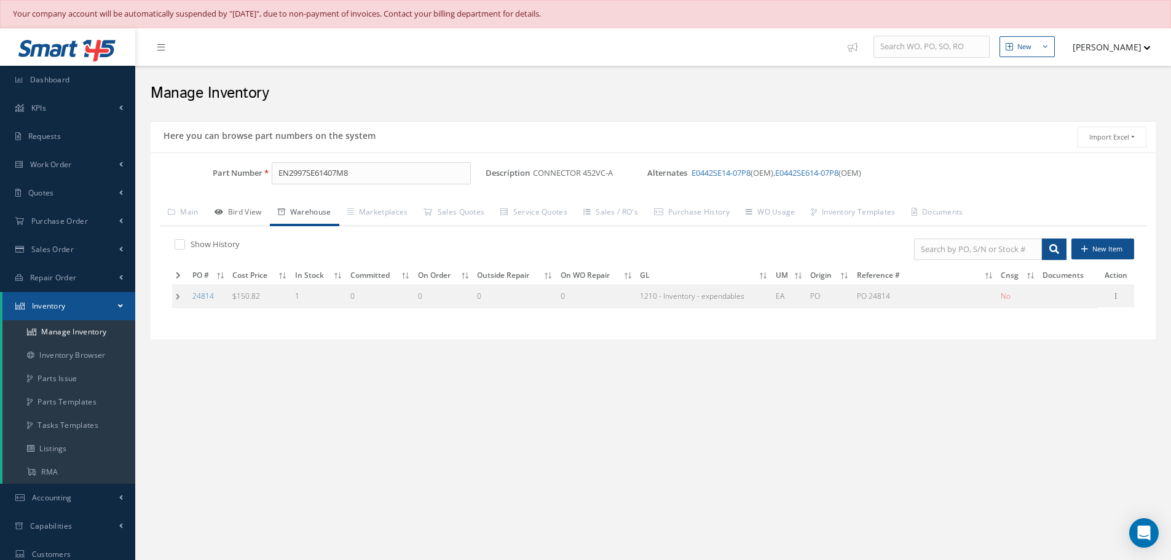
click at [241, 211] on link "Bird View" at bounding box center [238, 213] width 63 height 26
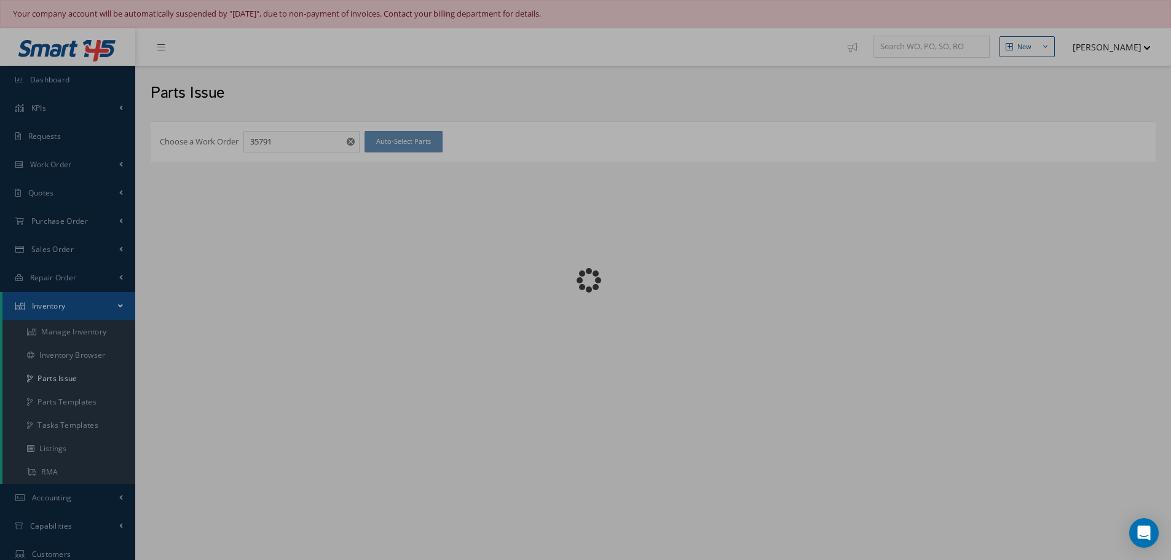
checkbox input "false"
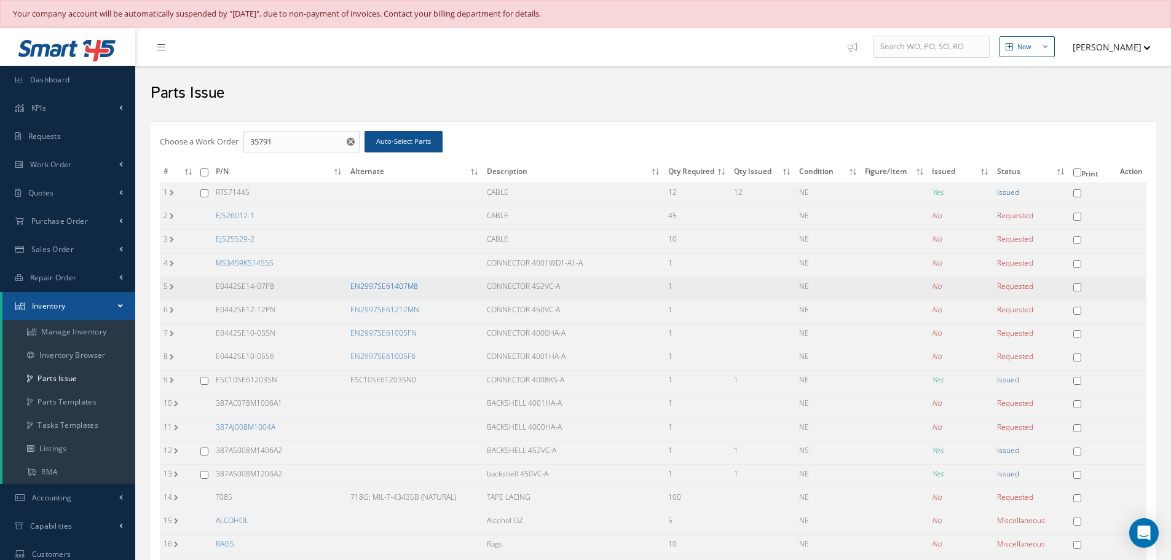
click at [387, 283] on link "EN2997SE61407M8" at bounding box center [385, 286] width 68 height 10
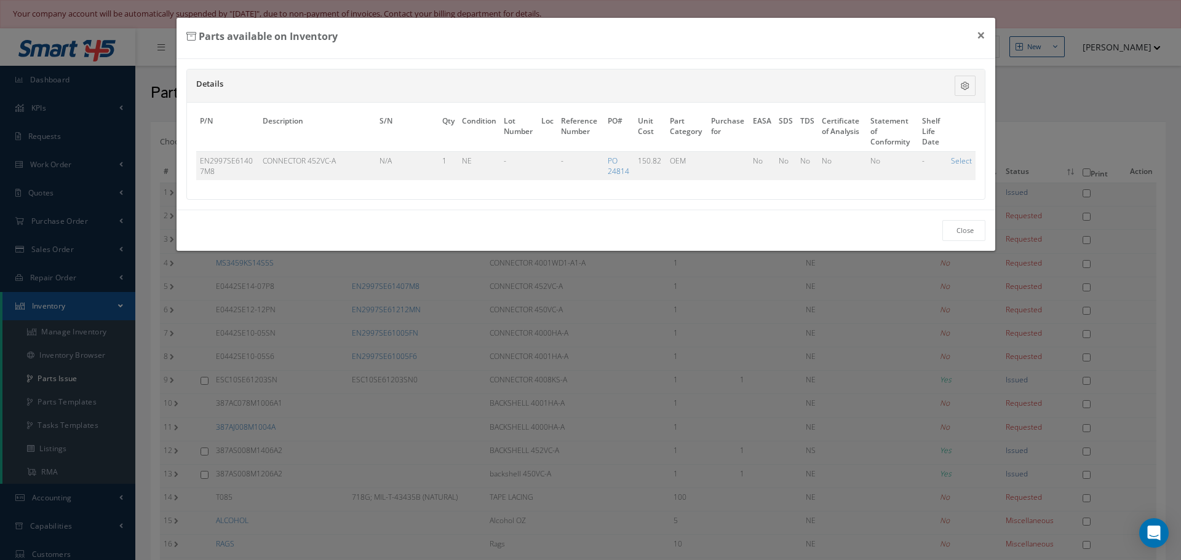
click at [964, 164] on link "Select" at bounding box center [961, 161] width 21 height 10
checkbox input "true"
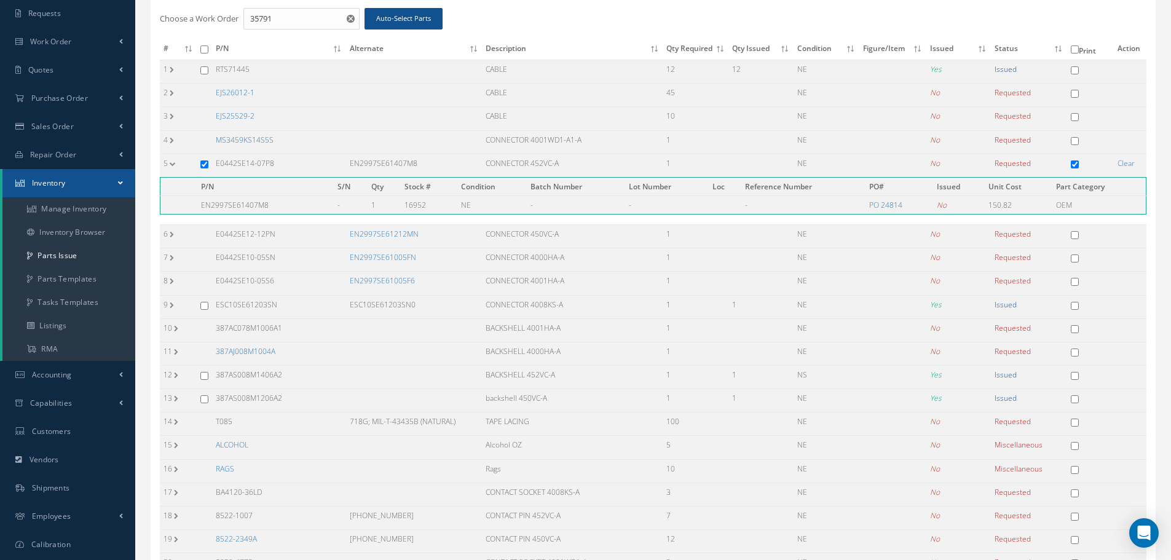
scroll to position [307, 0]
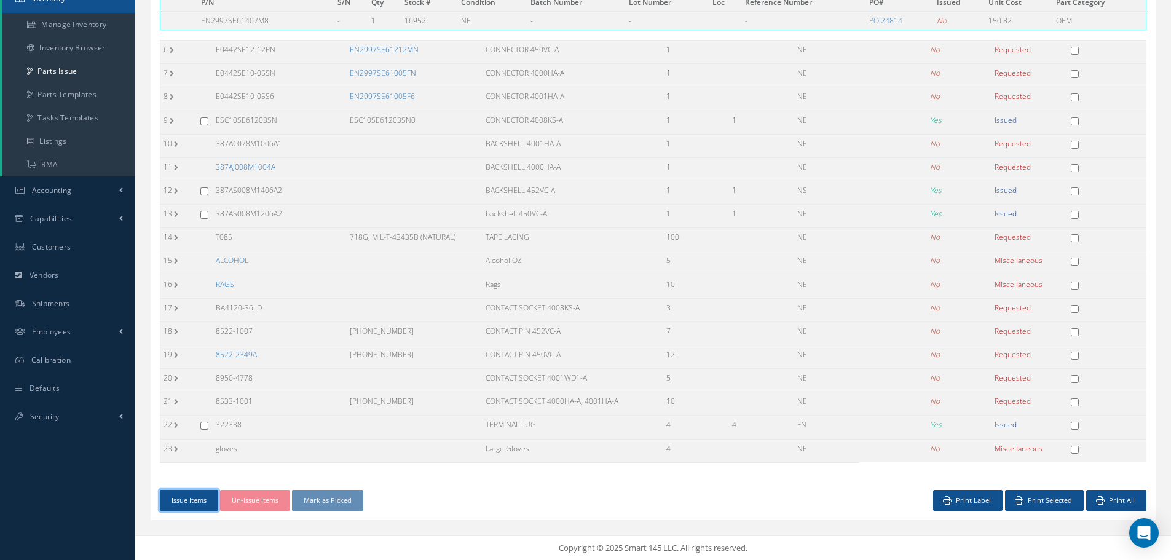
click at [178, 499] on button "Issue Items" at bounding box center [189, 501] width 58 height 22
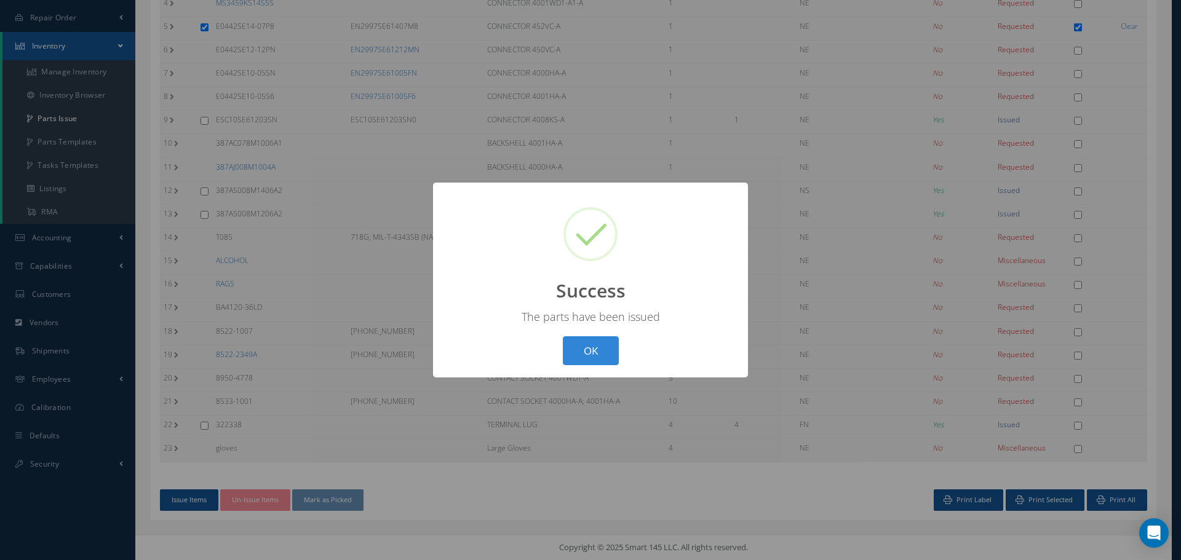
click at [587, 355] on button "OK" at bounding box center [591, 350] width 56 height 29
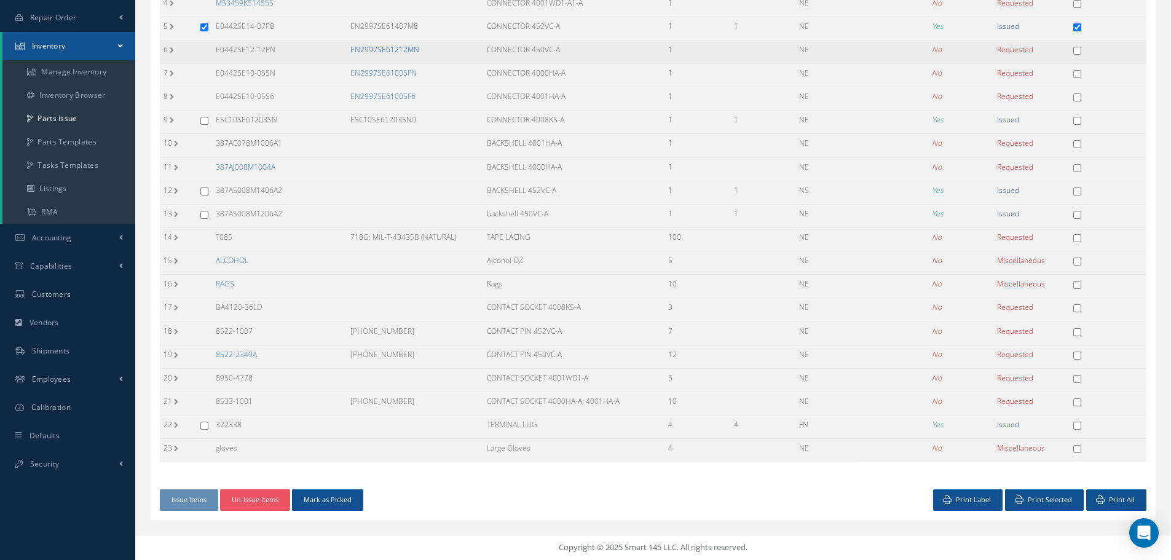
click at [378, 49] on link "EN2997SE61212MN" at bounding box center [385, 49] width 69 height 10
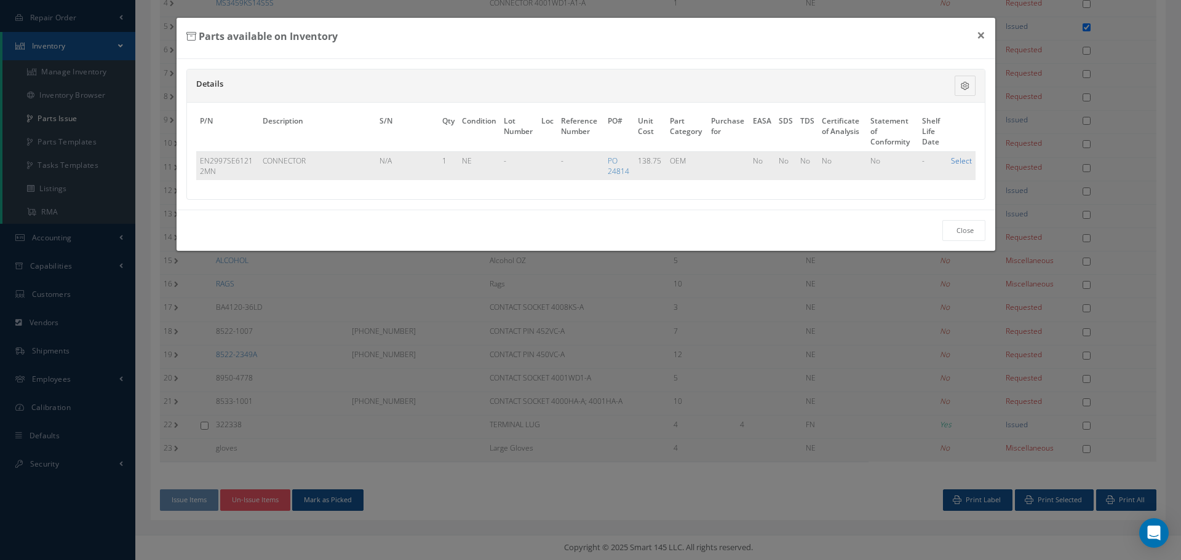
click at [960, 163] on link "Select" at bounding box center [961, 161] width 21 height 10
checkbox input "true"
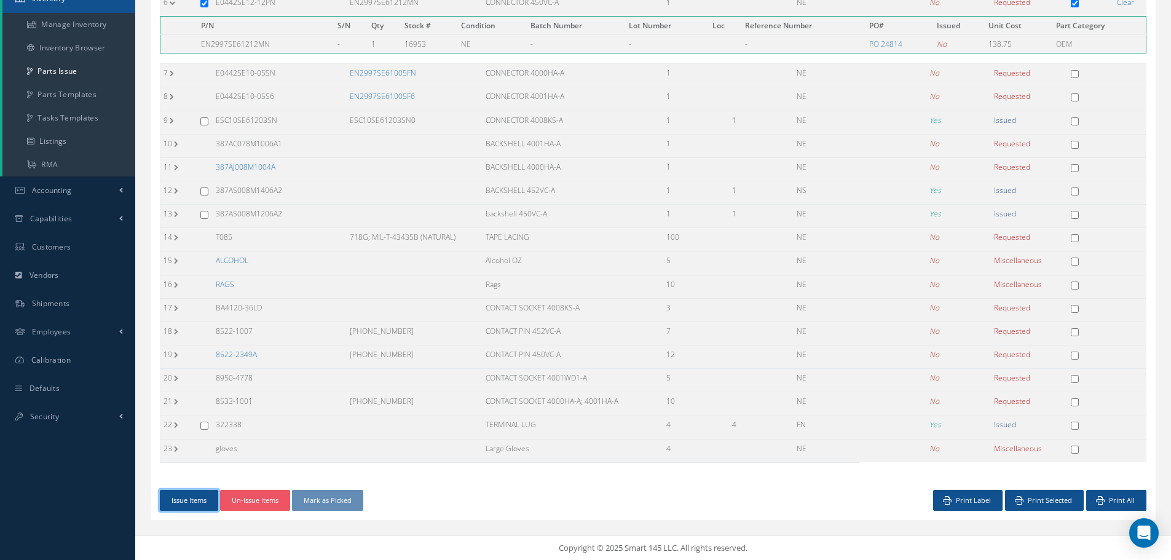
click at [192, 496] on button "Issue Items" at bounding box center [189, 501] width 58 height 22
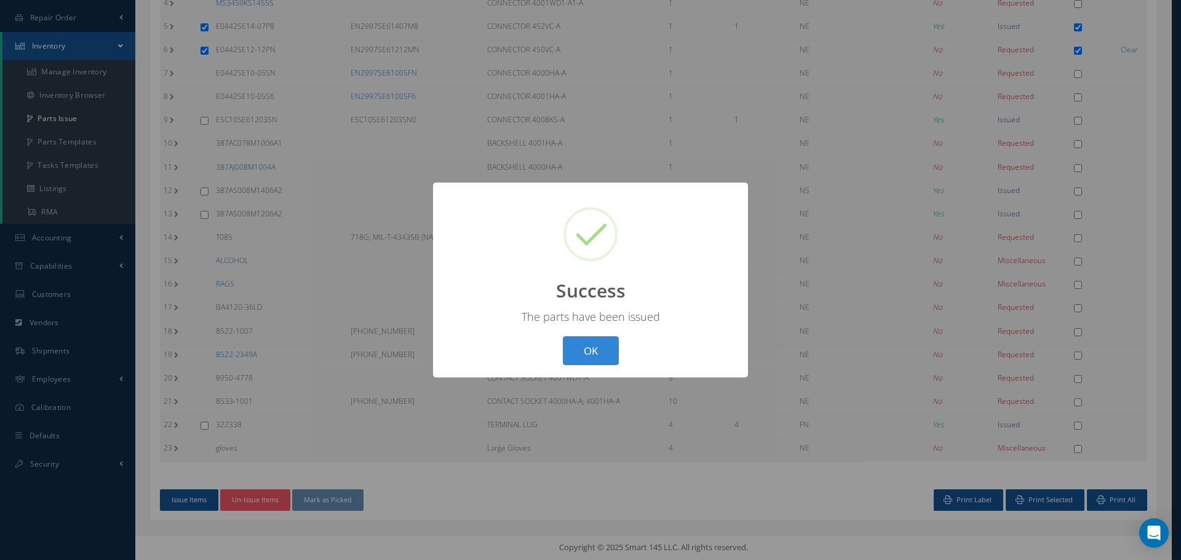
click at [603, 352] on button "OK" at bounding box center [591, 350] width 56 height 29
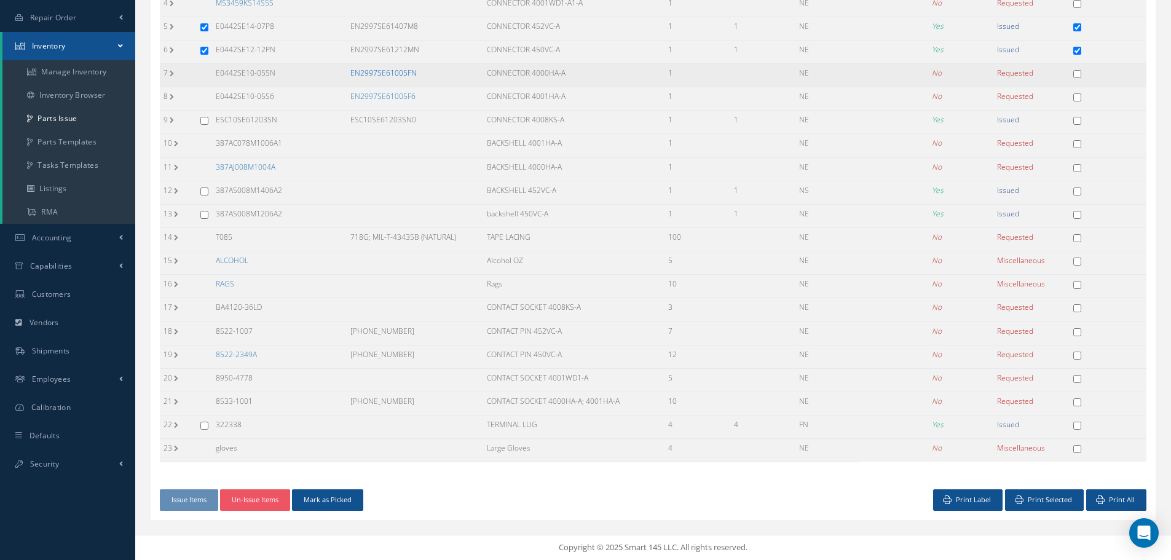
click at [378, 71] on link "EN2997SE61005FN" at bounding box center [384, 73] width 66 height 10
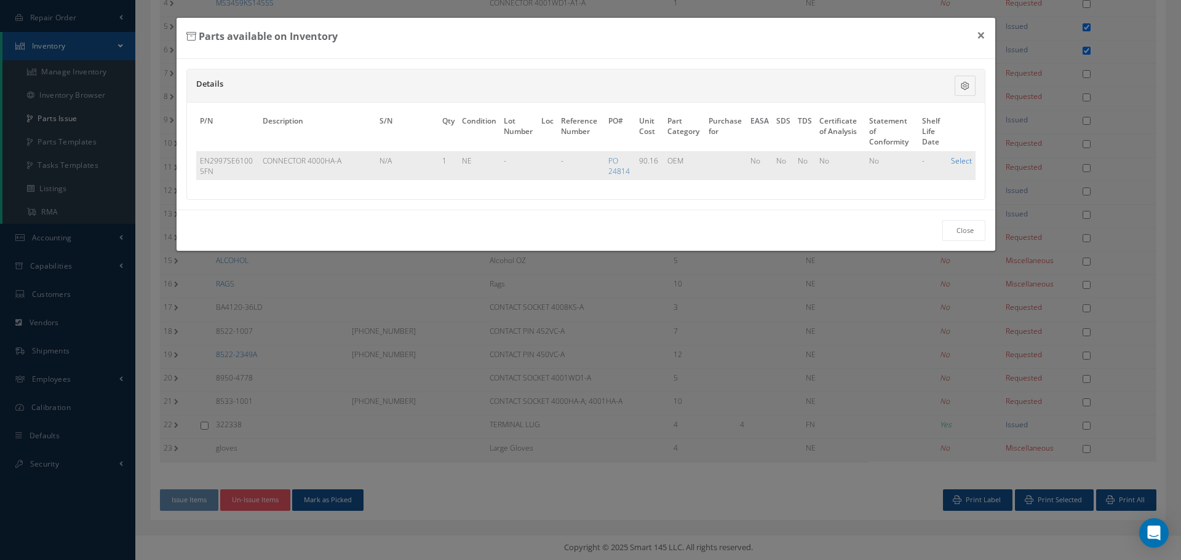
click at [959, 163] on link "Select" at bounding box center [961, 161] width 21 height 10
checkbox input "true"
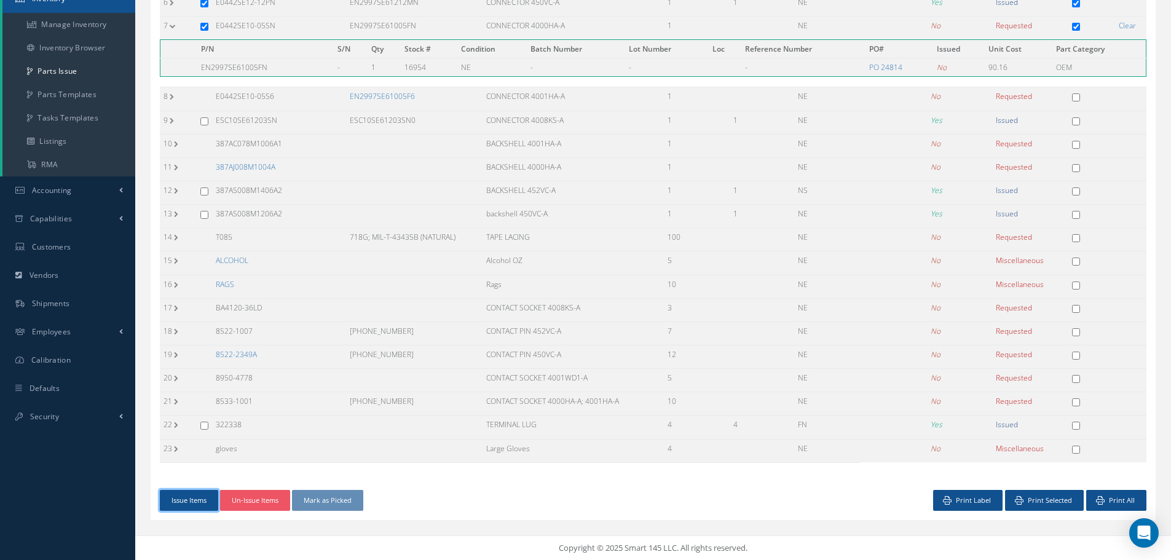
click at [200, 501] on button "Issue Items" at bounding box center [189, 501] width 58 height 22
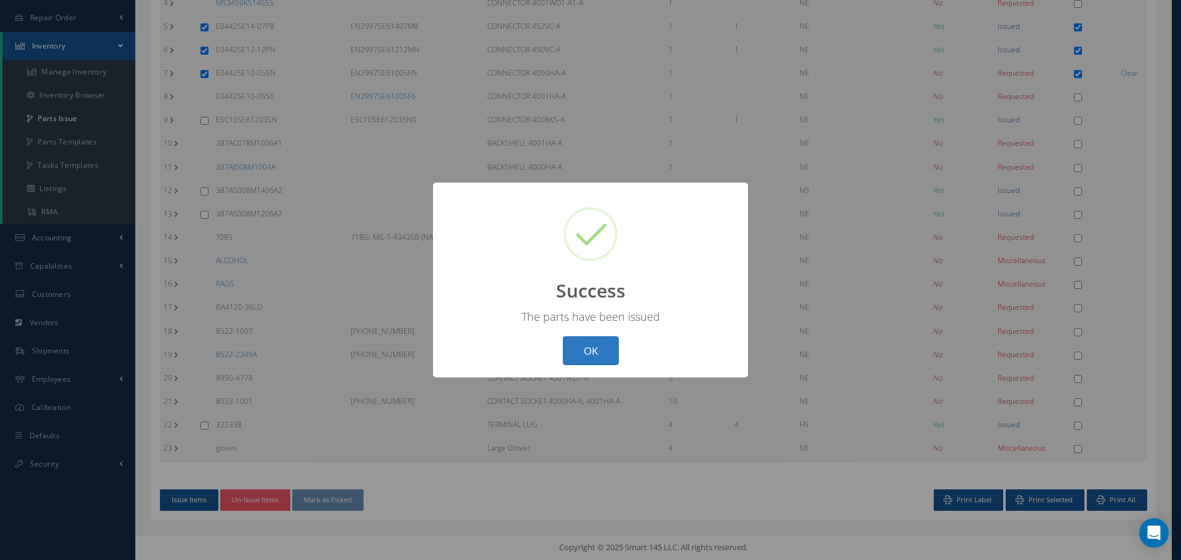
click at [597, 351] on button "OK" at bounding box center [591, 350] width 56 height 29
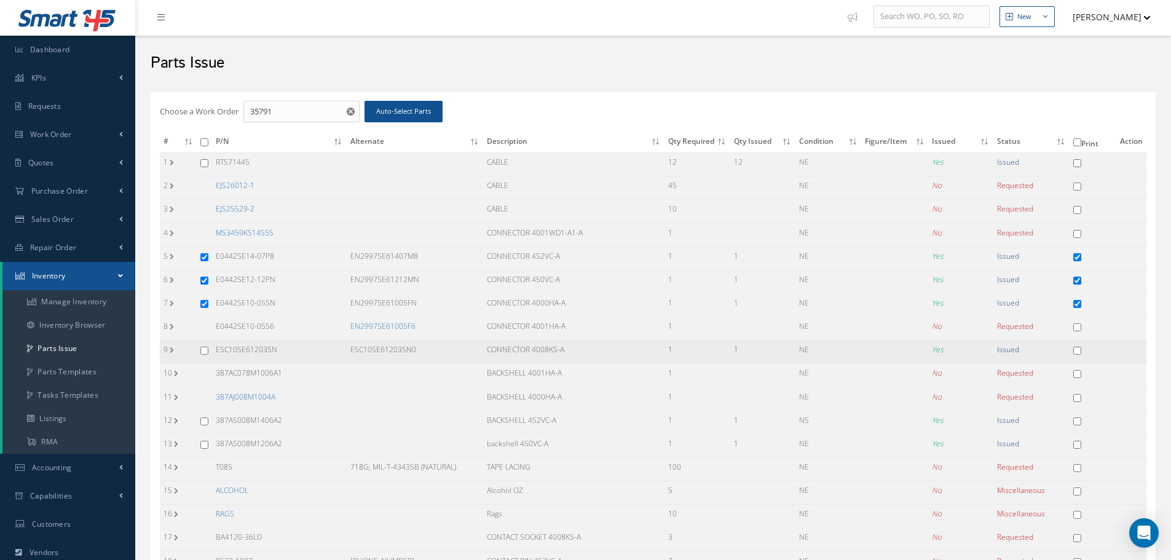
scroll to position [14, 0]
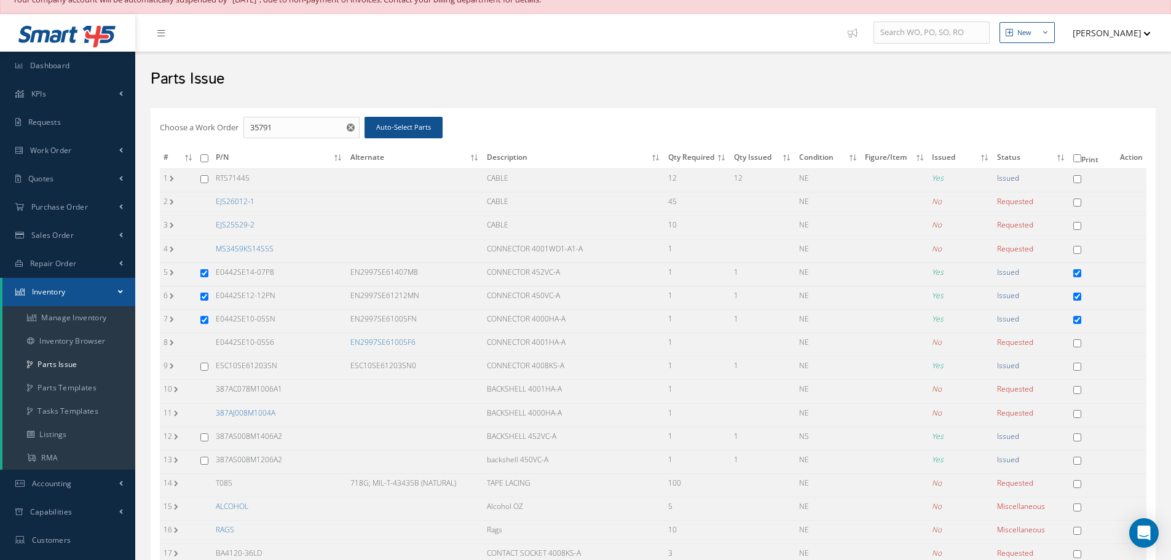
click at [228, 248] on link "MS3459KS14S5S" at bounding box center [245, 249] width 58 height 10
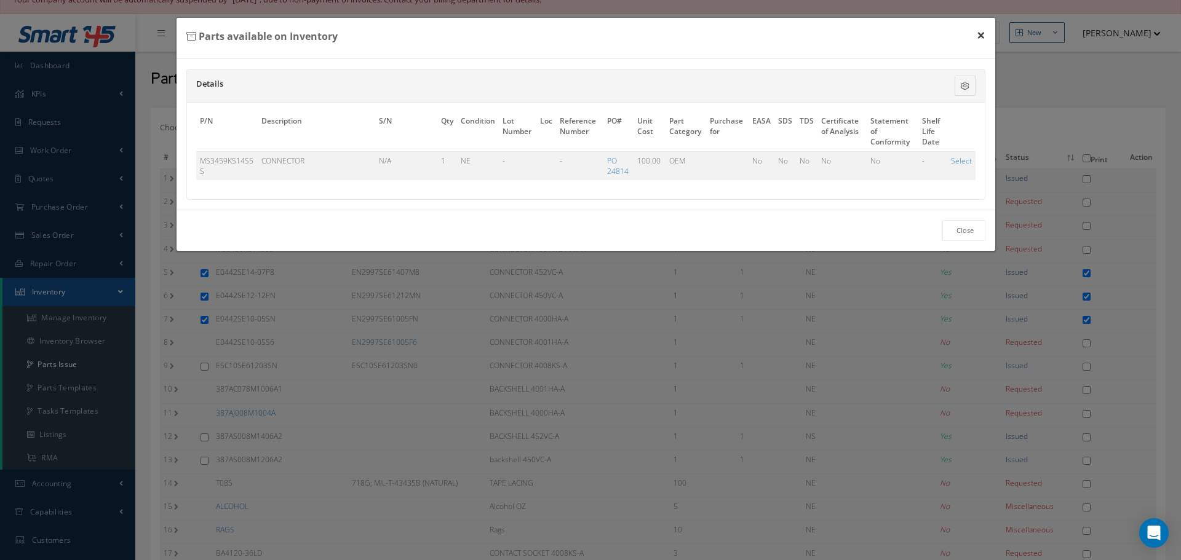
click at [984, 34] on button "×" at bounding box center [981, 35] width 28 height 34
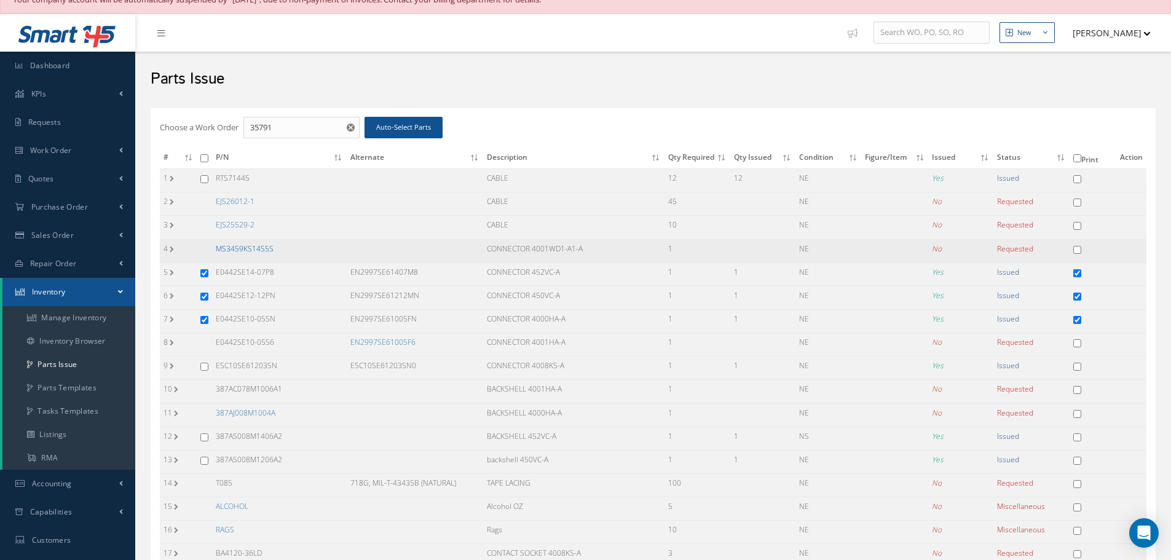
click at [264, 245] on link "MS3459KS14S5S" at bounding box center [245, 249] width 58 height 10
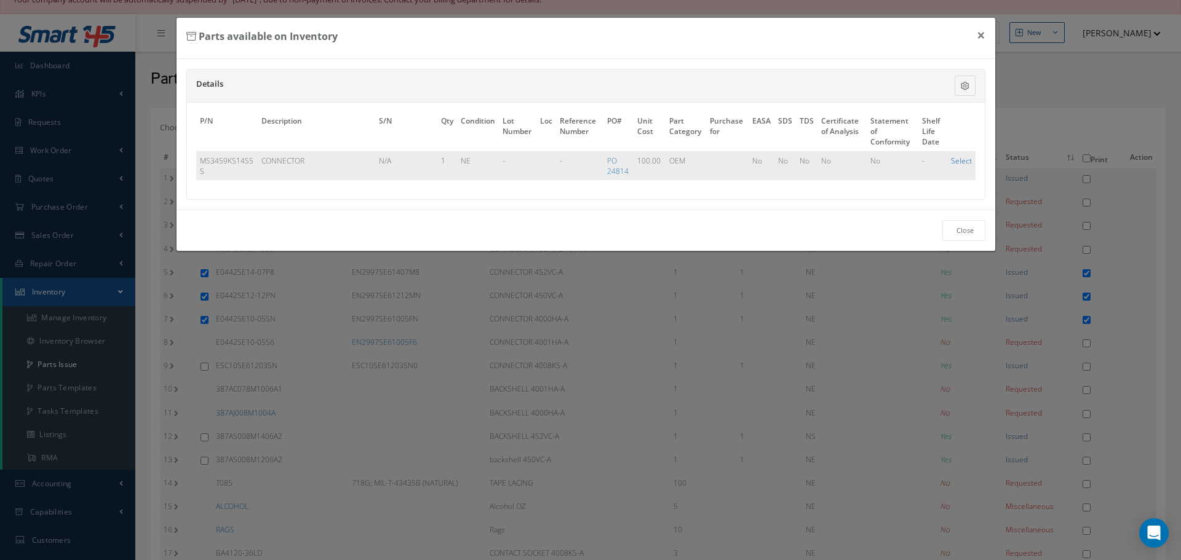
click at [960, 161] on link "Select" at bounding box center [961, 161] width 21 height 10
checkbox input "true"
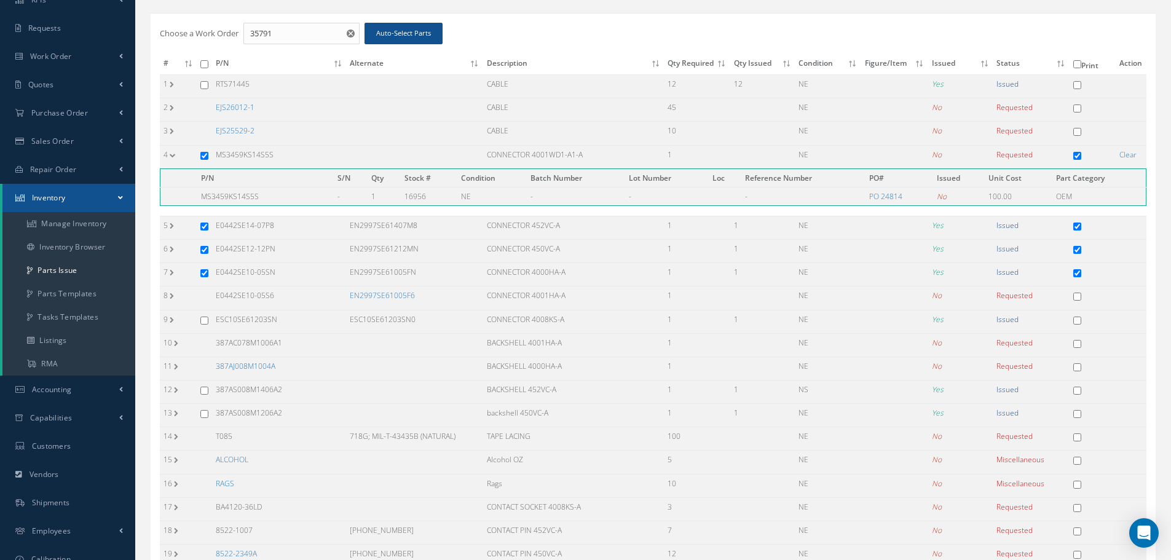
scroll to position [260, 0]
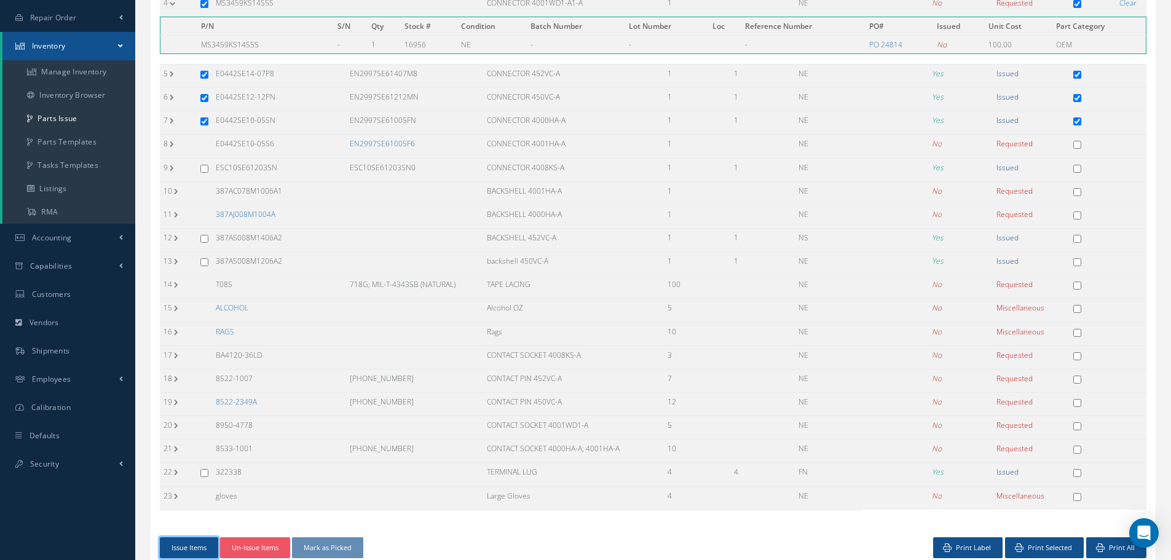
click at [210, 541] on button "Issue Items" at bounding box center [189, 548] width 58 height 22
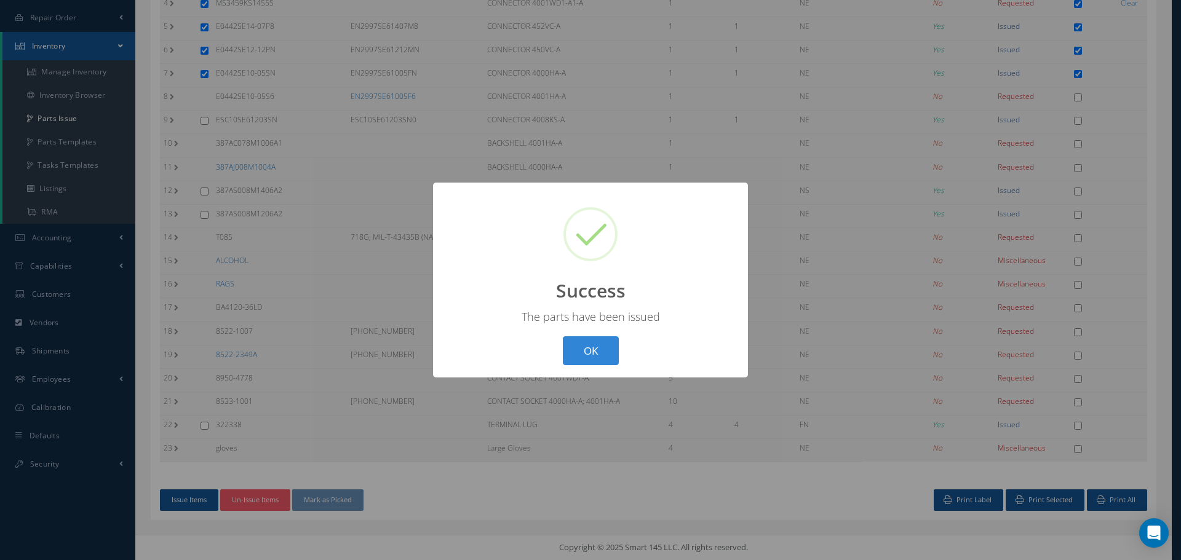
click at [593, 347] on button "OK" at bounding box center [591, 350] width 56 height 29
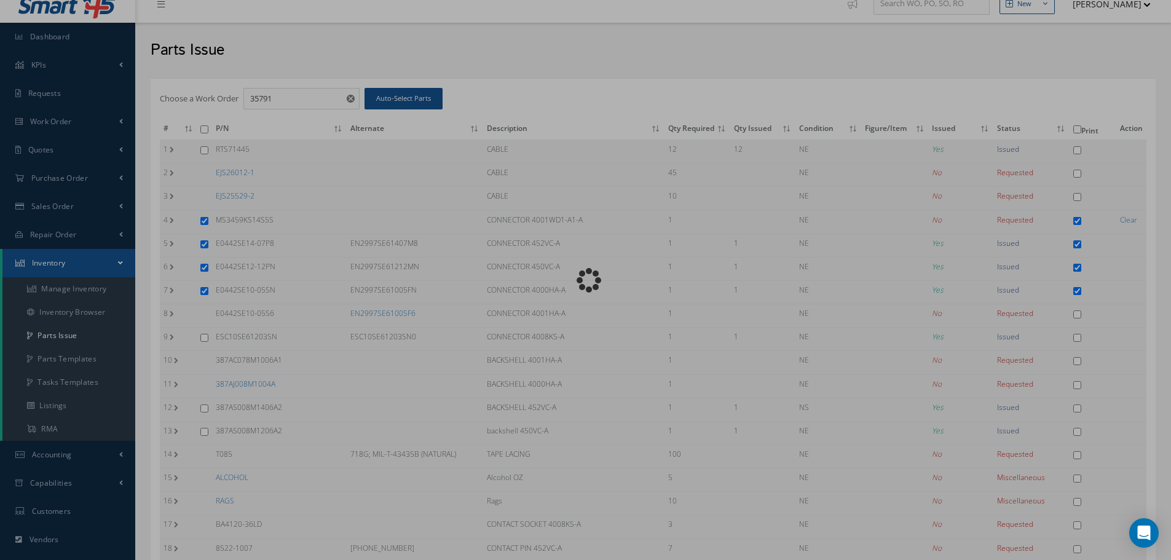
scroll to position [14, 0]
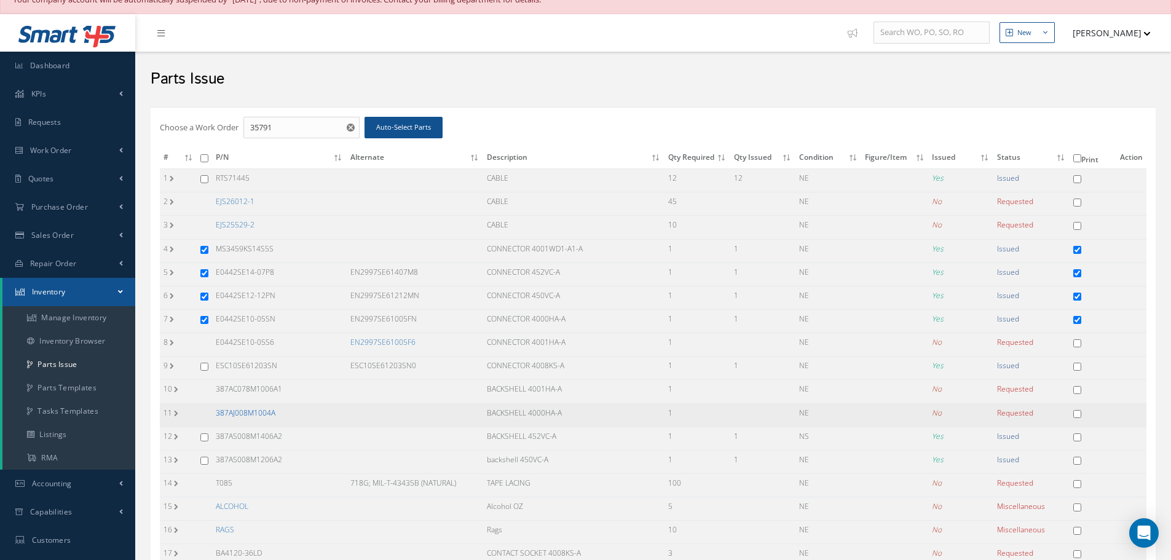
click at [240, 413] on link "387AJ008M1004A" at bounding box center [246, 413] width 60 height 10
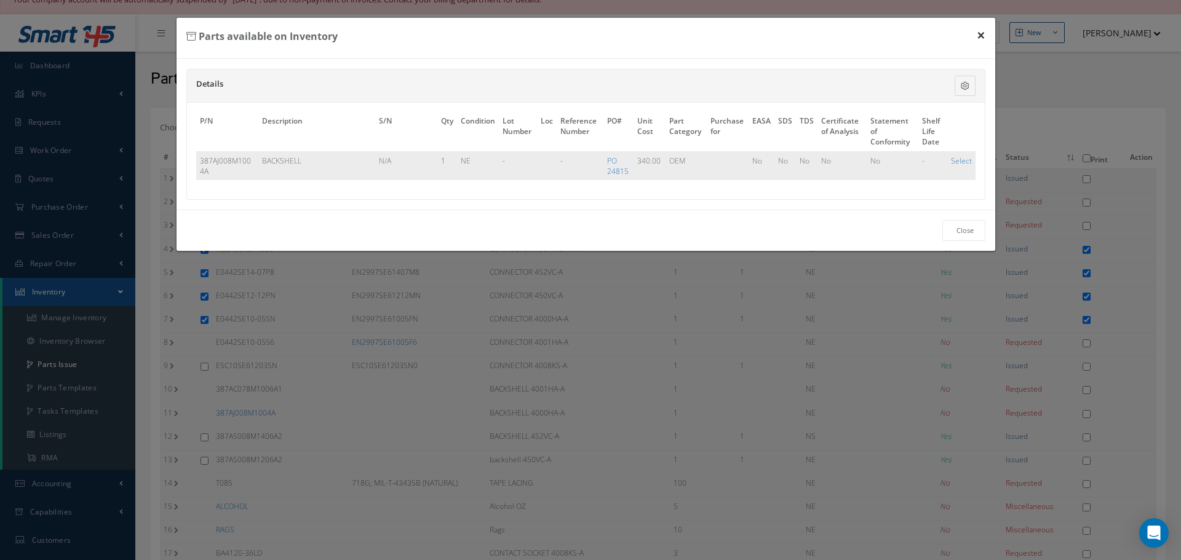
click at [985, 36] on button "×" at bounding box center [981, 35] width 28 height 34
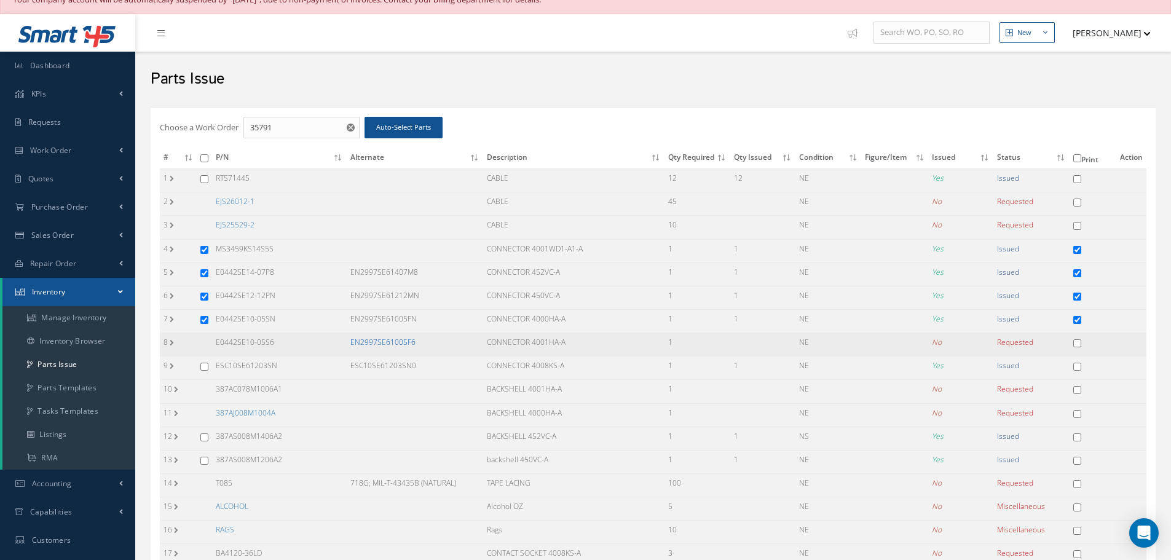
click at [381, 344] on link "EN2997SE61005F6" at bounding box center [383, 342] width 65 height 10
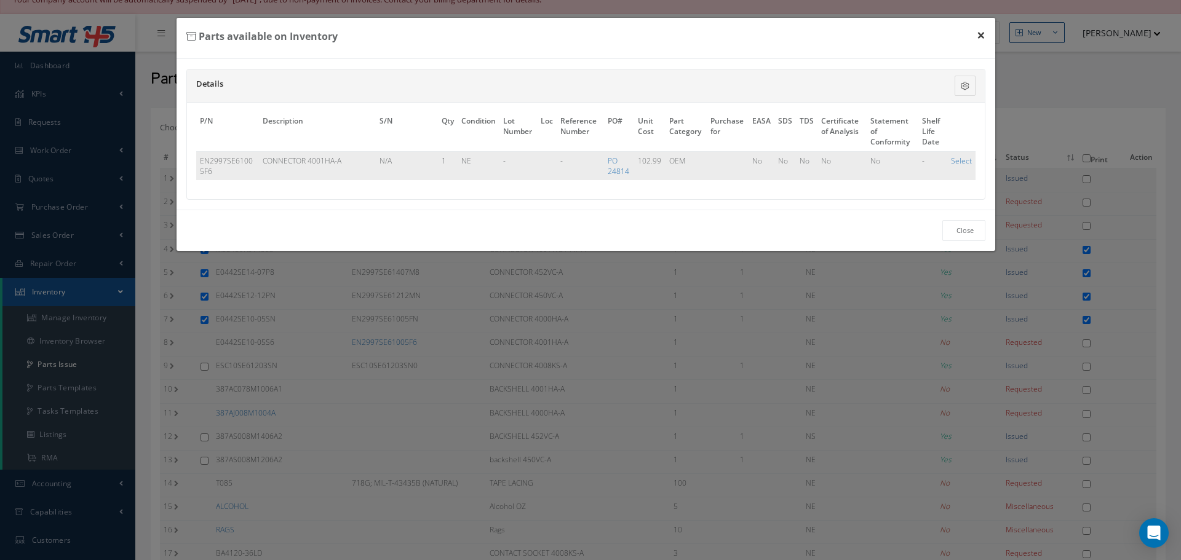
click at [981, 34] on button "×" at bounding box center [981, 35] width 28 height 34
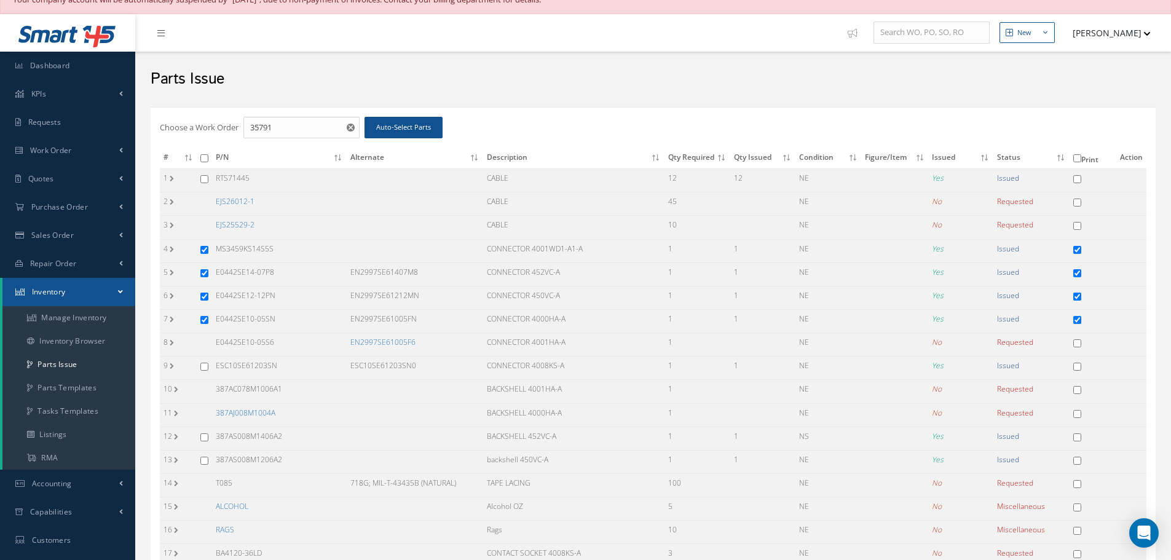
click at [387, 341] on link "EN2997SE61005F6" at bounding box center [383, 342] width 65 height 10
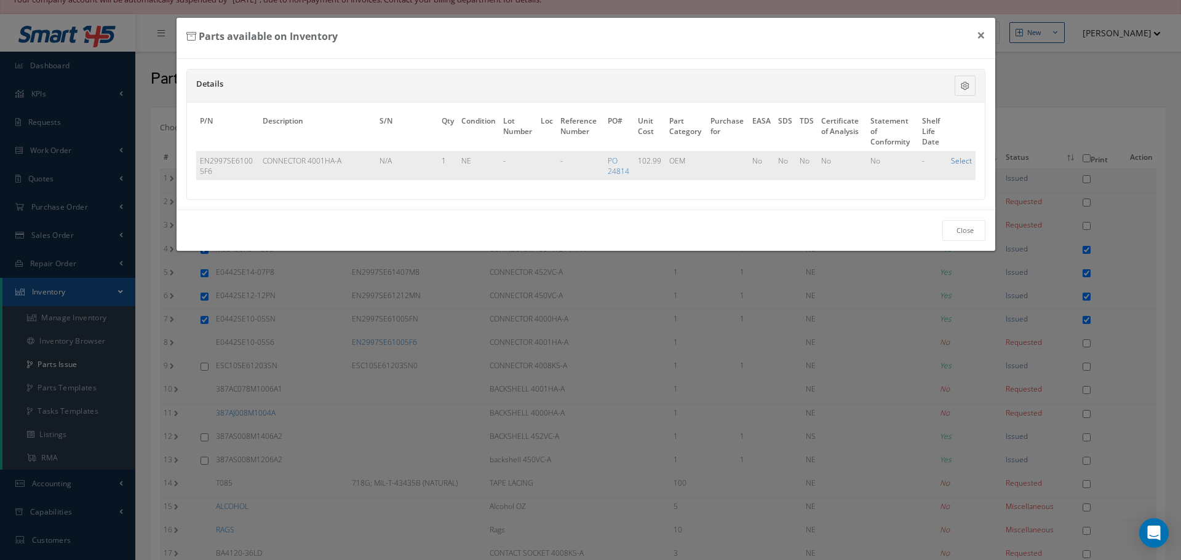
click at [962, 162] on link "Select" at bounding box center [961, 161] width 21 height 10
checkbox input "true"
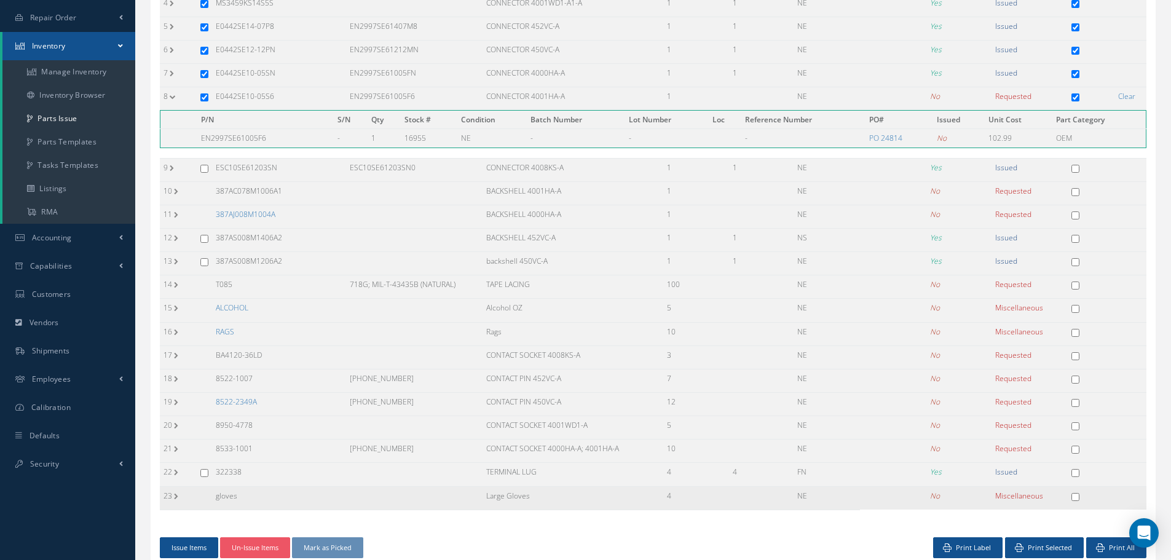
scroll to position [307, 0]
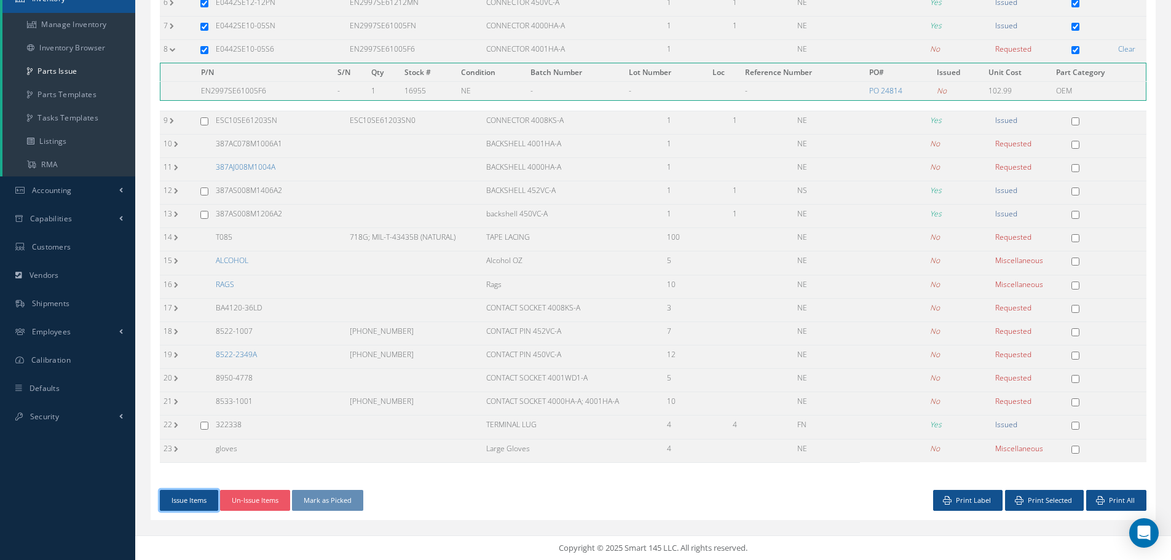
click at [184, 496] on button "Issue Items" at bounding box center [189, 501] width 58 height 22
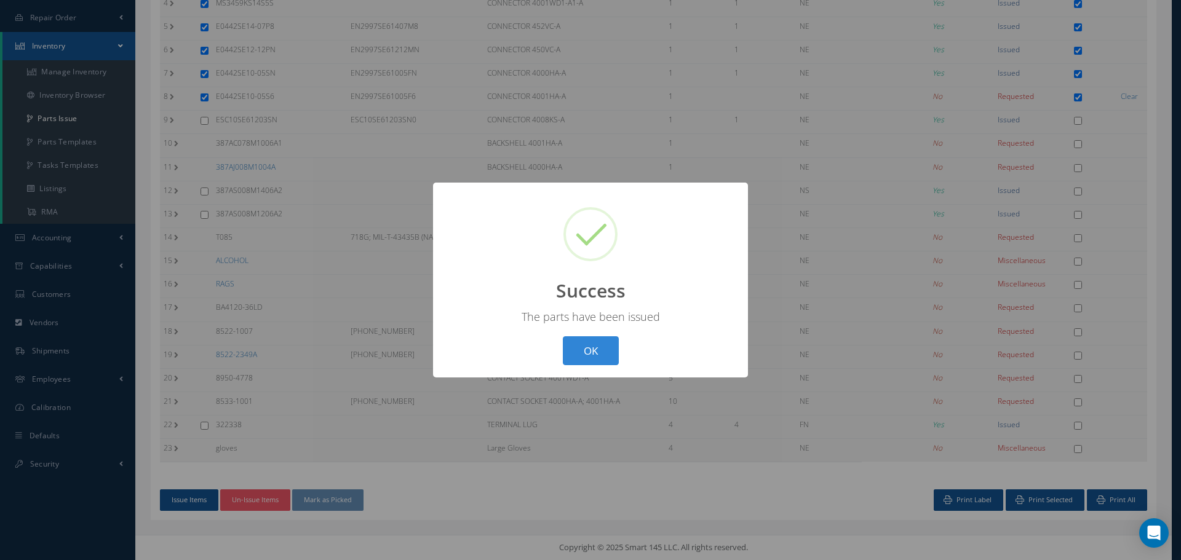
click at [604, 357] on button "OK" at bounding box center [591, 350] width 56 height 29
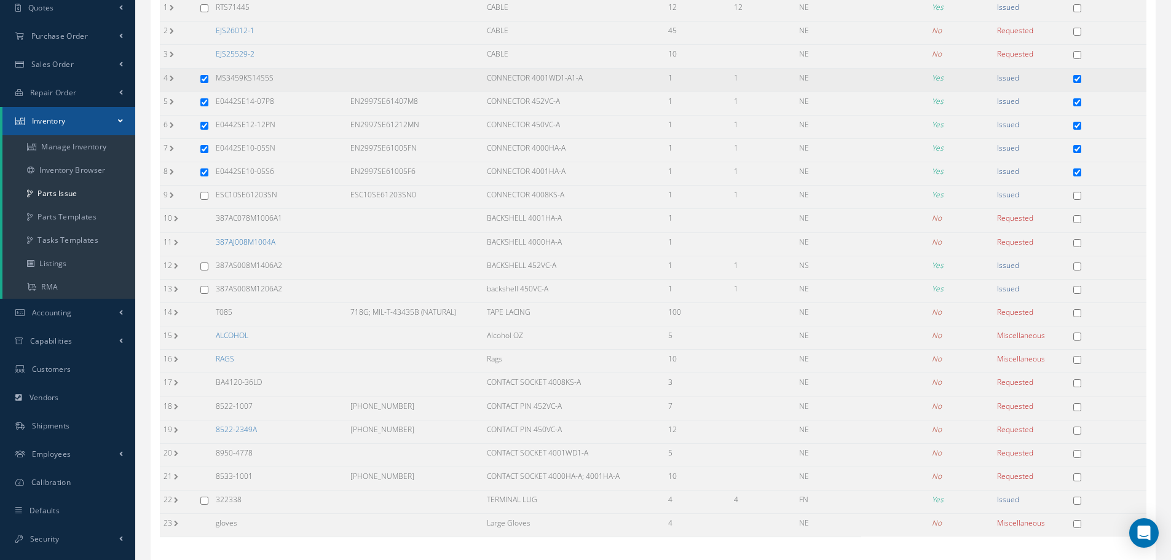
scroll to position [0, 0]
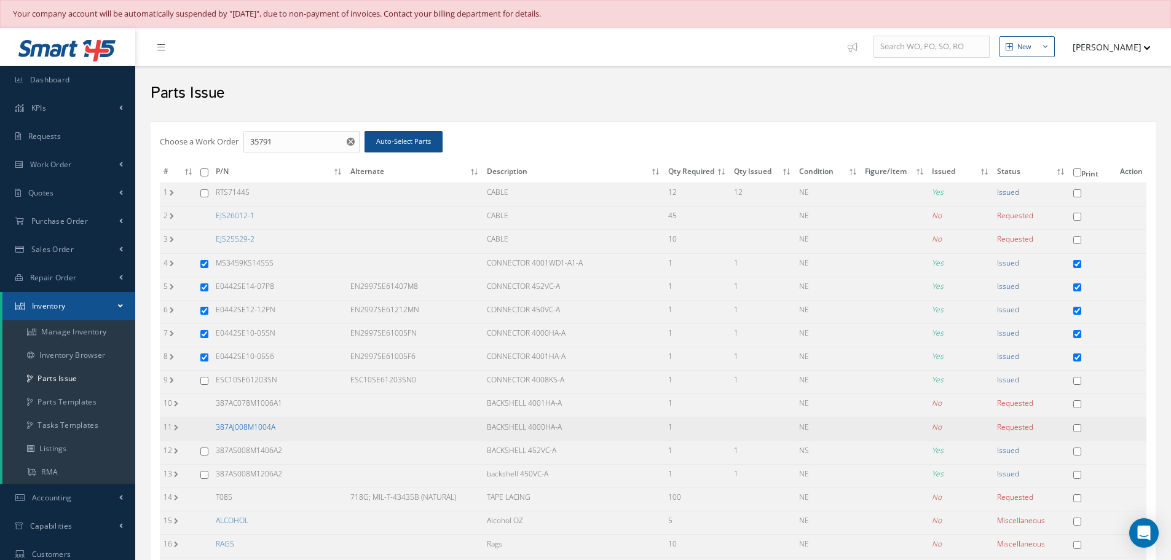
click at [253, 426] on link "387AJ008M1004A" at bounding box center [246, 427] width 60 height 10
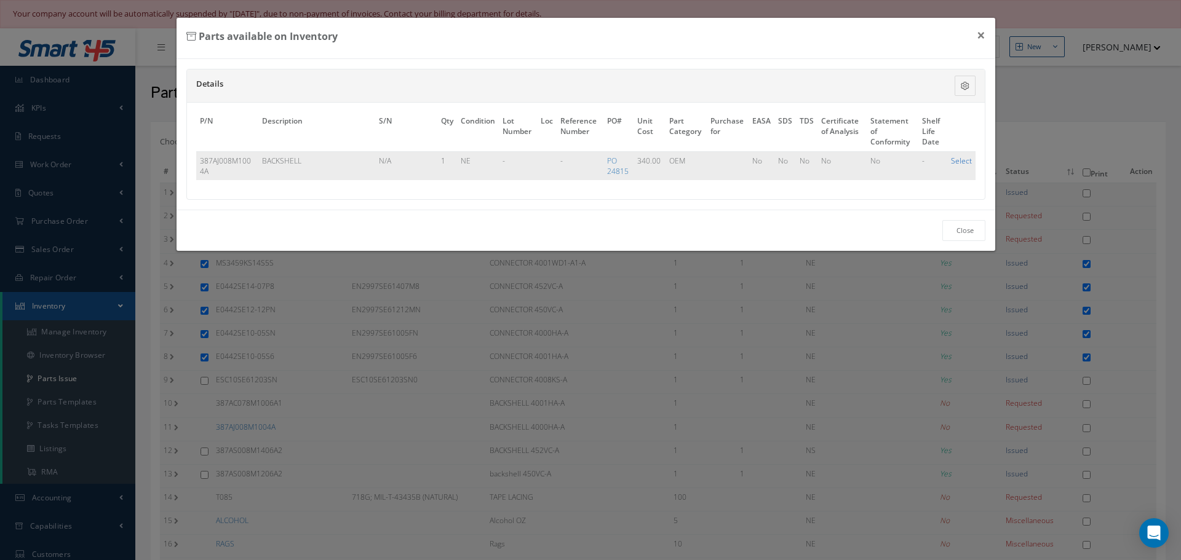
click at [964, 164] on link "Select" at bounding box center [961, 161] width 21 height 10
checkbox input "true"
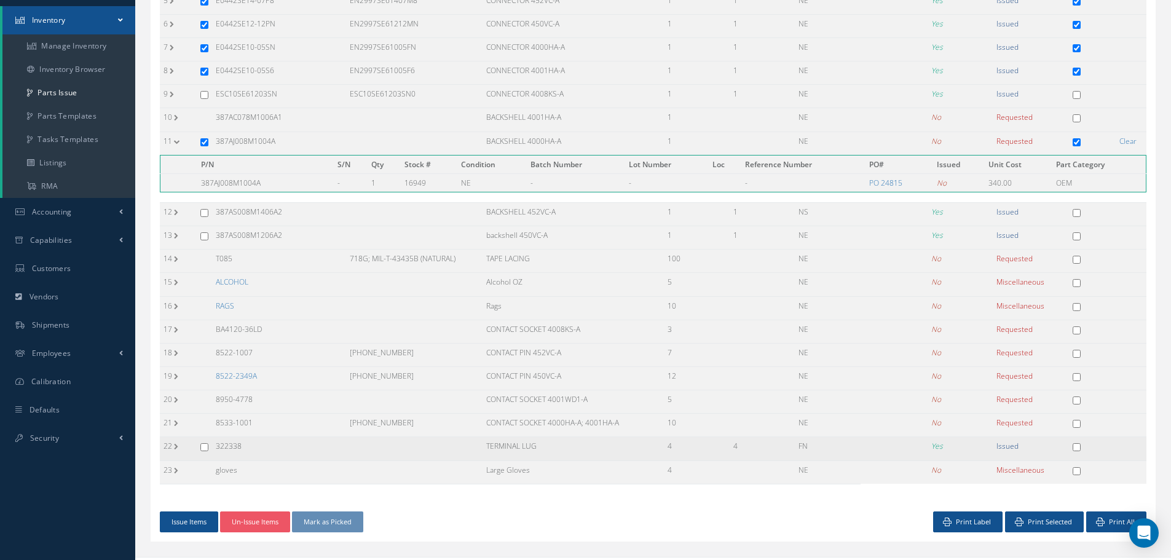
scroll to position [307, 0]
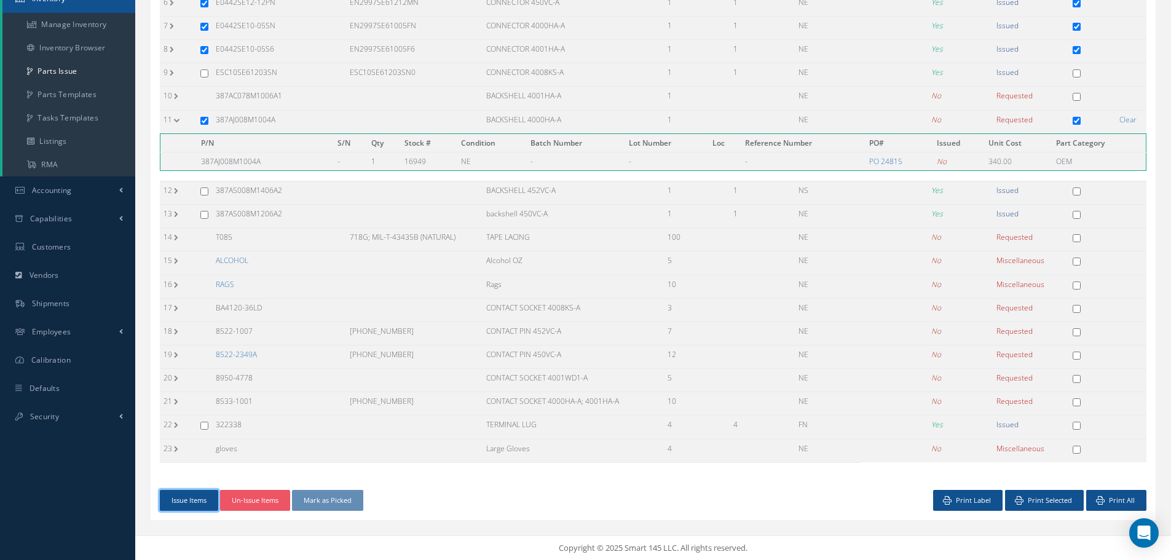
click at [191, 497] on button "Issue Items" at bounding box center [189, 501] width 58 height 22
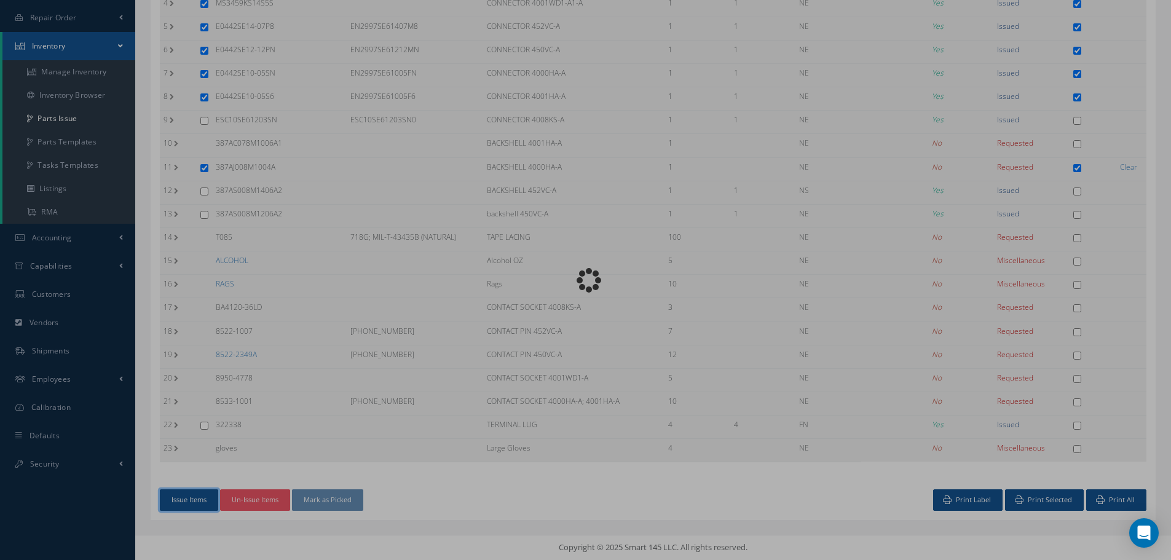
scroll to position [260, 0]
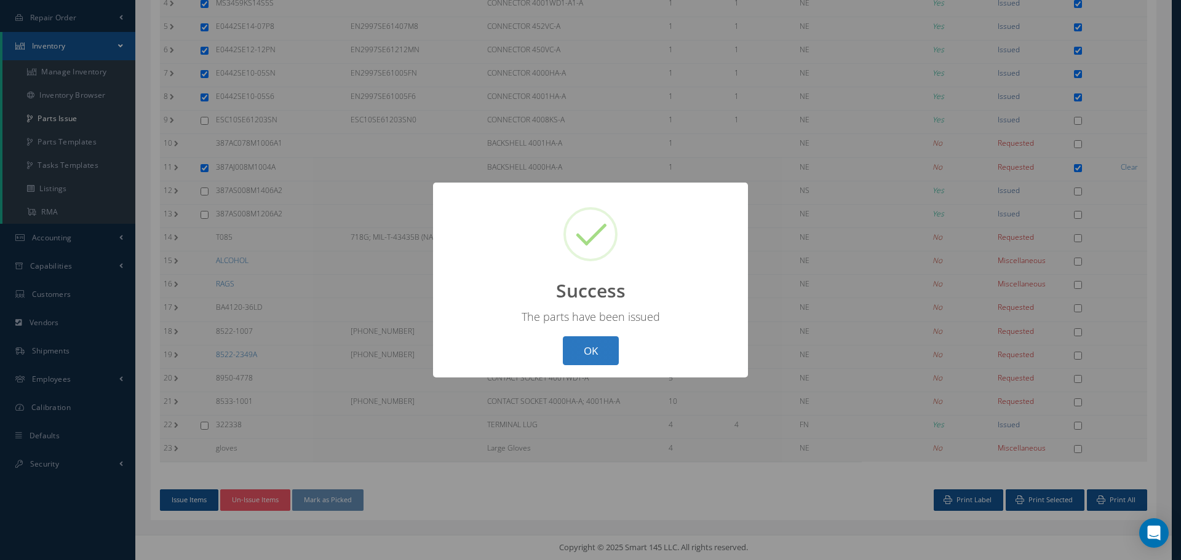
click at [603, 349] on button "OK" at bounding box center [591, 350] width 56 height 29
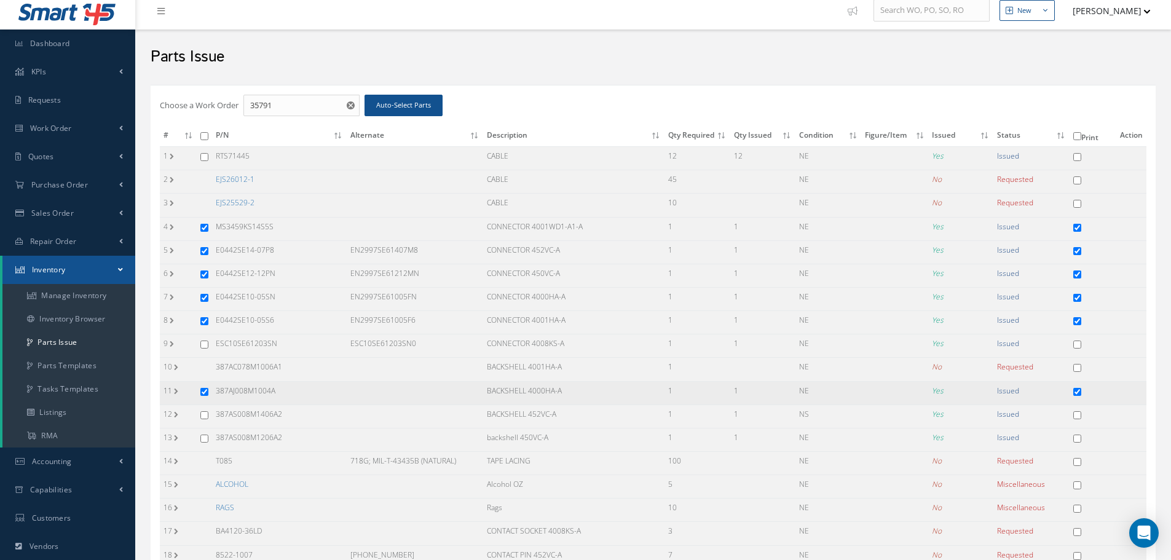
scroll to position [14, 0]
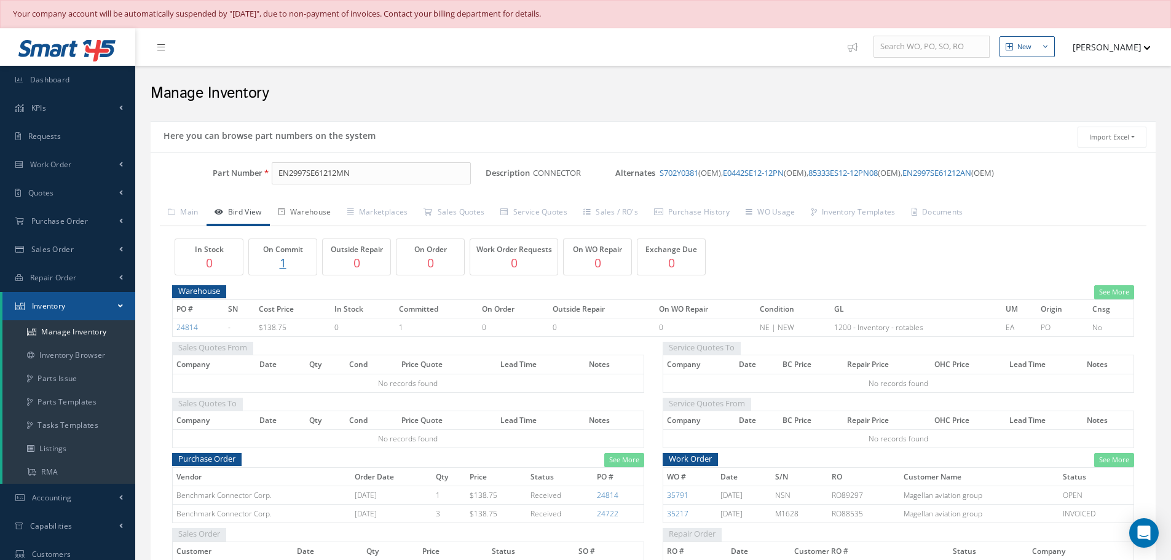
click at [326, 212] on link "Warehouse" at bounding box center [304, 213] width 69 height 26
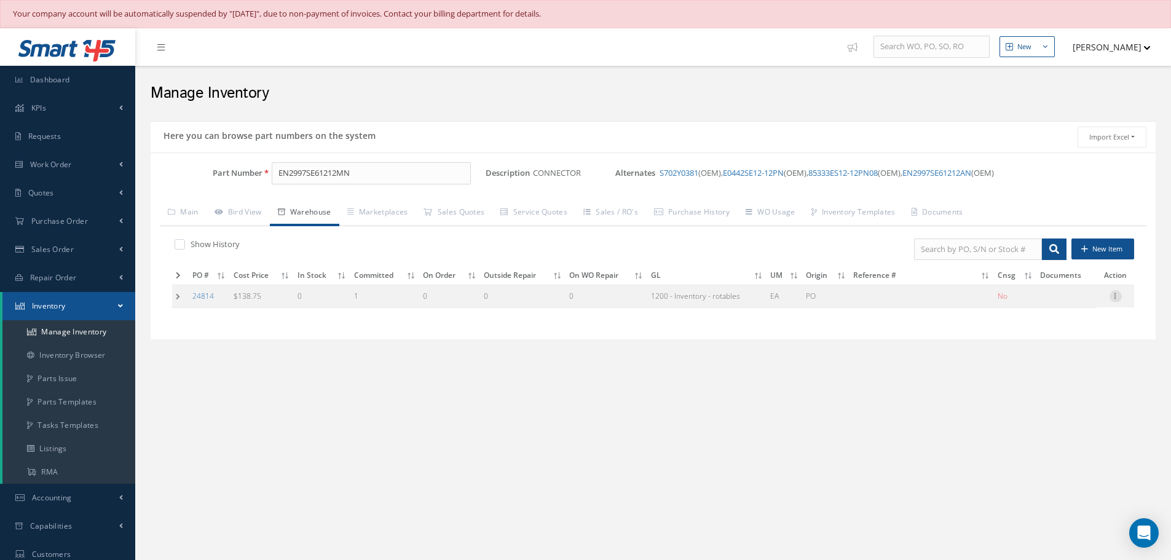
click at [1115, 297] on icon at bounding box center [1116, 295] width 12 height 10
click at [1067, 298] on link "Edit" at bounding box center [1059, 304] width 97 height 16
type input "138.75"
type input "[DATE]"
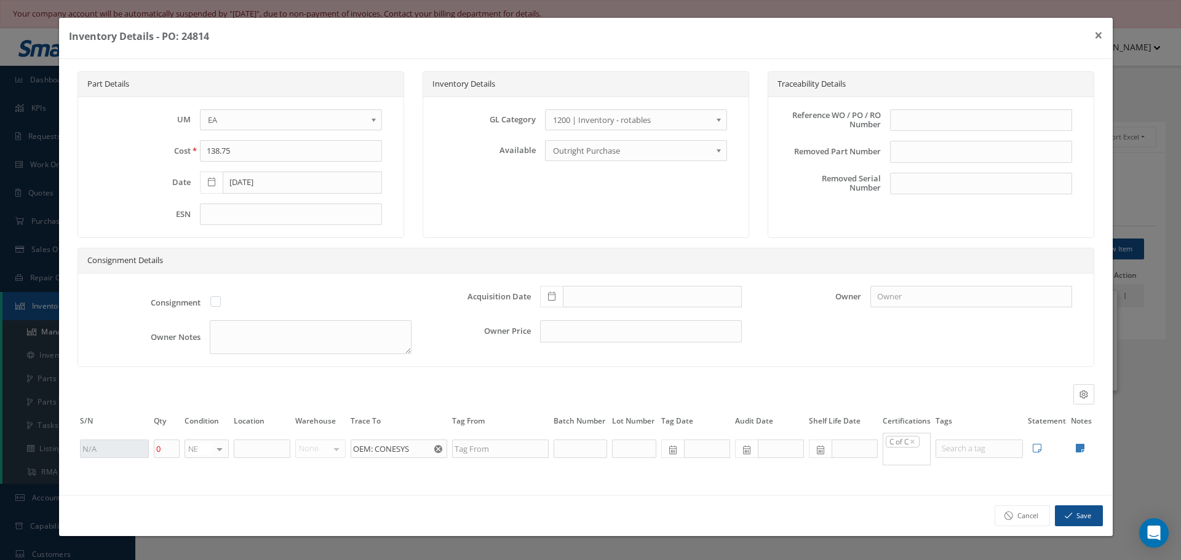
click at [719, 118] on b at bounding box center [720, 123] width 11 height 20
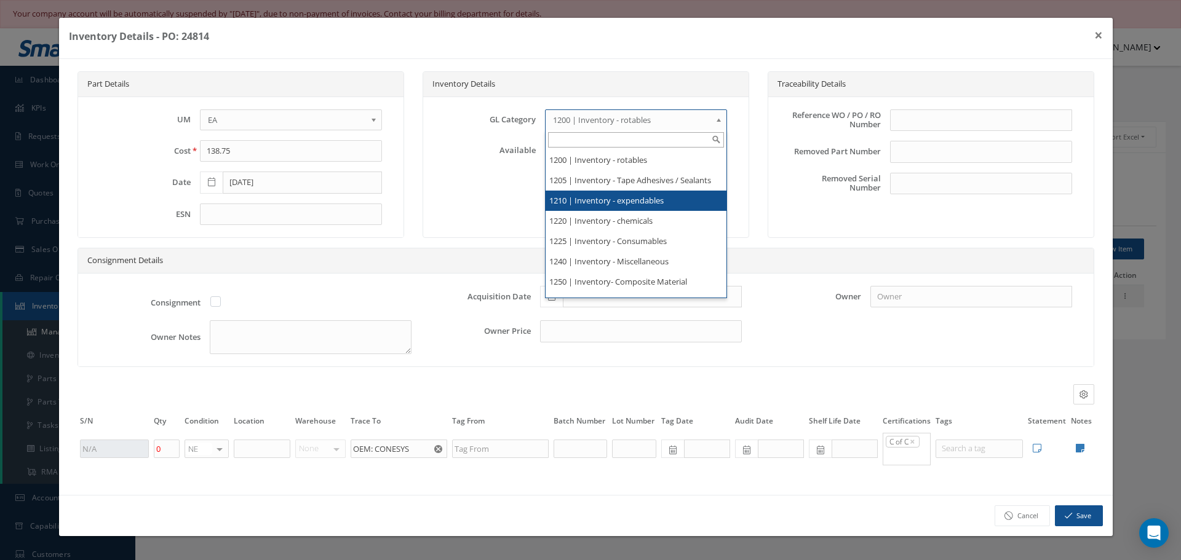
click at [618, 211] on li "1210 | Inventory - expendables" at bounding box center [635, 201] width 181 height 20
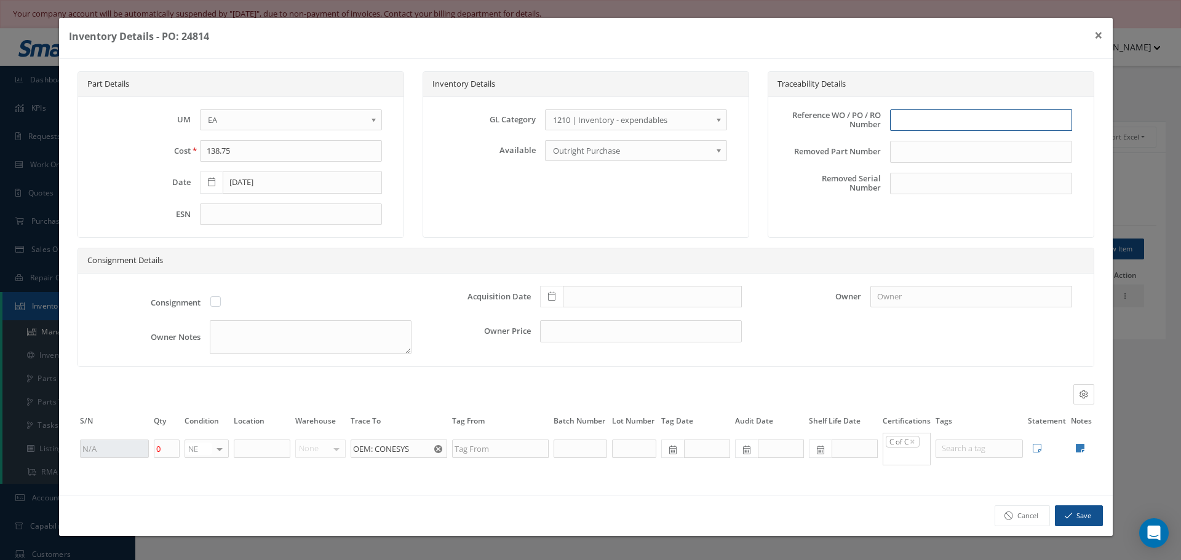
click at [909, 116] on input "text" at bounding box center [981, 120] width 182 height 22
type input "PO 24814"
click at [549, 300] on icon at bounding box center [551, 296] width 7 height 9
click at [566, 202] on td "13" at bounding box center [567, 204] width 18 height 18
type input "[DATE]"
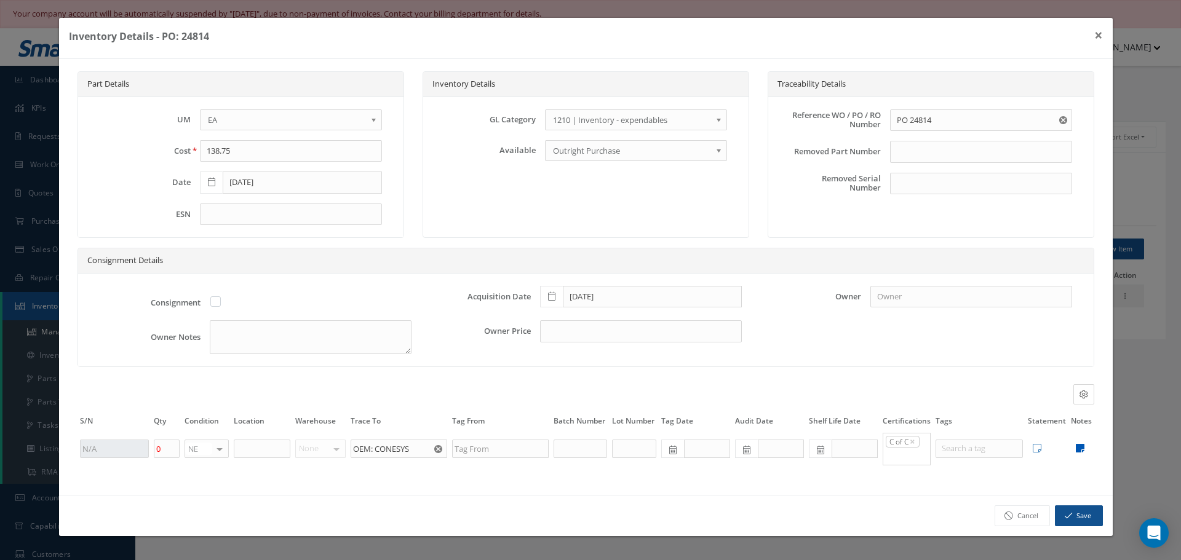
click at [1078, 447] on icon at bounding box center [1080, 448] width 9 height 10
type textarea "BENCHMARK COC CONESY DISTRIBUTORS CERT"
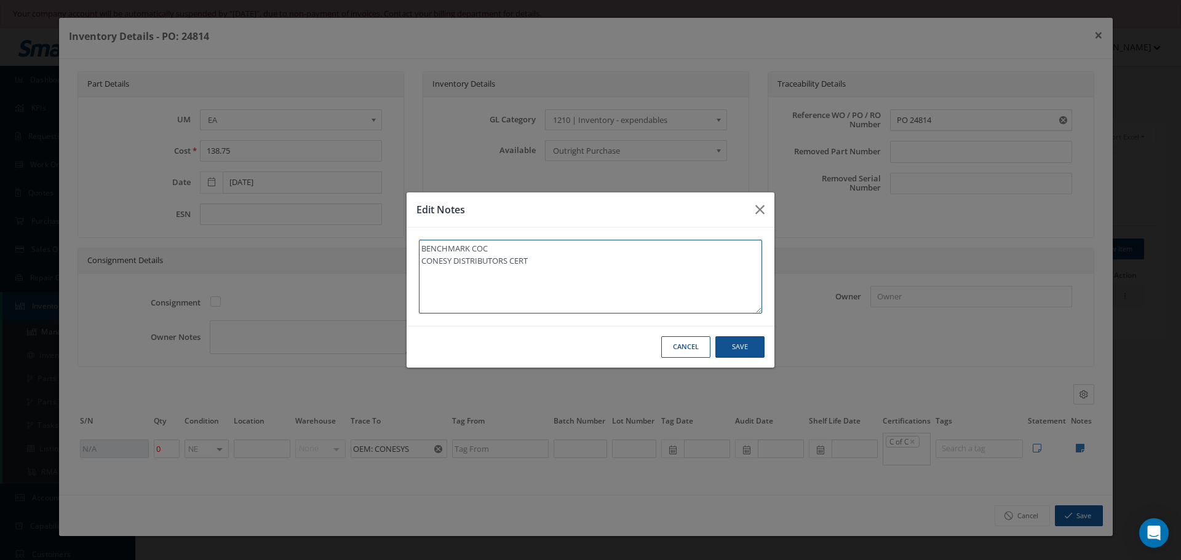
click at [573, 280] on textarea "BENCHMARK COC CONESY DISTRIBUTORS CERT" at bounding box center [590, 277] width 343 height 74
type textarea "BENCHMARK COC CONESY DISTRIBUTORS CERT"
paste textarea "** RECEIVED STOCK [DATE]."
type textarea "BENCHMARK COC CONESY DISTRIBUTORS CERT ** RECEIVED STOCK [DATE]."
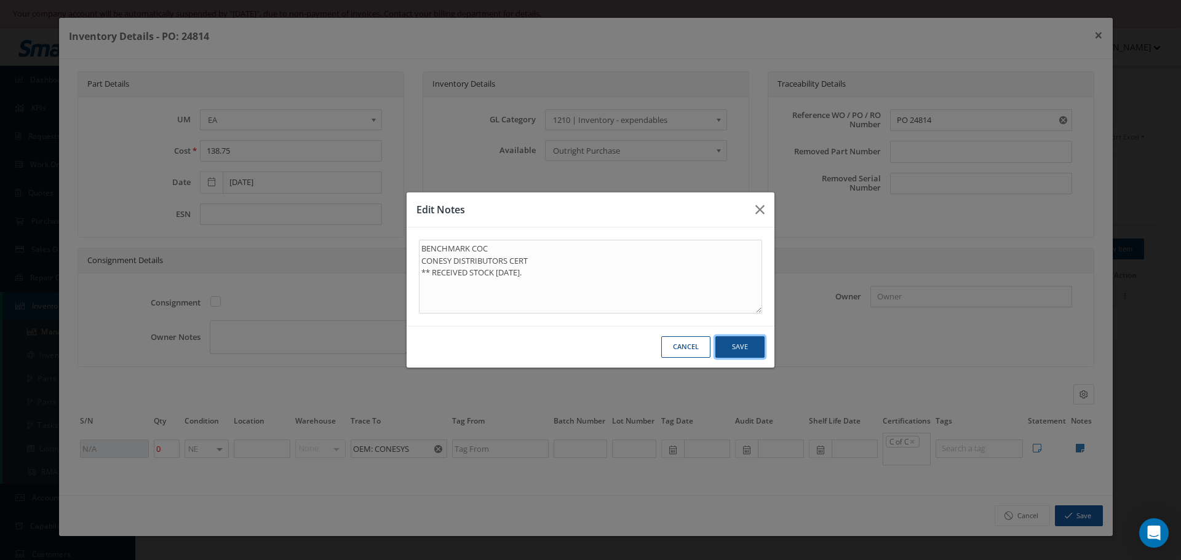
click at [735, 345] on button "Save" at bounding box center [739, 347] width 49 height 22
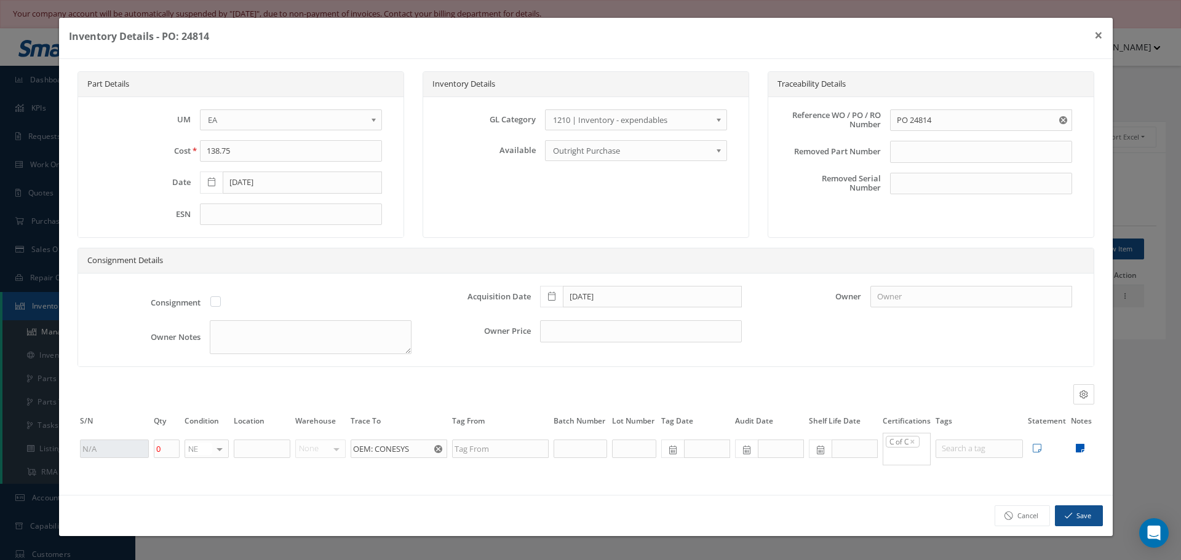
click at [1079, 448] on icon at bounding box center [1080, 448] width 9 height 10
type textarea "BENCHMARK COC CONESY DISTRIBUTORS CERT ** RECEIVED STOCK [DATE]."
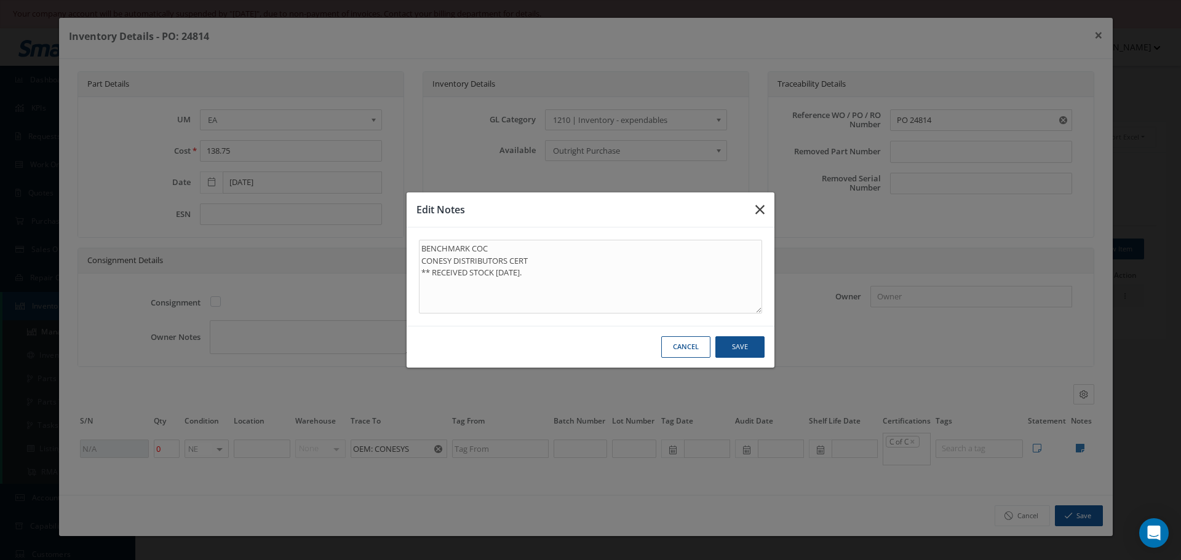
click at [764, 210] on icon "button" at bounding box center [759, 209] width 9 height 15
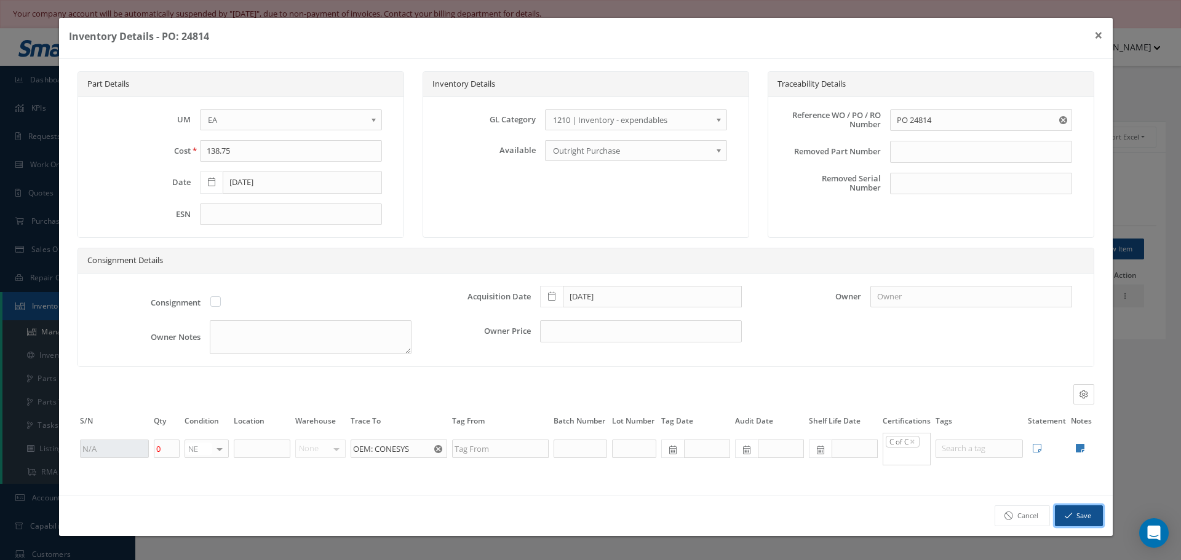
click at [1080, 515] on button "Save" at bounding box center [1079, 516] width 48 height 22
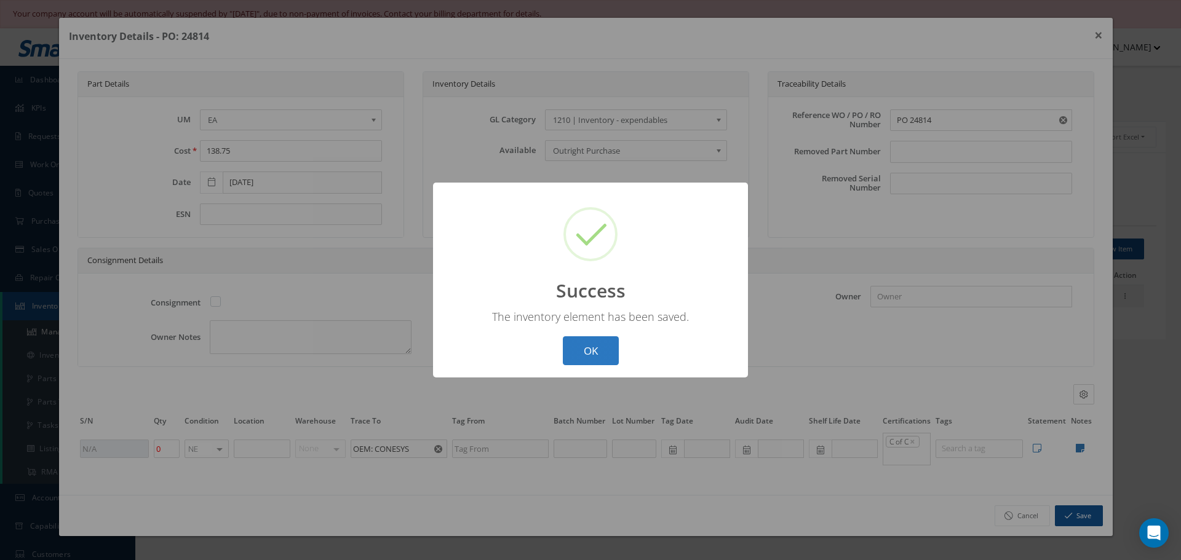
click at [602, 352] on button "OK" at bounding box center [591, 350] width 56 height 29
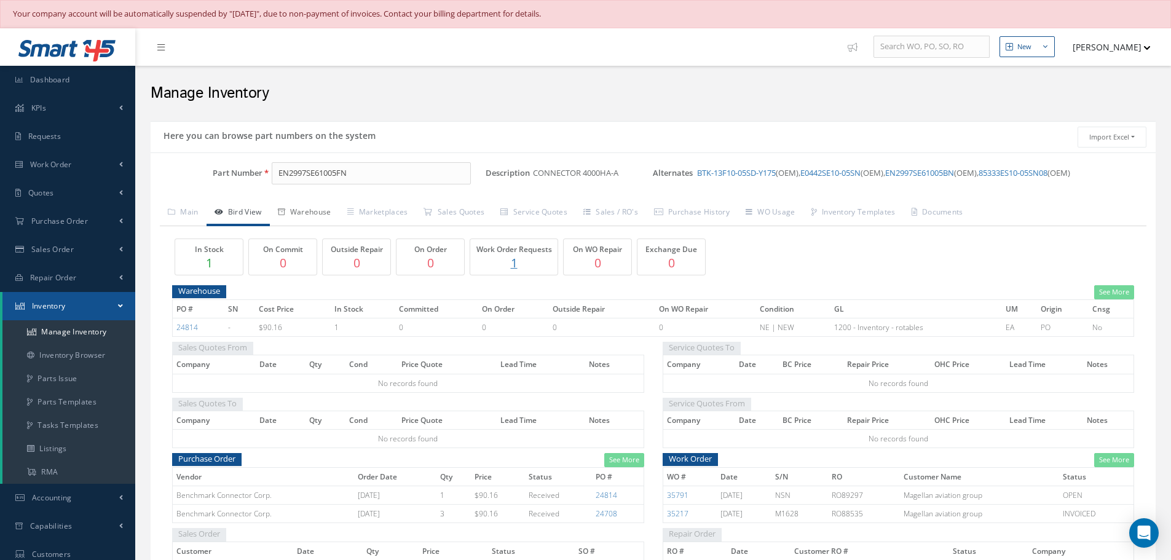
click at [325, 213] on link "Warehouse" at bounding box center [304, 213] width 69 height 26
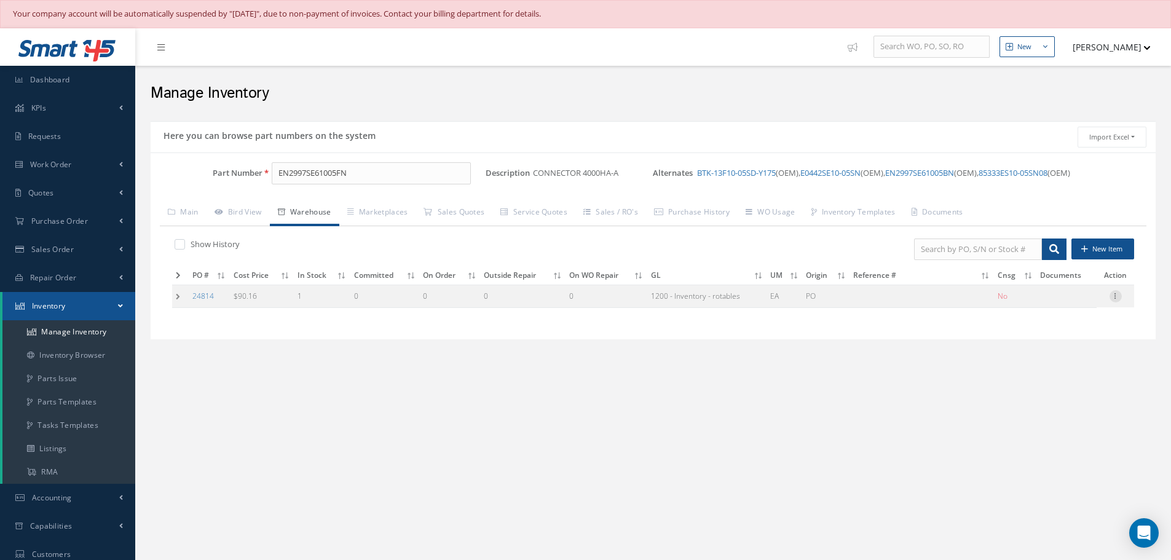
click at [1117, 299] on icon at bounding box center [1116, 295] width 12 height 10
click at [1048, 306] on link "Edit" at bounding box center [1059, 304] width 97 height 16
type input "90.16"
type input "[DATE]"
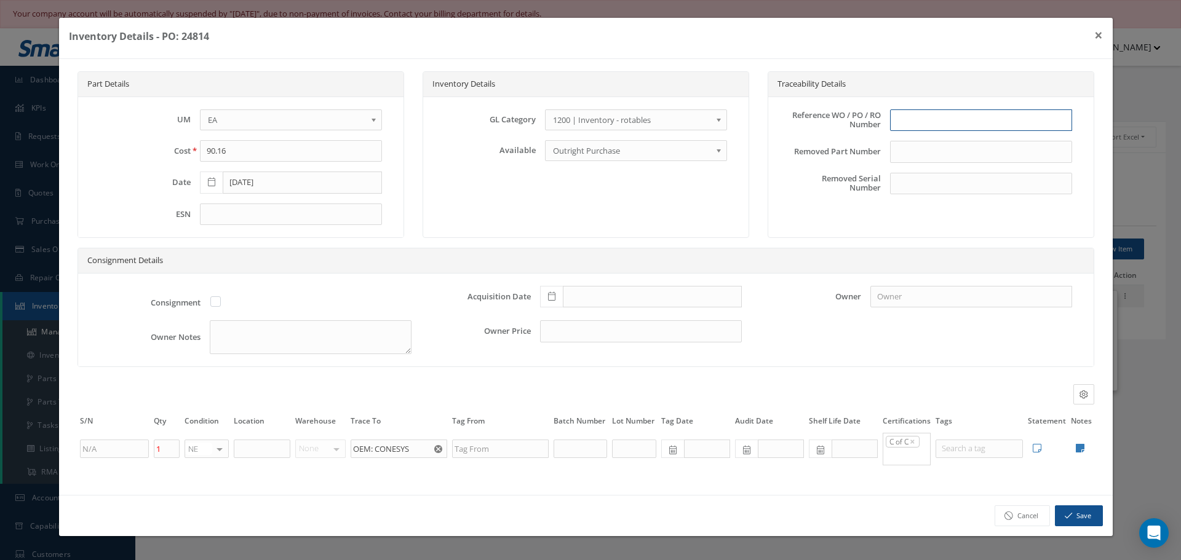
click at [943, 127] on input "text" at bounding box center [981, 120] width 182 height 22
type input "PO 24814"
click at [550, 301] on span at bounding box center [551, 297] width 23 height 22
click at [563, 203] on td "13" at bounding box center [567, 204] width 18 height 18
type input "[DATE]"
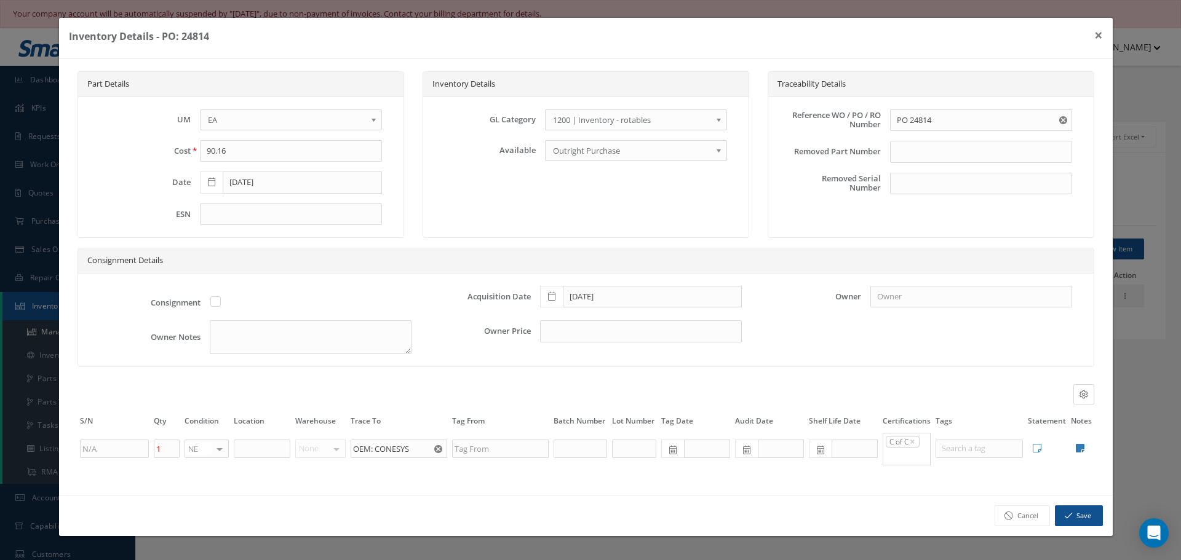
click at [1081, 451] on icon at bounding box center [1080, 448] width 9 height 10
type textarea "BENCHMARK COC CONESY DISTRIBUTORS CERT"
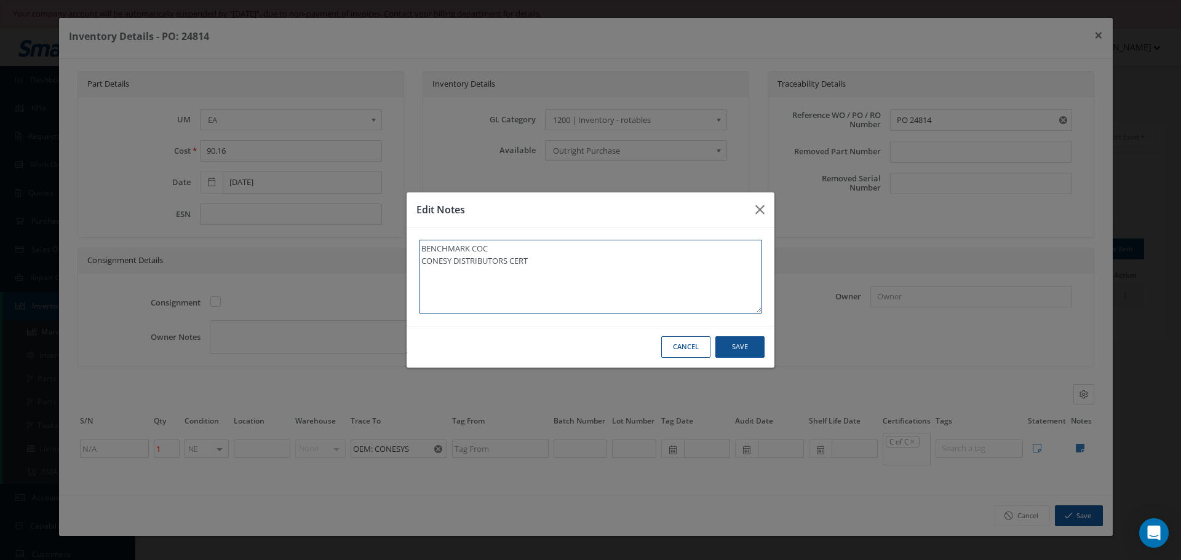
click at [582, 269] on textarea "BENCHMARK COC CONESY DISTRIBUTORS CERT" at bounding box center [590, 277] width 343 height 74
type textarea "BENCHMARK COC CONESY DISTRIBUTORS CERT"
paste textarea "** RECEIVED STOCK [DATE]."
type textarea "BENCHMARK COC CONESY DISTRIBUTORS CERT ** RECEIVED STOCK [DATE]."
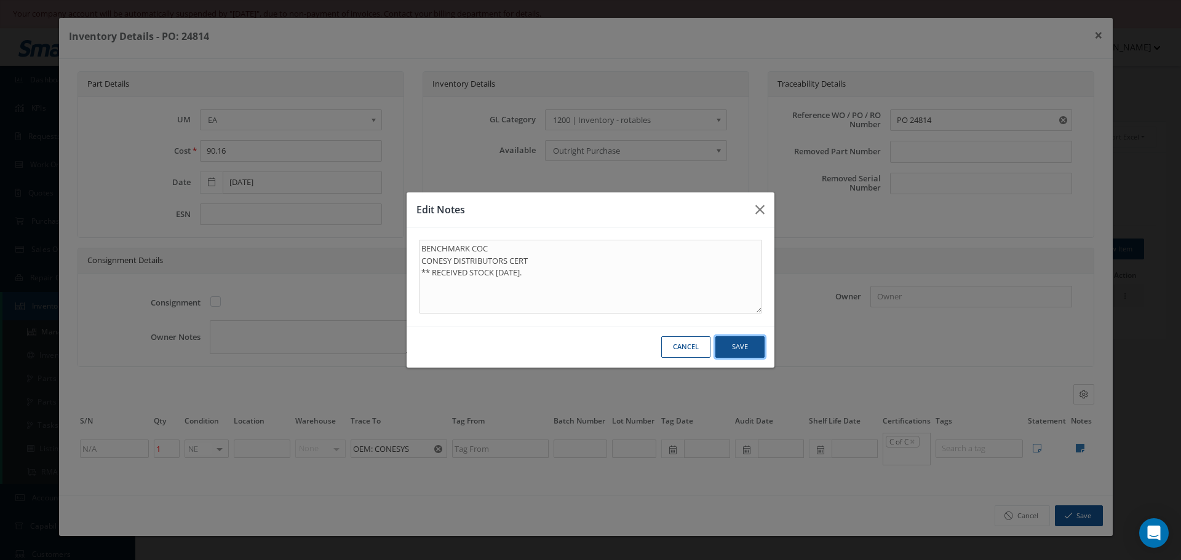
click at [743, 347] on button "Save" at bounding box center [739, 347] width 49 height 22
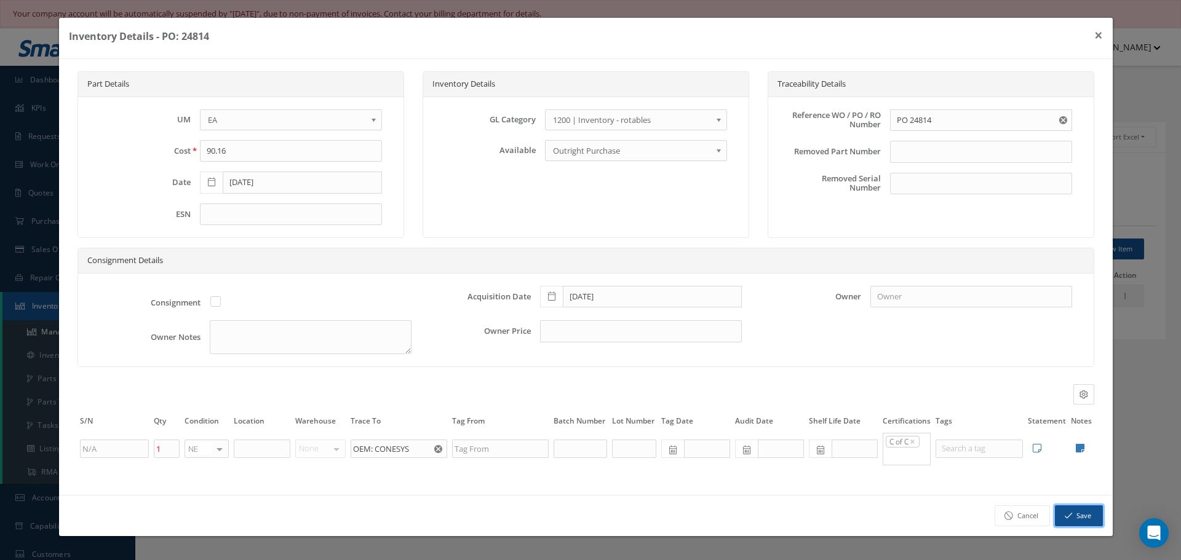
click at [1079, 514] on button "Save" at bounding box center [1079, 516] width 48 height 22
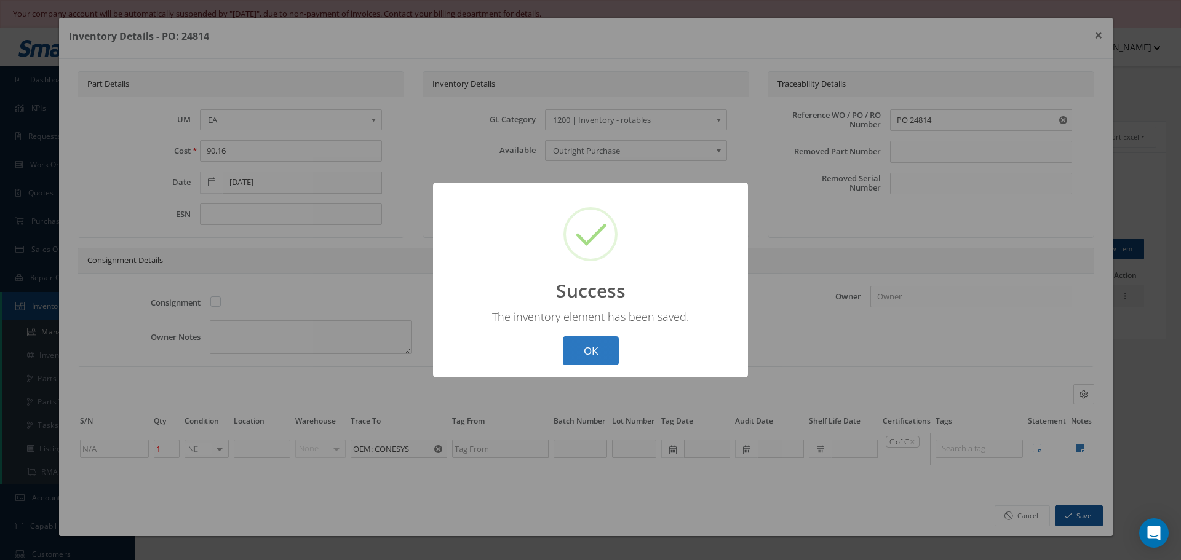
click at [598, 347] on button "OK" at bounding box center [591, 350] width 56 height 29
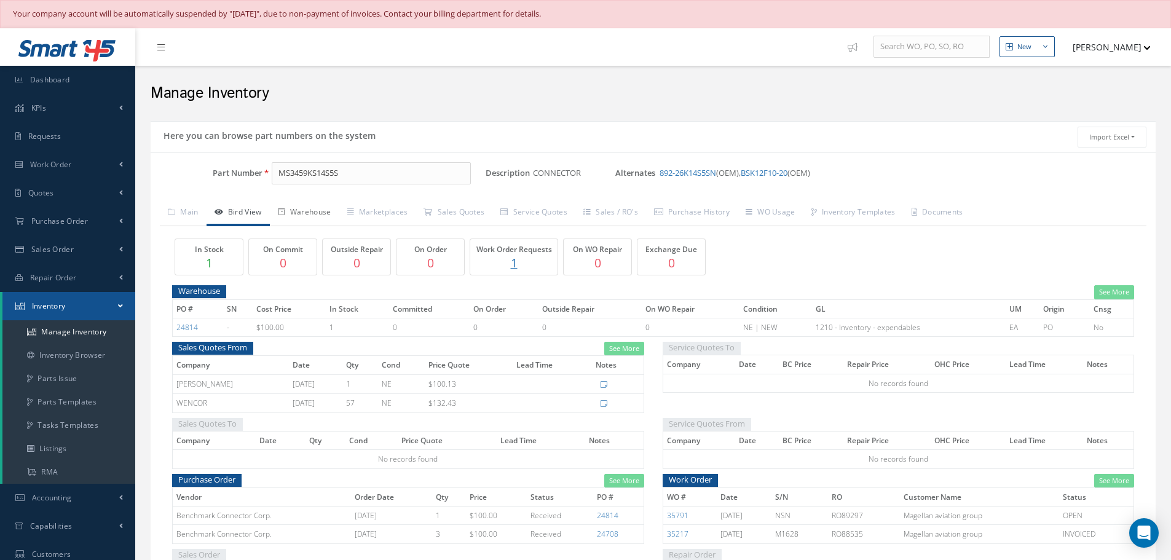
click at [320, 210] on link "Warehouse" at bounding box center [304, 213] width 69 height 26
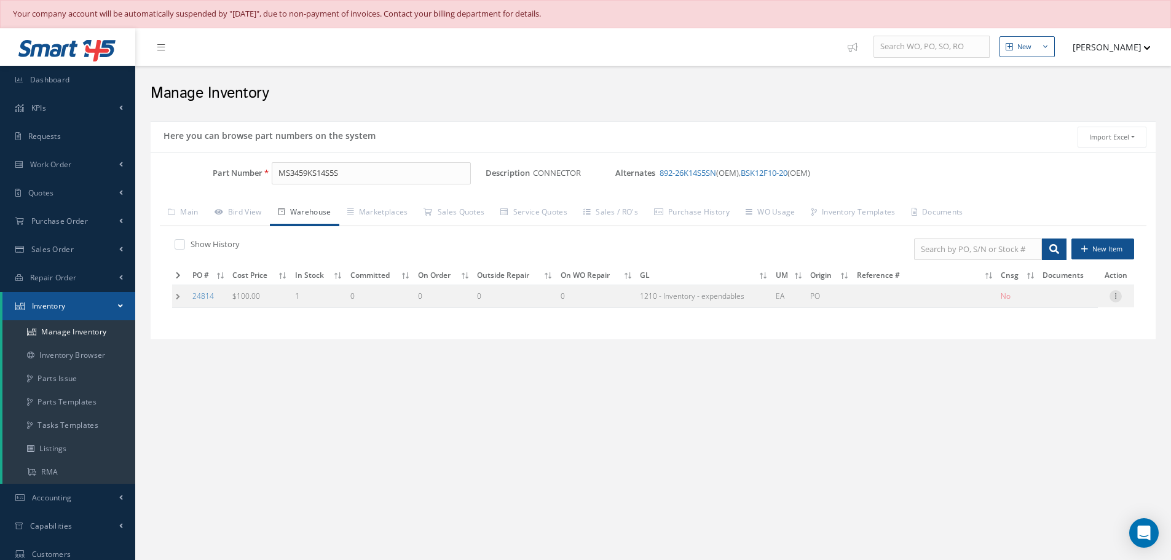
click at [1115, 298] on icon at bounding box center [1116, 295] width 12 height 10
click at [1060, 302] on link "Edit" at bounding box center [1059, 304] width 97 height 16
type input "100.00"
type input "[DATE]"
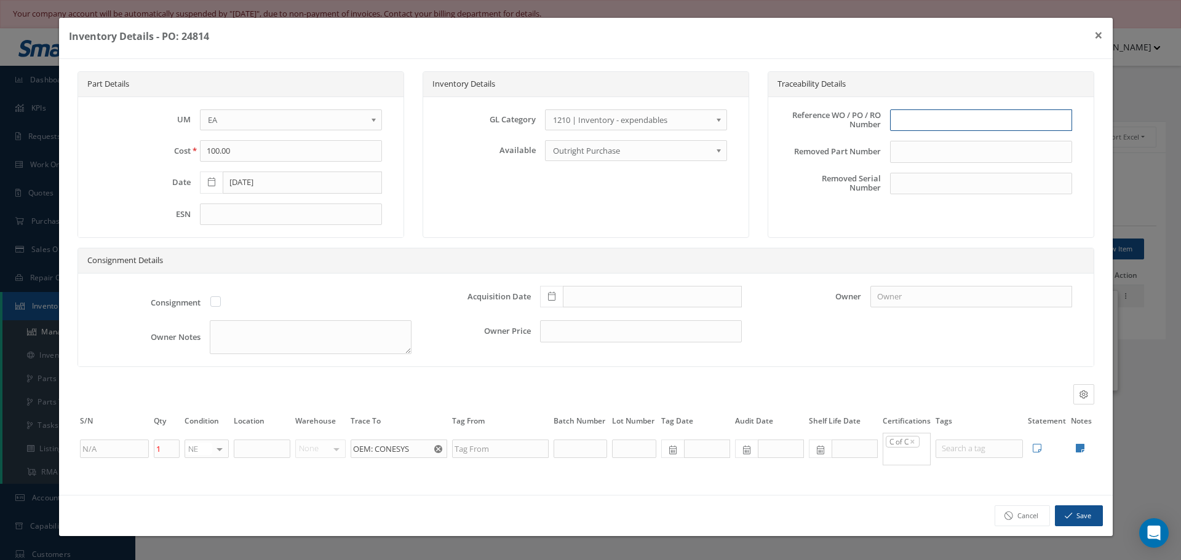
click at [910, 119] on input "text" at bounding box center [981, 120] width 182 height 22
type input "PO 24814"
click at [547, 301] on span at bounding box center [551, 297] width 23 height 22
click at [567, 201] on td "13" at bounding box center [567, 204] width 18 height 18
type input "[DATE]"
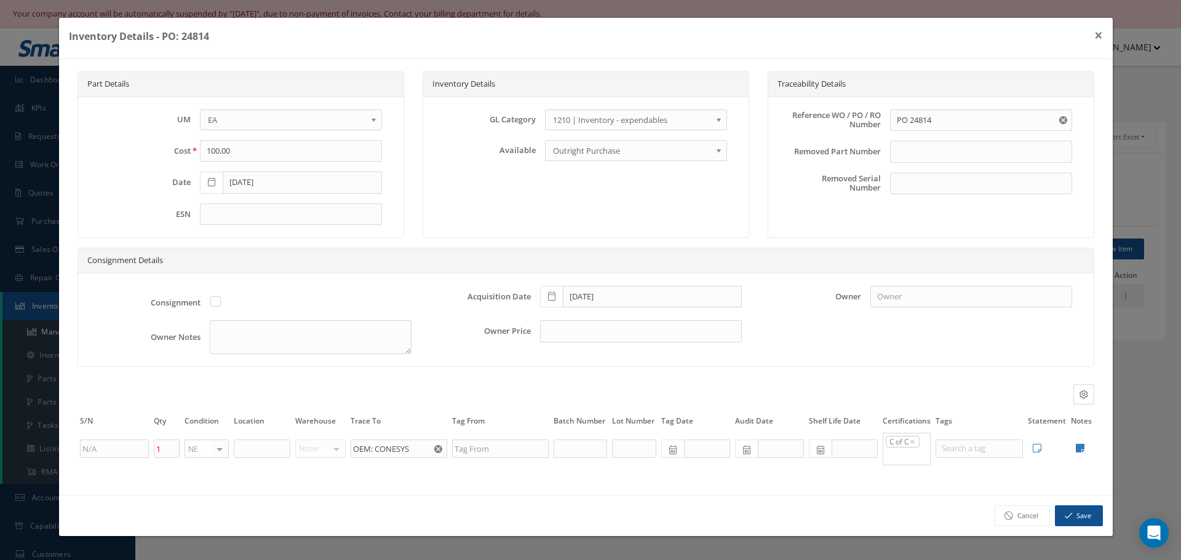
click at [1082, 446] on icon at bounding box center [1080, 448] width 9 height 10
type textarea "BENCHMARK COC CONESY DISTRIBUTORS CERT"
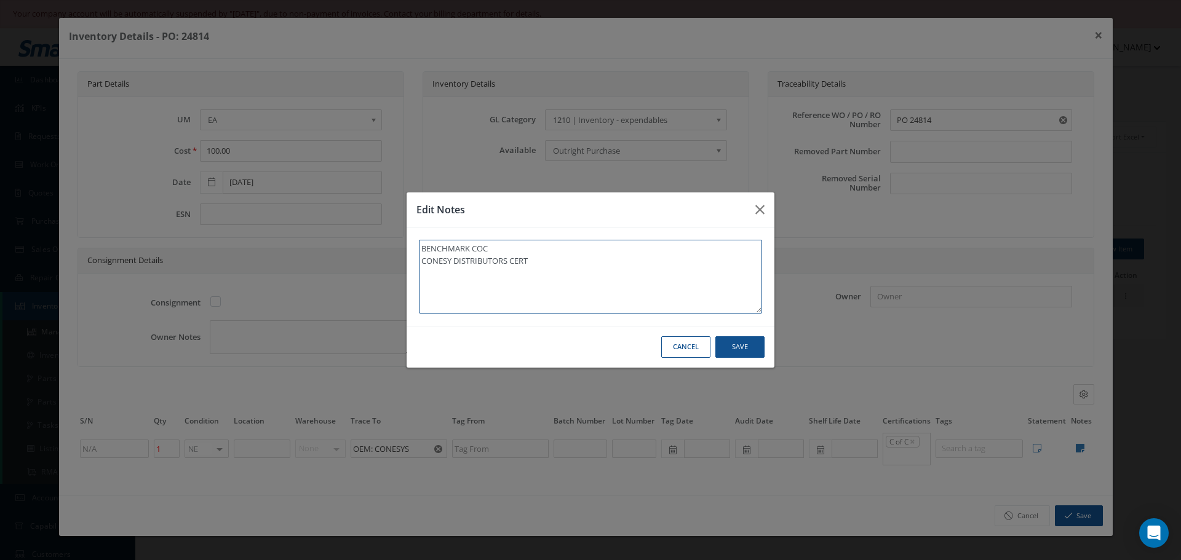
click at [571, 261] on textarea "BENCHMARK COC CONESY DISTRIBUTORS CERT" at bounding box center [590, 277] width 343 height 74
type textarea "BENCHMARK COC CONESY DISTRIBUTORS CERT"
paste textarea "** RECEIVED STOCK [DATE]."
type textarea "BENCHMARK COC CONESY DISTRIBUTORS CERT ** RECEIVED STOCK [DATE]."
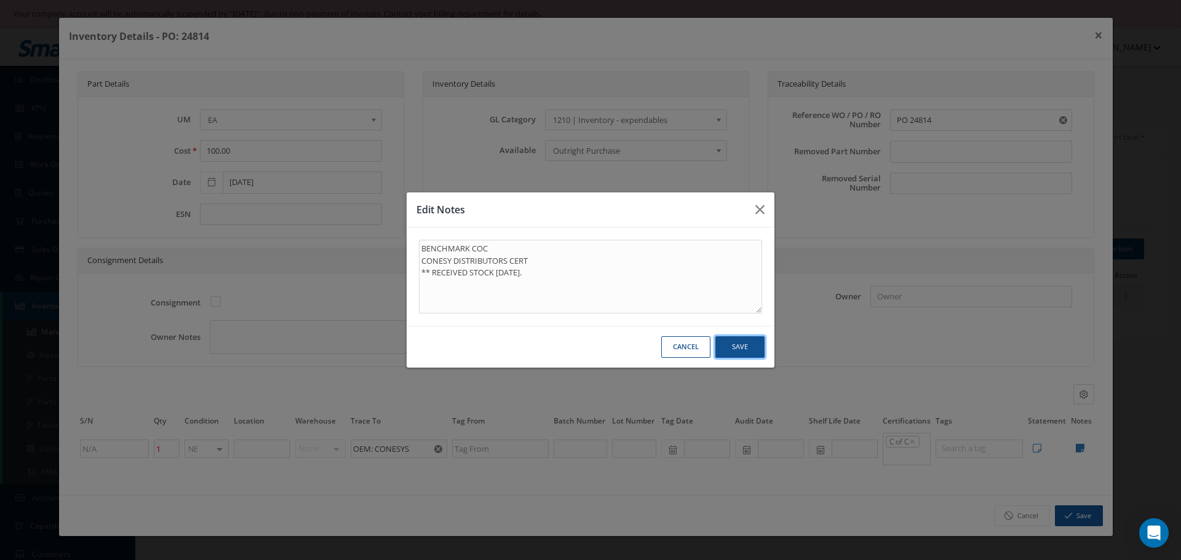
drag, startPoint x: 740, startPoint y: 352, endPoint x: 747, endPoint y: 353, distance: 6.2
click at [741, 352] on button "Save" at bounding box center [739, 347] width 49 height 22
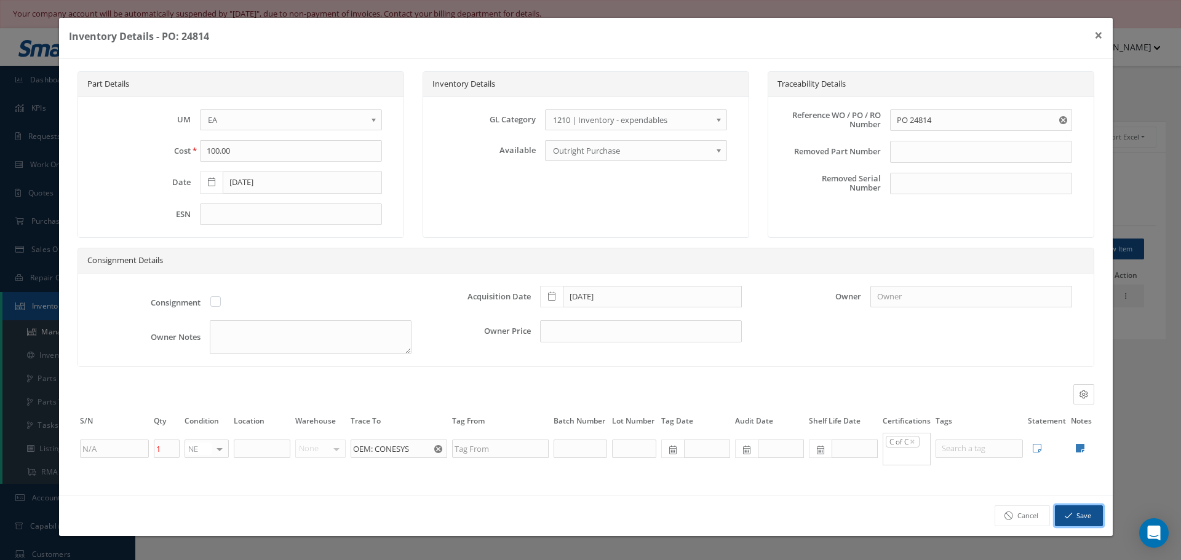
click at [1077, 517] on button "Save" at bounding box center [1079, 516] width 48 height 22
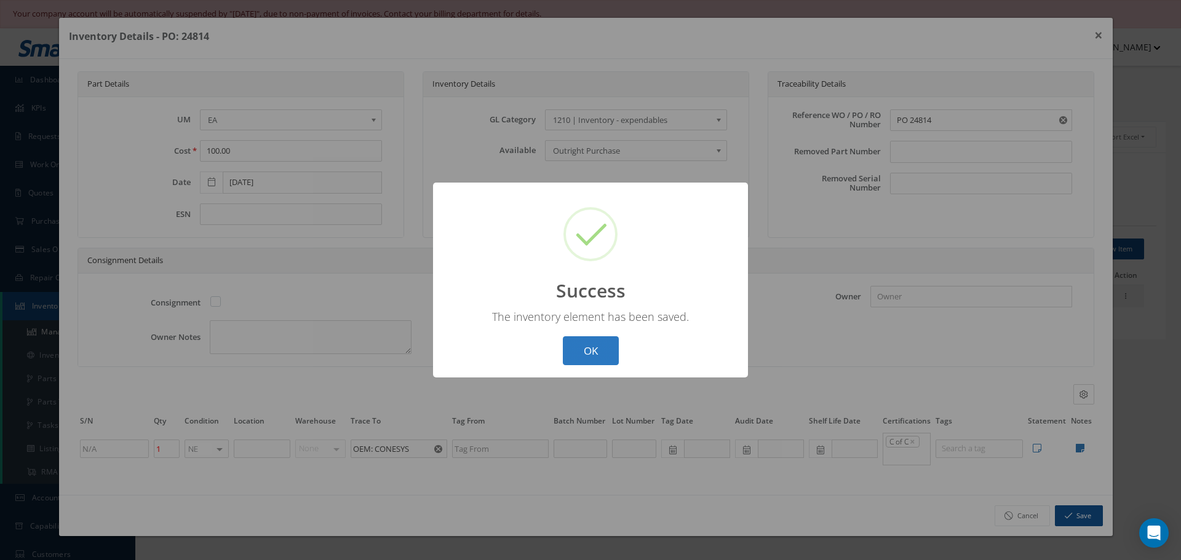
click at [608, 347] on button "OK" at bounding box center [591, 350] width 56 height 29
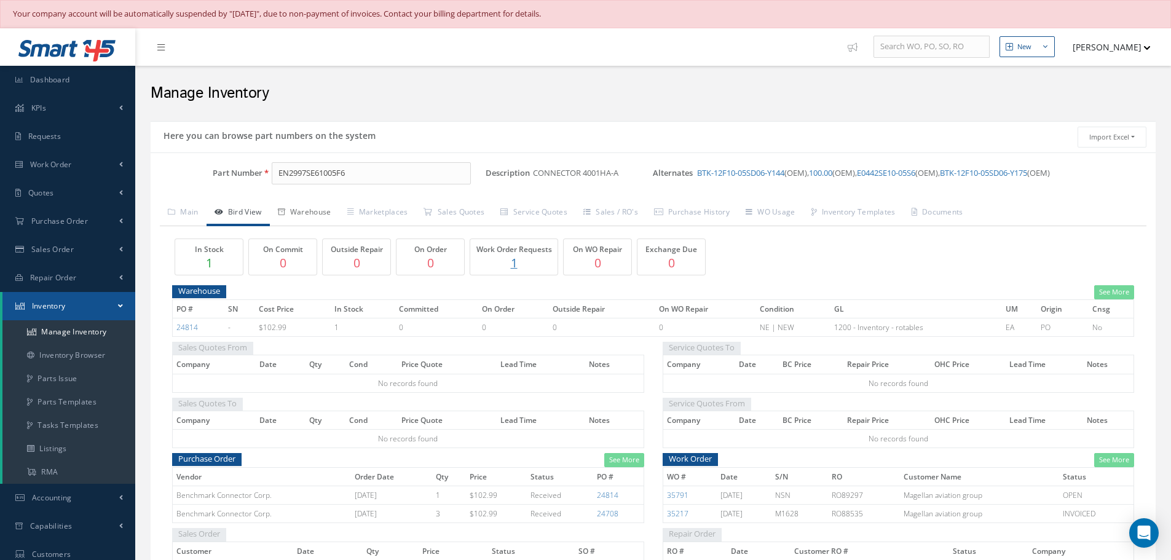
click at [316, 212] on link "Warehouse" at bounding box center [304, 213] width 69 height 26
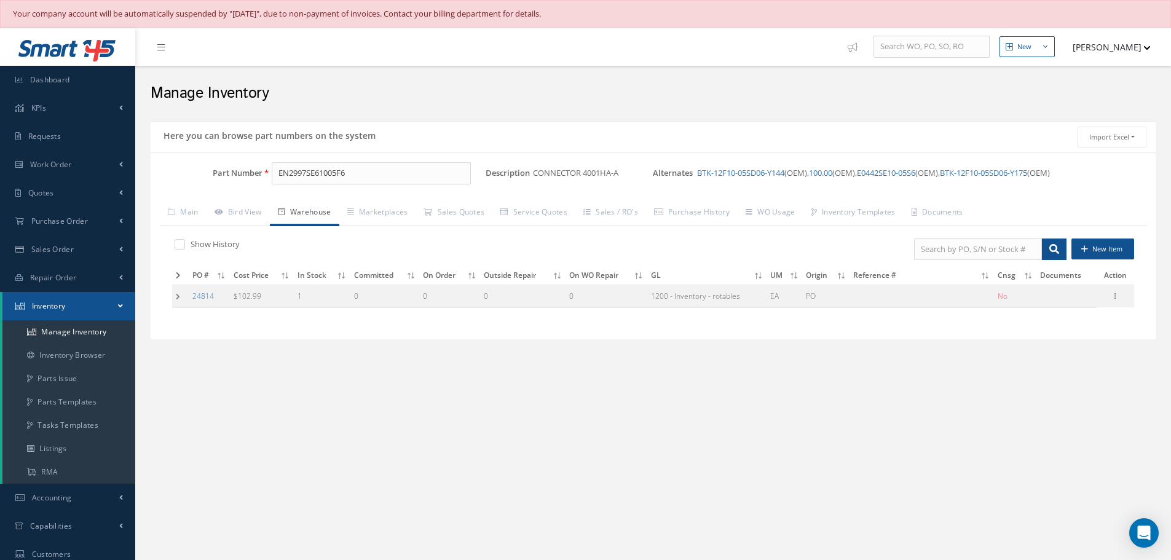
click at [178, 298] on td at bounding box center [180, 296] width 17 height 23
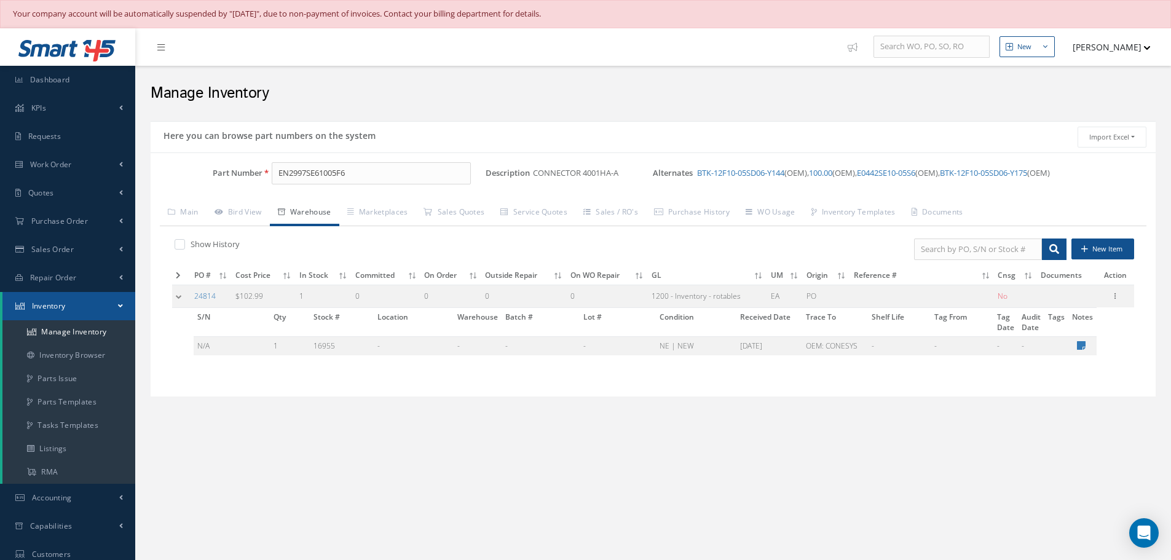
click at [178, 298] on td at bounding box center [181, 296] width 18 height 23
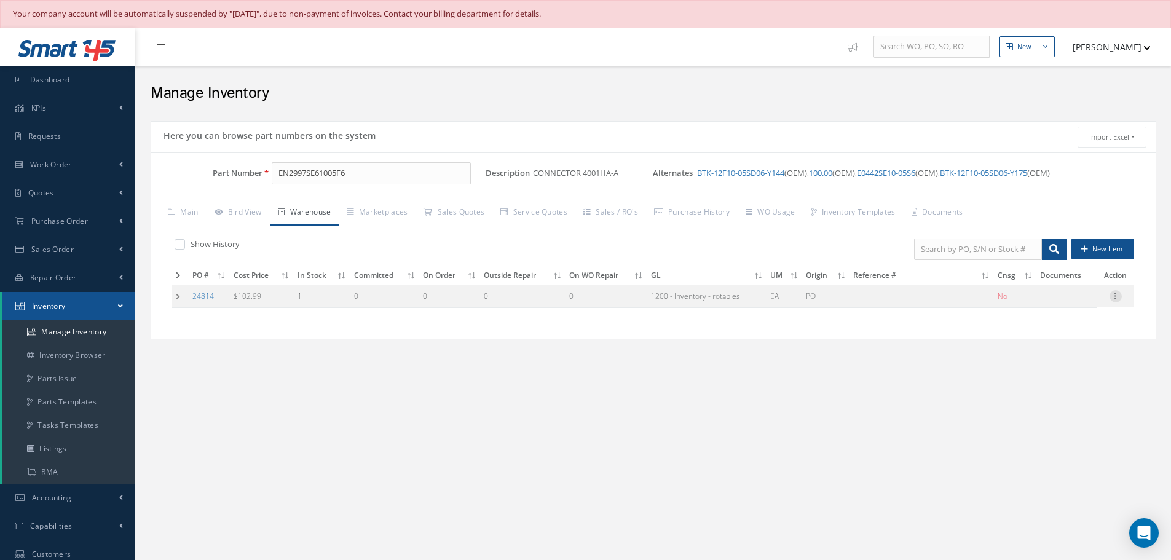
click at [1114, 300] on icon at bounding box center [1116, 295] width 12 height 10
click at [255, 215] on link "Bird View" at bounding box center [238, 213] width 63 height 26
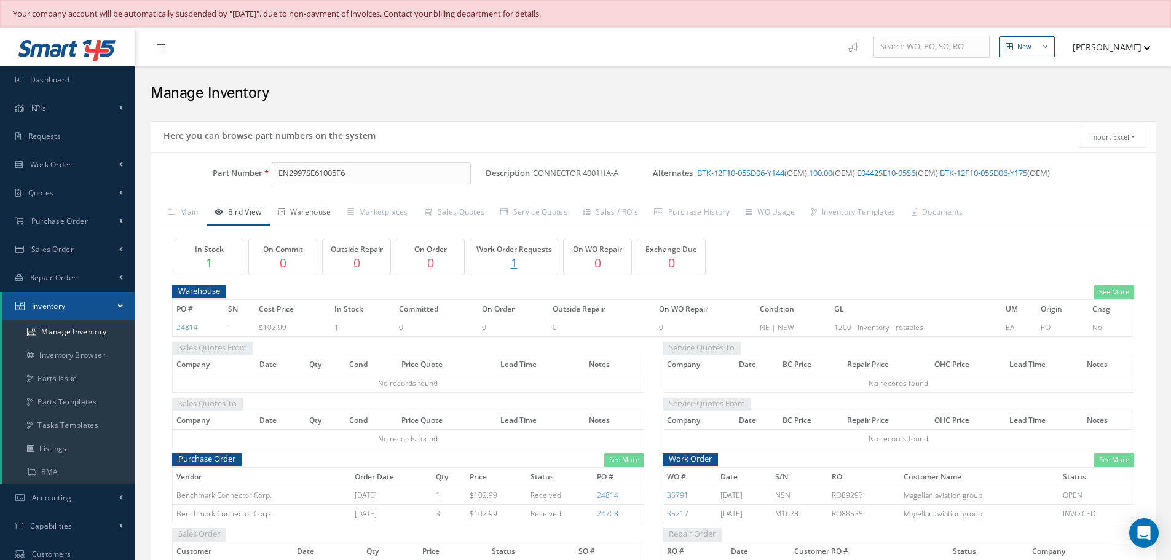
click at [310, 214] on link "Warehouse" at bounding box center [304, 213] width 69 height 26
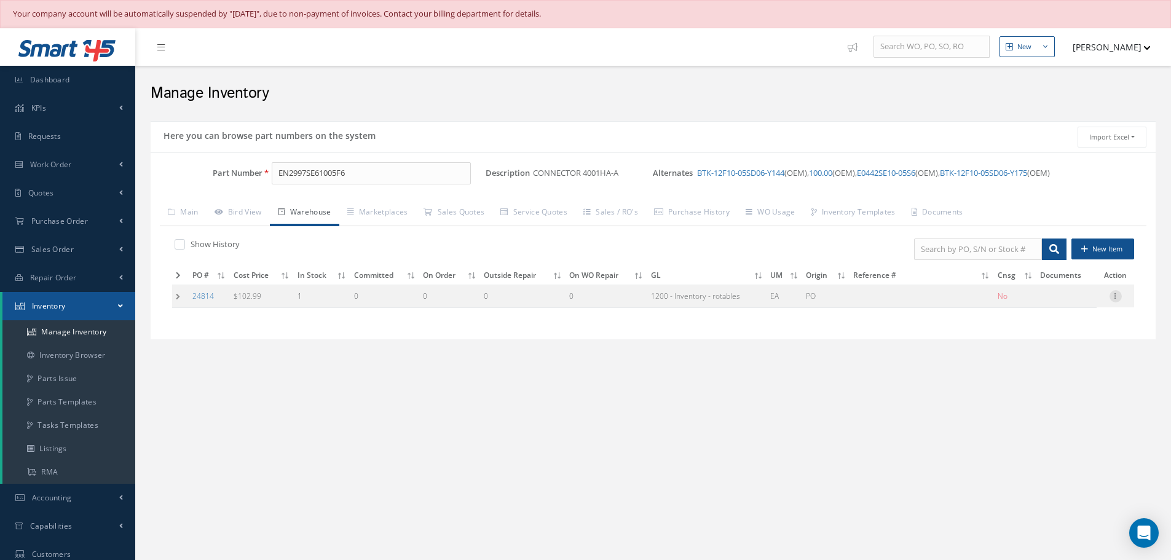
click at [1118, 294] on icon at bounding box center [1116, 295] width 12 height 10
click at [1053, 305] on link "Edit" at bounding box center [1059, 304] width 97 height 16
type input "102.99"
type input "[DATE]"
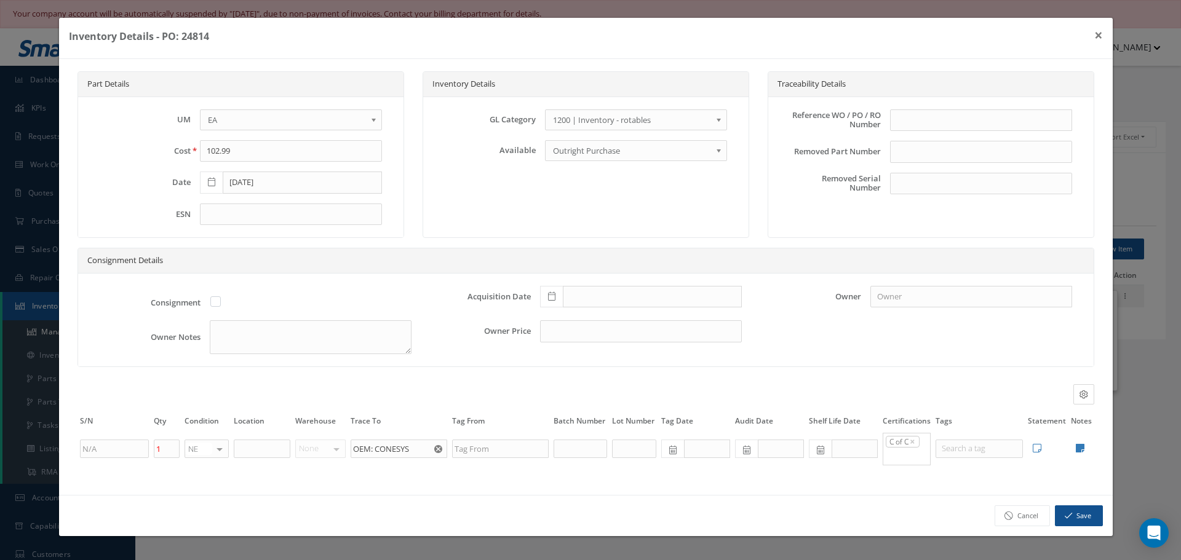
click at [908, 135] on div "Reference WO / PO / RO Number" at bounding box center [930, 125] width 301 height 32
click at [905, 125] on input "text" at bounding box center [981, 120] width 182 height 22
type input "PO 24814"
click at [547, 299] on span at bounding box center [551, 297] width 23 height 22
click at [569, 202] on td "13" at bounding box center [567, 204] width 18 height 18
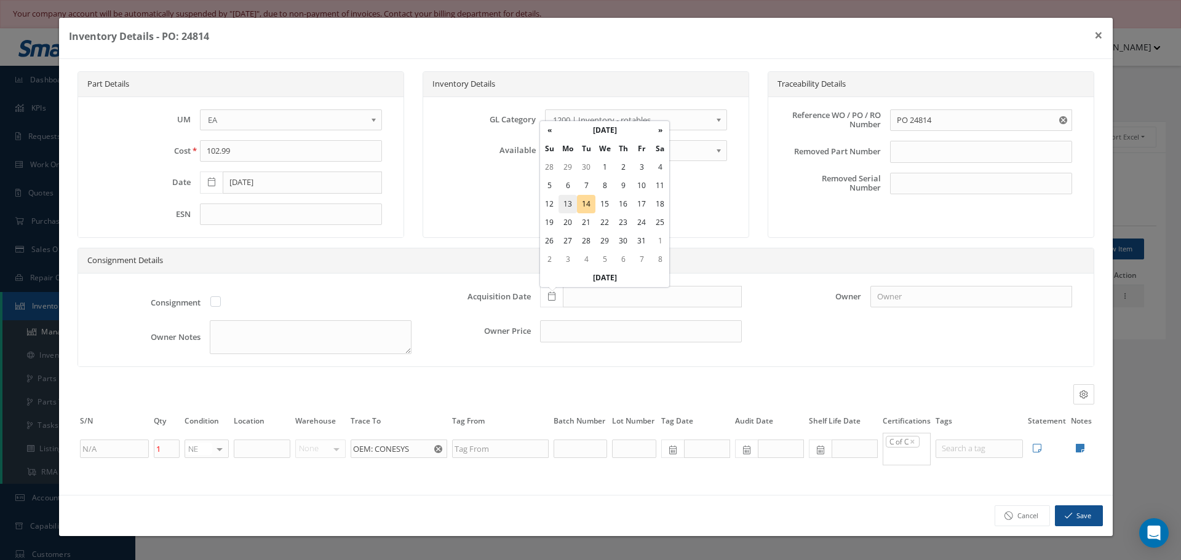
type input "[DATE]"
click at [1082, 448] on icon at bounding box center [1080, 448] width 9 height 10
type textarea "BENCHMARK COC CONESY DISTRIBUTORS CERT"
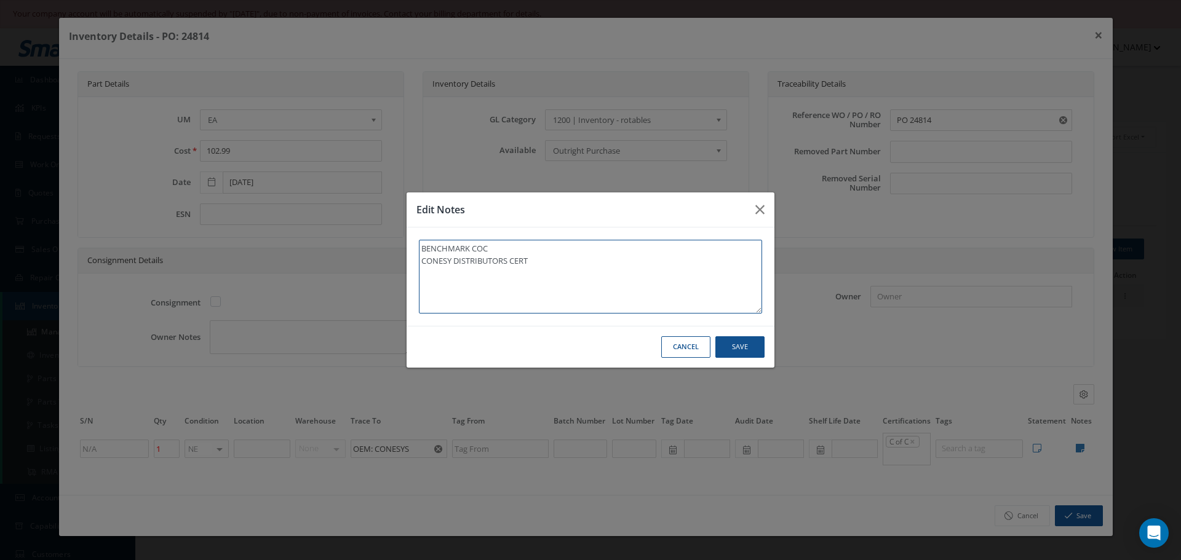
click at [569, 268] on textarea "BENCHMARK COC CONESY DISTRIBUTORS CERT" at bounding box center [590, 277] width 343 height 74
type textarea "BENCHMARK COC CONESY DISTRIBUTORS CERT"
paste textarea "** RECEIVED STOCK 10/13/2025."
type textarea "BENCHMARK COC CONESY DISTRIBUTORS CERT ** RECEIVED STOCK 10/13/2025."
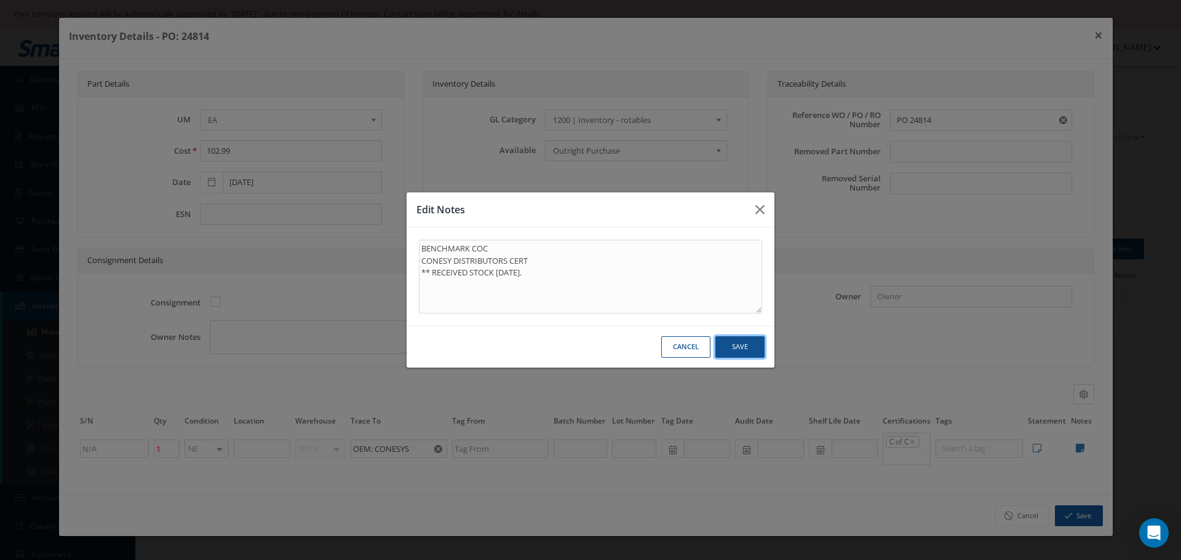
click at [742, 340] on button "Save" at bounding box center [739, 347] width 49 height 22
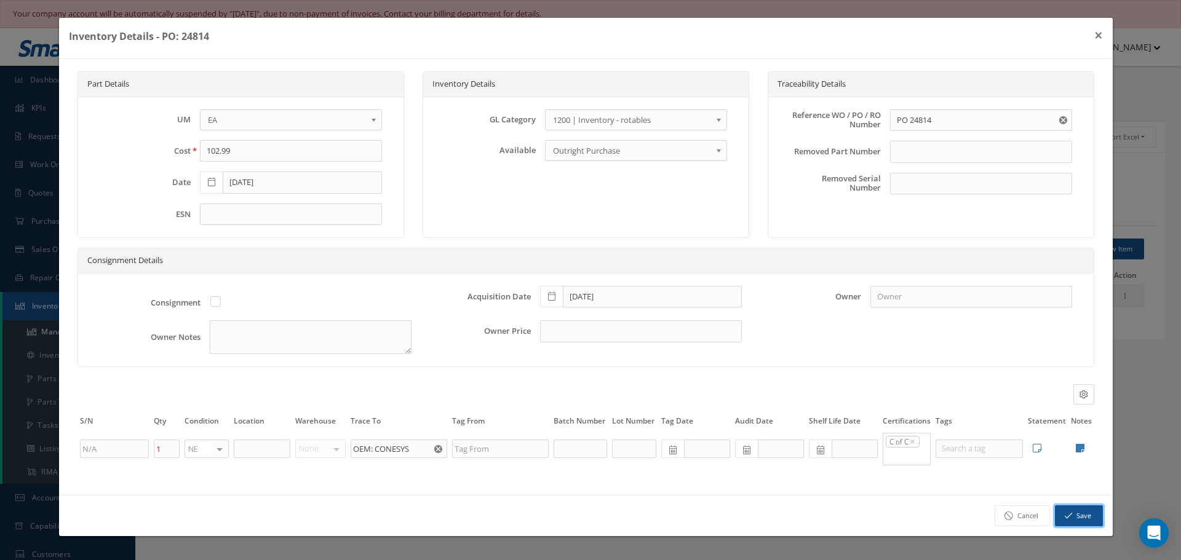
click at [1093, 516] on button "Save" at bounding box center [1079, 516] width 48 height 22
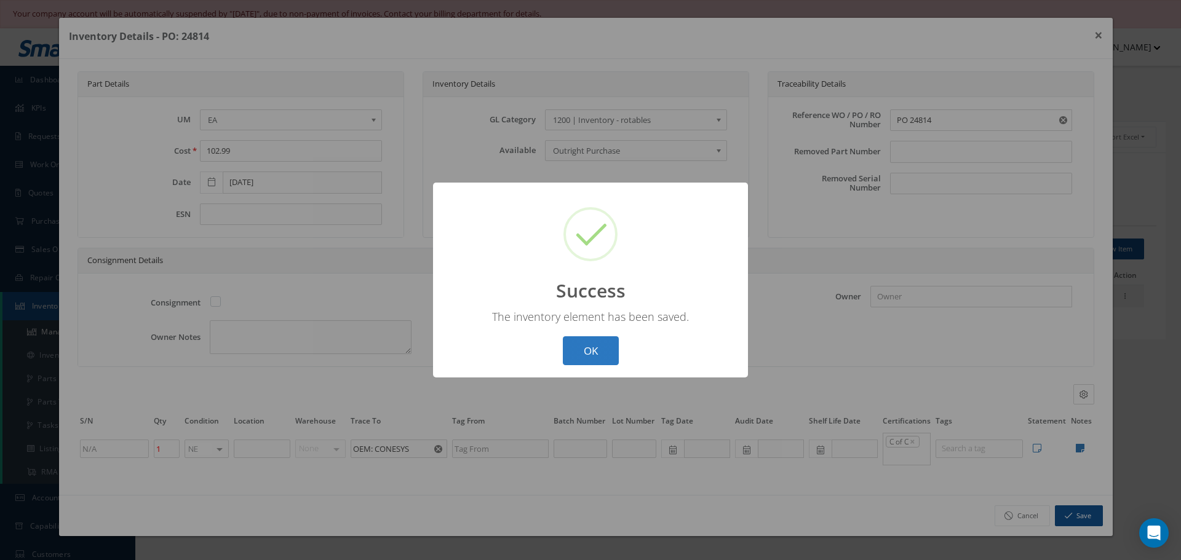
click at [584, 352] on button "OK" at bounding box center [591, 350] width 56 height 29
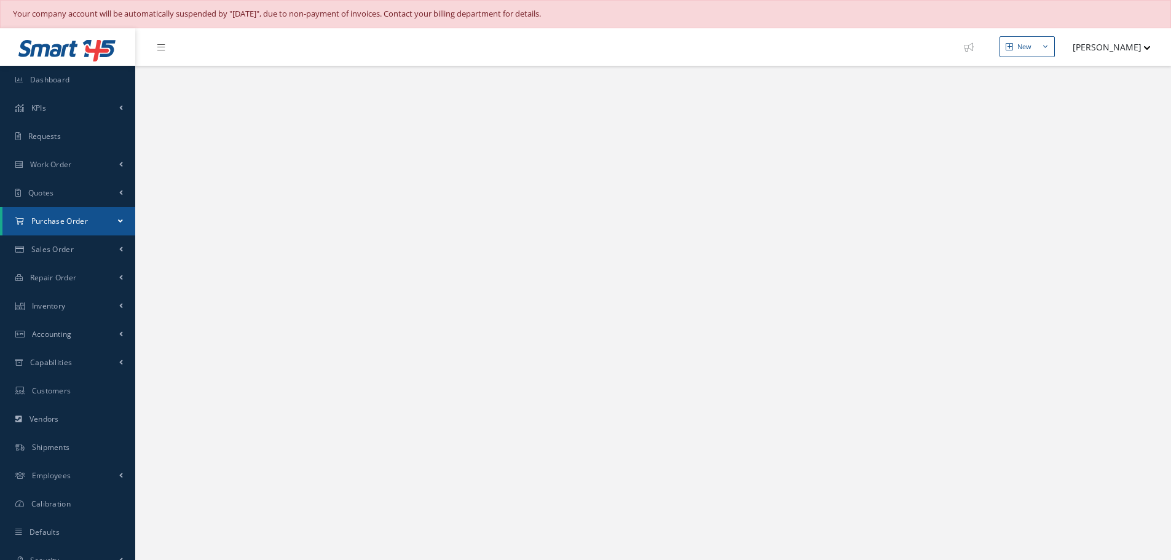
select select "25"
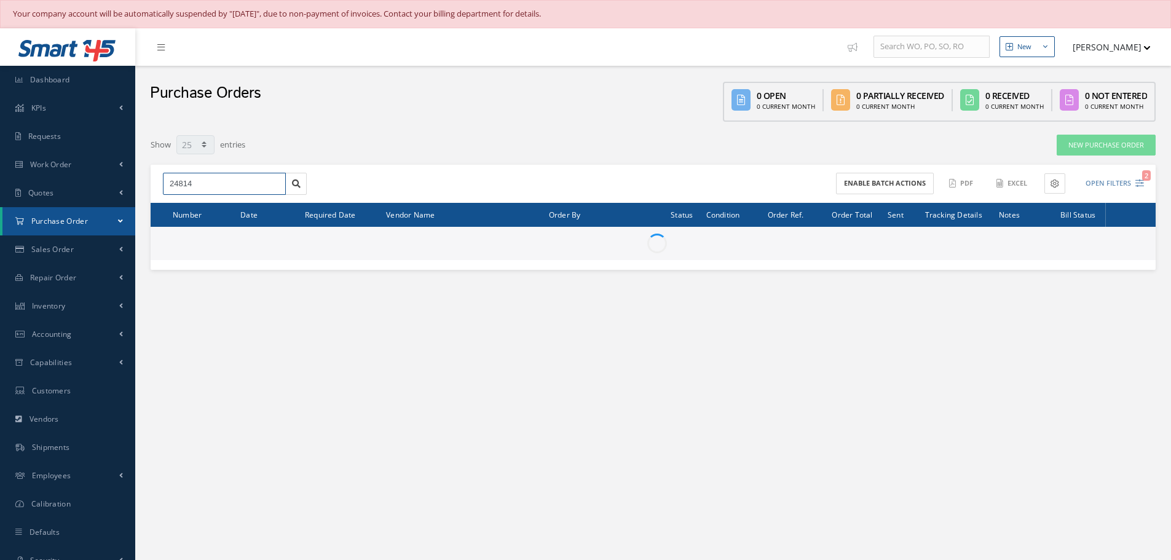
click at [219, 184] on input "24814" at bounding box center [224, 184] width 123 height 22
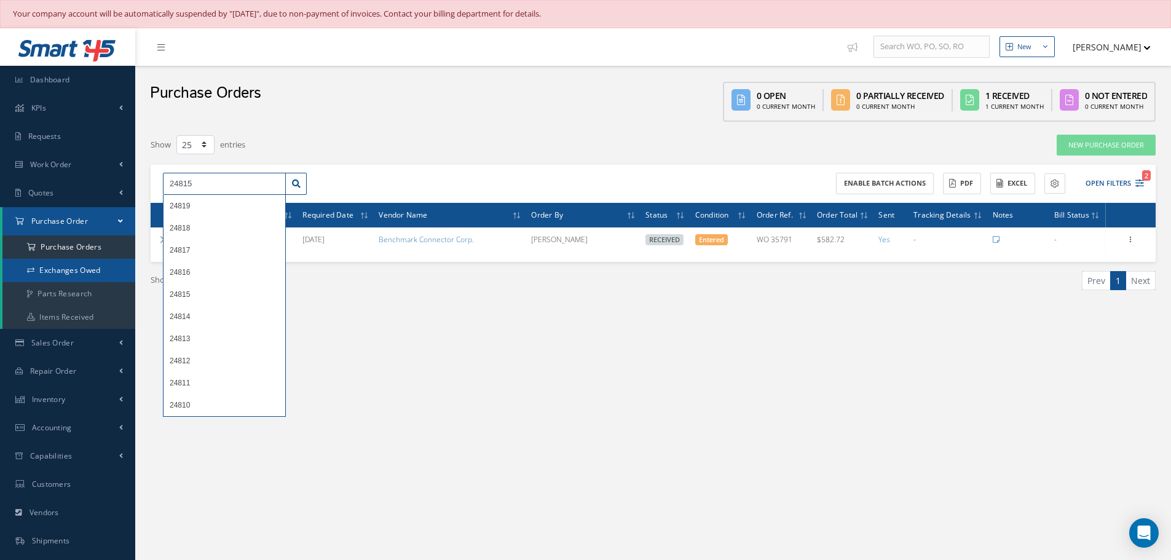
type input "24815"
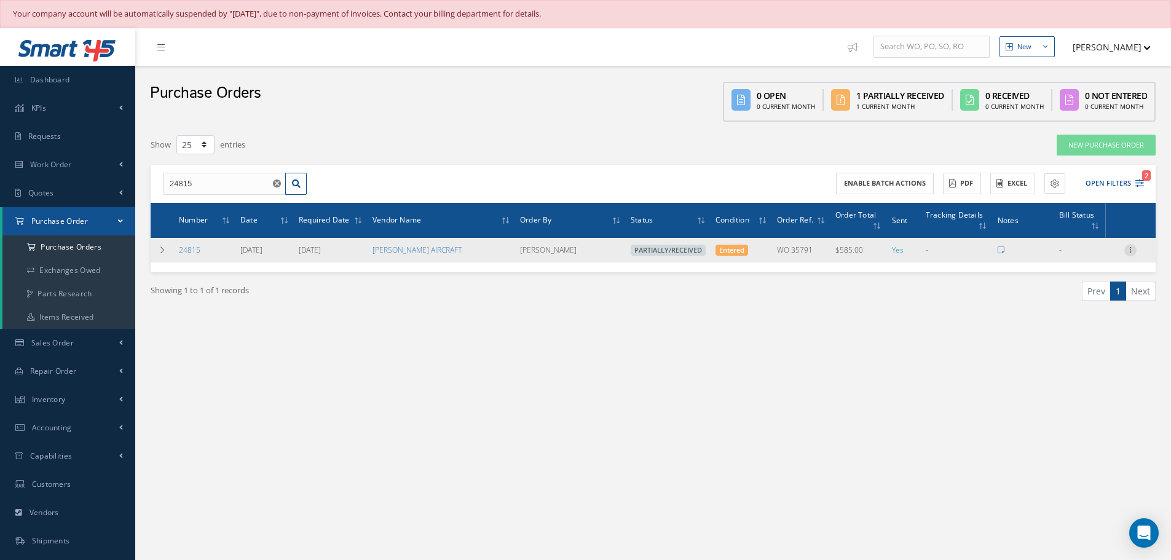
click at [1134, 248] on icon at bounding box center [1131, 249] width 12 height 10
click at [1092, 256] on link "Receive" at bounding box center [1074, 258] width 97 height 16
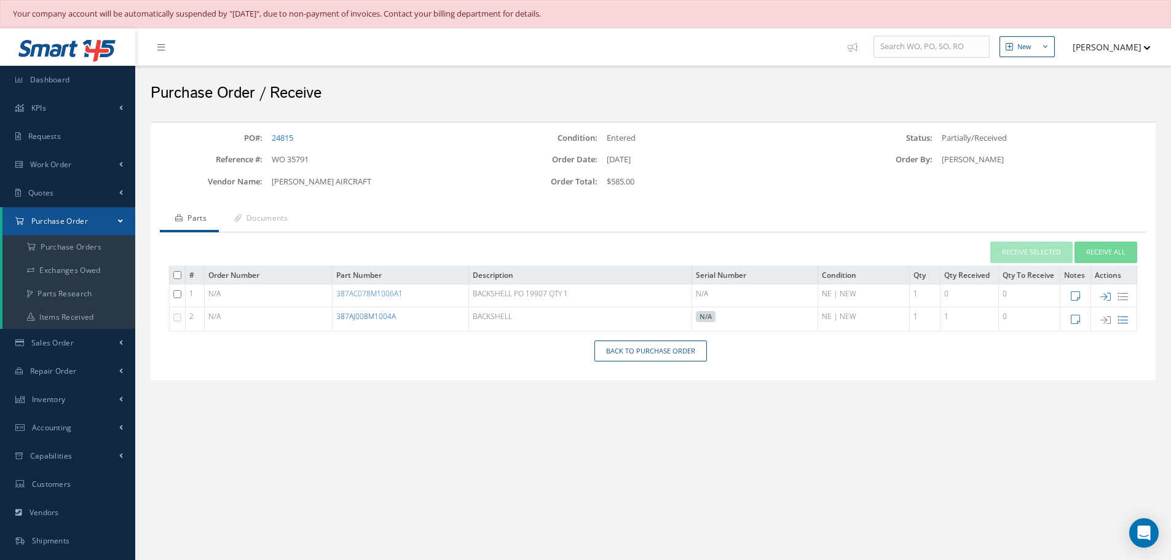
click at [386, 313] on link "387AJ008M1004A" at bounding box center [366, 316] width 60 height 10
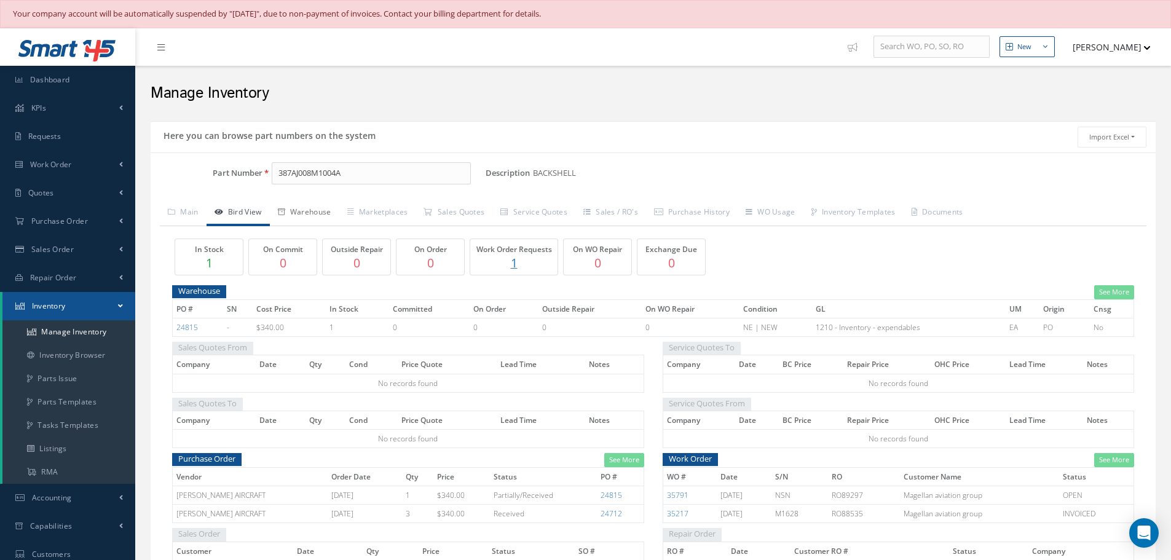
drag, startPoint x: 0, startPoint y: 0, endPoint x: 322, endPoint y: 215, distance: 387.2
click at [322, 215] on link "Warehouse" at bounding box center [304, 213] width 69 height 26
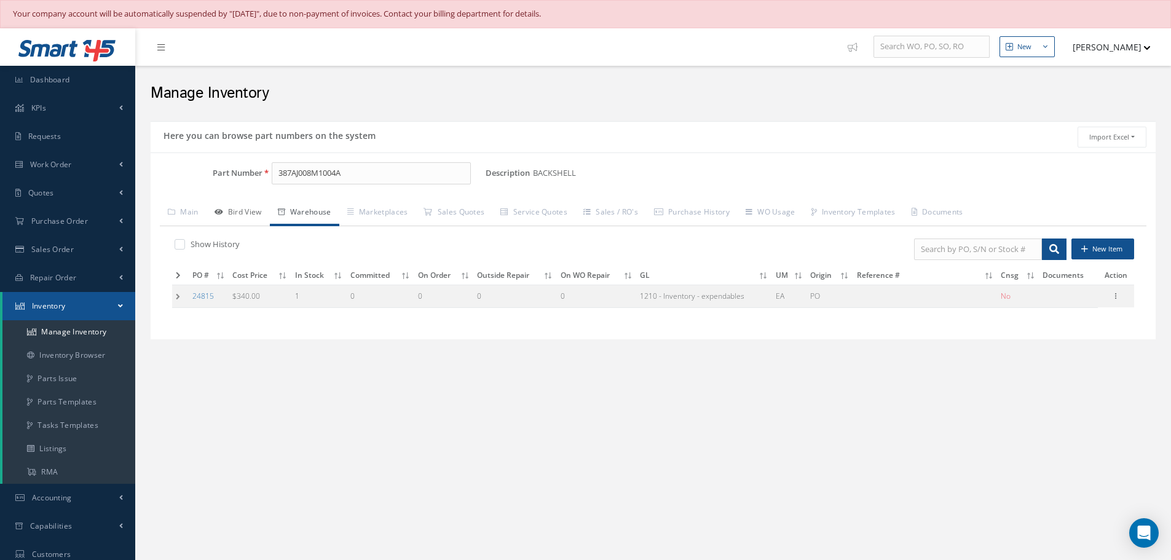
click at [253, 213] on link "Bird View" at bounding box center [238, 213] width 63 height 26
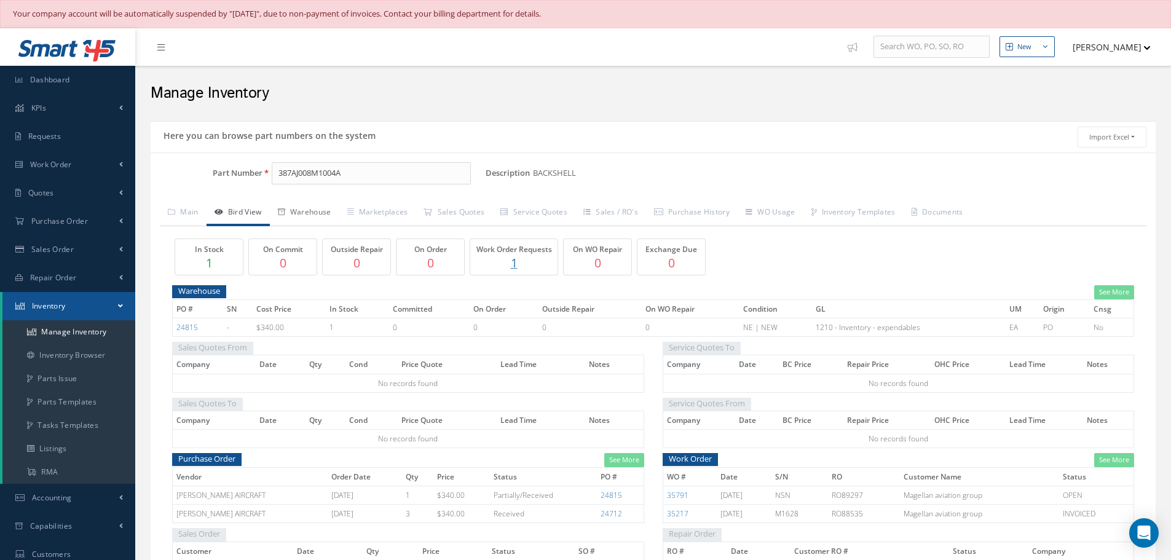
click at [319, 218] on link "Warehouse" at bounding box center [304, 213] width 69 height 26
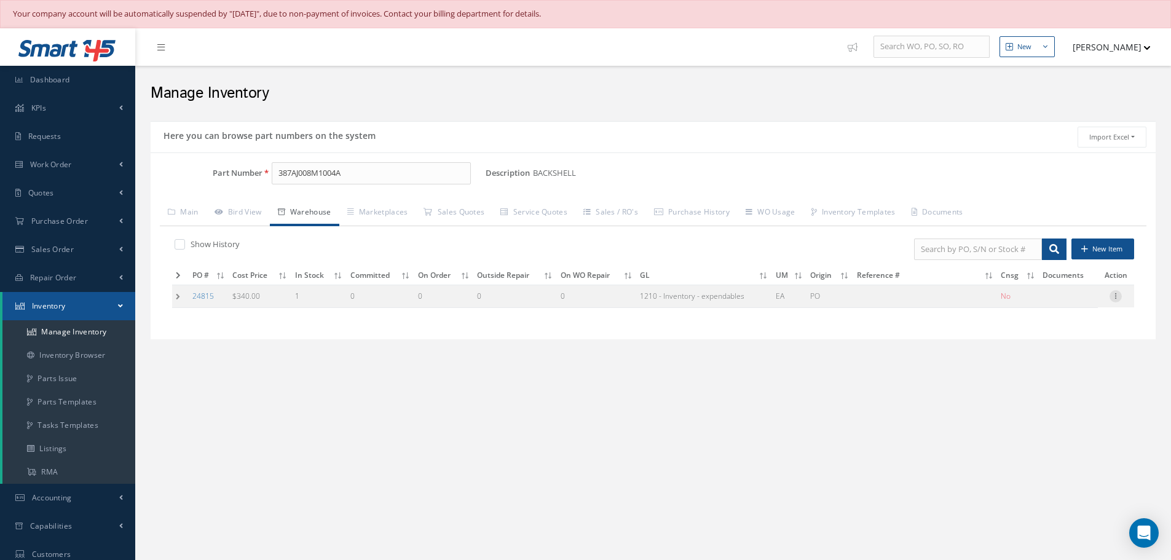
click at [1119, 297] on icon at bounding box center [1116, 295] width 12 height 10
click at [1074, 301] on link "Edit" at bounding box center [1059, 304] width 97 height 16
type input "340.00"
type input "[DATE]"
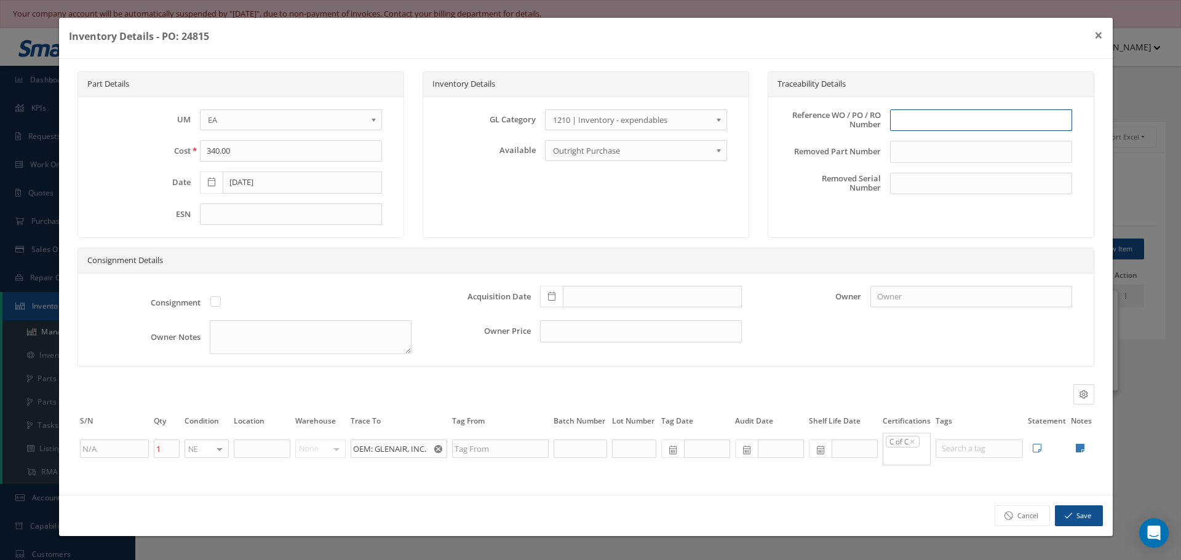
click at [921, 121] on input "text" at bounding box center [981, 120] width 182 height 22
type input "PO 24815"
click at [549, 299] on icon at bounding box center [551, 296] width 7 height 9
click at [570, 205] on td "13" at bounding box center [567, 204] width 18 height 18
type input "10/13/2025"
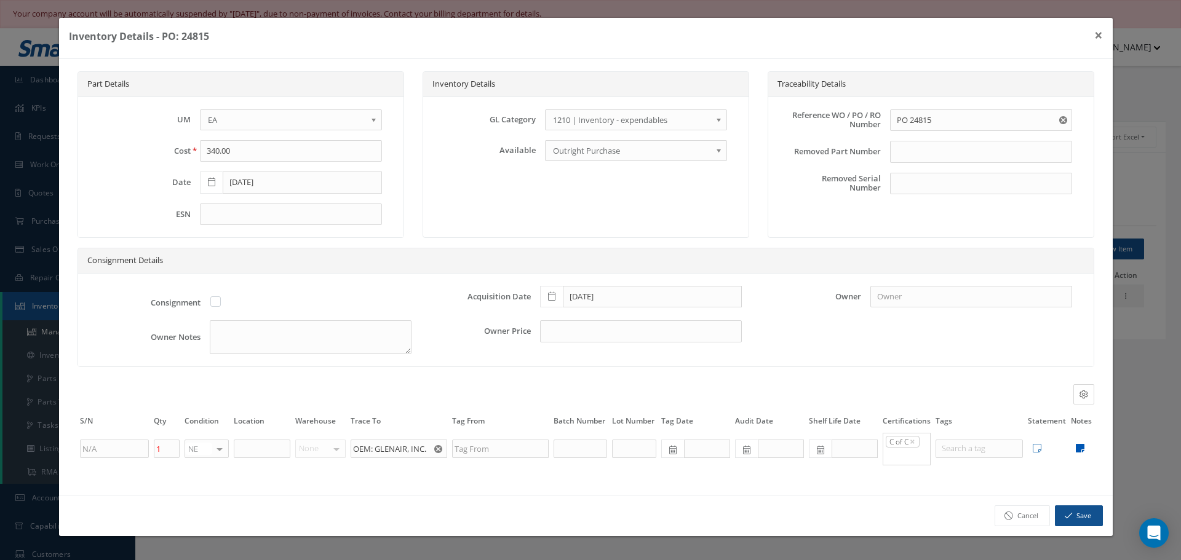
click at [1082, 450] on icon at bounding box center [1080, 448] width 9 height 10
type textarea "MITCHELL COC GLENAIR COC"
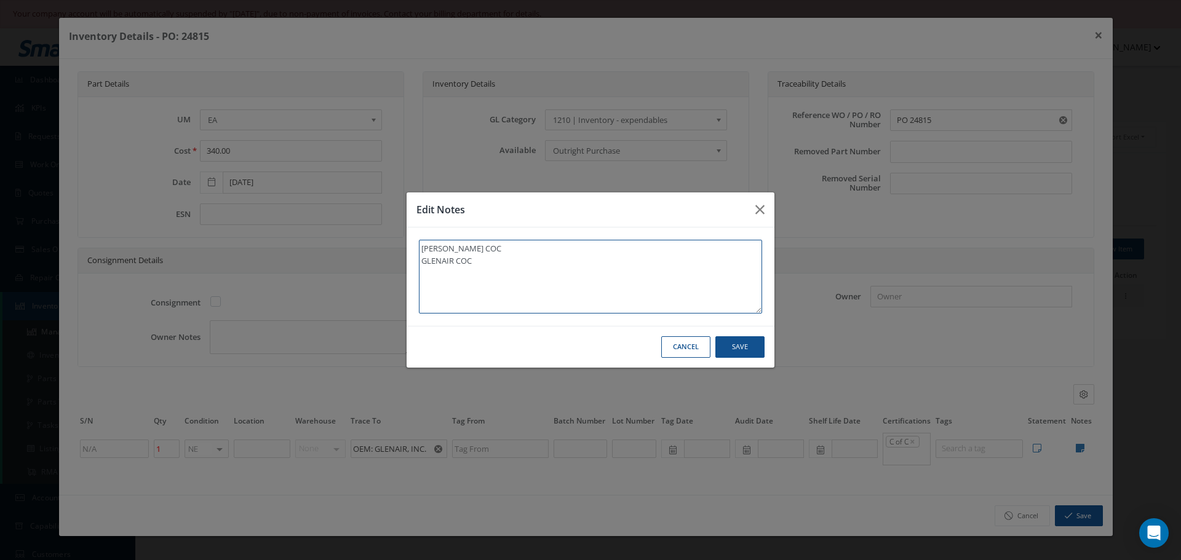
click at [518, 272] on textarea "MITCHELL COC GLENAIR COC" at bounding box center [590, 277] width 343 height 74
type textarea "MITCHELL COC GLENAIR COC"
paste textarea "** RECEIVED STOCK 10/13/2025."
type textarea "MITCHELL COC GLENAIR COC ** RECEIVED STOCK 10/13/2025."
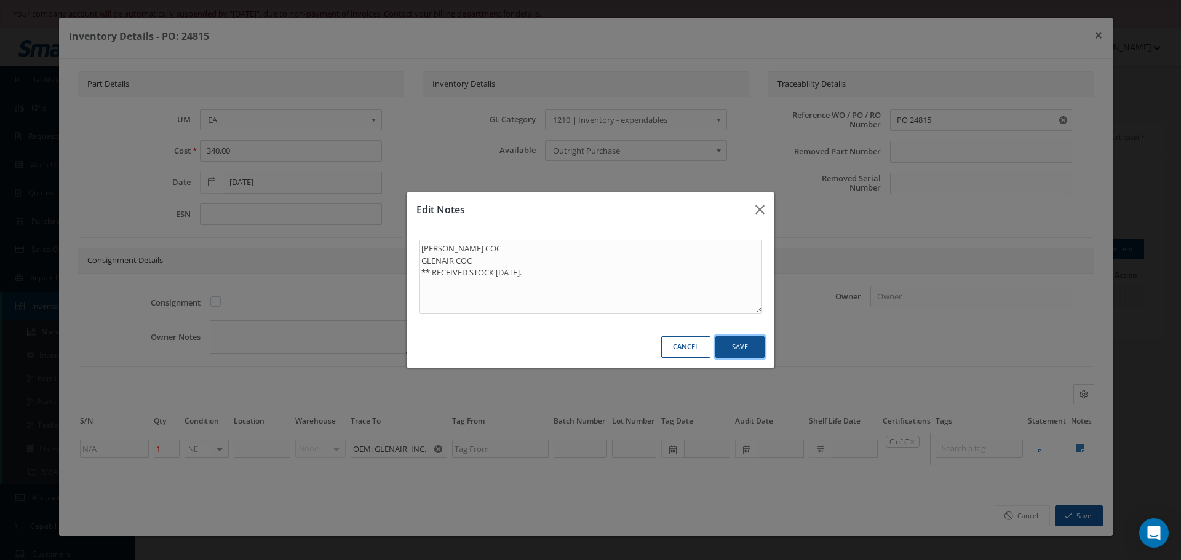
click at [734, 352] on button "Save" at bounding box center [739, 347] width 49 height 22
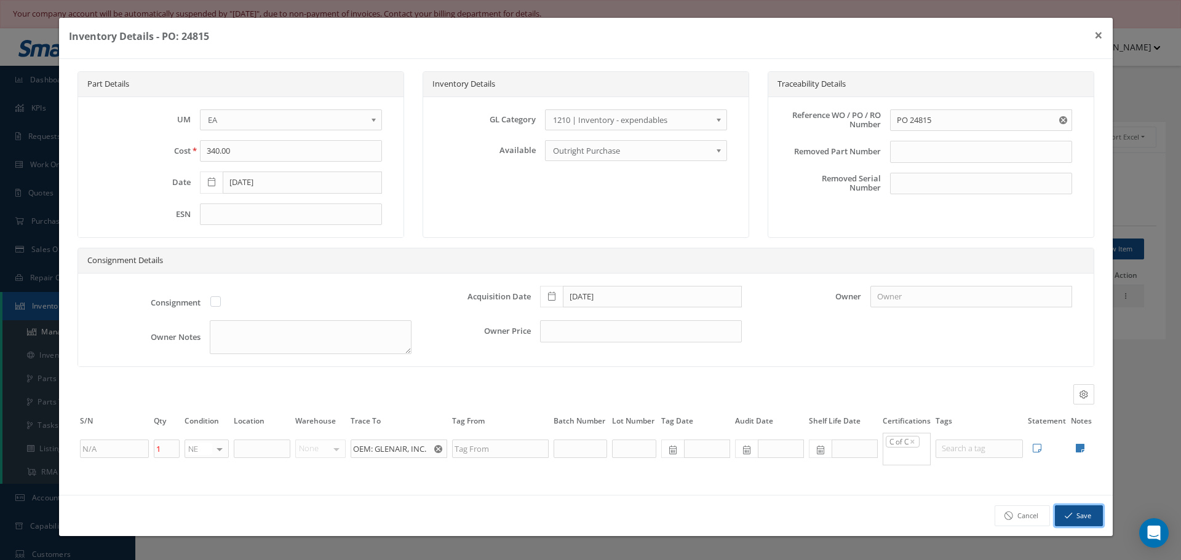
click at [1096, 518] on button "Save" at bounding box center [1079, 516] width 48 height 22
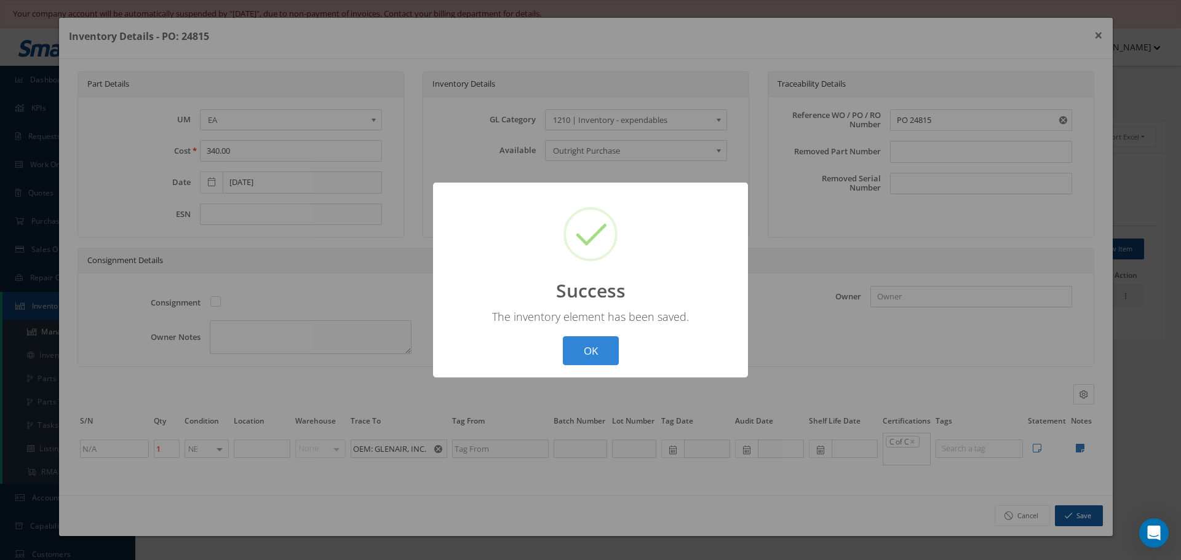
drag, startPoint x: 597, startPoint y: 354, endPoint x: 605, endPoint y: 352, distance: 8.2
click at [598, 354] on button "OK" at bounding box center [591, 350] width 56 height 29
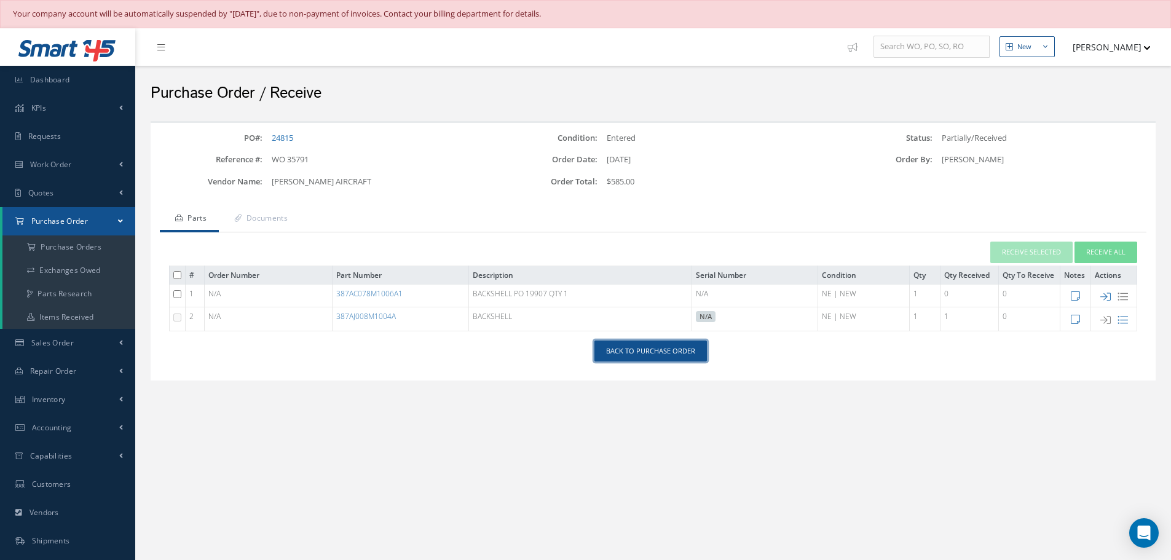
click at [660, 353] on link "Back to Purchase Order" at bounding box center [651, 352] width 113 height 22
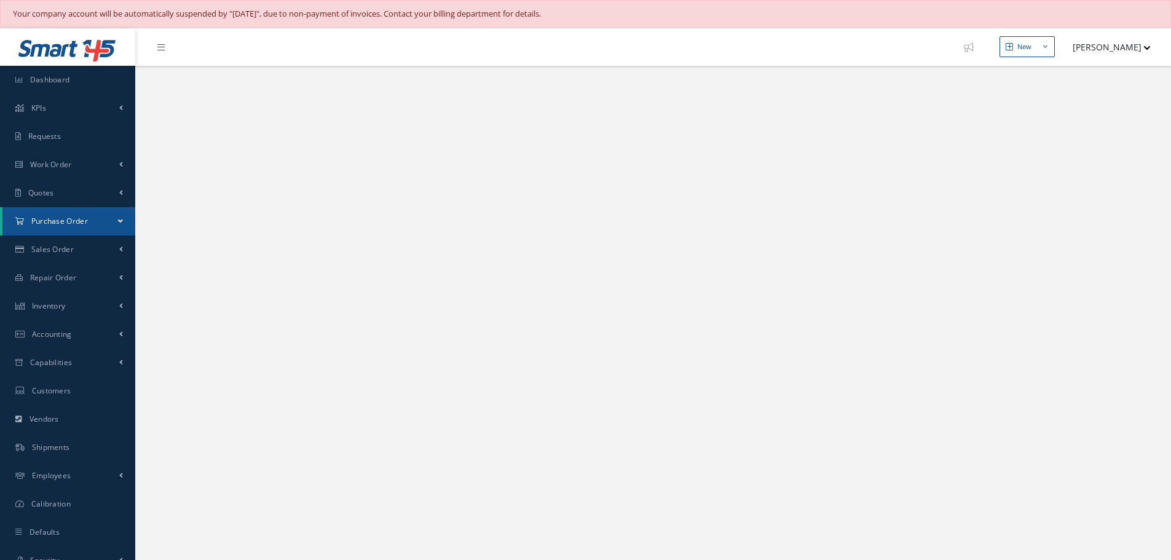
select select "25"
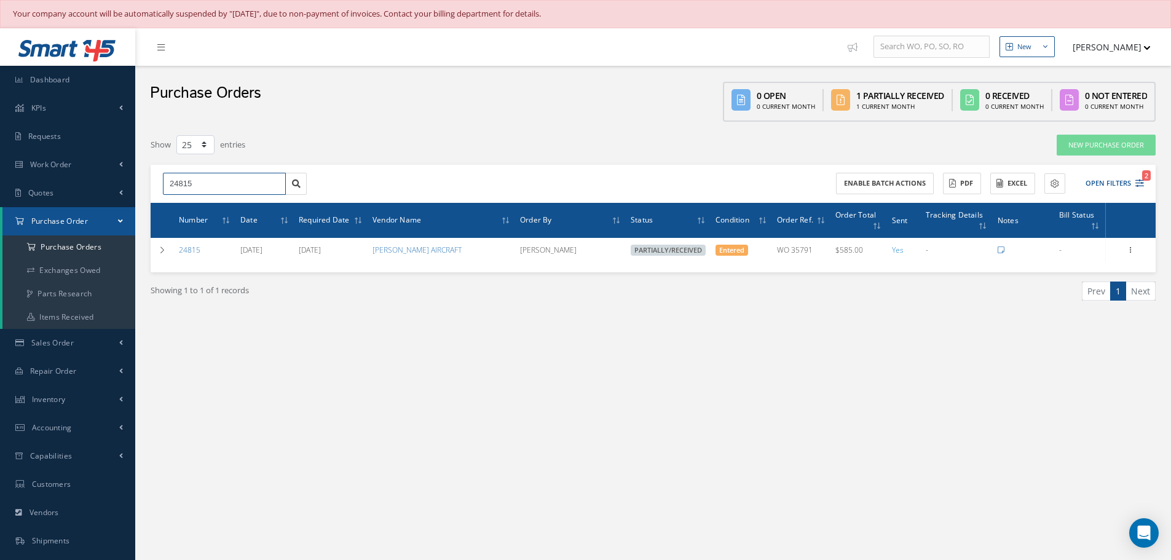
click at [204, 180] on input "24815" at bounding box center [224, 184] width 123 height 22
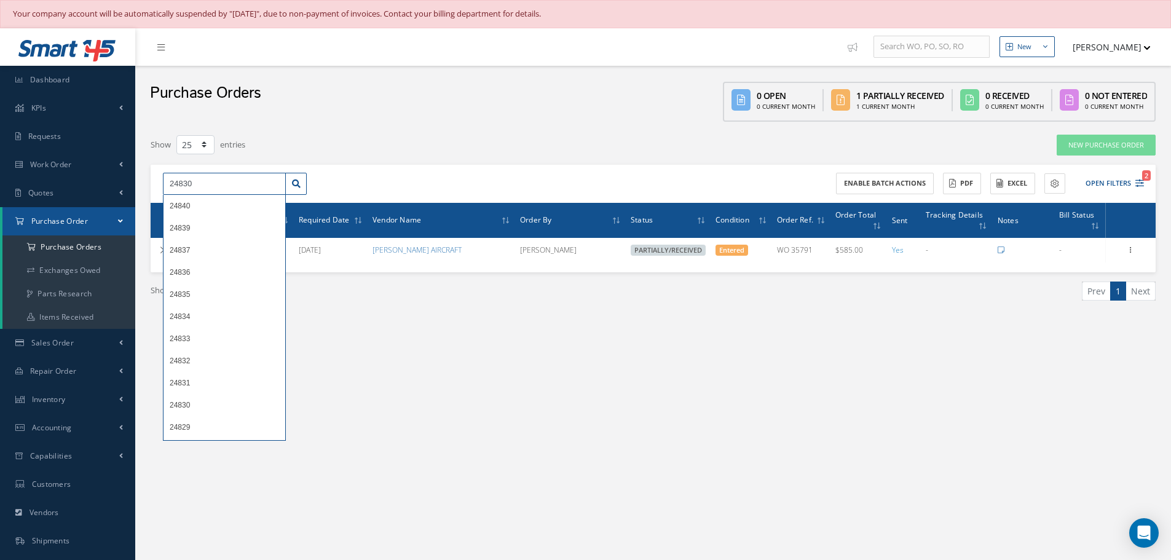
type input "24830"
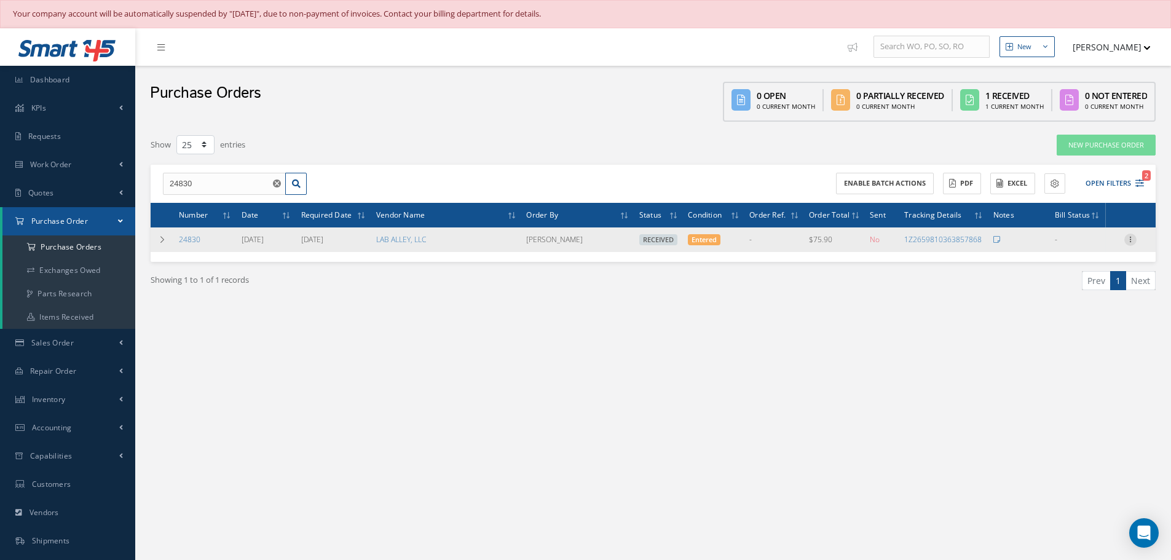
click at [1129, 236] on icon at bounding box center [1131, 239] width 12 height 10
click at [1099, 245] on link "Receiving Details" at bounding box center [1074, 248] width 97 height 16
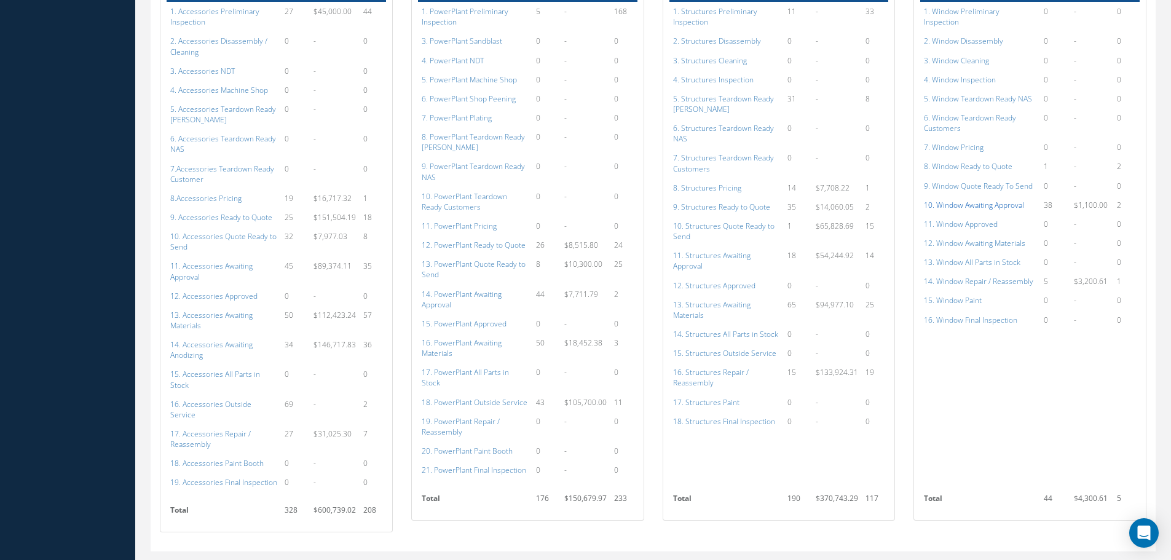
scroll to position [742, 0]
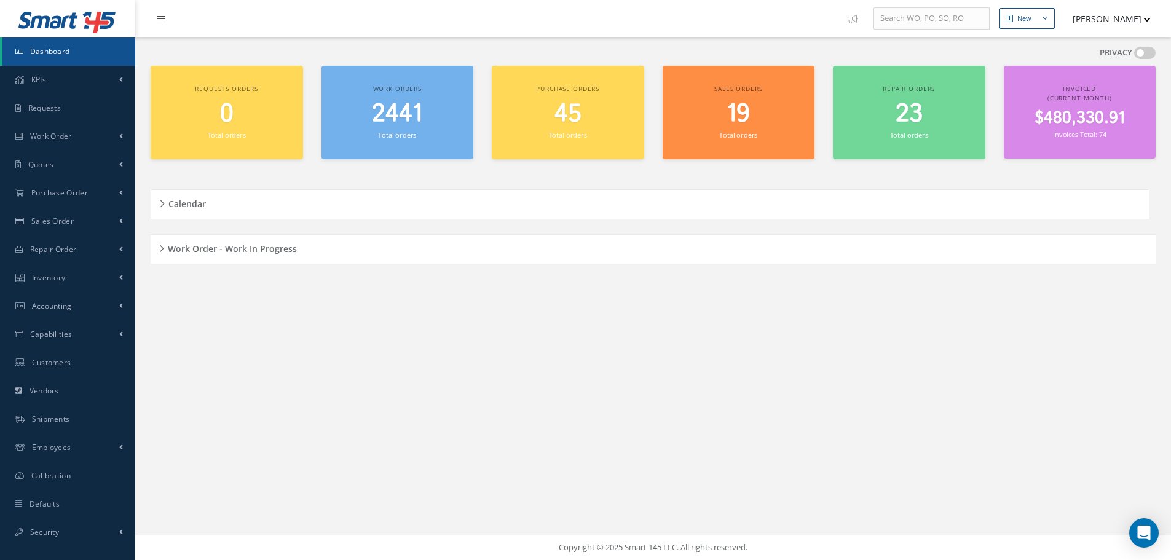
scroll to position [28, 0]
click at [164, 249] on h5 "Work Order - Work In Progress" at bounding box center [230, 247] width 133 height 15
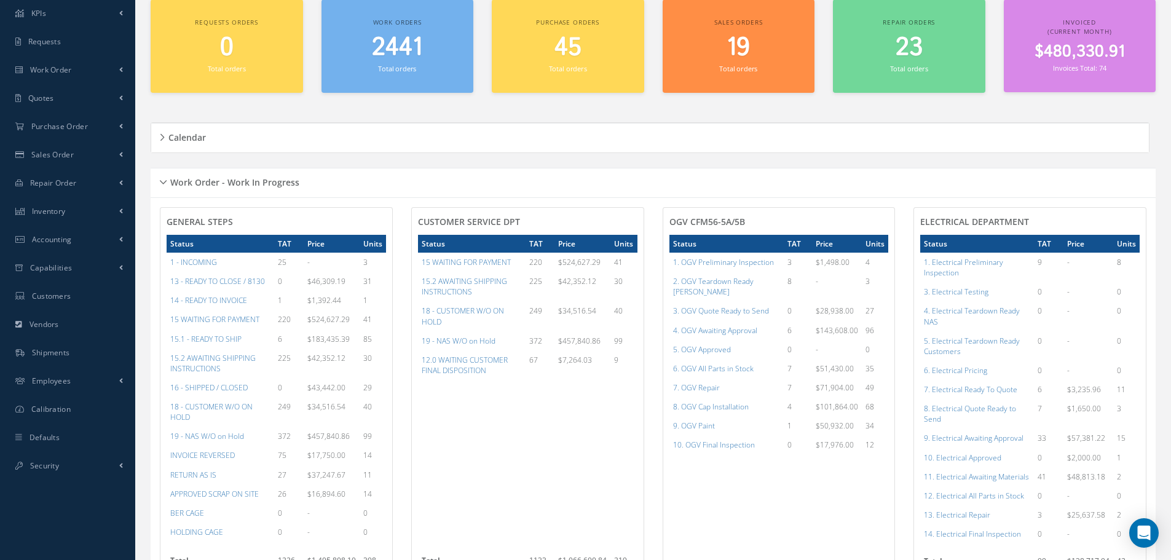
scroll to position [213, 0]
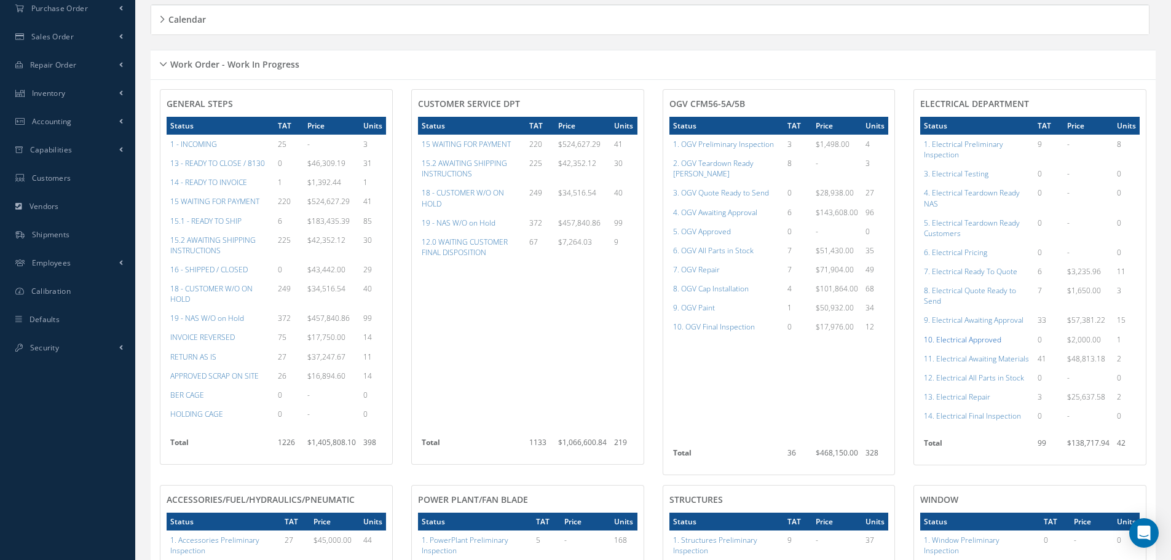
click at [969, 339] on a=96&excludeInternalCustomer=false&excludeInvoicedOrClosed=true&shop_id=13&filtersHidded"] "10. Electrical Approved" at bounding box center [962, 340] width 77 height 10
click at [971, 341] on a=96&excludeInternalCustomer=false&excludeInvoicedOrClosed=true&shop_id=13&filtersHidded"] "10. Electrical Approved" at bounding box center [962, 340] width 77 height 10
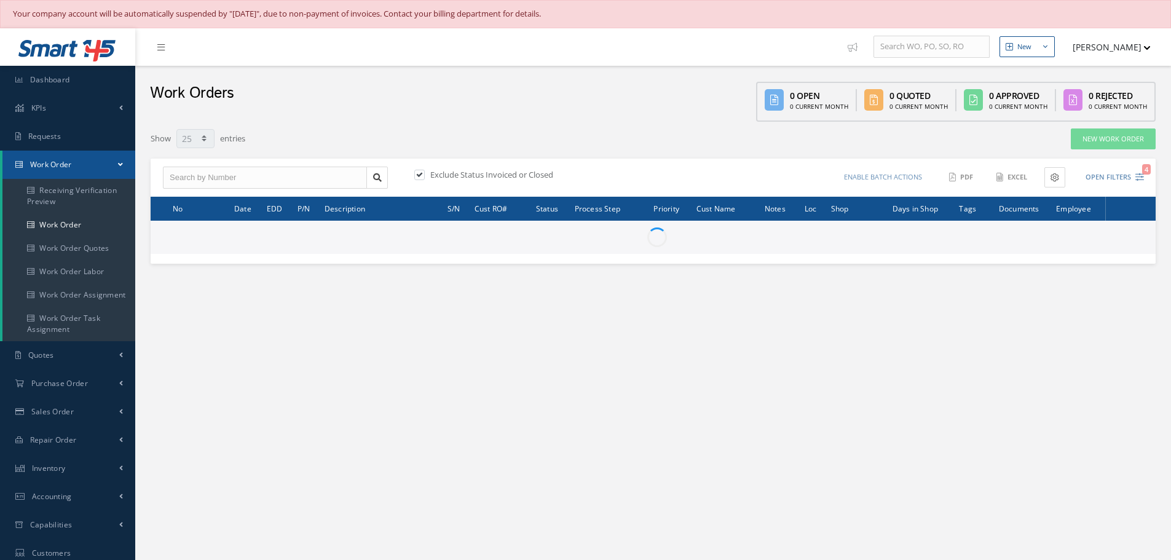
select select "25"
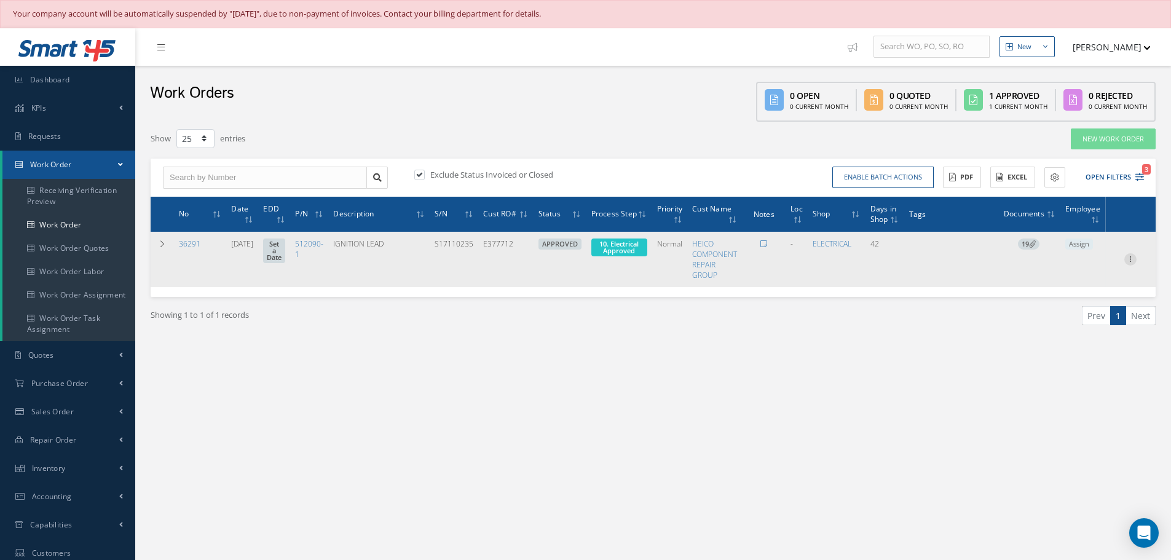
click at [1128, 261] on icon at bounding box center [1131, 258] width 12 height 10
click at [1082, 281] on link "Edit" at bounding box center [1074, 283] width 97 height 16
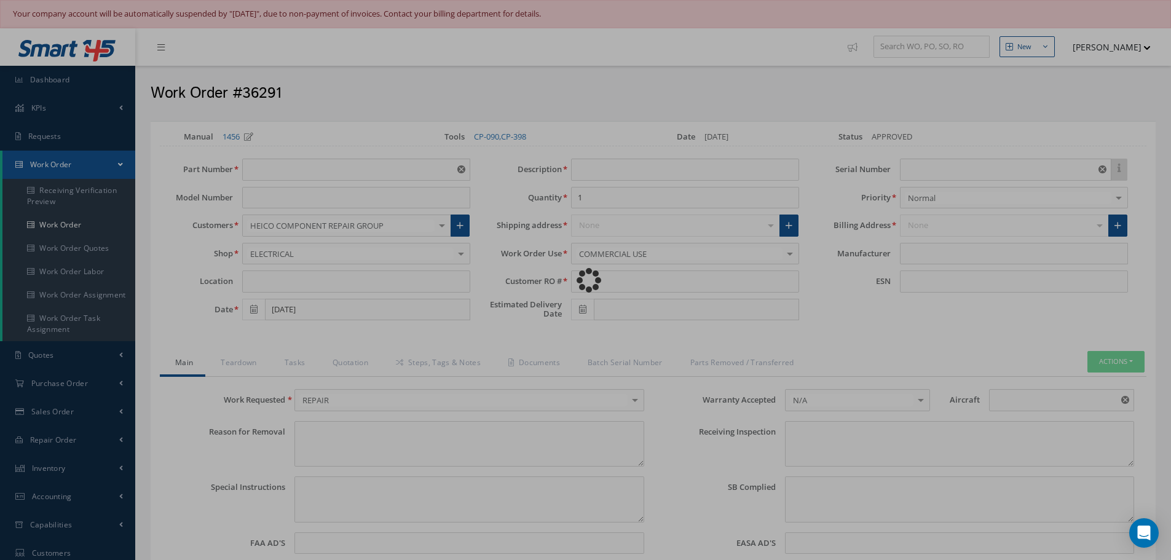
type input "512090-1"
type input "09/02/2025"
type input "IGNITION LEAD"
type input "E377712"
type input "S17110235"
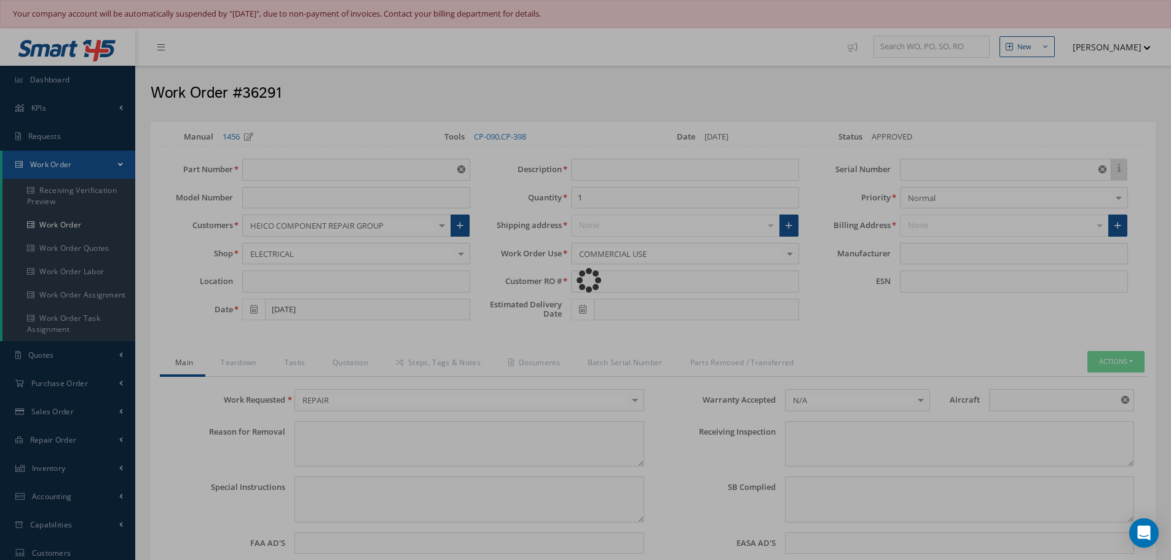
type textarea "NONE"
type textarea "PLEASE SEE R.O. FOR DETAILS"
type input "V-2500"
type textarea "NO VISUAL DAMAGE"
type textarea "None performed"
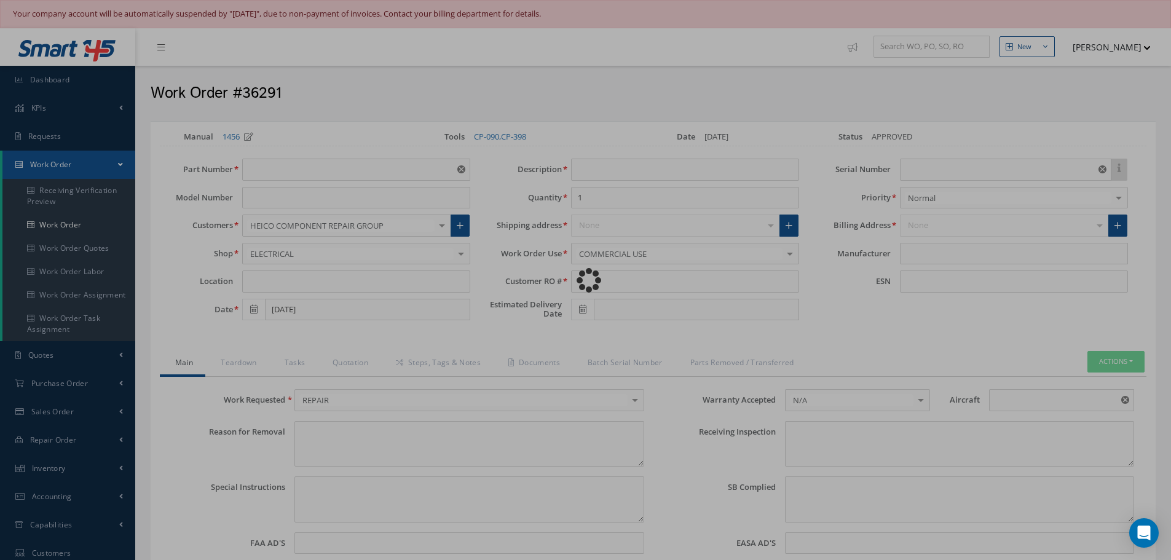
type textarea "Article was xxxxx in reference with the following Technical Standard : UNISON I…"
type textarea "Article has been approved to return to service."
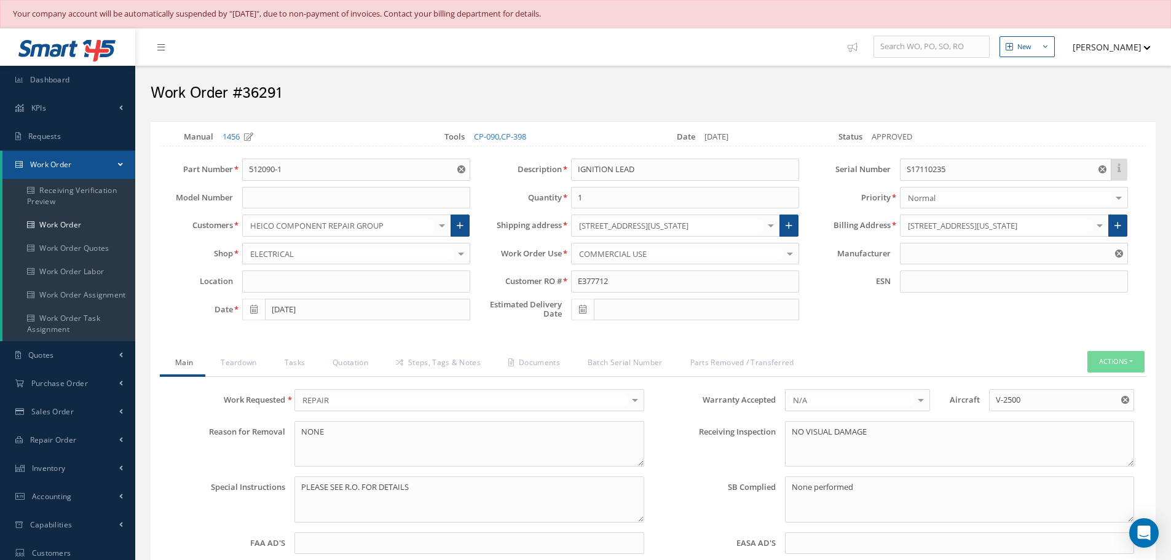
type input "UNISON INDUSTRIES"
click at [360, 362] on link "Quotation" at bounding box center [348, 364] width 63 height 26
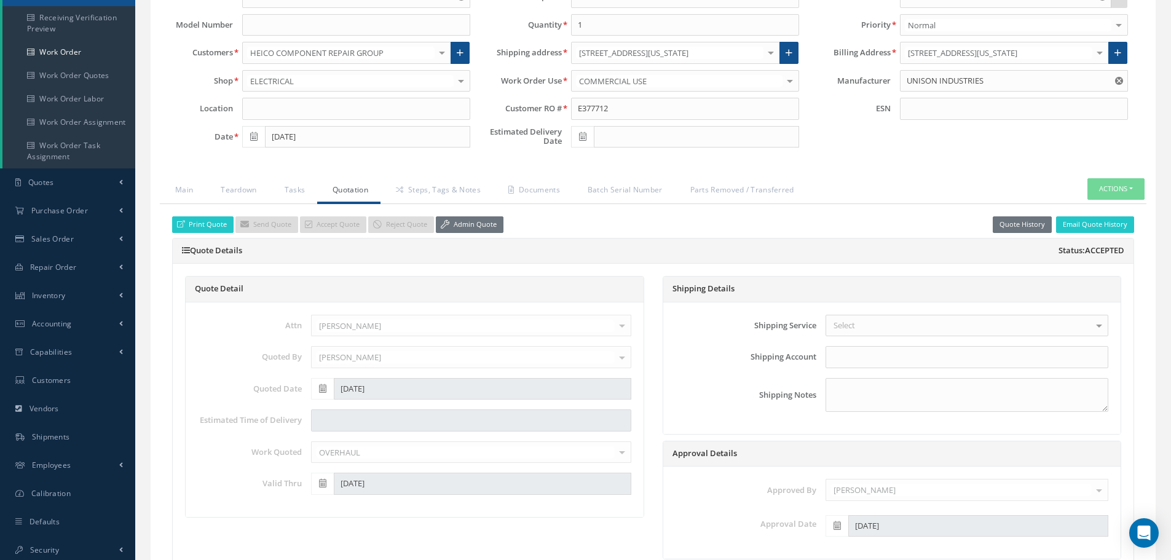
scroll to position [172, 0]
click at [484, 223] on link "Admin Quote" at bounding box center [470, 225] width 68 height 17
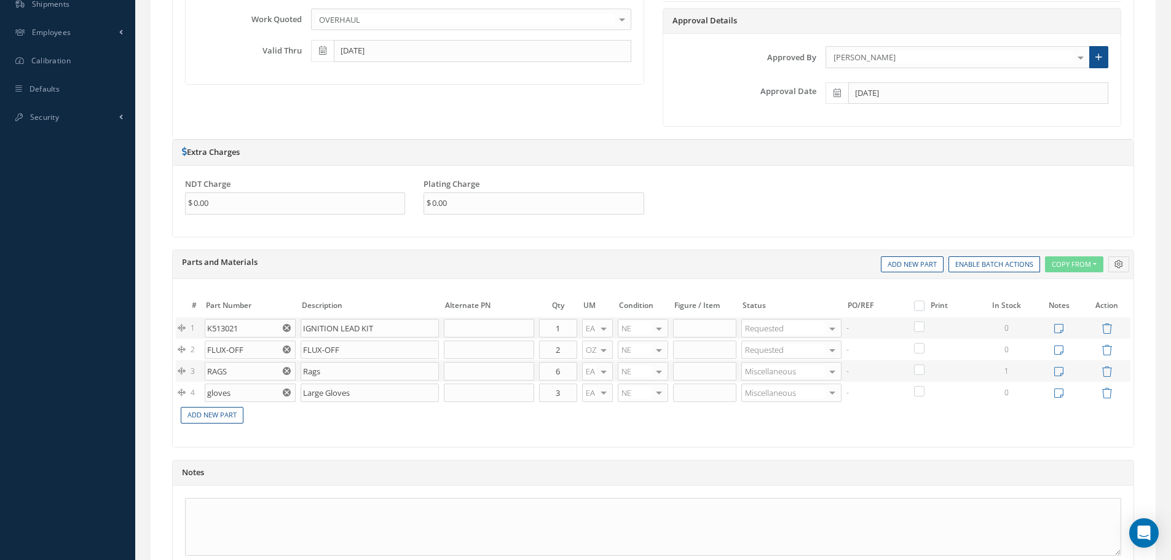
scroll to position [664, 0]
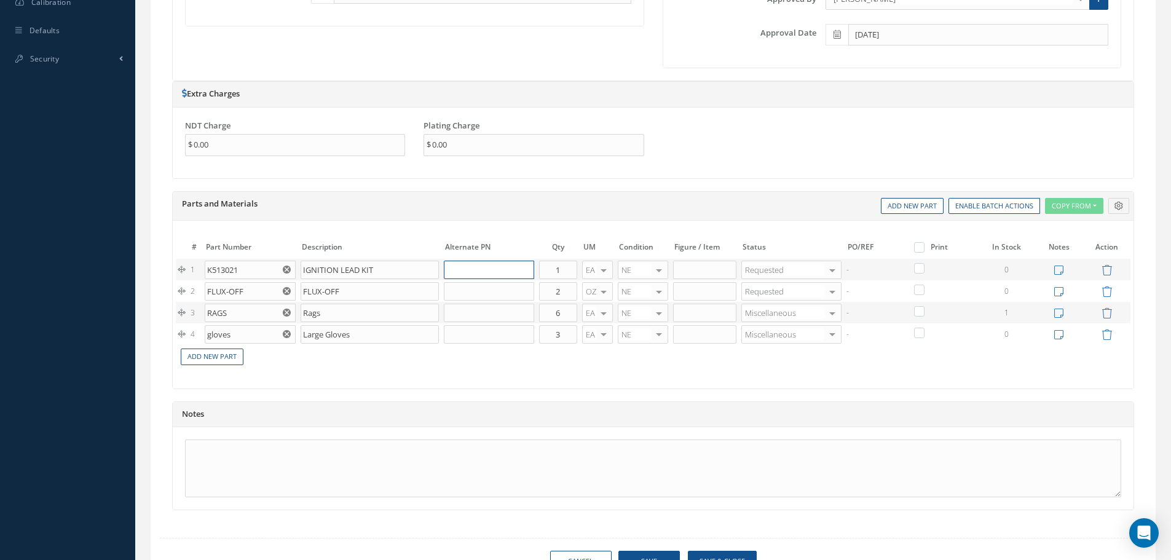
click at [480, 269] on input "text" at bounding box center [489, 270] width 90 height 18
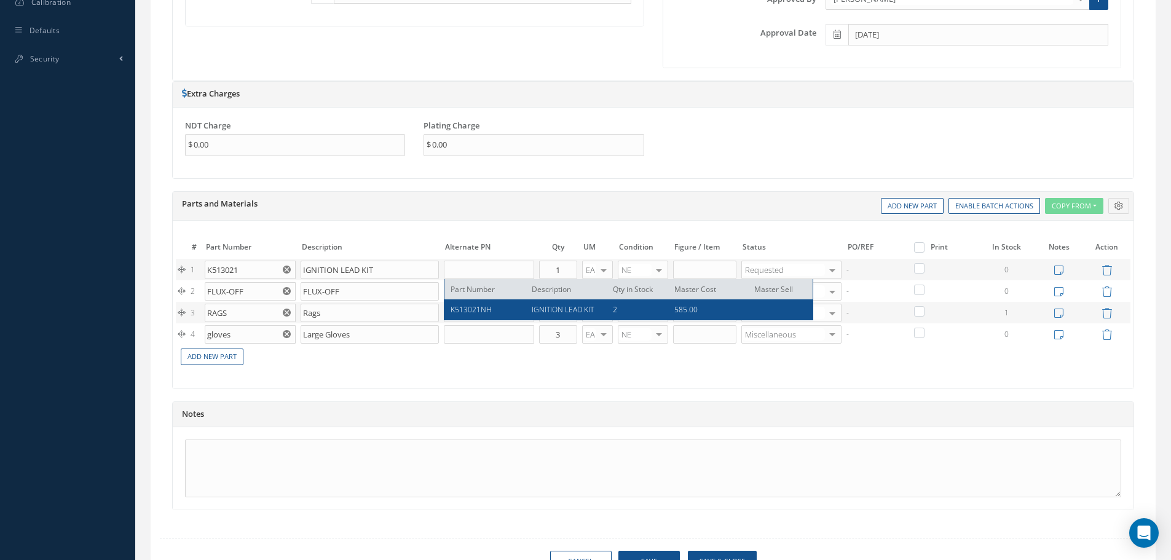
click at [482, 310] on span "K513021NH" at bounding box center [471, 309] width 41 height 10
type input "K513021NH"
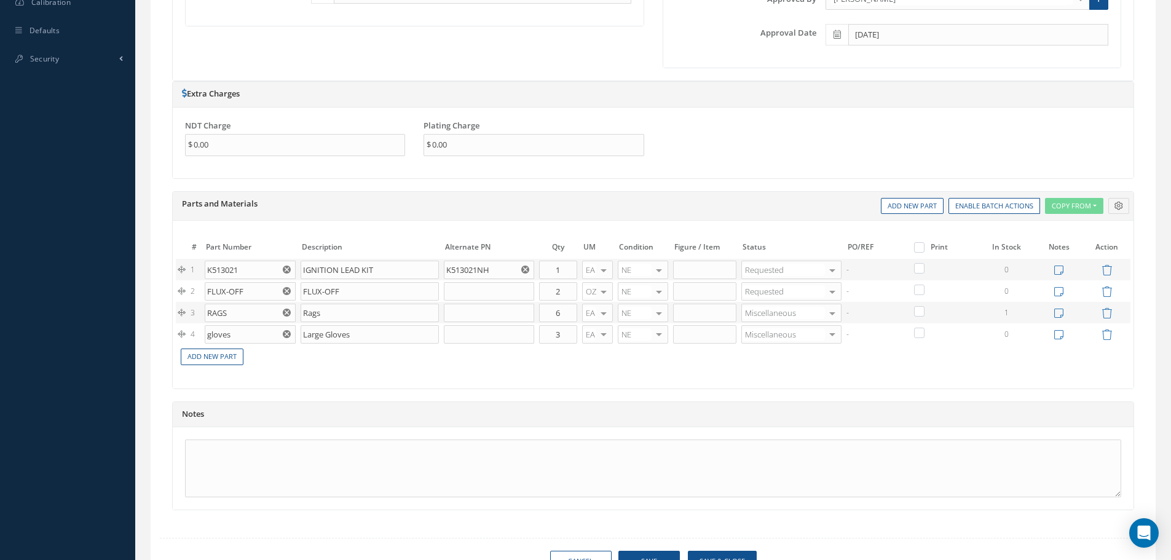
click at [924, 248] on label at bounding box center [925, 247] width 3 height 10
click at [923, 248] on input "checkbox" at bounding box center [922, 249] width 8 height 8
checkbox input "true"
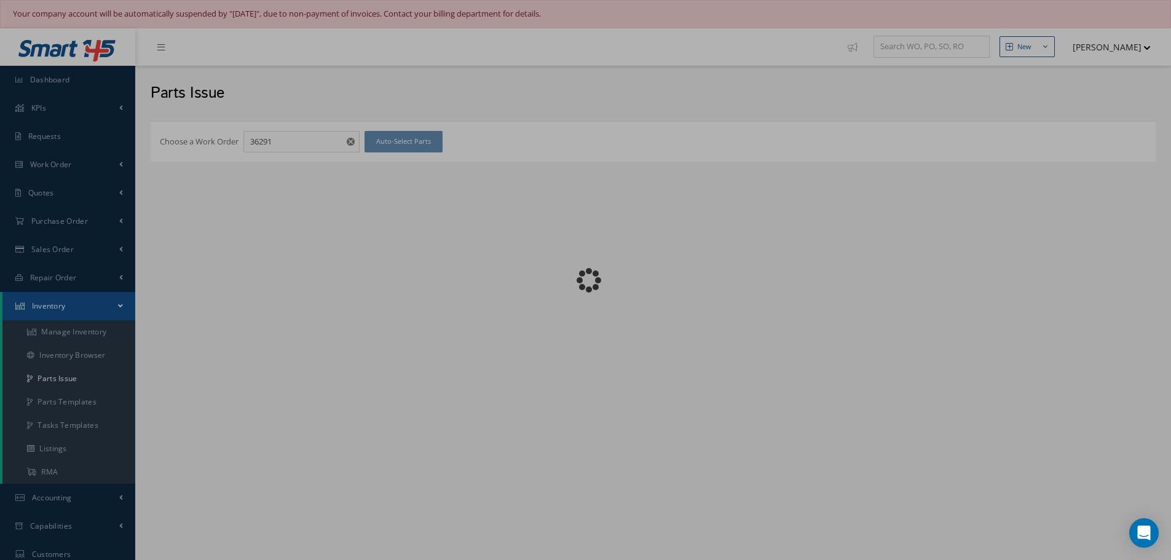
checkbox input "false"
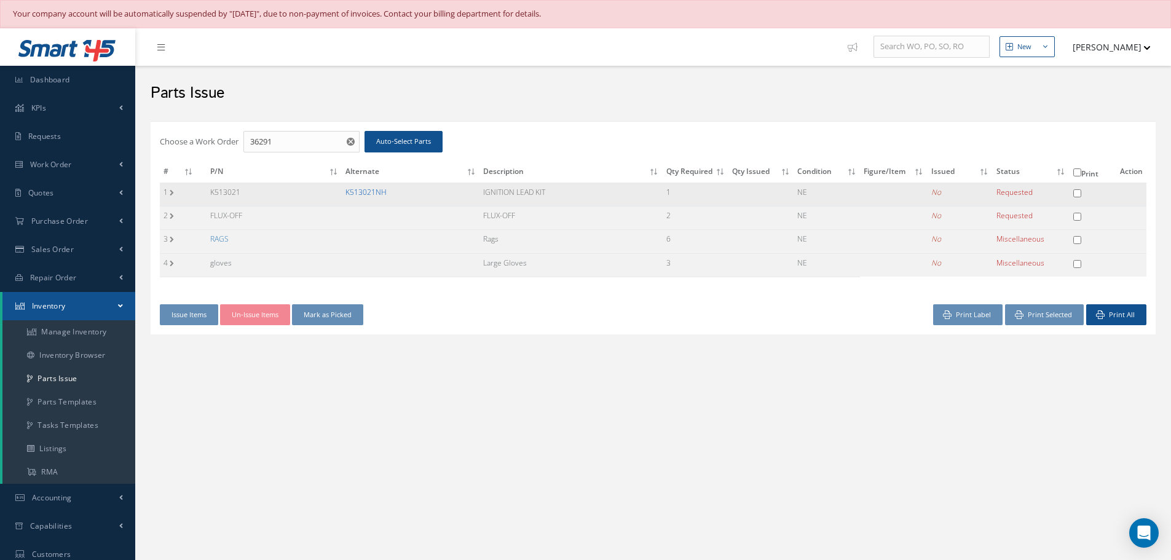
click at [360, 194] on link "K513021NH" at bounding box center [366, 192] width 41 height 10
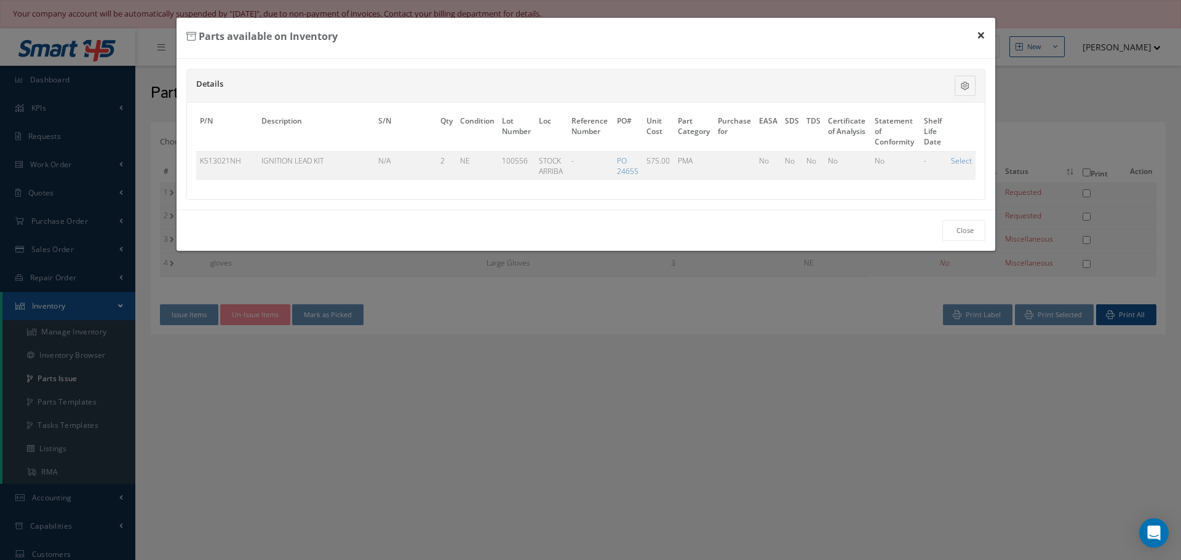
click at [982, 34] on button "×" at bounding box center [981, 35] width 28 height 34
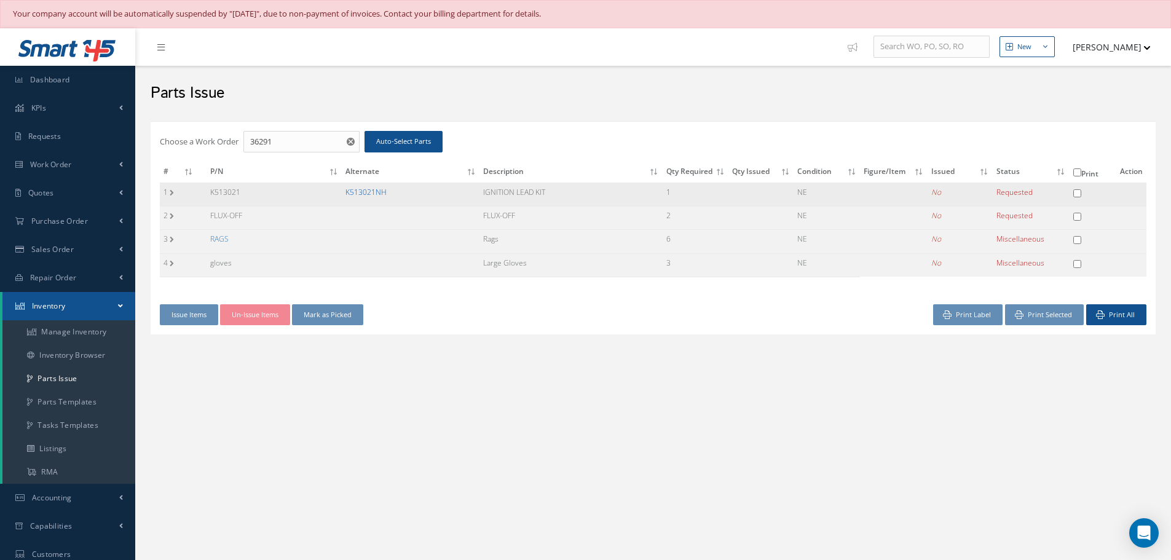
click at [368, 192] on link "K513021NH" at bounding box center [366, 192] width 41 height 10
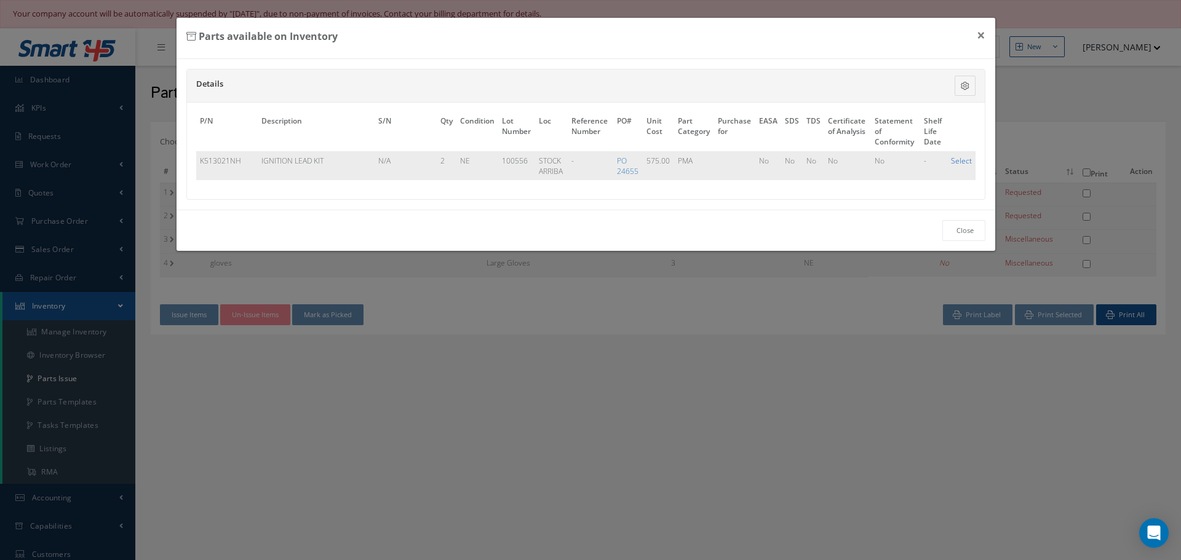
click at [965, 162] on link "Select" at bounding box center [961, 161] width 21 height 10
checkbox input "true"
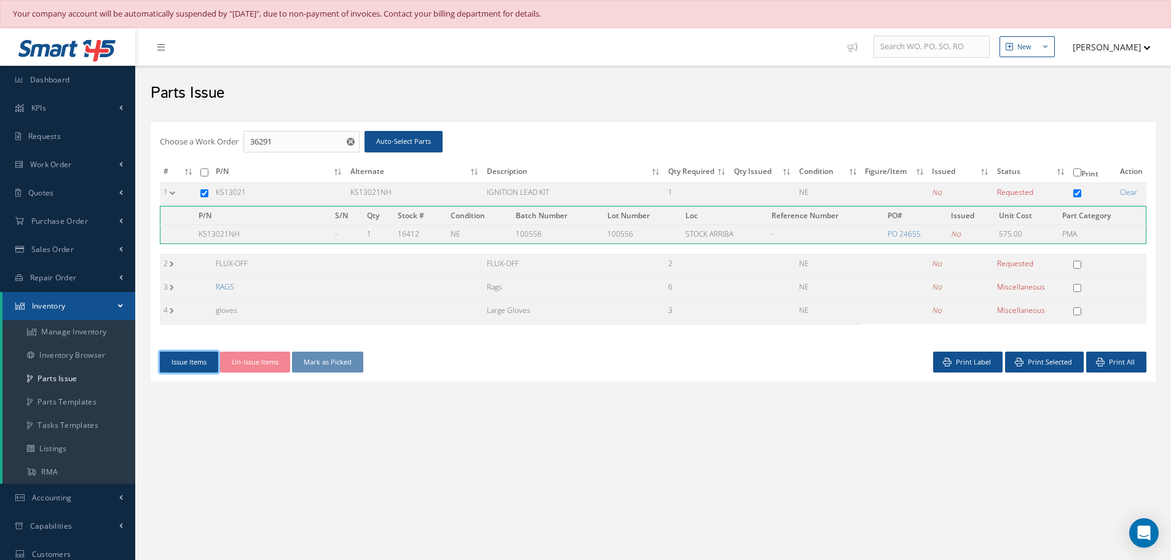
click at [195, 369] on button "Issue Items" at bounding box center [189, 363] width 58 height 22
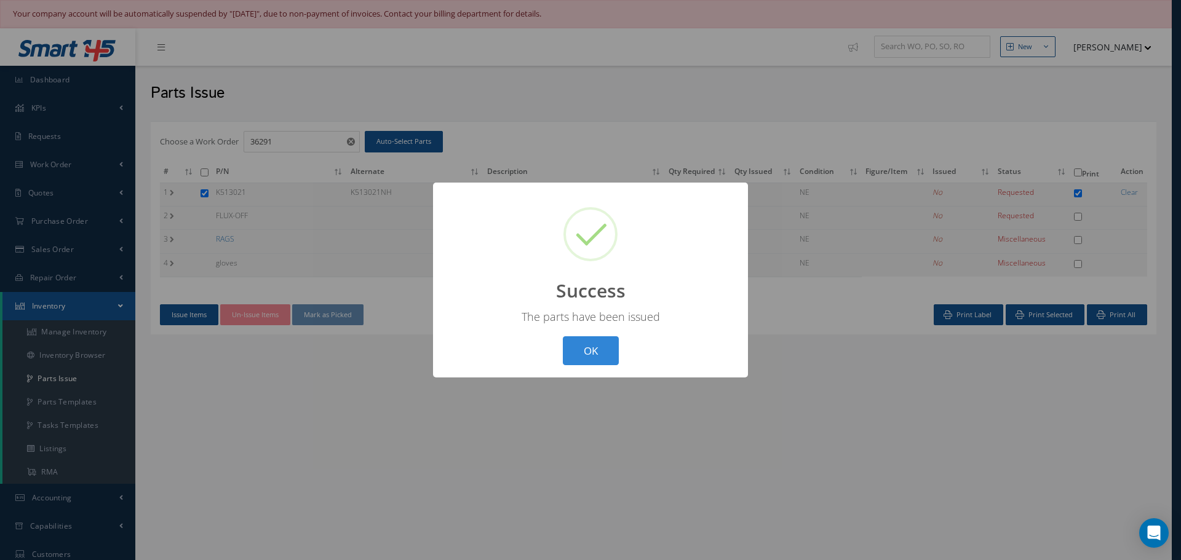
click at [600, 349] on button "OK" at bounding box center [591, 350] width 56 height 29
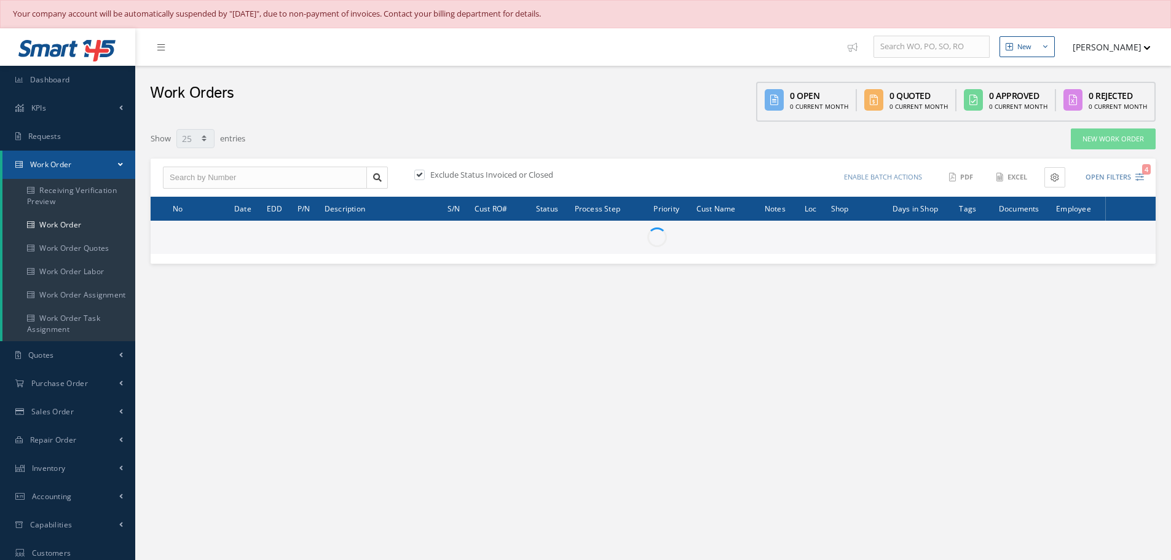
select select "25"
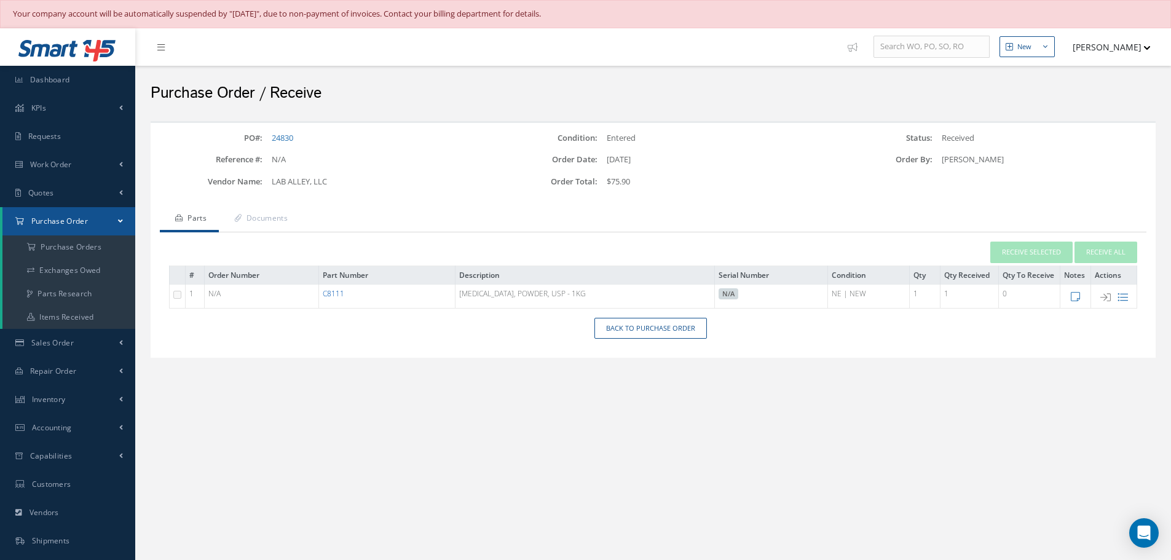
click at [344, 292] on link "C8111" at bounding box center [334, 293] width 22 height 10
click at [662, 327] on link "Back to Purchase Order" at bounding box center [651, 329] width 113 height 22
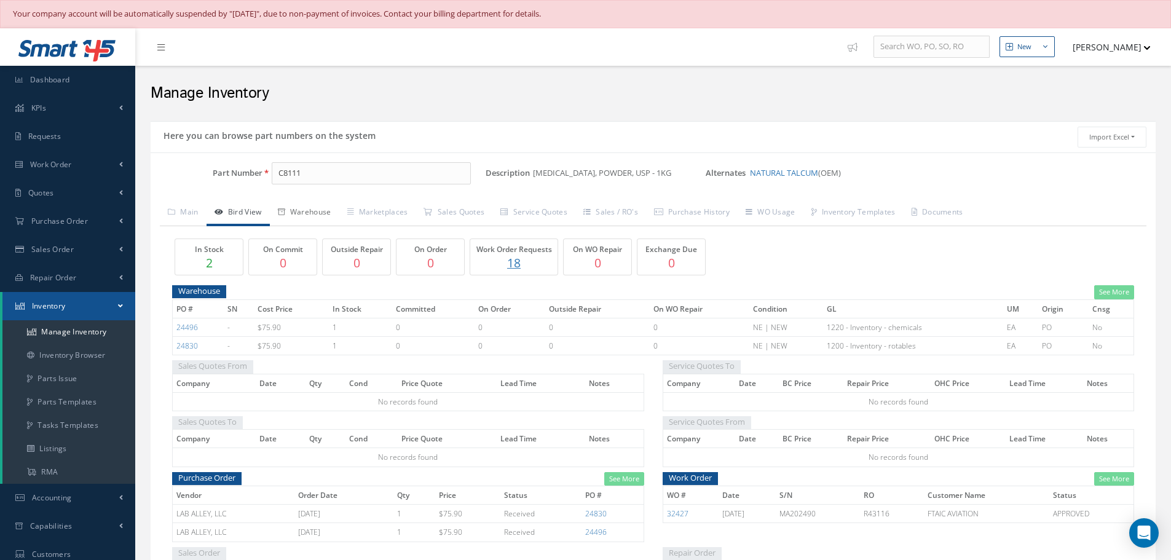
click at [306, 212] on link "Warehouse" at bounding box center [304, 213] width 69 height 26
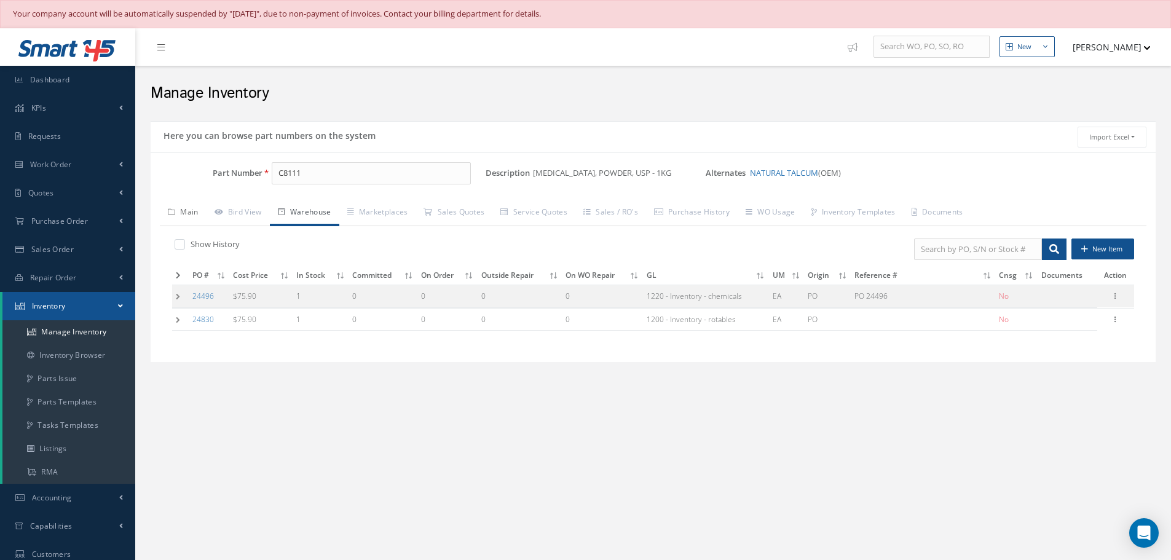
click at [182, 213] on link "Main" at bounding box center [183, 213] width 47 height 26
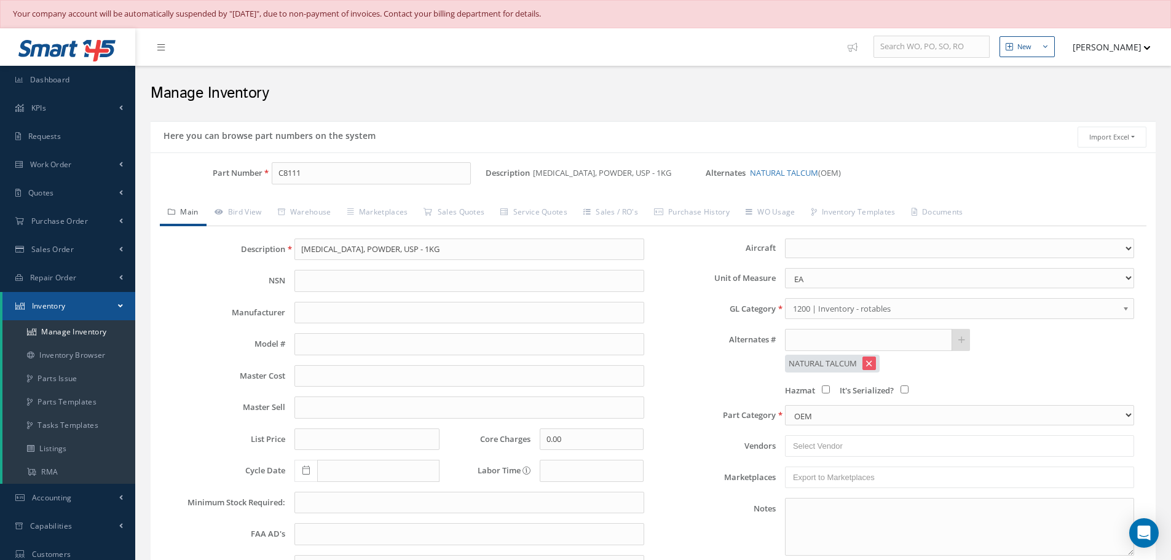
click at [1130, 309] on b at bounding box center [1128, 312] width 11 height 20
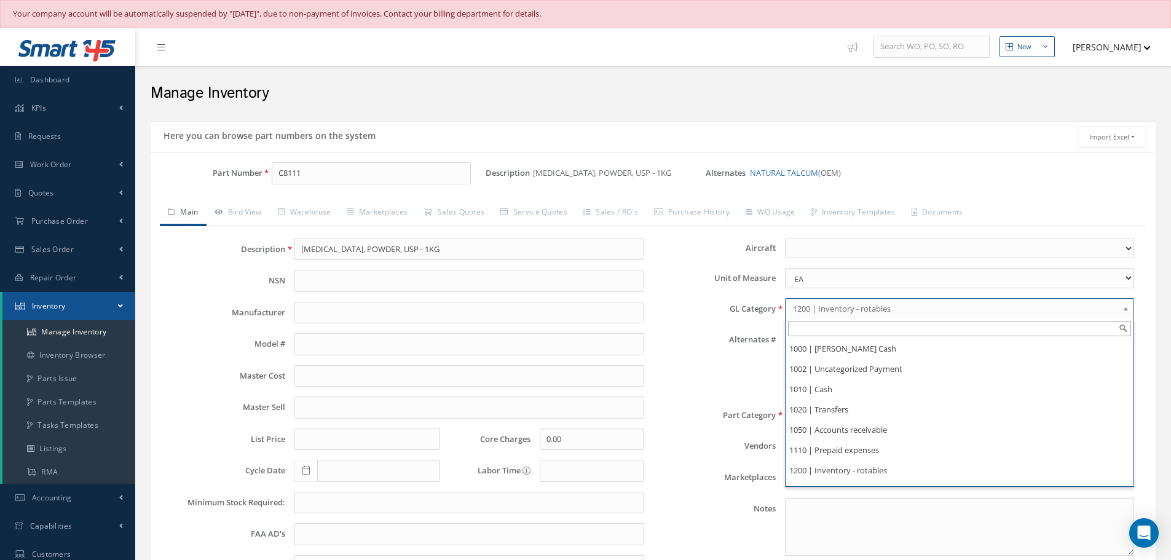
scroll to position [61, 0]
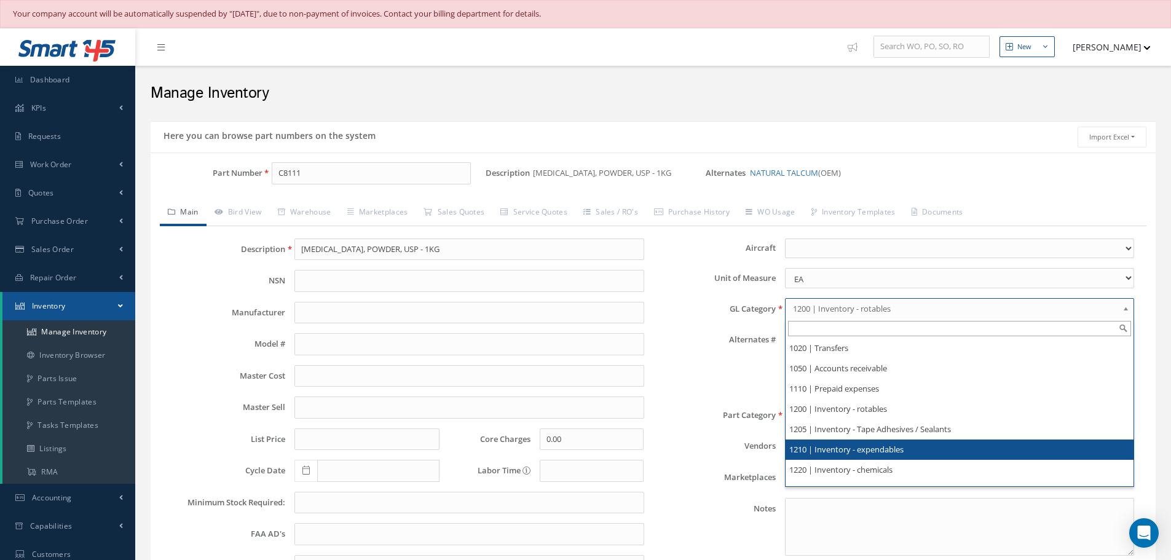
click at [892, 453] on li "1210 | Inventory - expendables" at bounding box center [960, 450] width 348 height 20
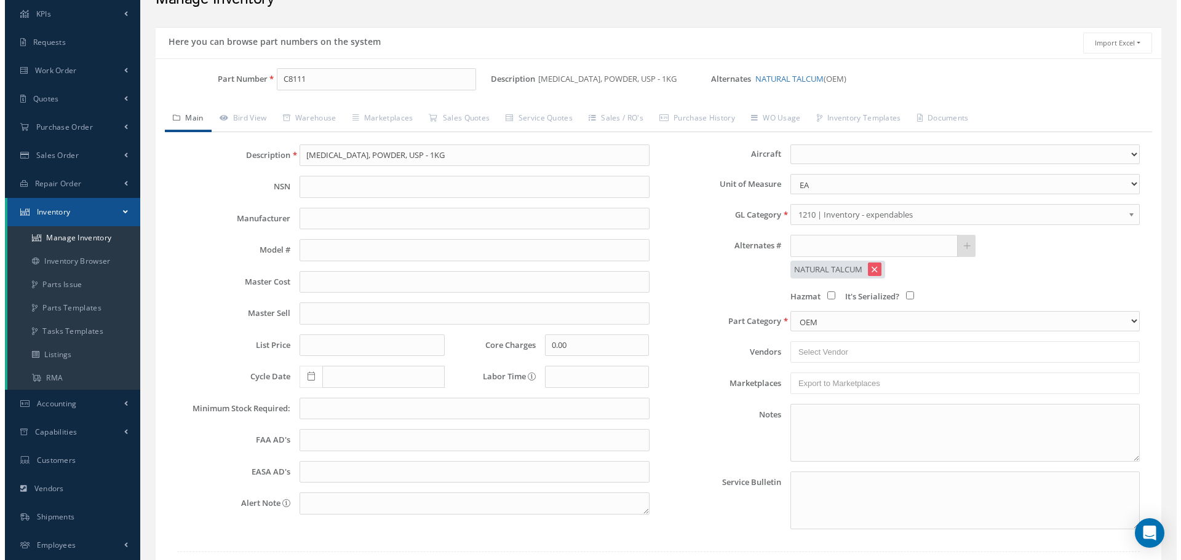
scroll to position [181, 0]
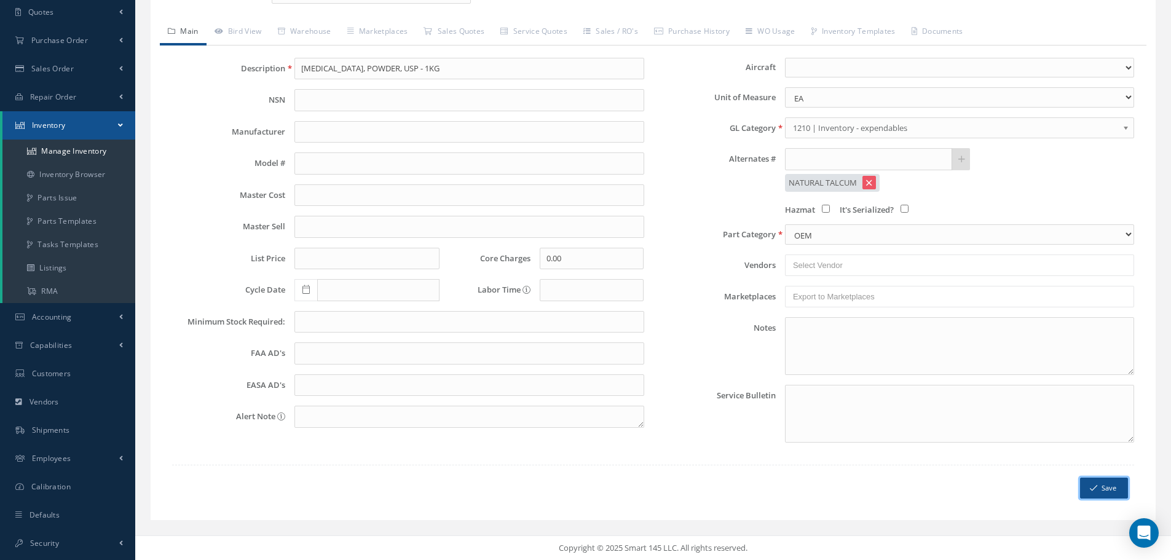
click at [1102, 485] on button "Save" at bounding box center [1104, 489] width 48 height 22
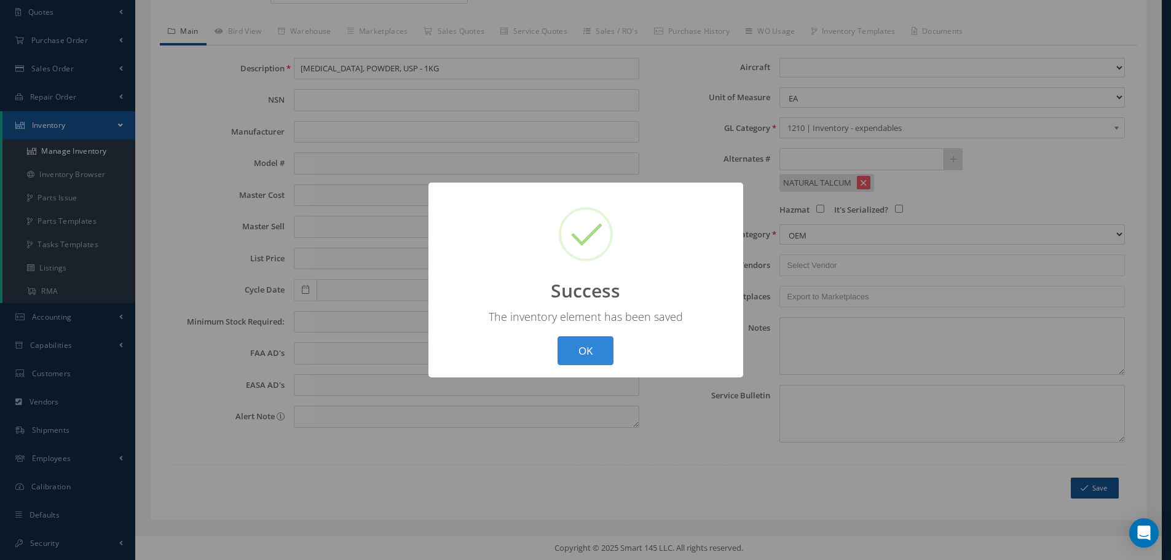
scroll to position [0, 0]
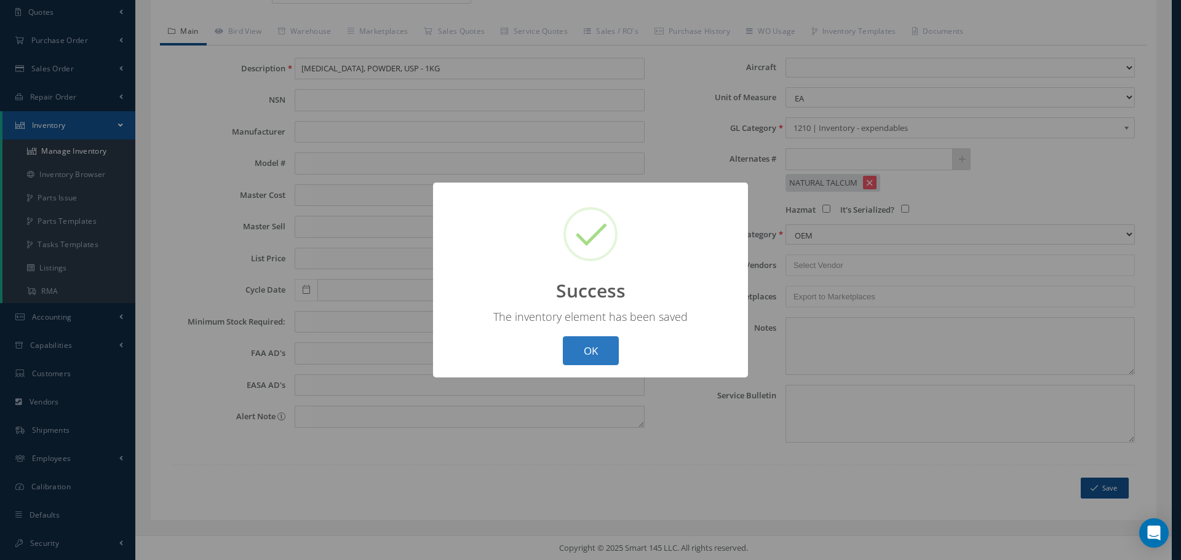
click at [606, 351] on button "OK" at bounding box center [591, 350] width 56 height 29
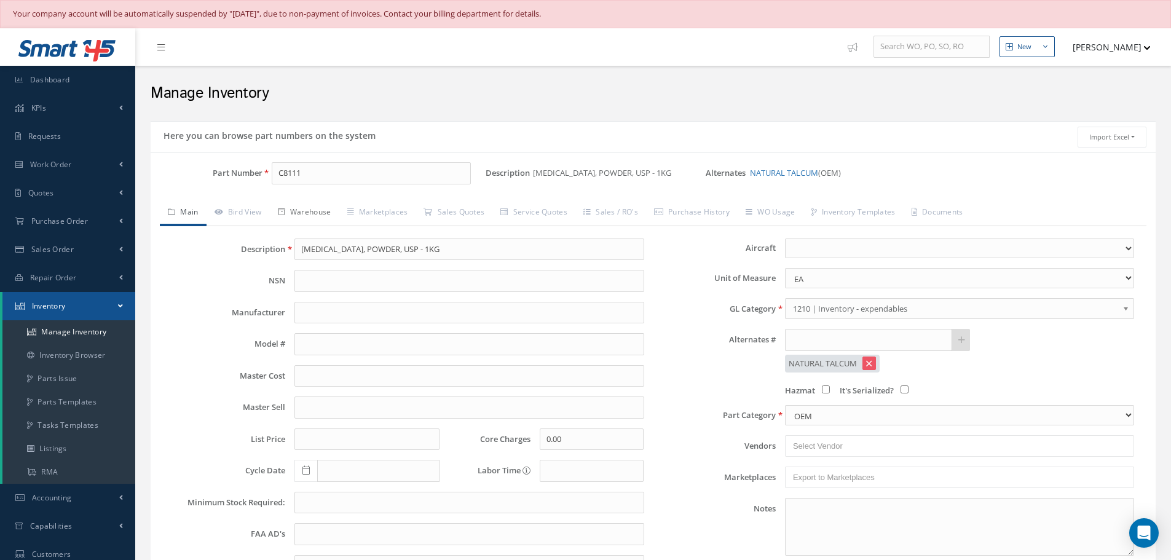
click at [303, 210] on link "Warehouse" at bounding box center [304, 213] width 69 height 26
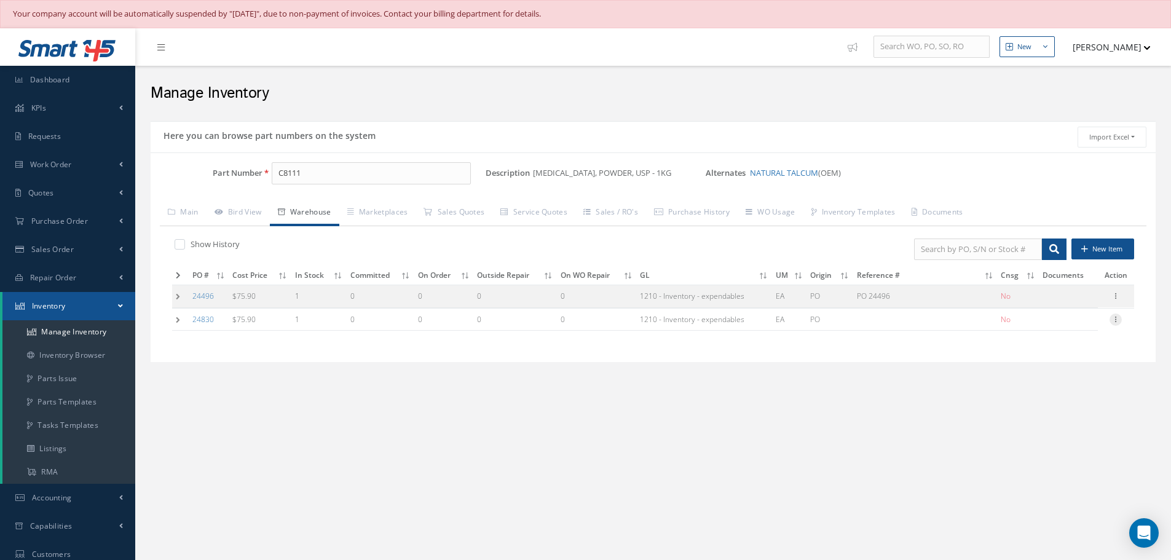
click at [1117, 320] on icon at bounding box center [1116, 319] width 12 height 10
click at [1076, 323] on link "Edit" at bounding box center [1059, 328] width 97 height 16
type input "75.90"
type input "10/13/2025"
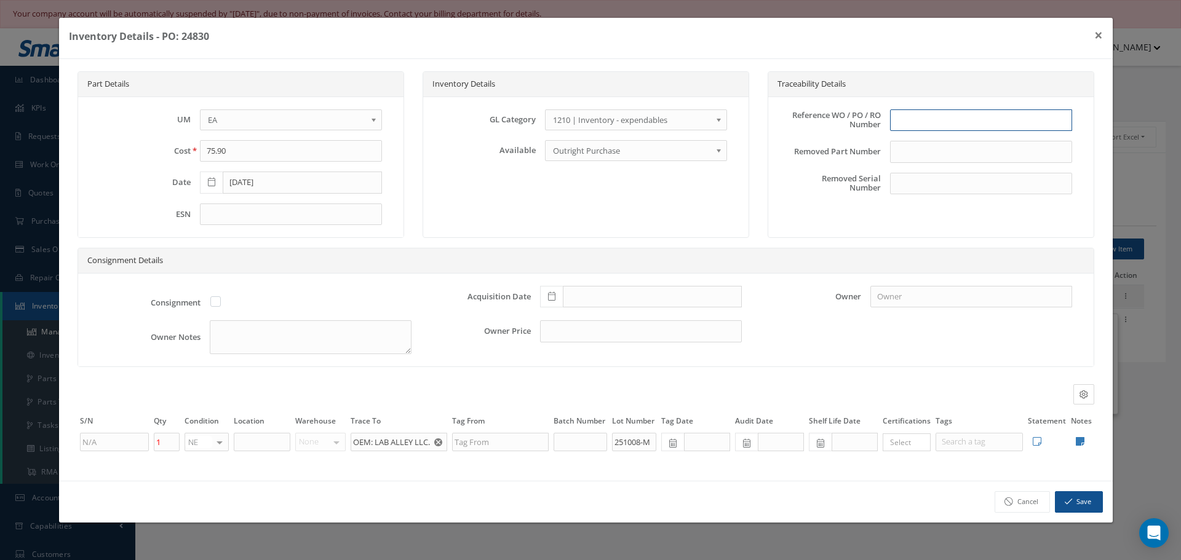
click at [916, 119] on input "text" at bounding box center [981, 120] width 182 height 22
type input "PO 24830"
click at [551, 296] on icon at bounding box center [551, 296] width 7 height 9
click at [573, 202] on td "13" at bounding box center [567, 204] width 18 height 18
type input "10/13/2025"
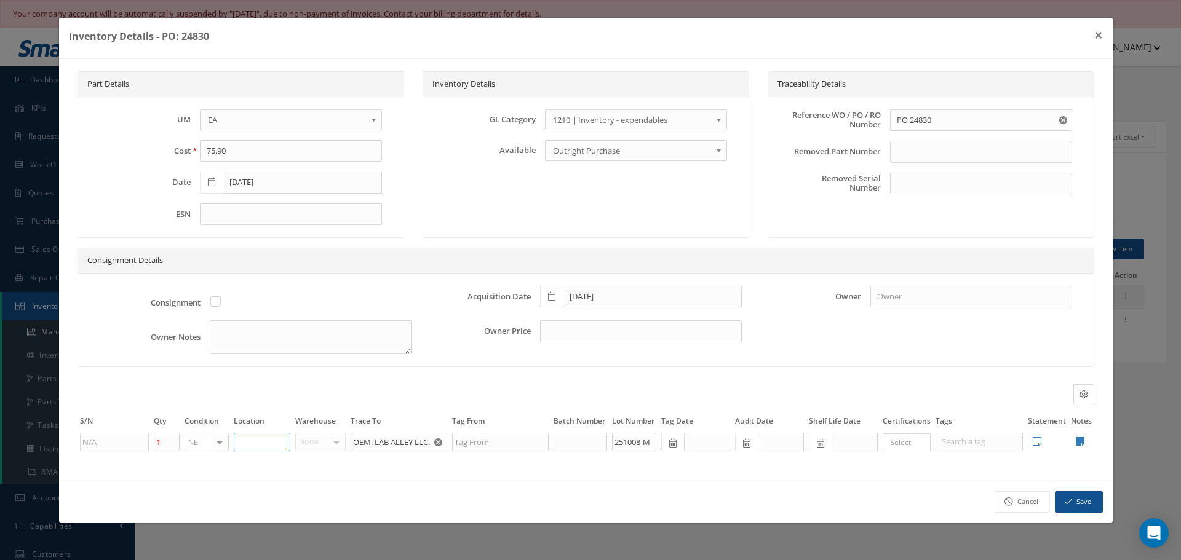
click at [261, 438] on input "text" at bounding box center [262, 442] width 57 height 18
click at [1079, 442] on icon at bounding box center [1080, 442] width 9 height 10
type textarea "TOOLING"
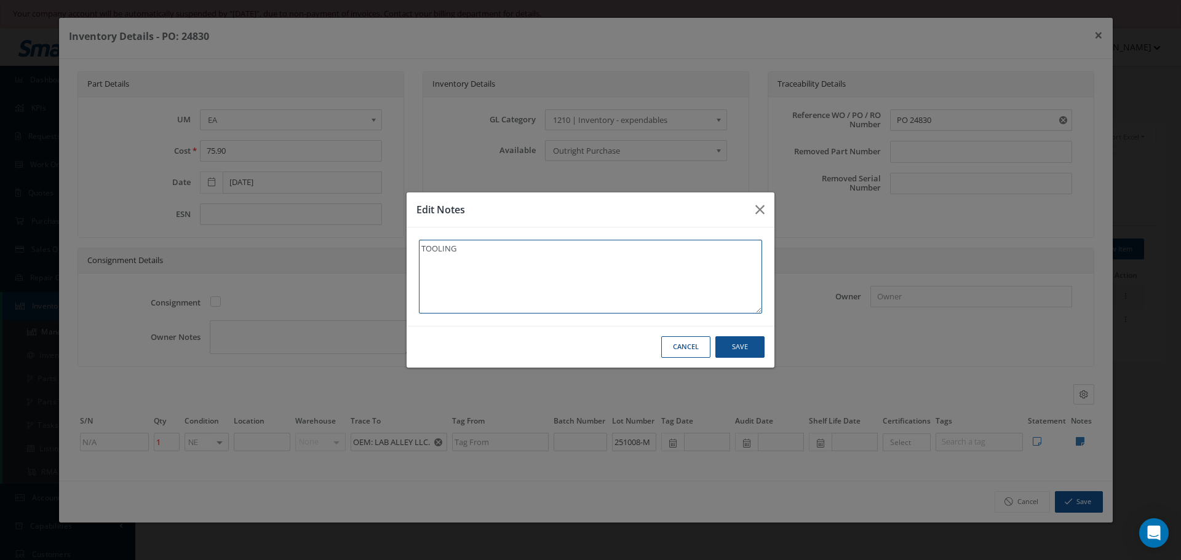
click at [504, 263] on textarea "TOOLING" at bounding box center [590, 277] width 343 height 74
type textarea "TOOLING"
paste textarea "** RECEIVED STOCK 10/13/2025."
type textarea "TOOLING ** RECEIVED STOCK 10/13/2025."
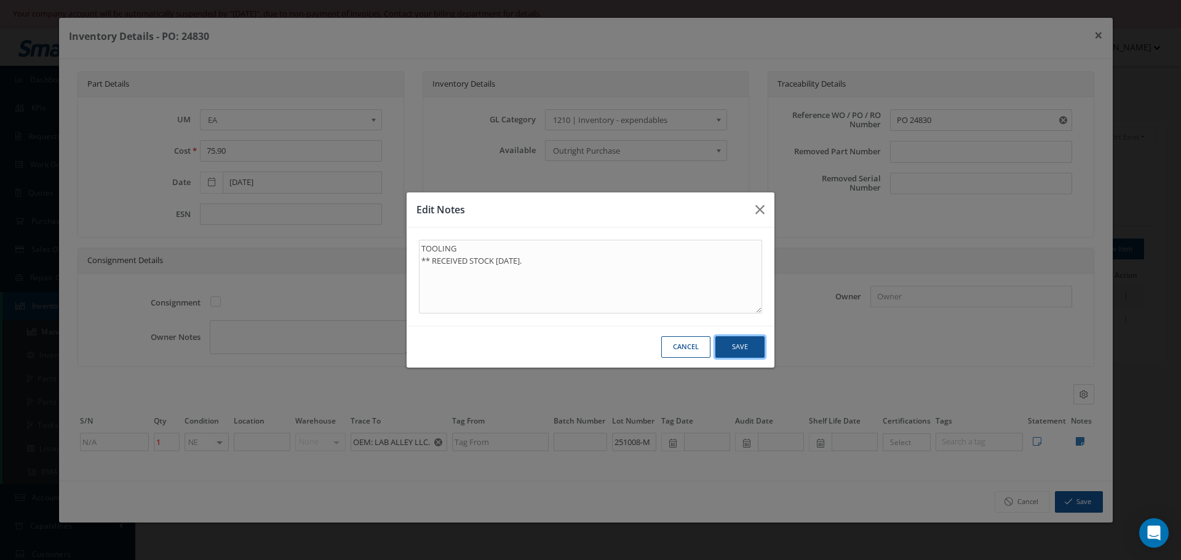
click at [742, 343] on button "Save" at bounding box center [739, 347] width 49 height 22
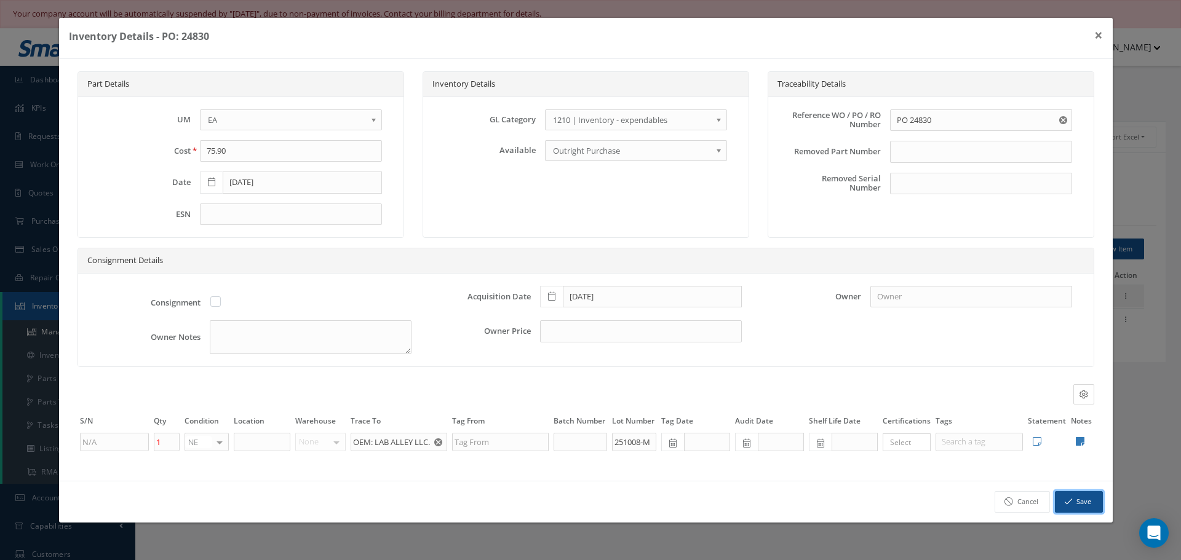
click at [1078, 506] on button "Save" at bounding box center [1079, 502] width 48 height 22
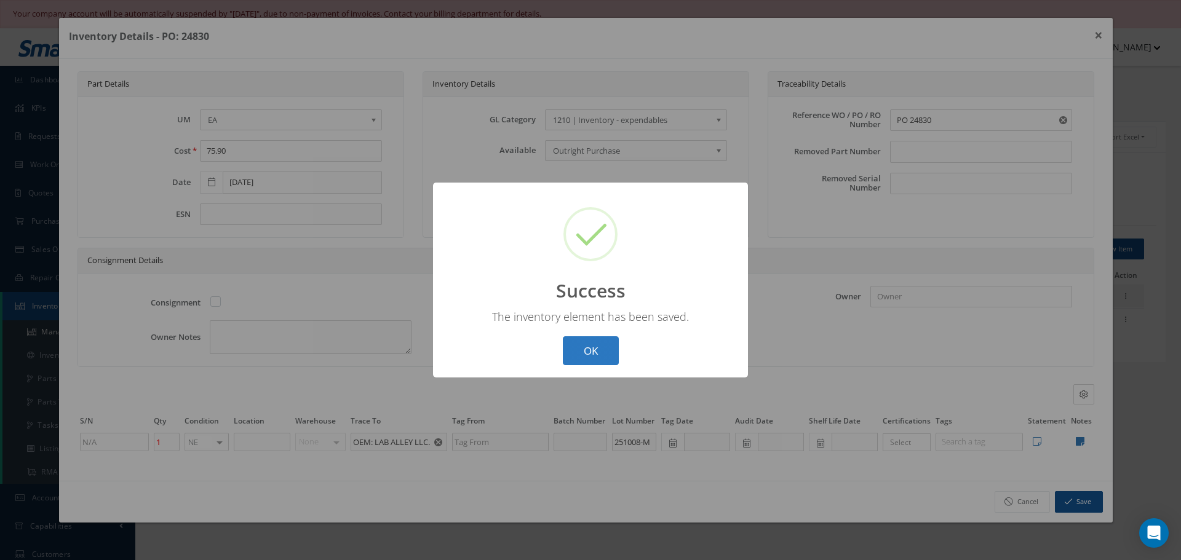
click at [563, 346] on button "OK" at bounding box center [591, 350] width 56 height 29
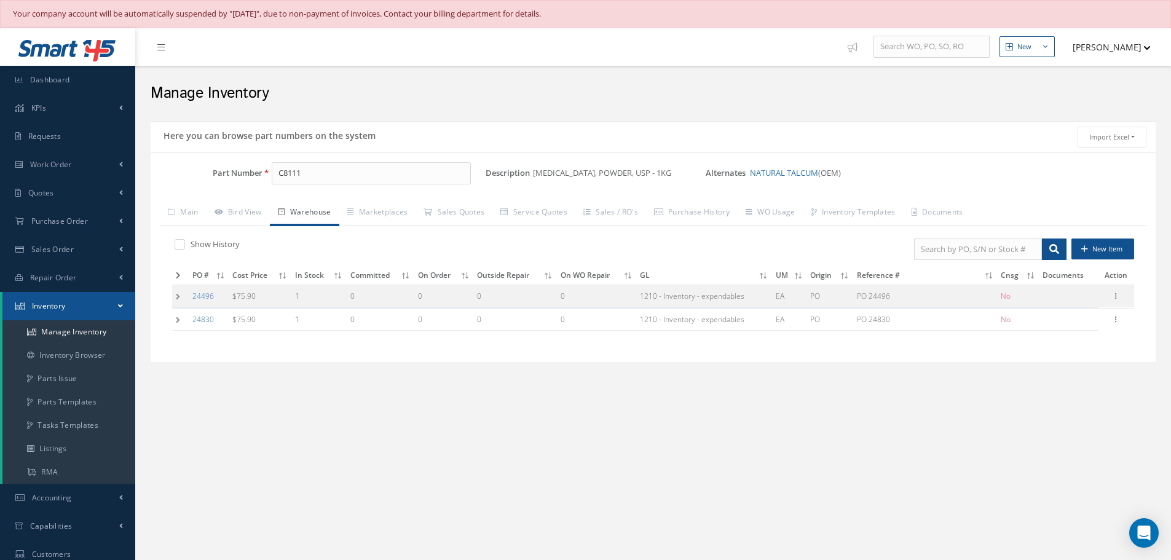
click at [180, 296] on td at bounding box center [180, 296] width 17 height 23
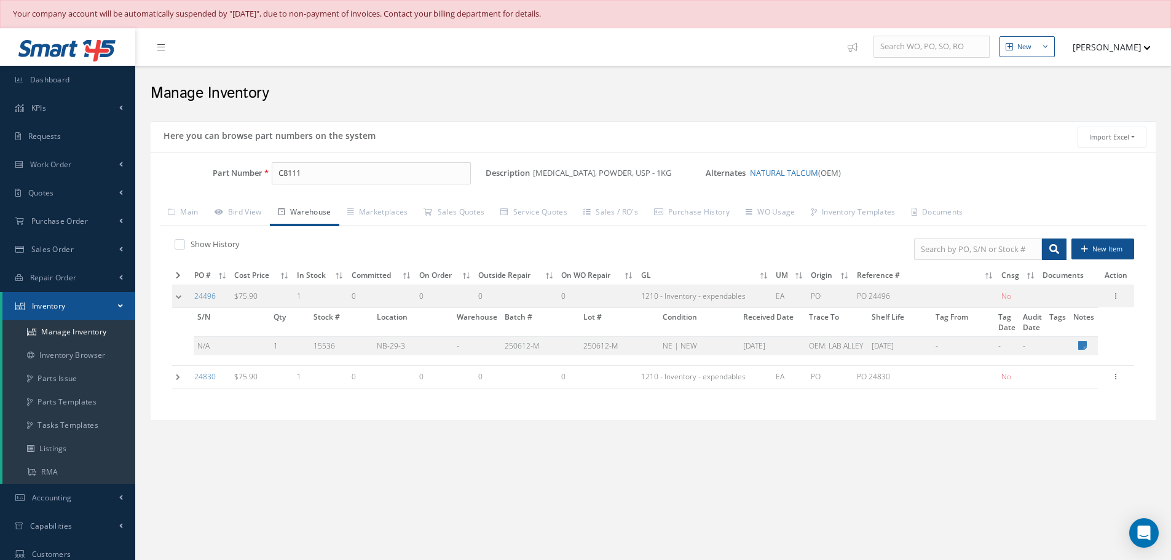
click at [178, 298] on td at bounding box center [181, 296] width 18 height 23
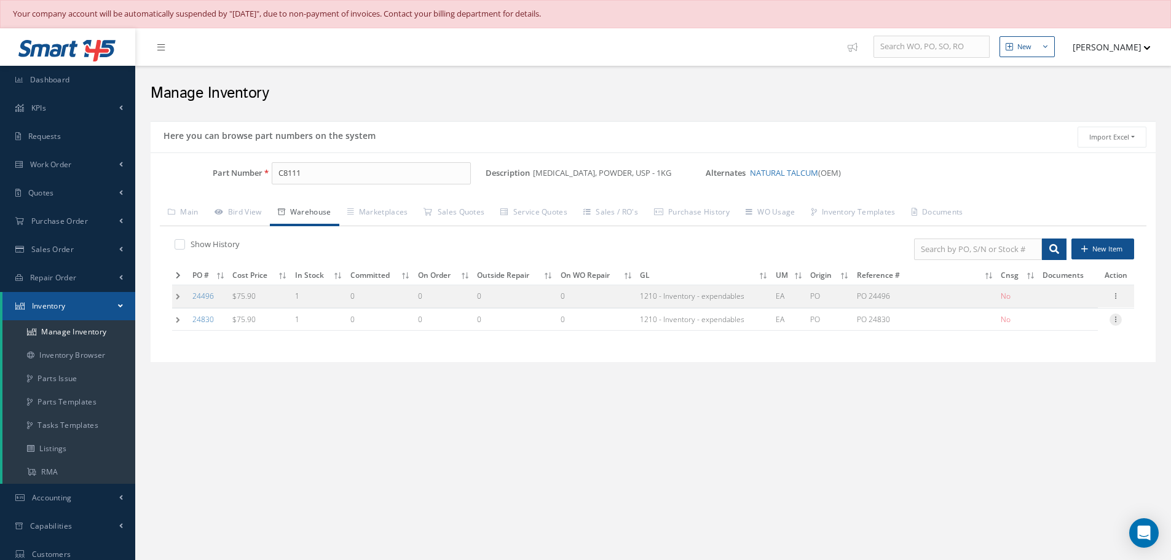
click at [1117, 320] on icon at bounding box center [1116, 319] width 12 height 10
click at [1080, 331] on link "Edit" at bounding box center [1059, 328] width 97 height 16
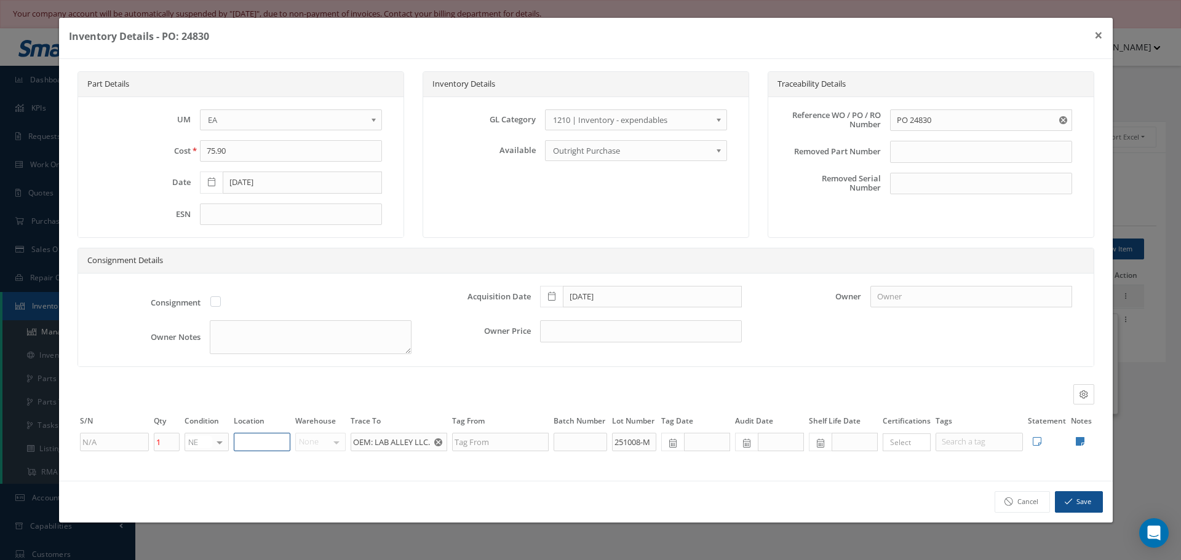
click at [283, 442] on input "text" at bounding box center [262, 442] width 57 height 18
type input "NB-29-3"
click at [1084, 508] on button "Save" at bounding box center [1079, 502] width 48 height 22
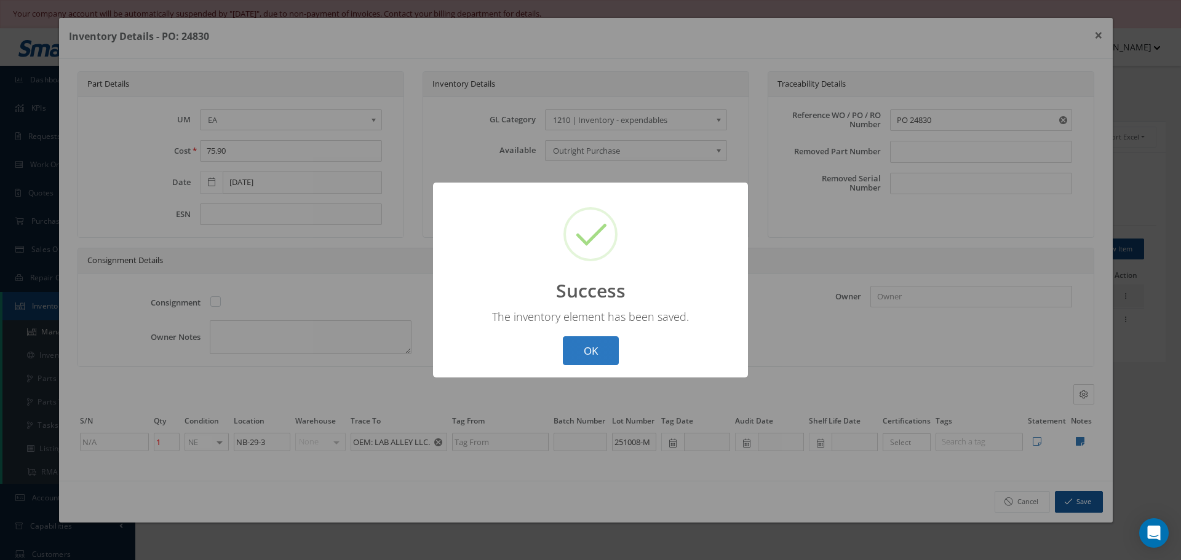
click at [611, 358] on button "OK" at bounding box center [591, 350] width 56 height 29
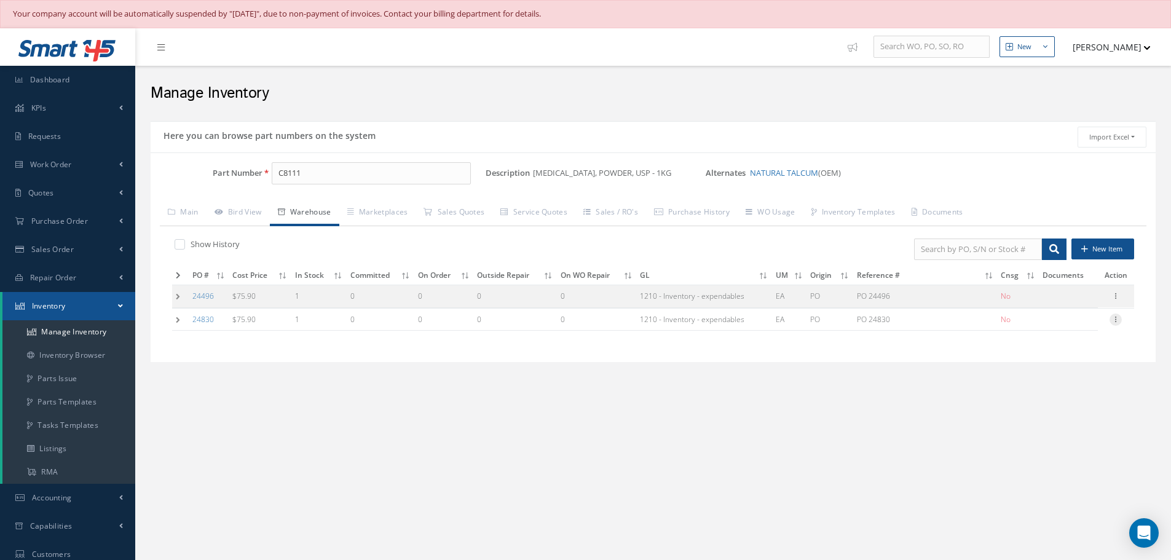
click at [1119, 317] on icon at bounding box center [1116, 319] width 12 height 10
click at [1058, 371] on link "Label" at bounding box center [1059, 369] width 97 height 16
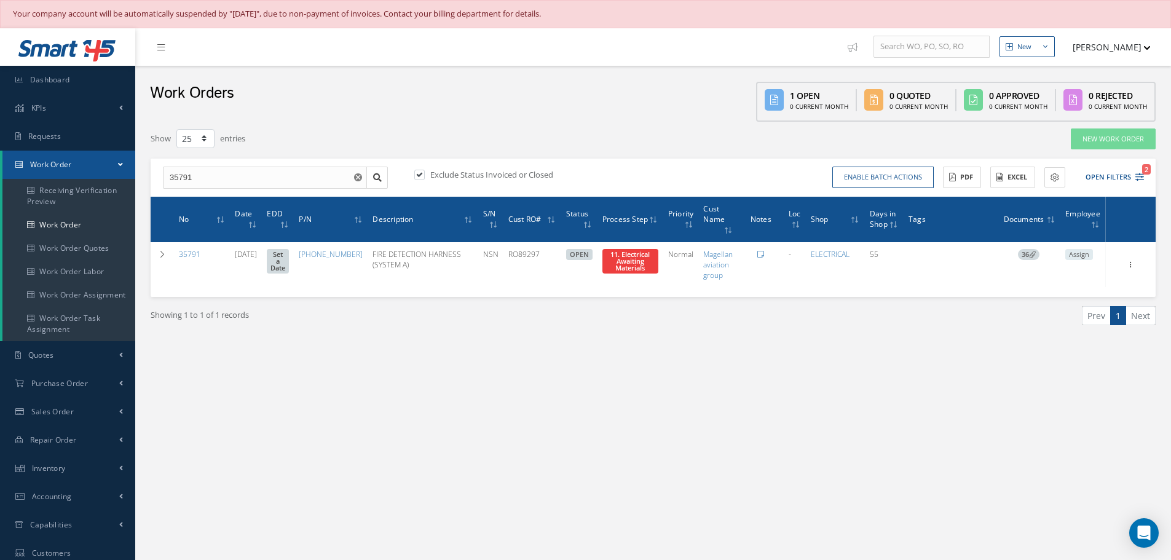
select select "25"
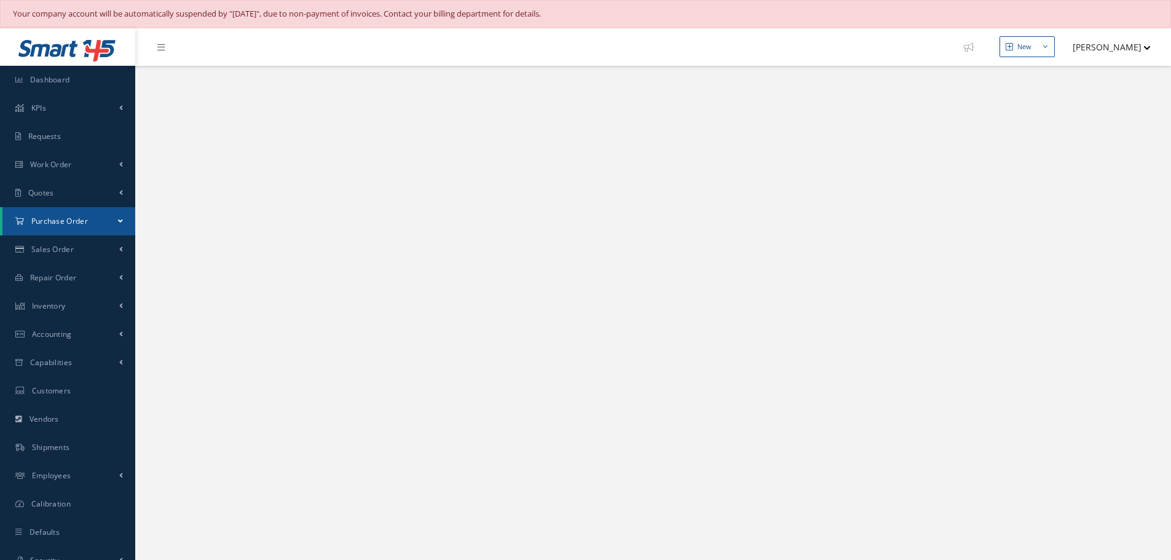
select select "25"
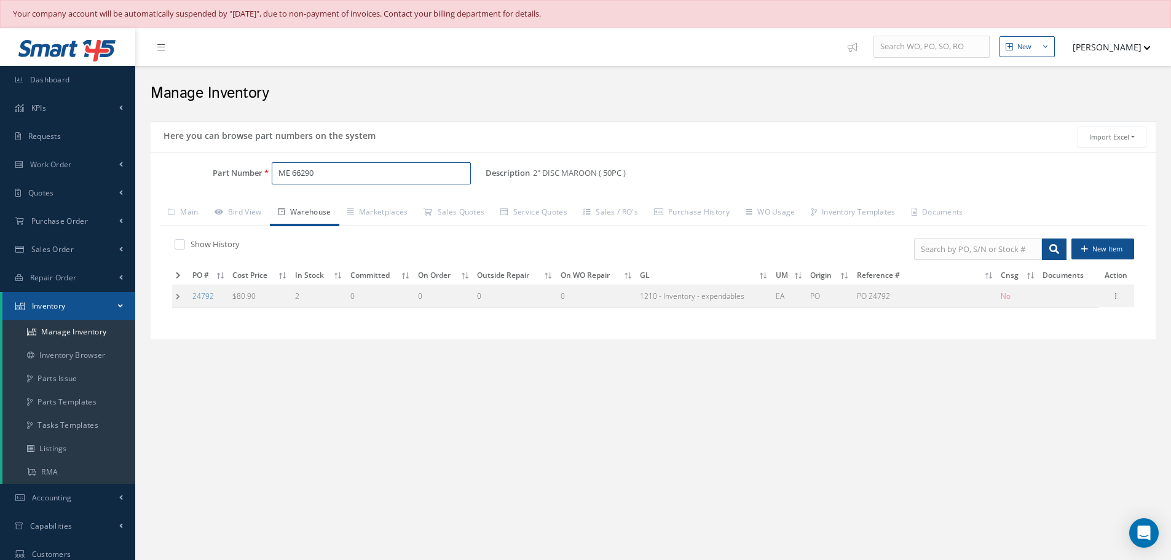
click at [315, 173] on input "ME 66290" at bounding box center [371, 173] width 199 height 22
type input "M"
click at [308, 224] on span "EA 934NA" at bounding box center [330, 225] width 111 height 13
type input "EA 934NA"
click at [179, 296] on td at bounding box center [180, 296] width 17 height 23
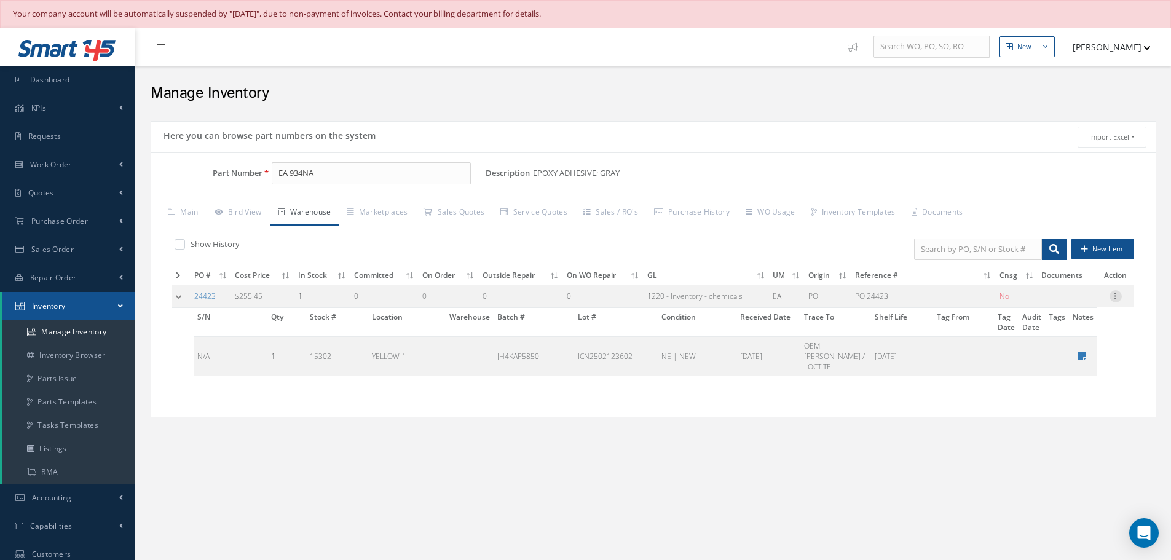
click at [1117, 296] on icon at bounding box center [1116, 295] width 12 height 10
click at [1081, 298] on link "Edit" at bounding box center [1059, 304] width 97 height 16
type input "255.45"
type input "[DATE]"
type input "PO 24423"
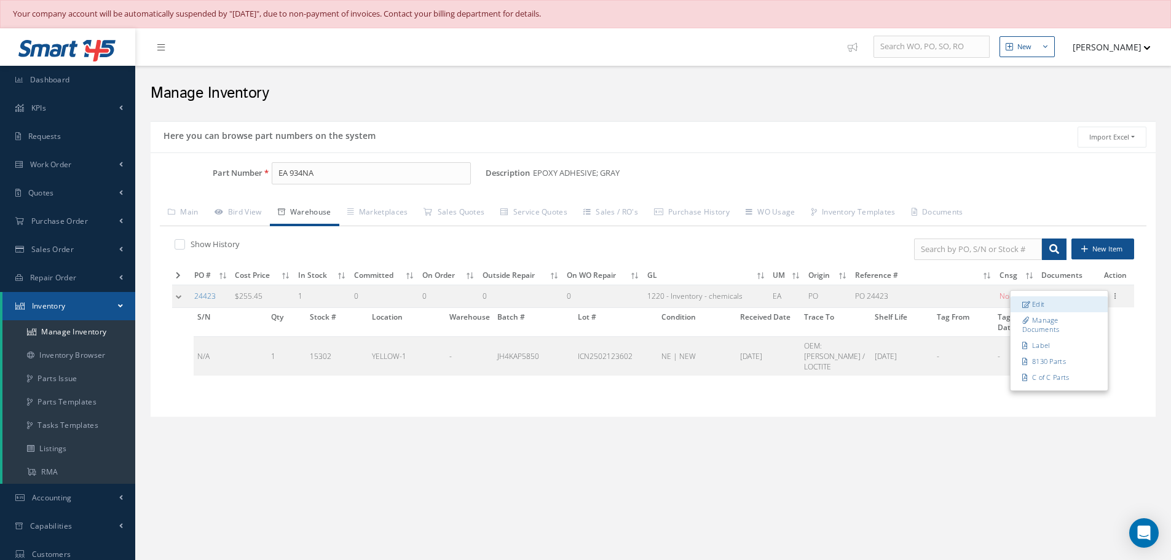
type input "[DATE]"
type input "1"
type input "YELLOW-1"
type input "OEM: [PERSON_NAME] / LOCTITE"
type input "JH4KAP5850"
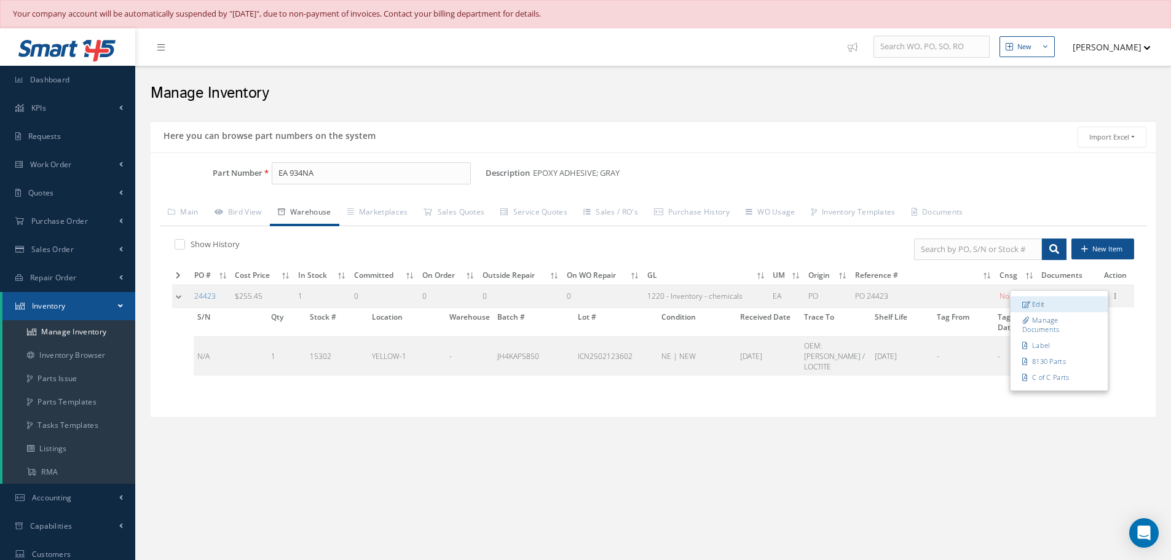
type input "ICN2502123602"
type input "[DATE]"
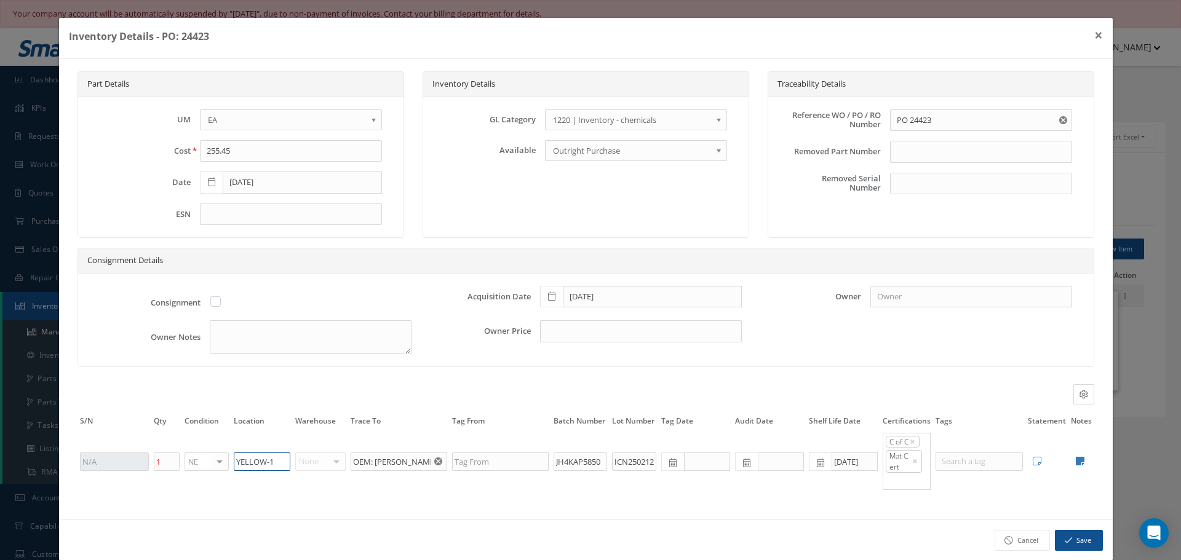
click at [287, 455] on input "YELLOW-1" at bounding box center [262, 462] width 57 height 18
type input "Y"
type input "CKEANING ROOM"
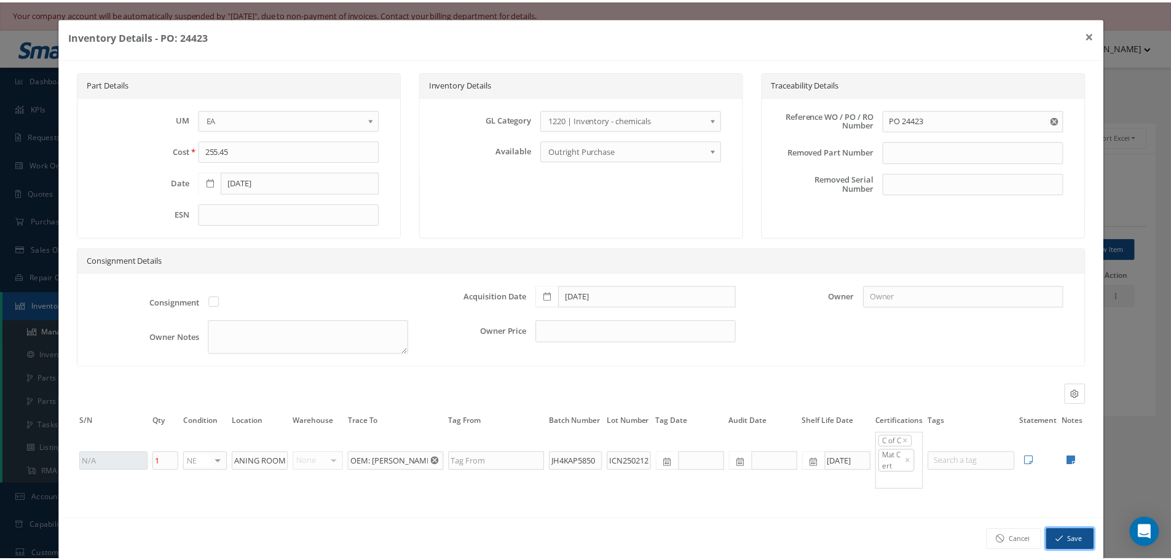
scroll to position [0, 0]
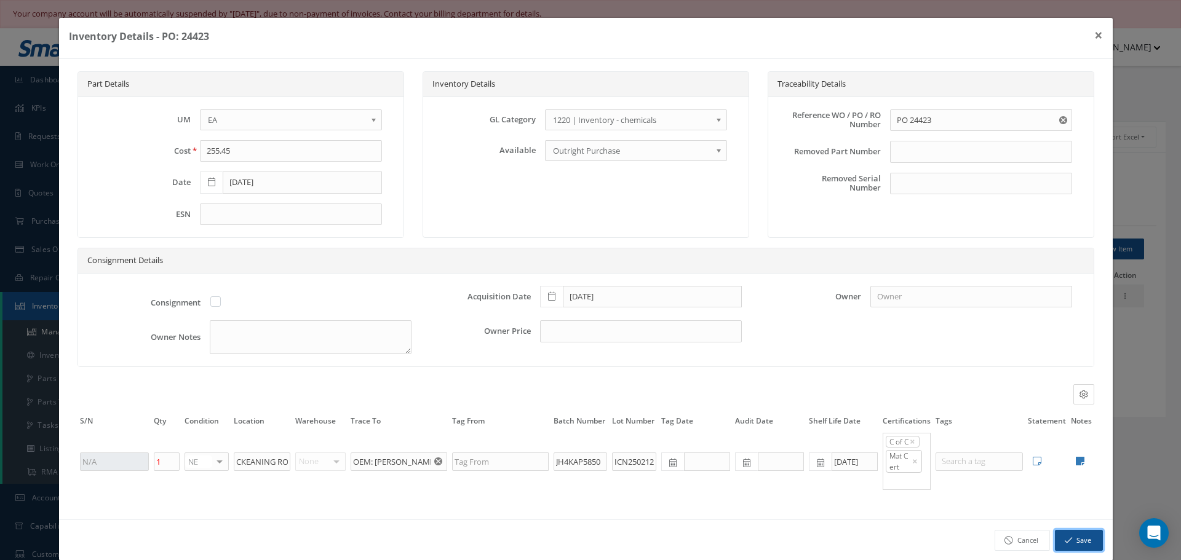
click at [1063, 541] on button "Save" at bounding box center [1079, 541] width 48 height 22
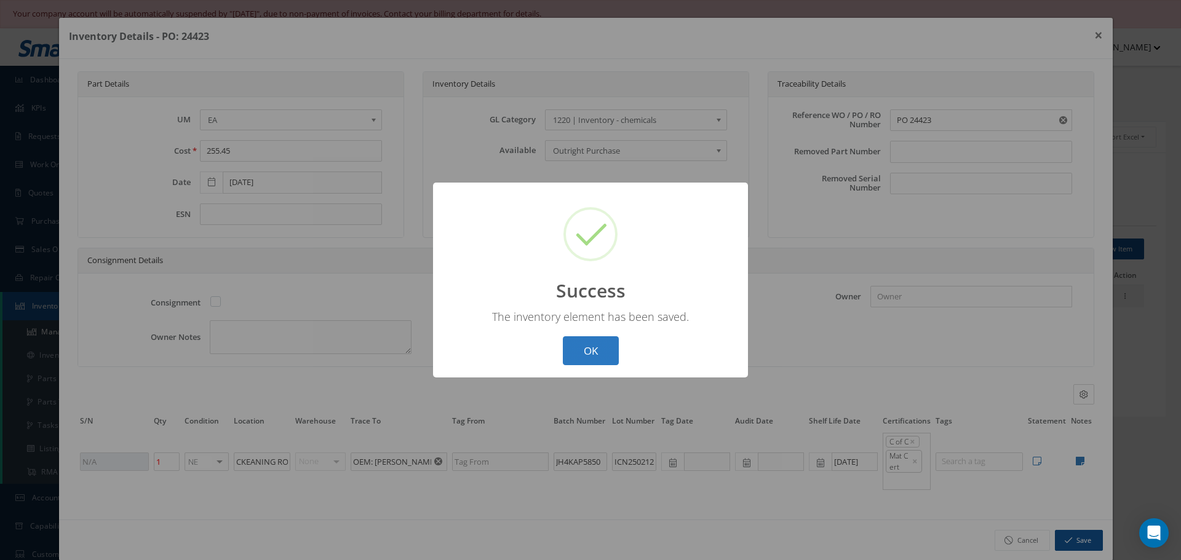
click at [605, 359] on button "OK" at bounding box center [591, 350] width 56 height 29
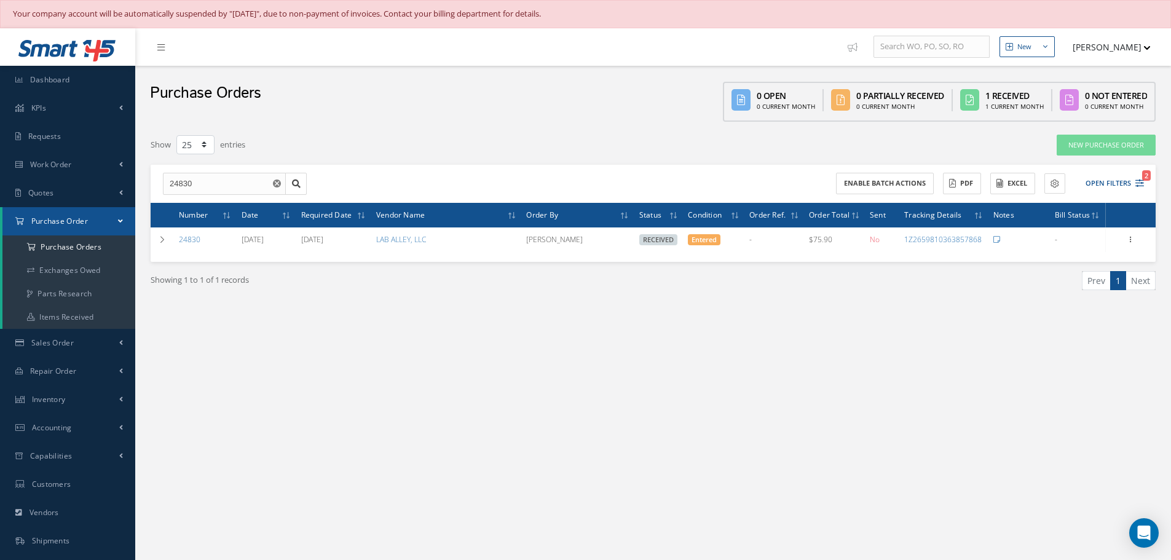
select select "25"
click at [198, 184] on input "24830" at bounding box center [224, 184] width 123 height 22
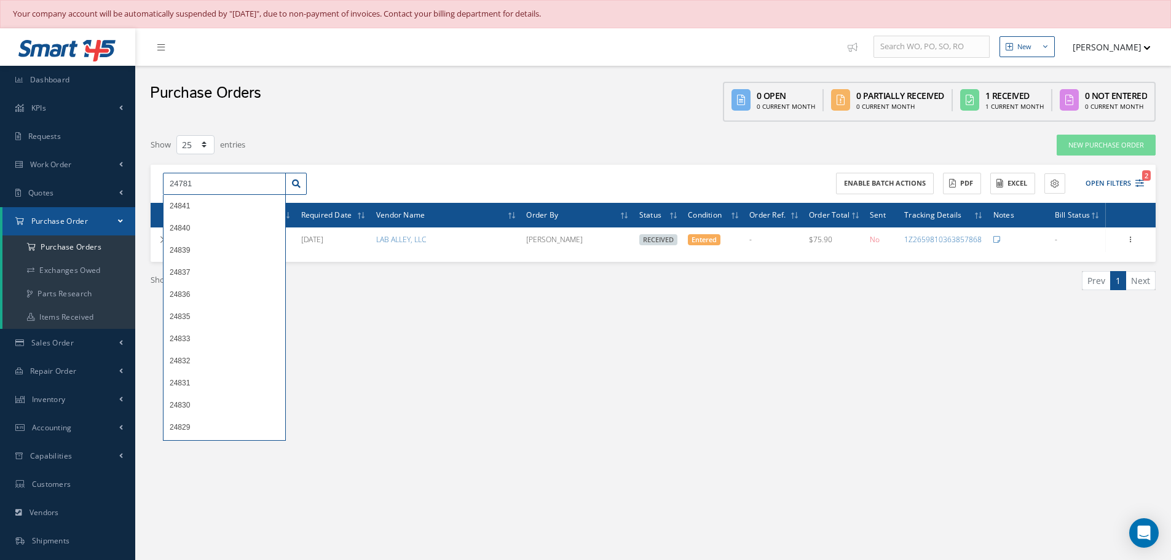
type input "24781"
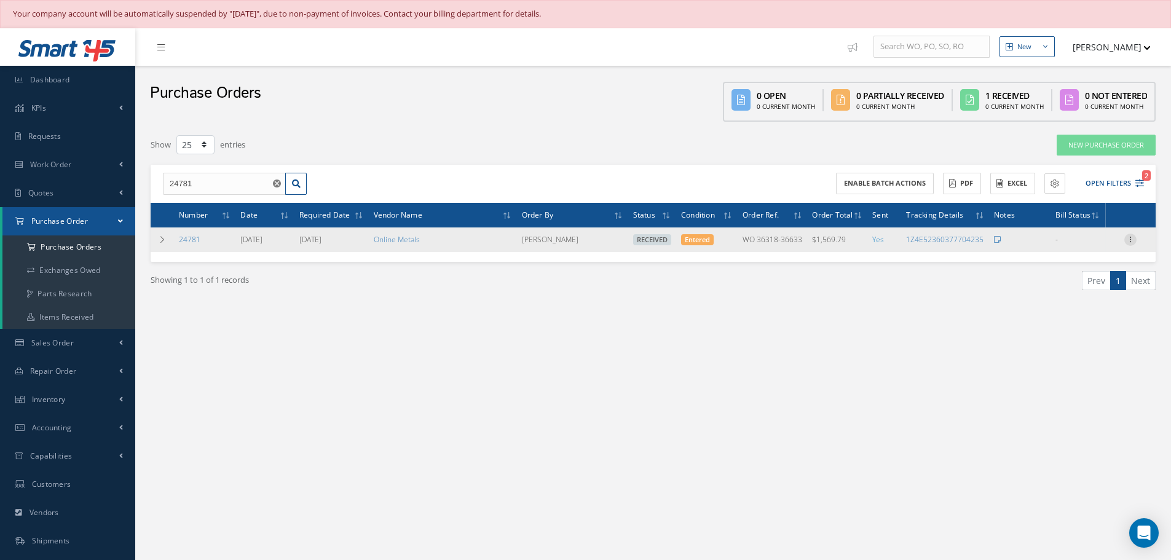
click at [1127, 239] on icon at bounding box center [1131, 239] width 12 height 10
click at [1109, 247] on link "Receiving Details" at bounding box center [1074, 248] width 97 height 16
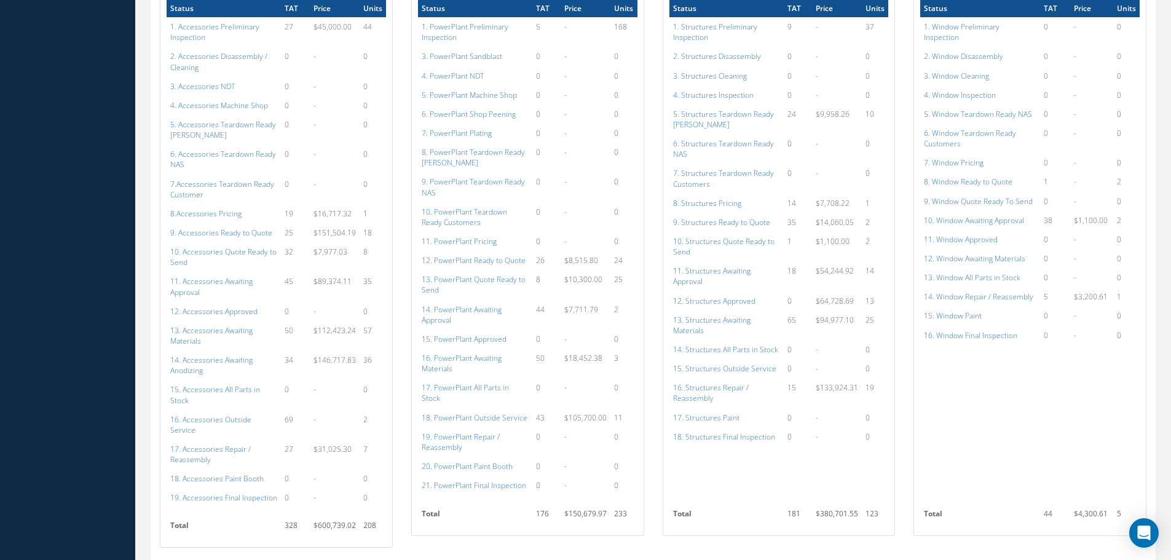
scroll to position [742, 0]
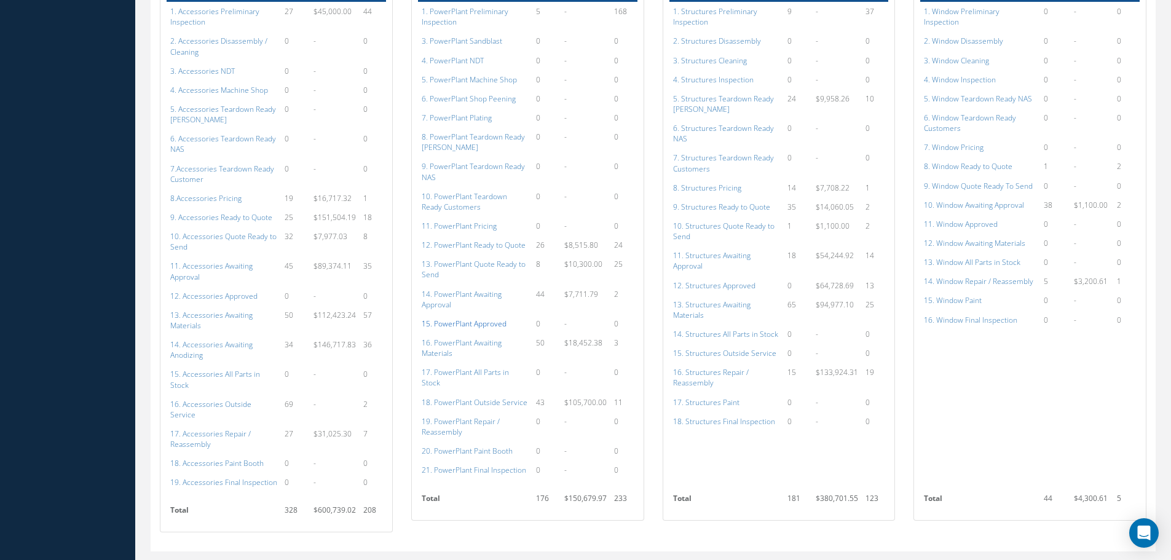
click at [454, 319] on a=134&excludeInternalCustomer=false&excludeInvoicedOrClosed=true&shop_id=15&filtersHidded"] "15. PowerPlant Approved" at bounding box center [464, 324] width 85 height 10
click at [721, 280] on a=152&excludeInternalCustomer=false&excludeInvoicedOrClosed=true&shop_id=3&filtersHidded"] "12. Structures Approved" at bounding box center [714, 285] width 82 height 10
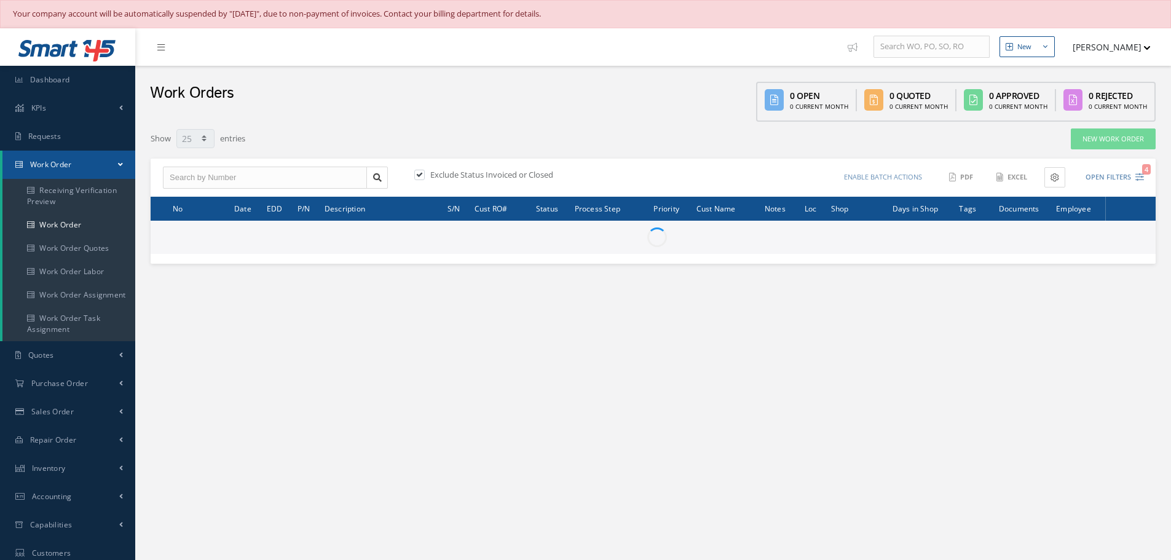
select select "25"
type input "All Work Request"
type input "All Work Performed"
type input "All Status"
type input "WO Part Status"
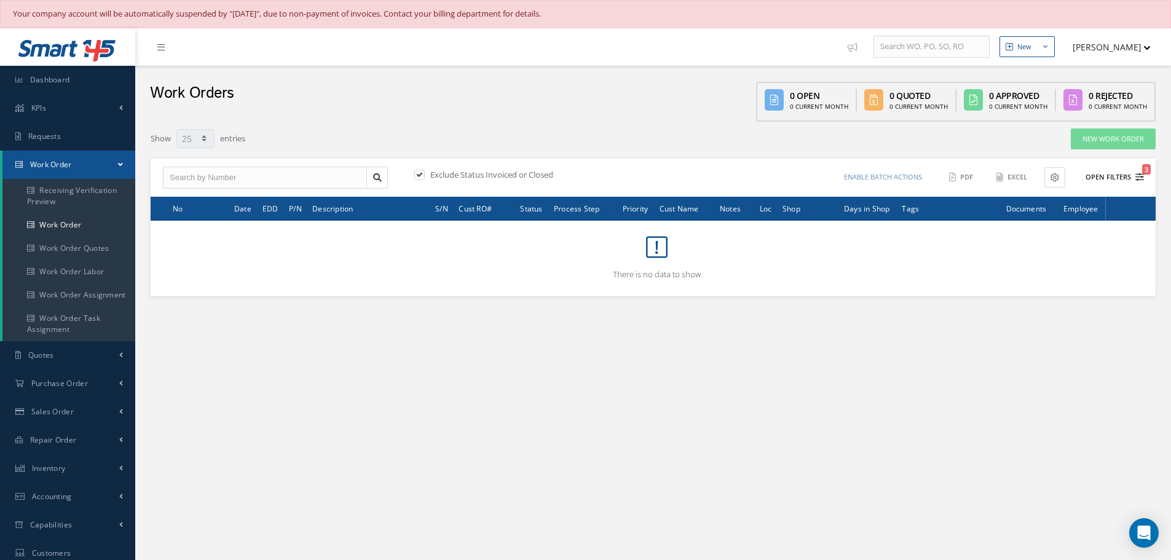
click at [1110, 175] on button "Open Filters 3" at bounding box center [1109, 177] width 69 height 20
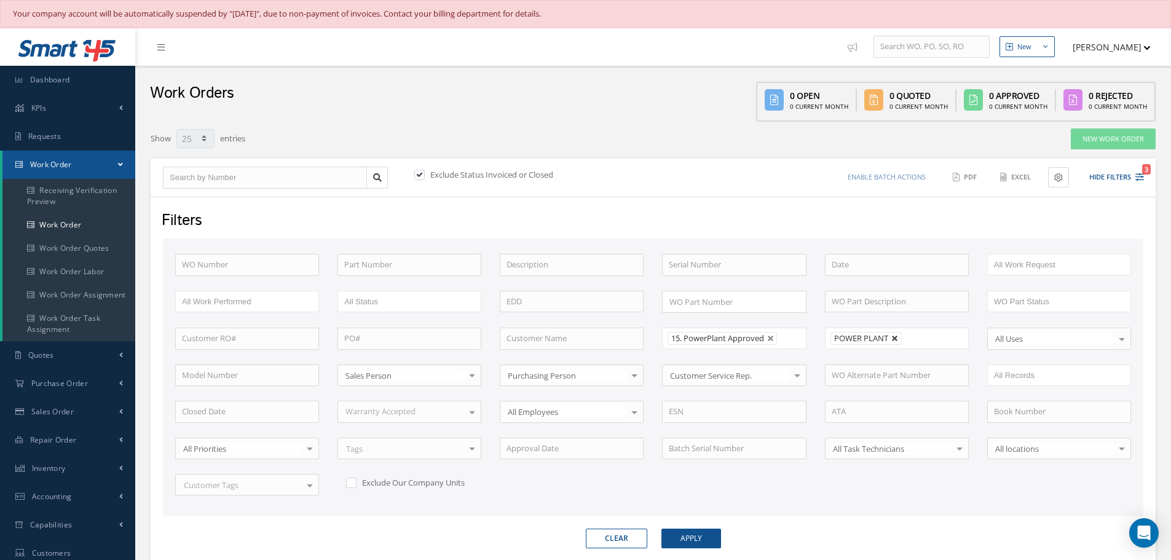
click at [894, 339] on link at bounding box center [895, 338] width 7 height 7
type input "All Shops"
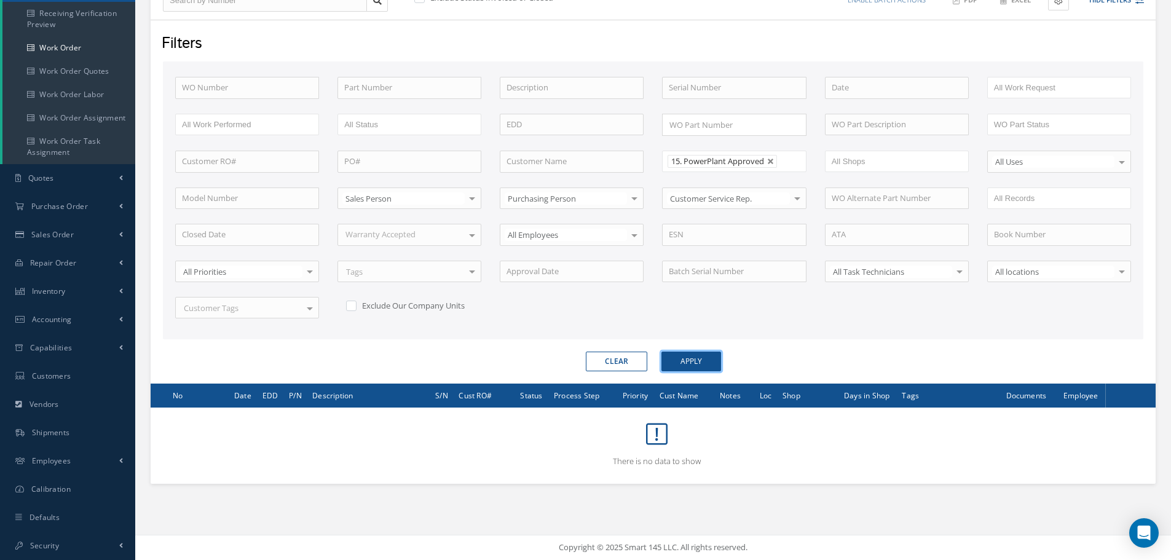
click at [696, 355] on button "Apply" at bounding box center [692, 362] width 60 height 20
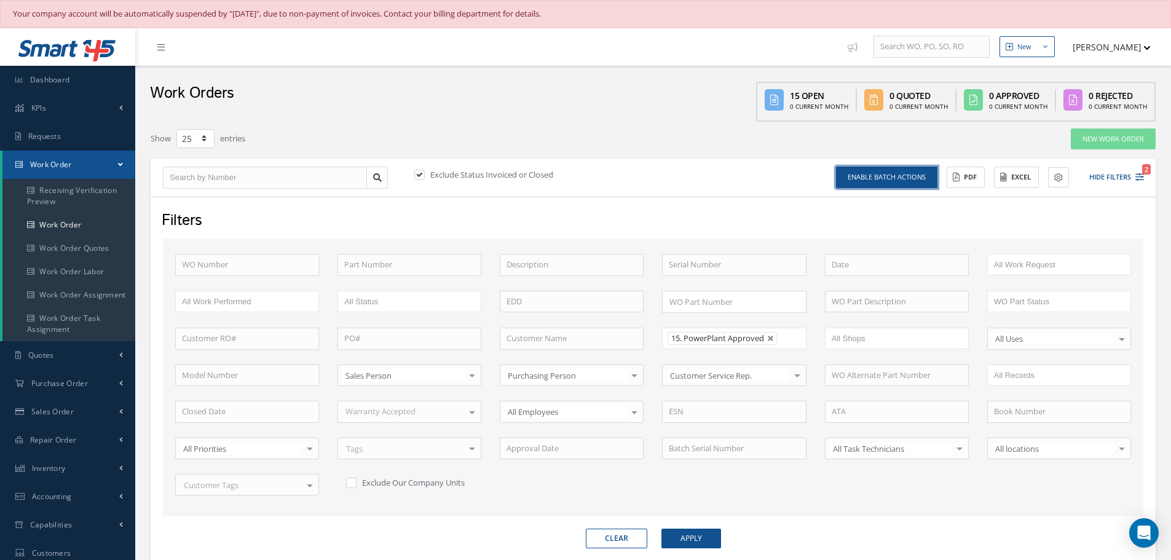
click at [896, 179] on button "Enable batch actions" at bounding box center [886, 178] width 101 height 22
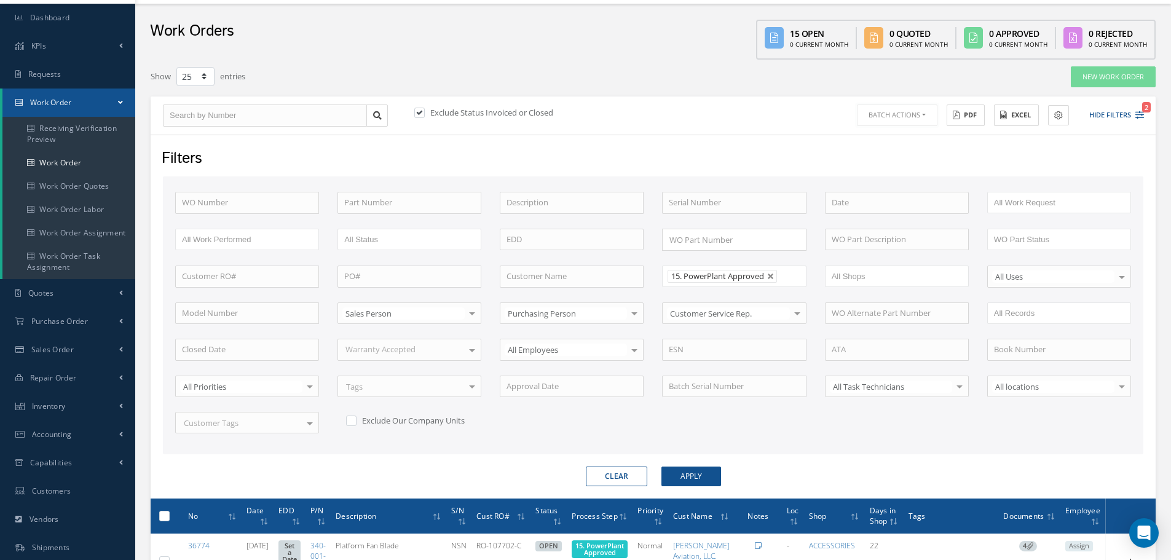
scroll to position [61, 0]
click at [1104, 118] on button "Hide Filters 2" at bounding box center [1112, 116] width 66 height 20
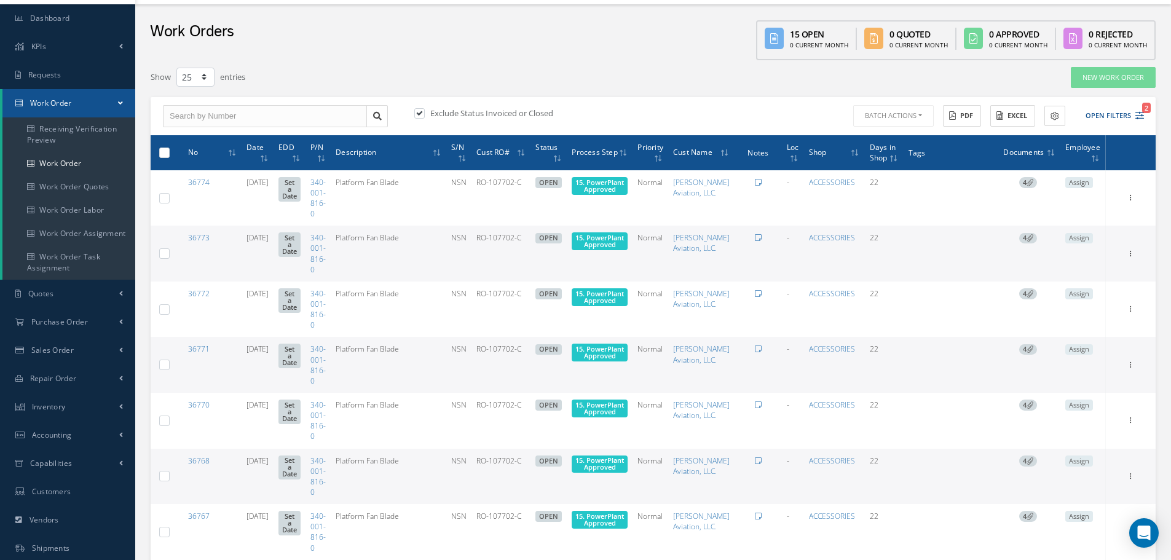
click at [170, 159] on div at bounding box center [165, 153] width 12 height 12
click at [169, 157] on label at bounding box center [169, 152] width 0 height 10
click at [167, 157] on input "checkbox" at bounding box center [165, 153] width 8 height 8
checkbox input "true"
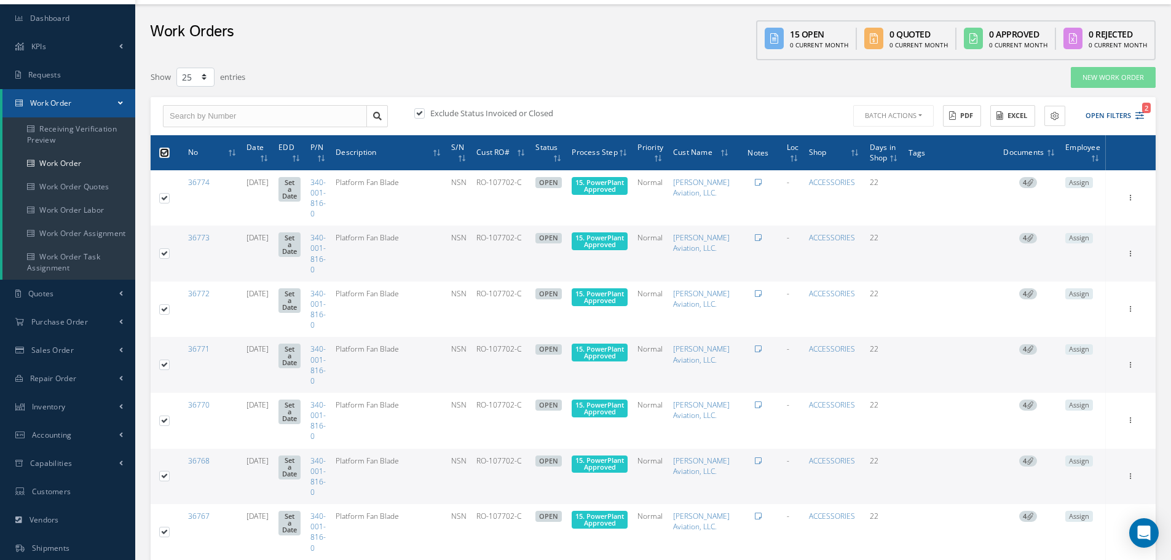
checkbox input "true"
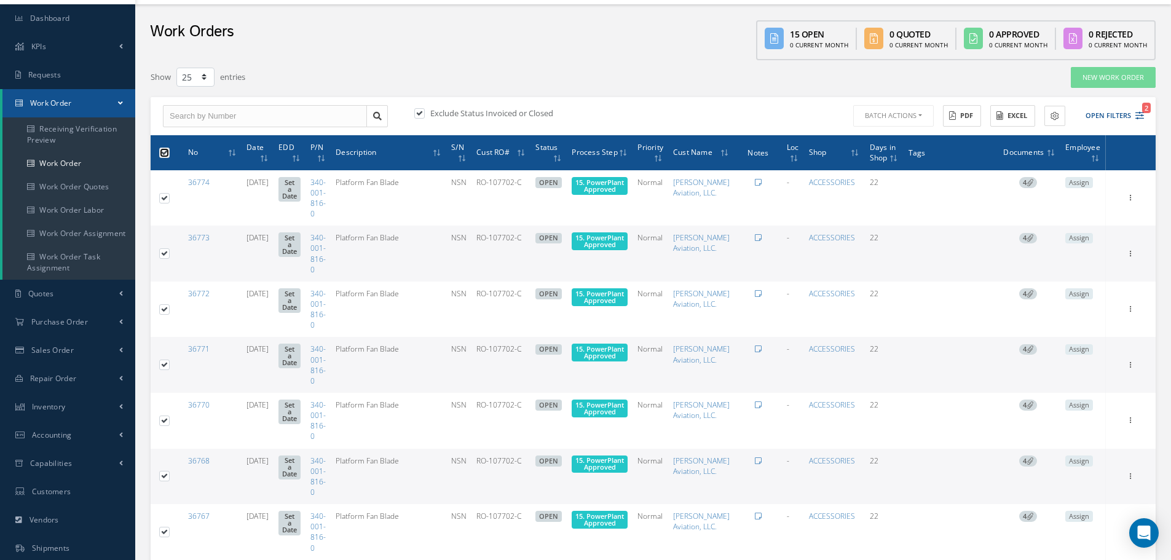
checkbox input "true"
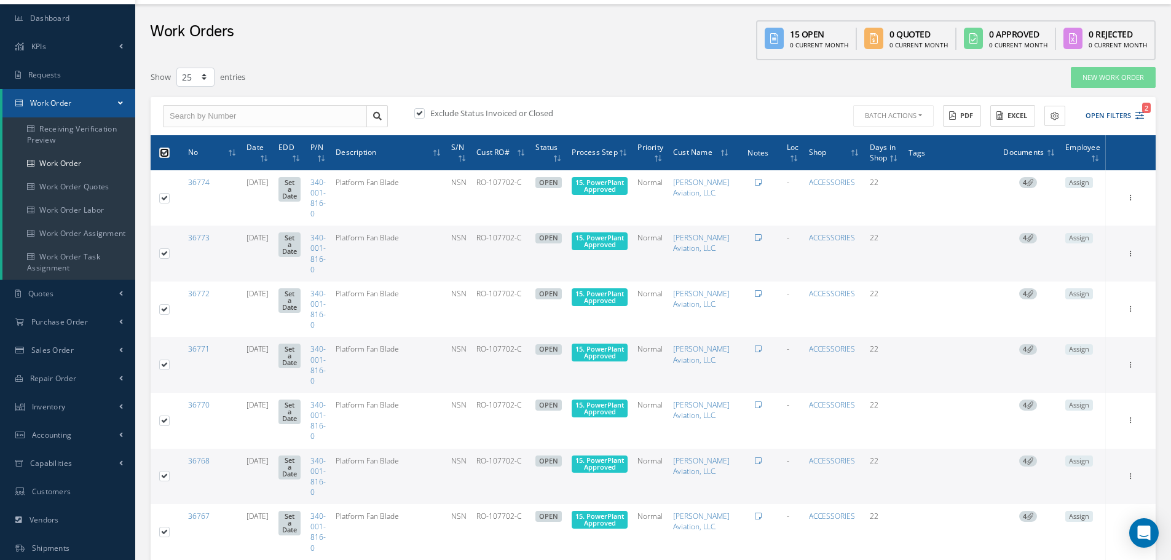
checkbox input "true"
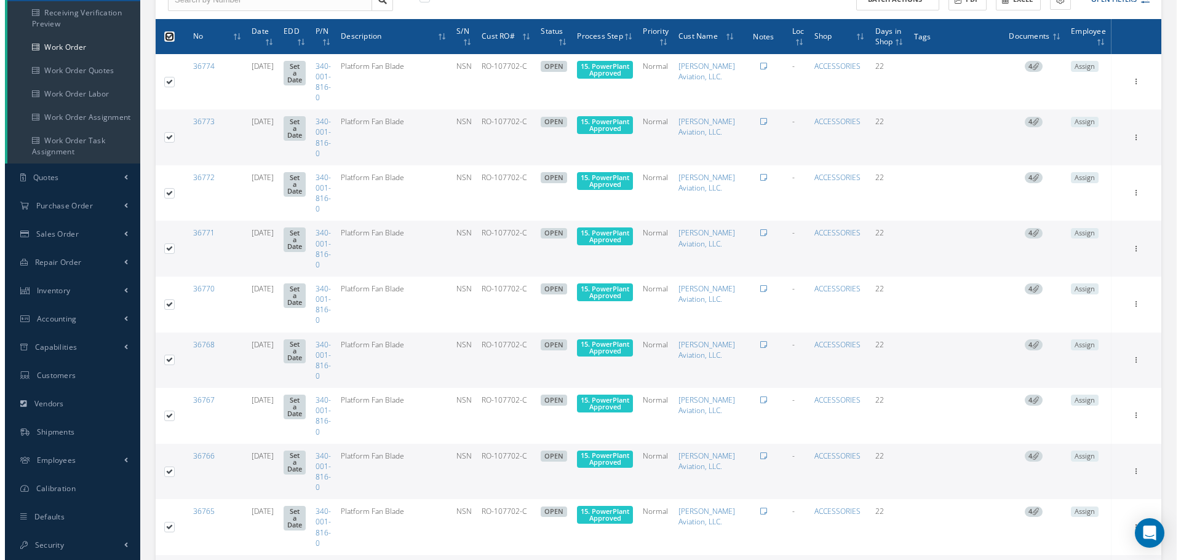
scroll to position [0, 0]
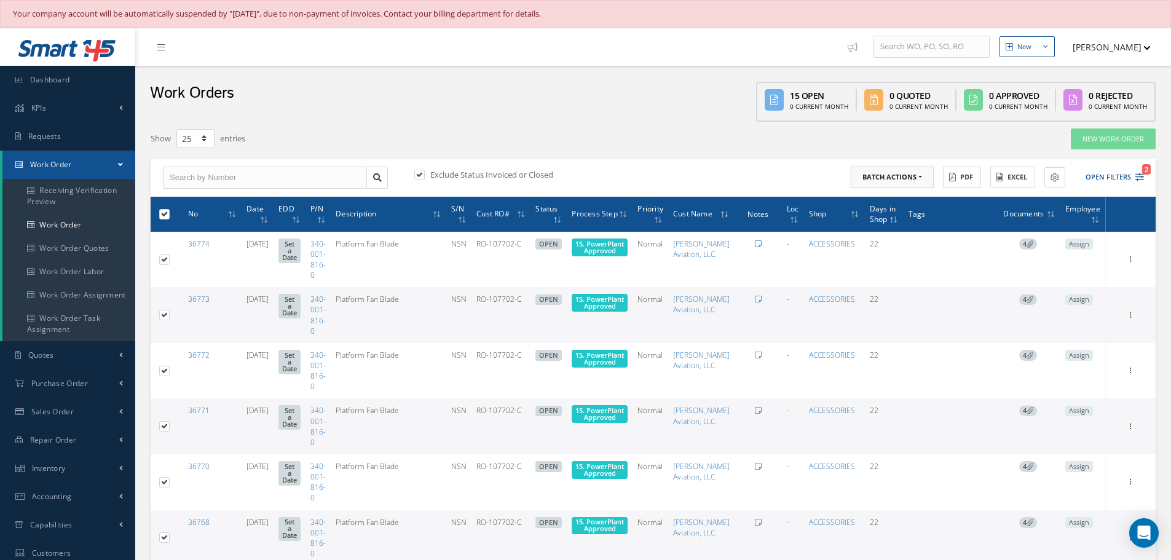
click at [920, 178] on button "Batch Actions" at bounding box center [892, 178] width 83 height 22
click at [907, 196] on link "Update Work Orders" at bounding box center [900, 197] width 98 height 17
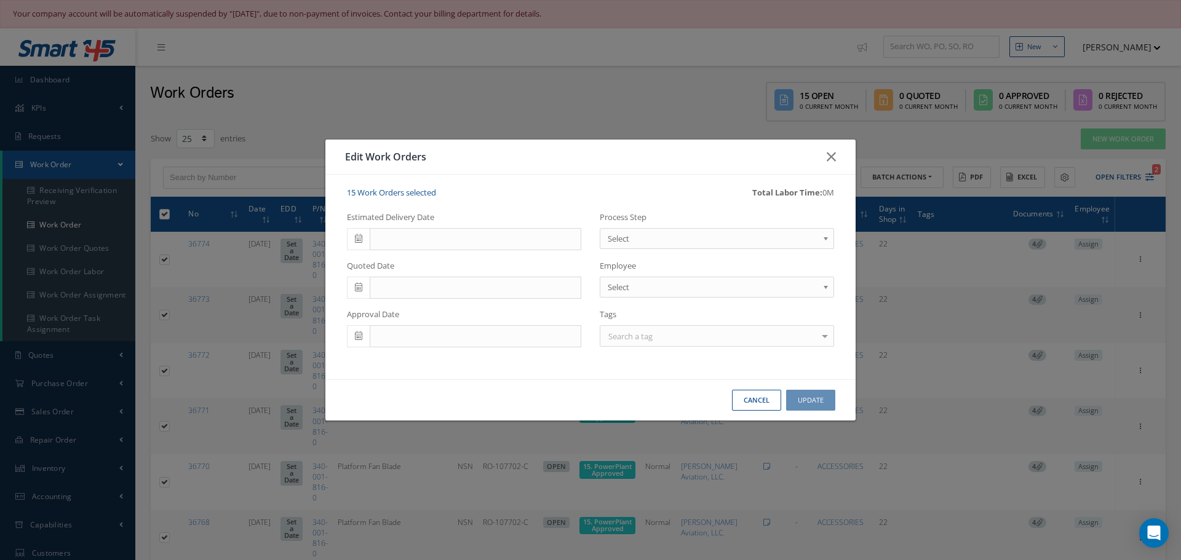
click at [825, 240] on b at bounding box center [827, 242] width 11 height 20
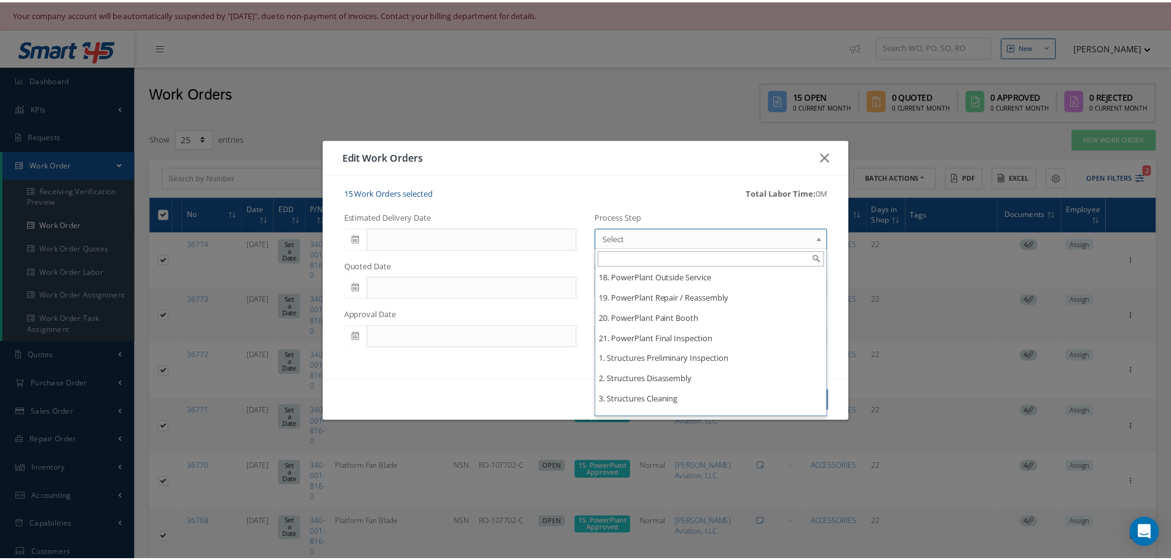
scroll to position [2091, 0]
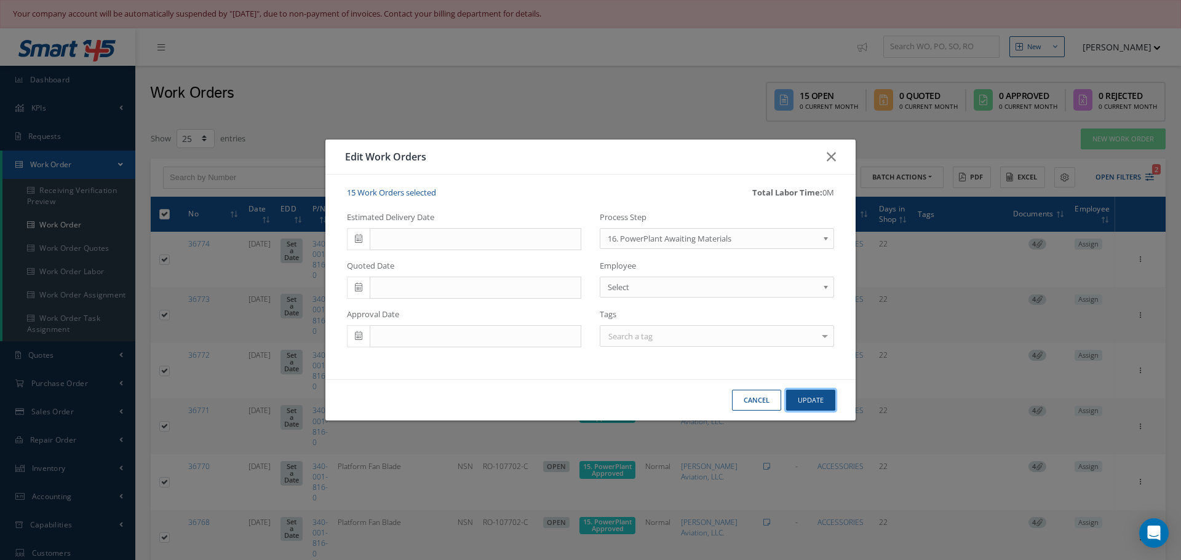
click at [826, 403] on button "Update" at bounding box center [810, 401] width 49 height 22
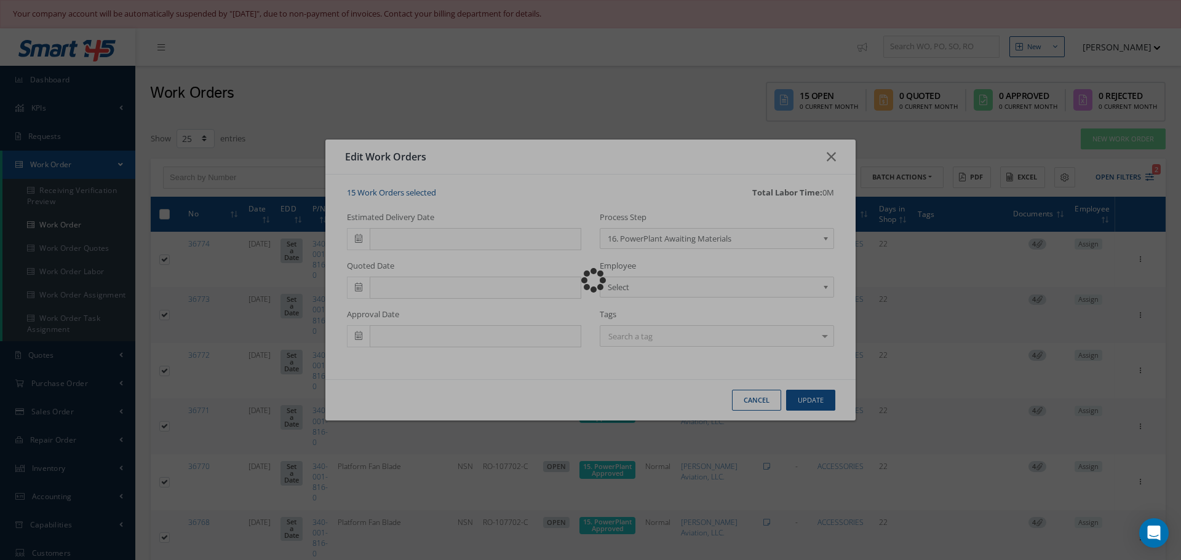
checkbox input "false"
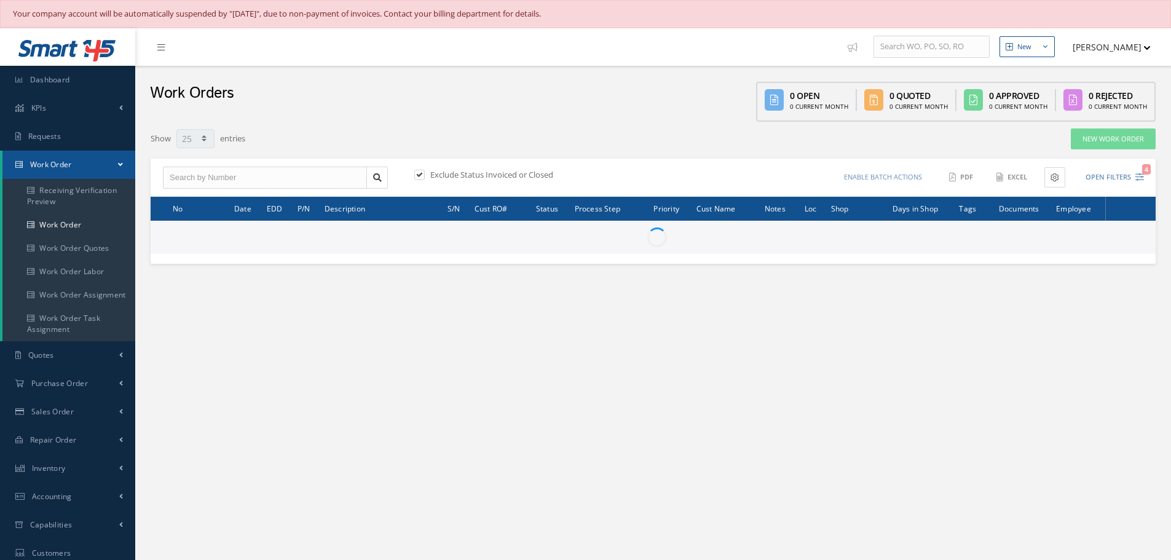
select select "25"
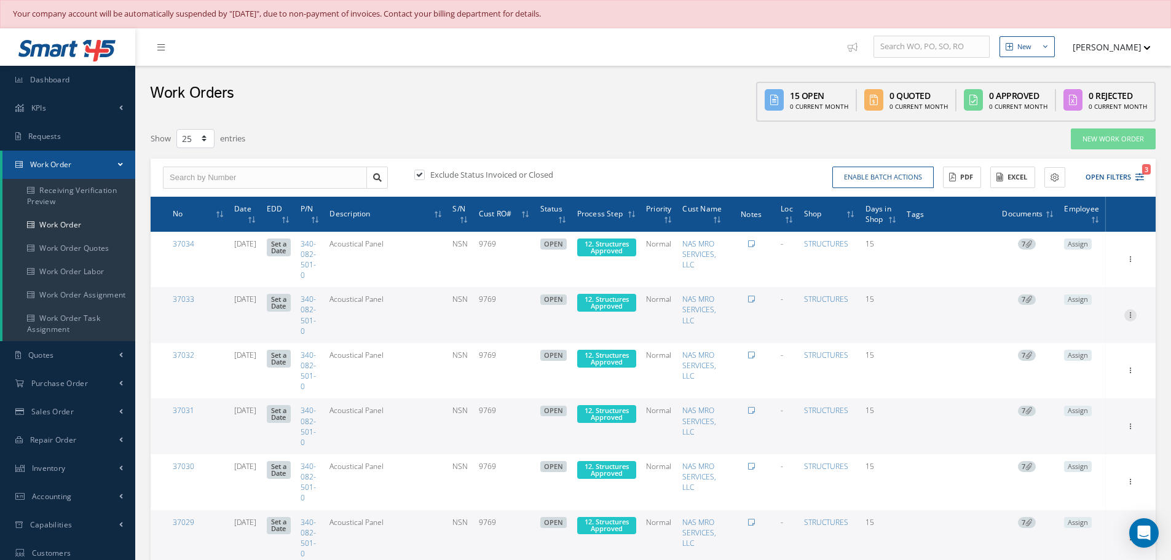
click at [1133, 317] on icon at bounding box center [1131, 314] width 12 height 10
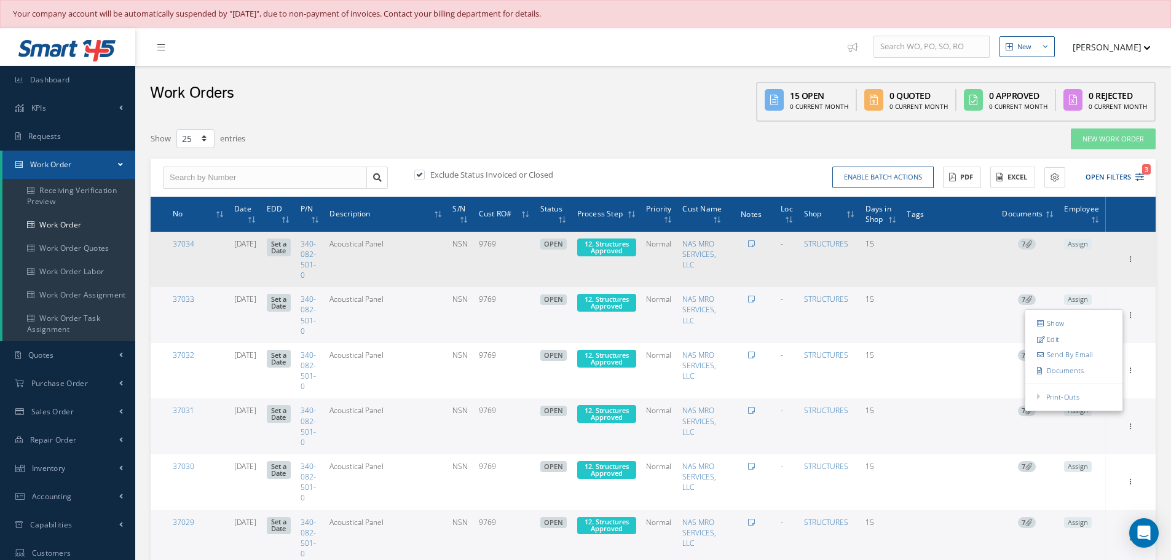
click at [953, 266] on td "Add Tags Add Tags for # 37034 Search a tag ANODIZING ANODIZING AWAITING CUSTOME…" at bounding box center [948, 260] width 93 height 56
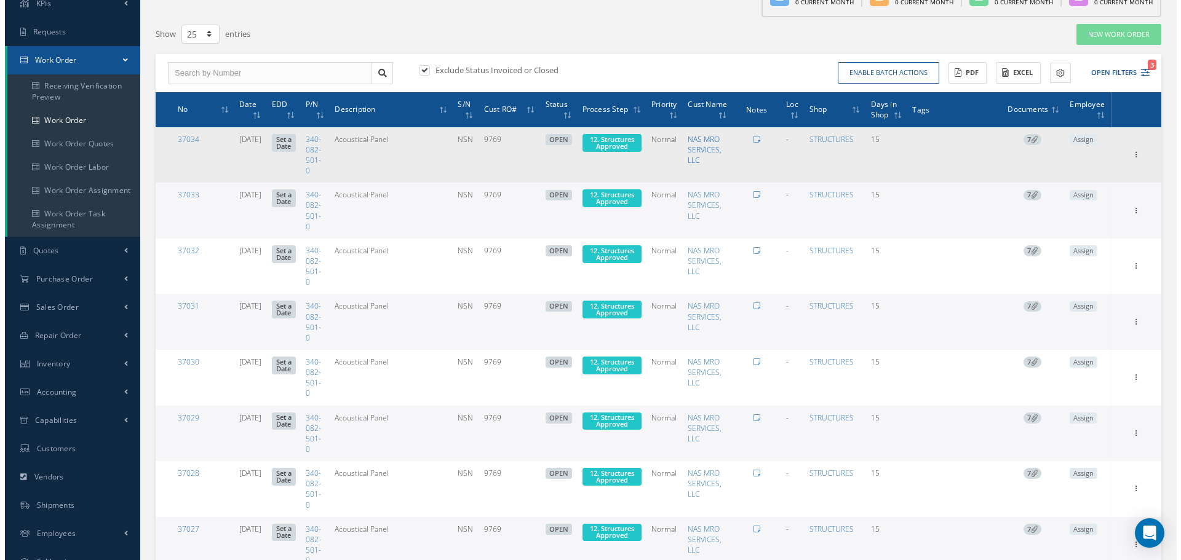
scroll to position [123, 0]
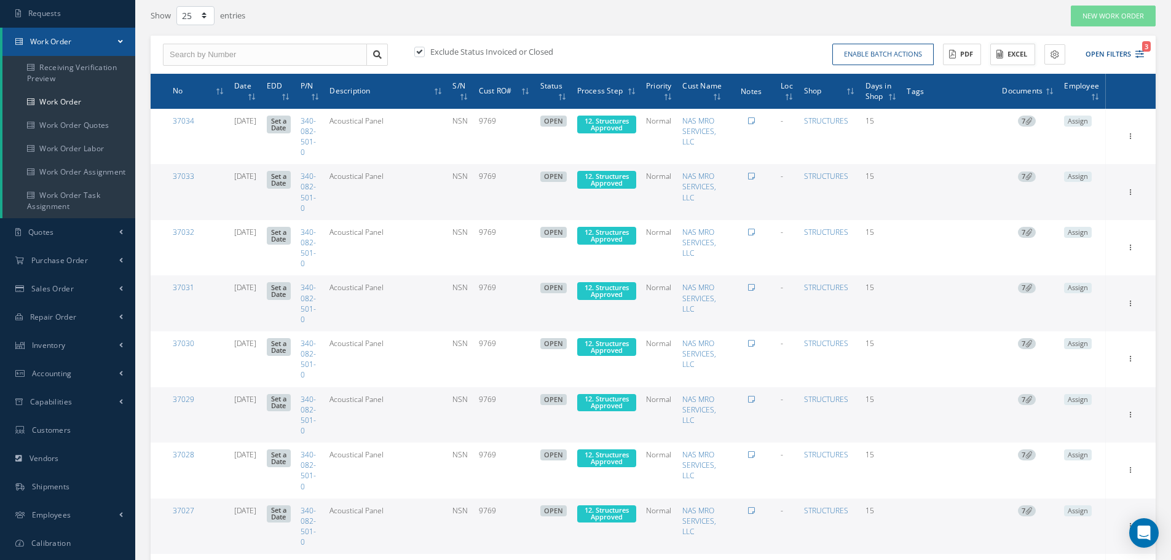
click at [1020, 52] on button "Excel" at bounding box center [1013, 55] width 45 height 22
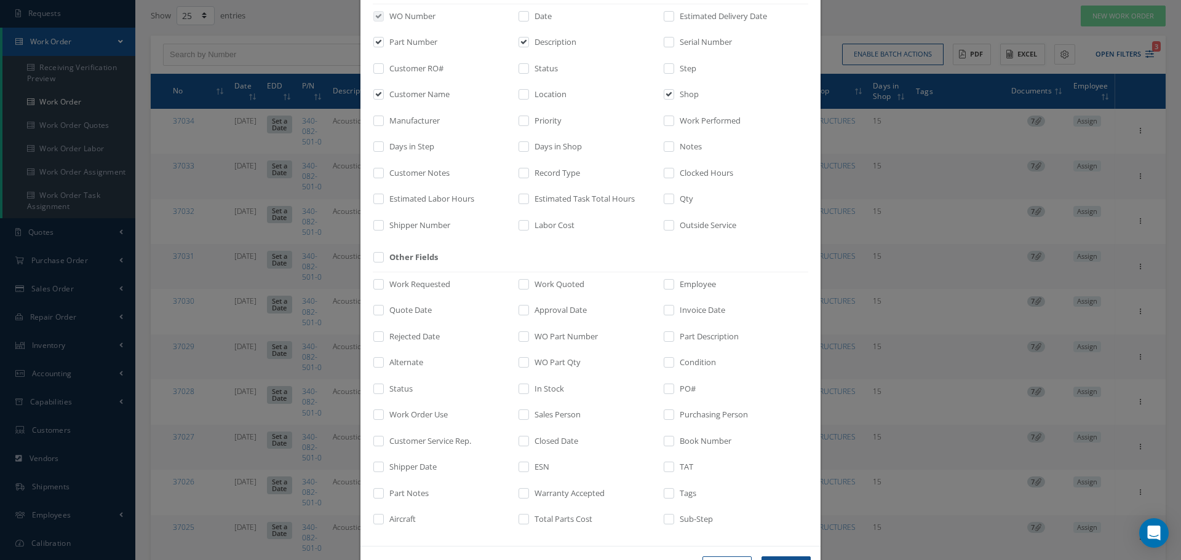
scroll to position [127, 0]
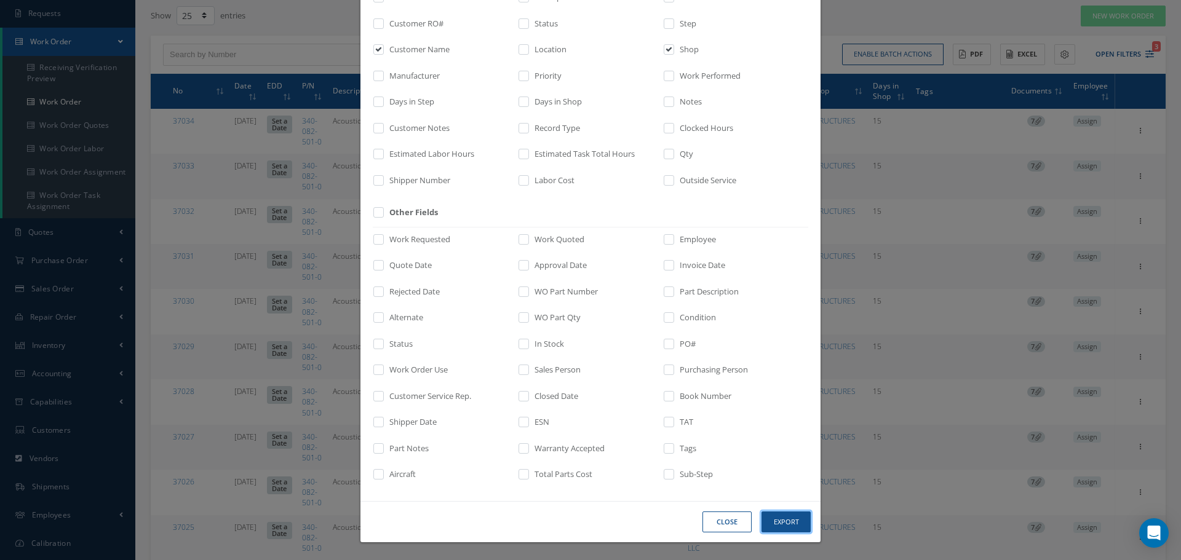
click at [781, 522] on button "Export" at bounding box center [785, 523] width 49 height 22
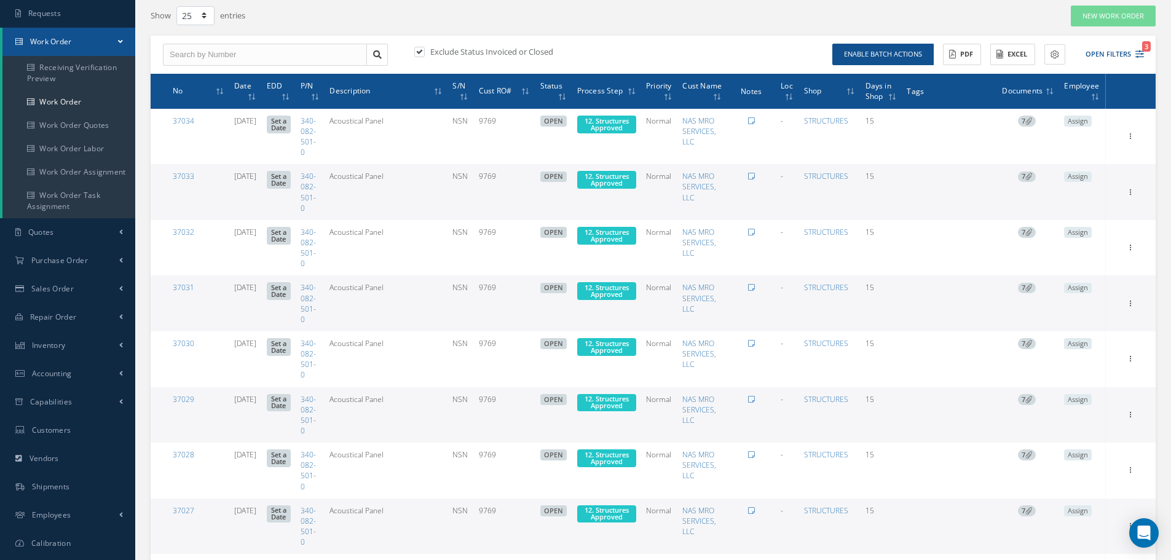
click at [919, 52] on button "Enable batch actions" at bounding box center [883, 55] width 101 height 22
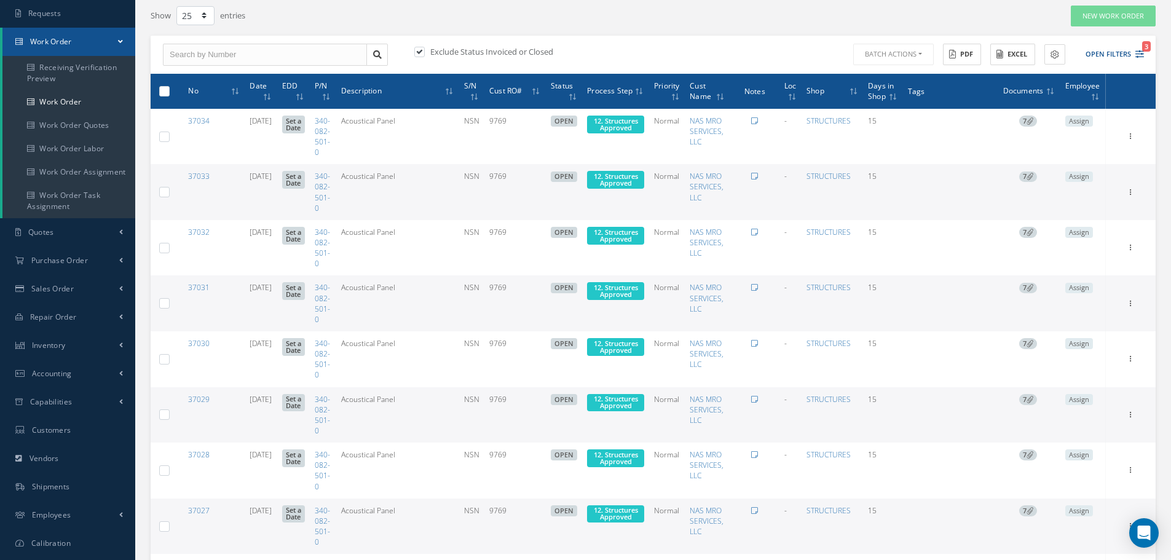
click at [169, 89] on label at bounding box center [169, 90] width 0 height 10
click at [162, 89] on input "checkbox" at bounding box center [165, 92] width 8 height 8
checkbox input "true"
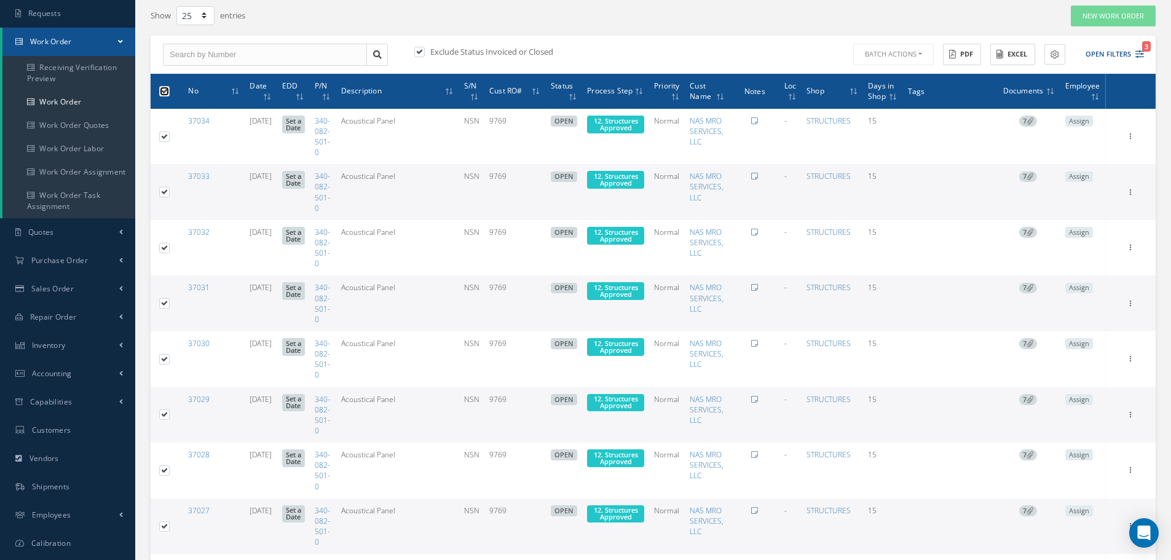
checkbox input "true"
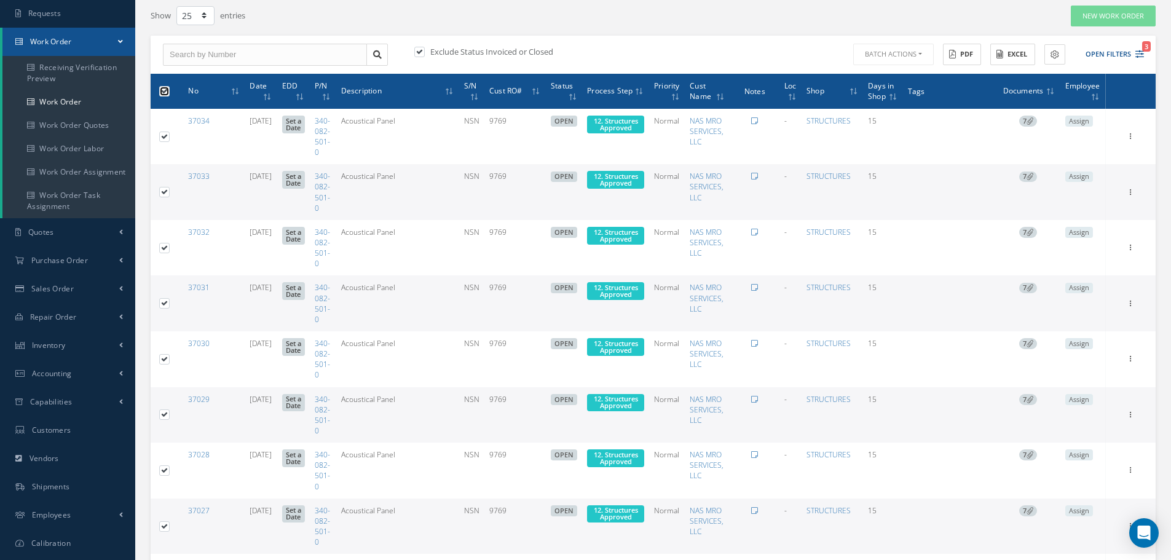
checkbox input "true"
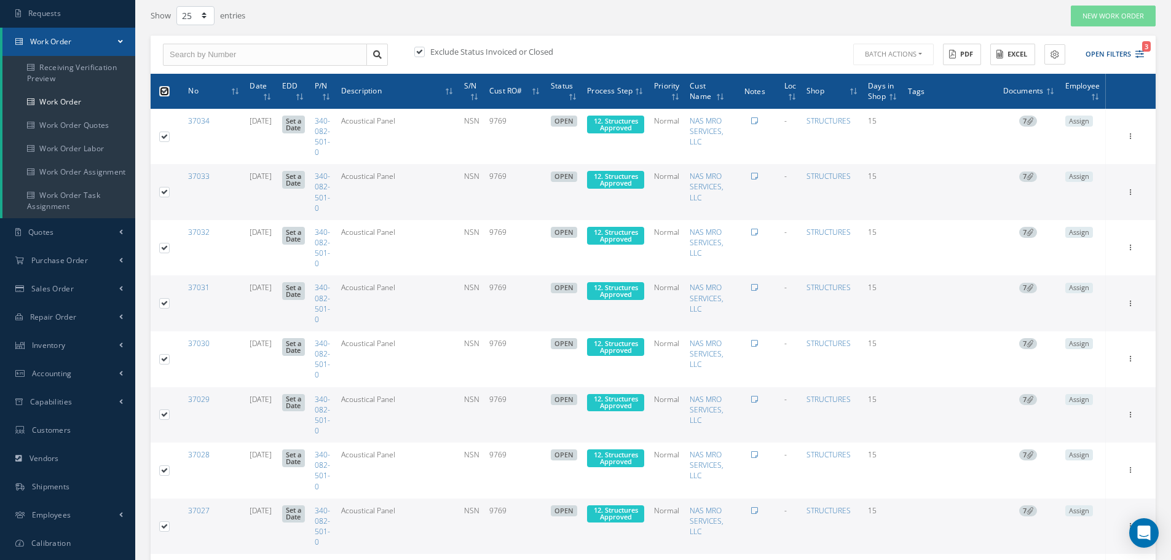
checkbox input "true"
click at [920, 52] on button "Batch Actions" at bounding box center [892, 55] width 83 height 22
click at [904, 75] on link "Update Work Orders" at bounding box center [900, 74] width 98 height 17
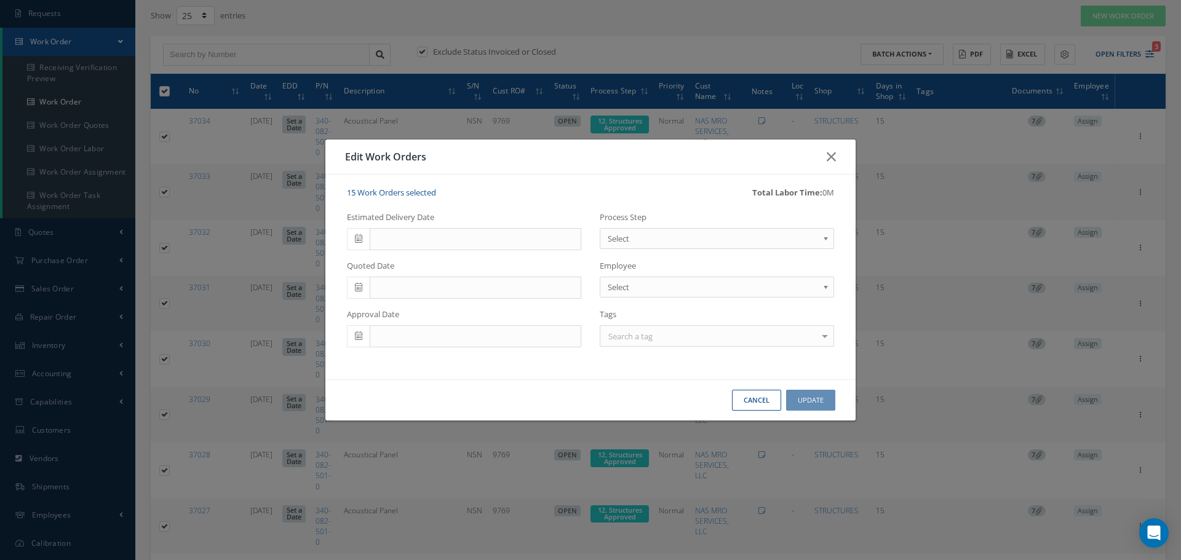
click at [828, 236] on b at bounding box center [827, 242] width 11 height 20
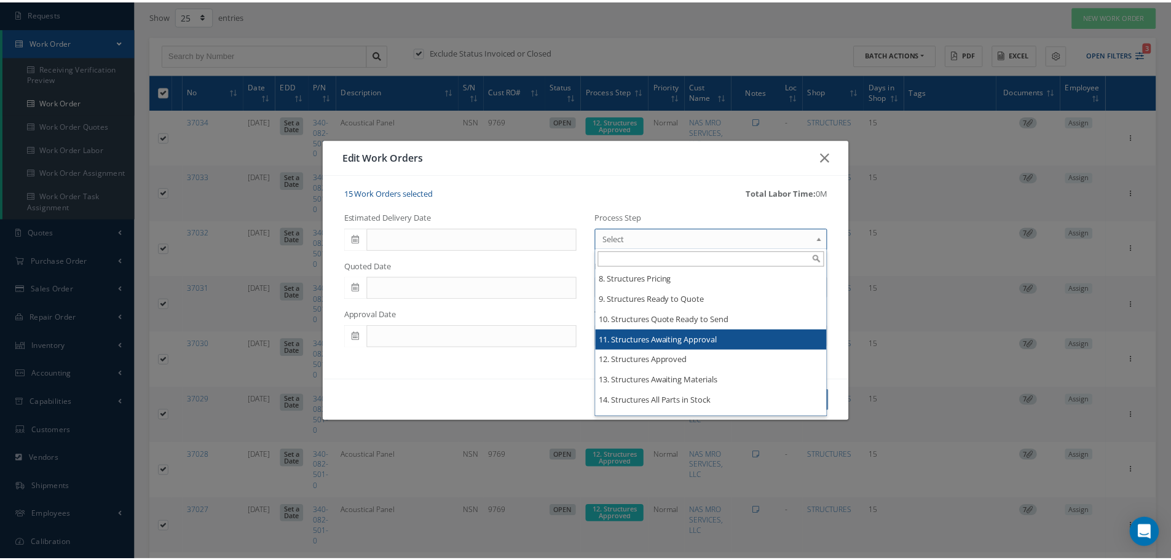
scroll to position [2435, 0]
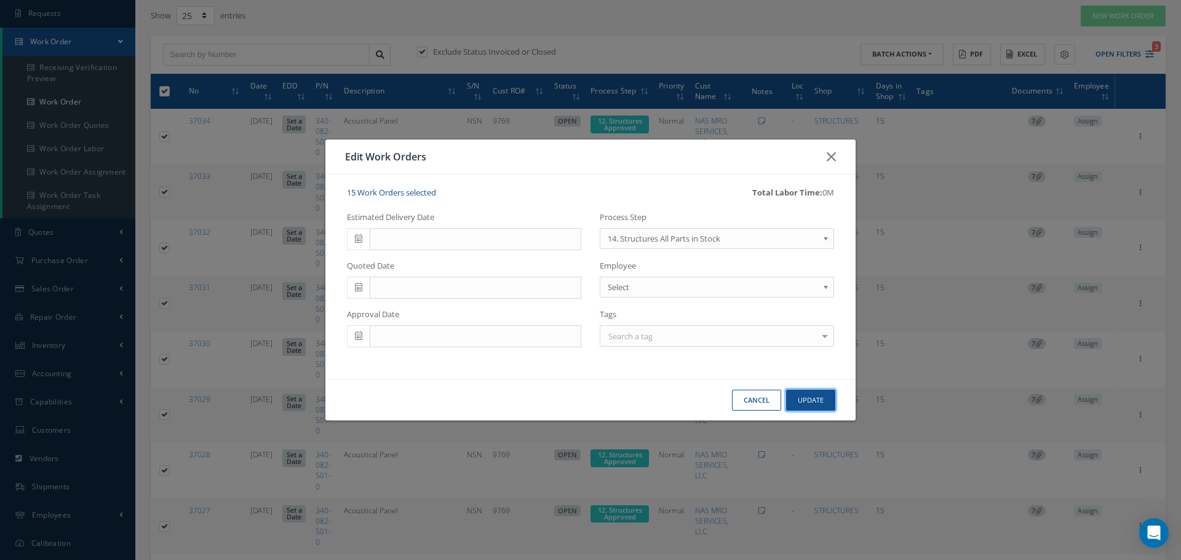
click at [807, 395] on button "Update" at bounding box center [810, 401] width 49 height 22
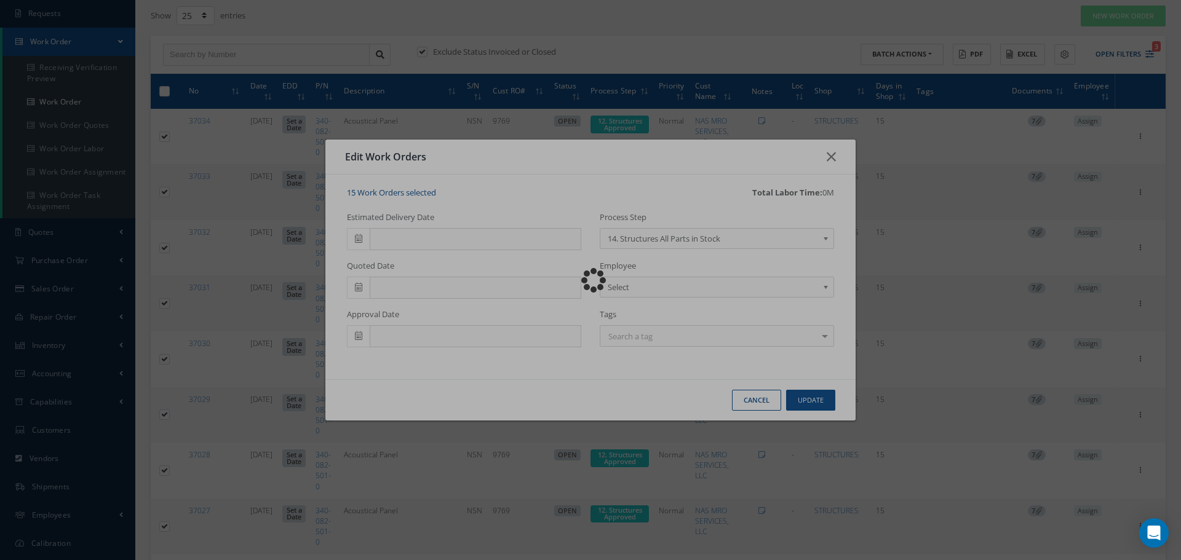
checkbox input "false"
